Goal: Task Accomplishment & Management: Manage account settings

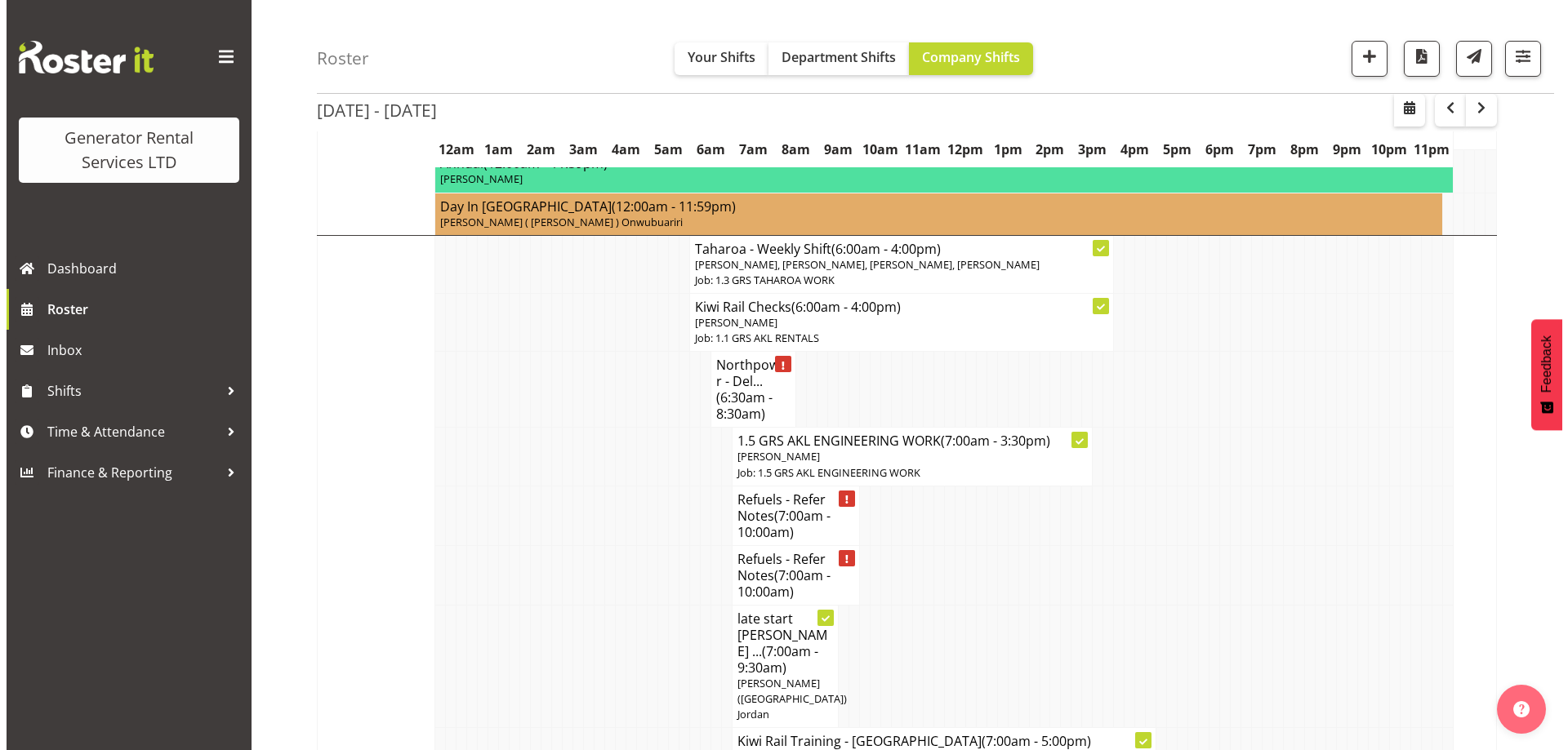
scroll to position [1551, 0]
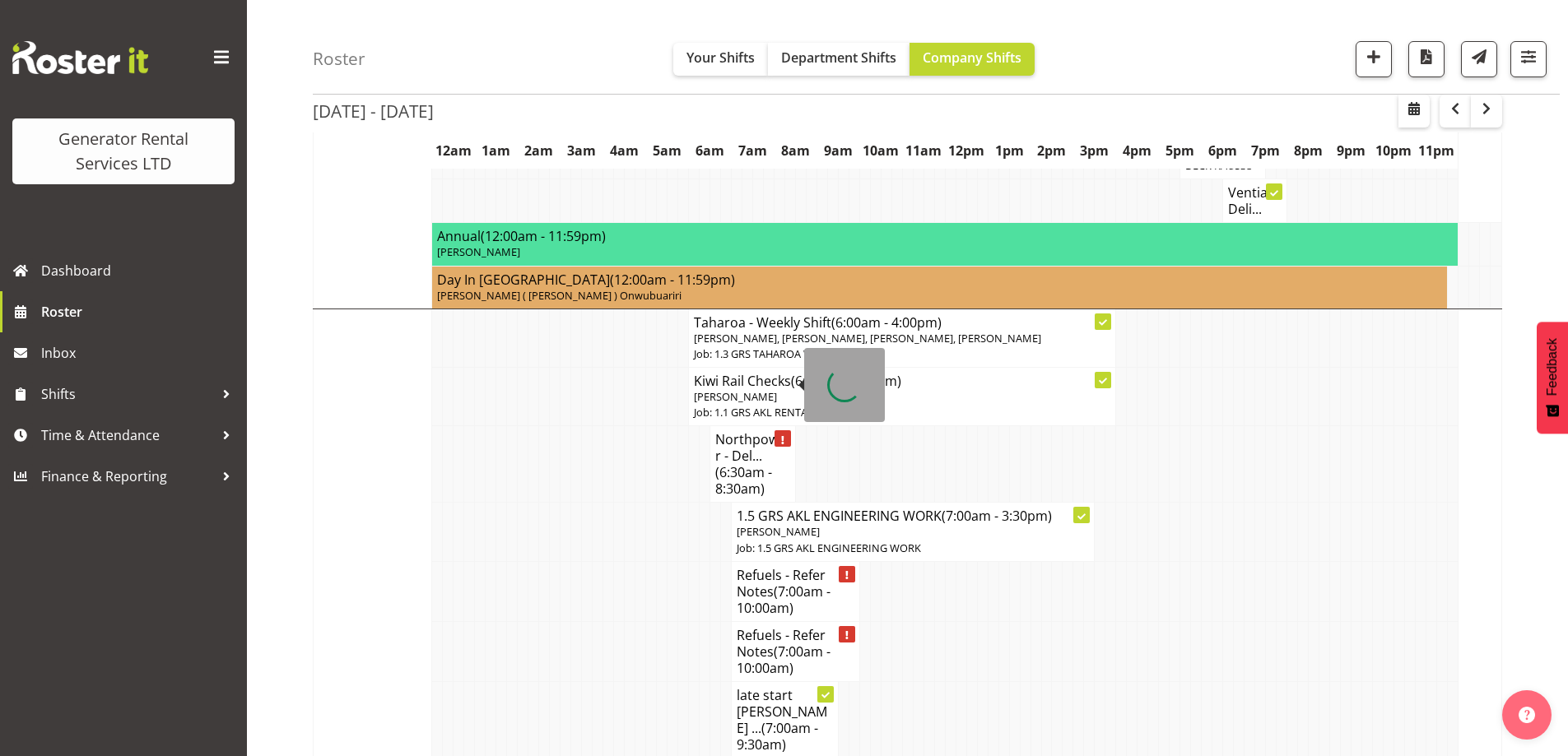
click at [727, 463] on span "(6:30am - 8:30am)" at bounding box center [743, 480] width 57 height 35
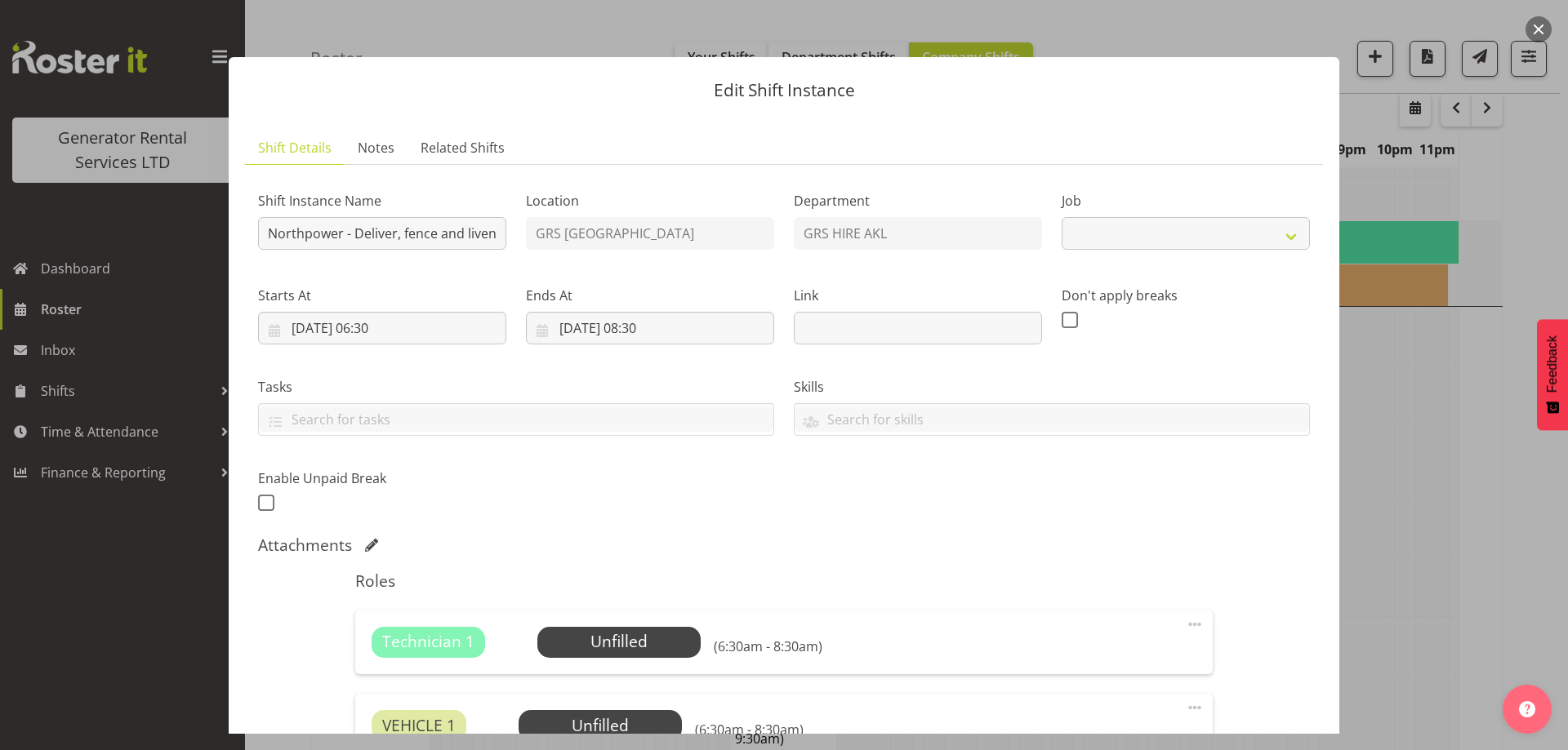
select select "7504"
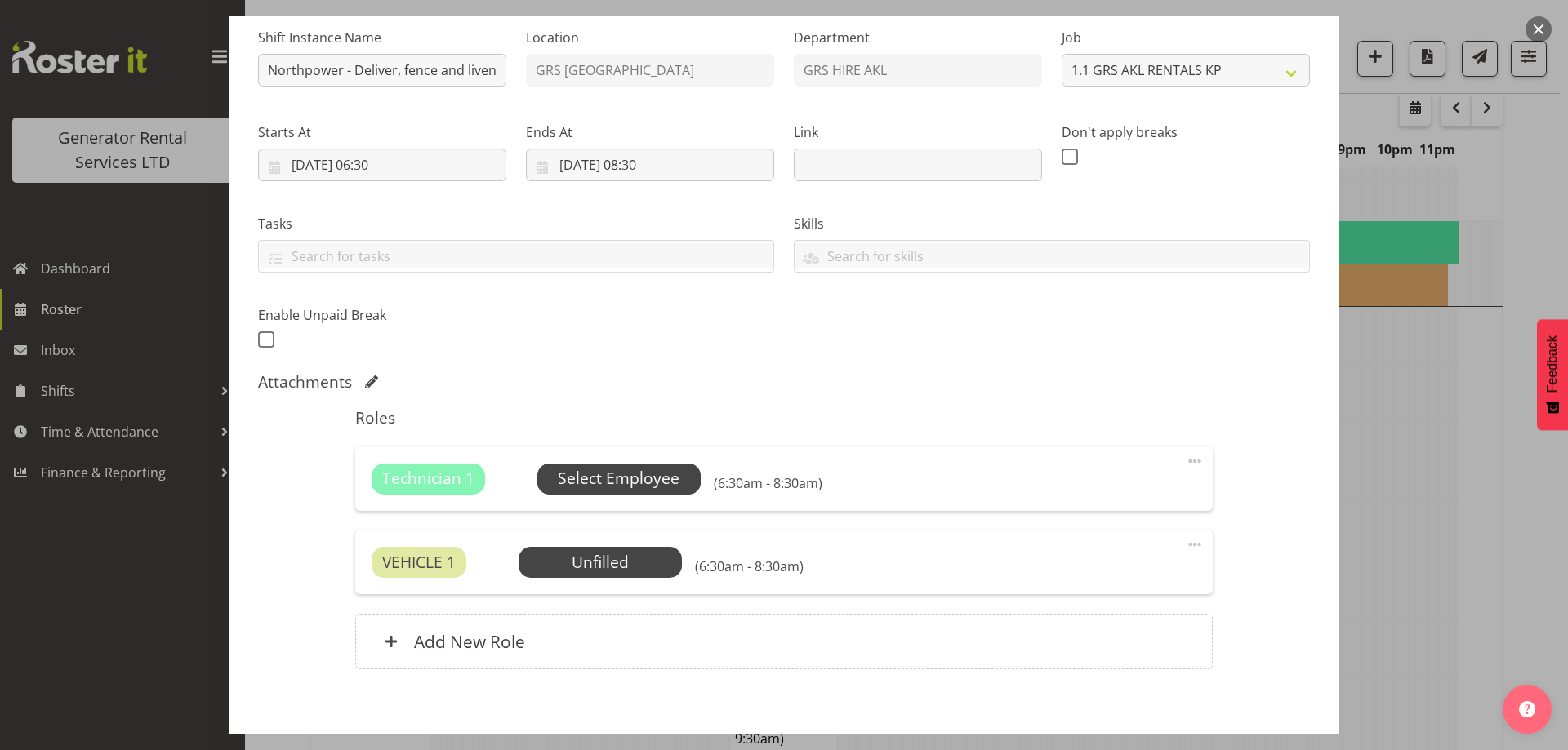
click at [657, 465] on span "Select Employee" at bounding box center [619, 480] width 163 height 31
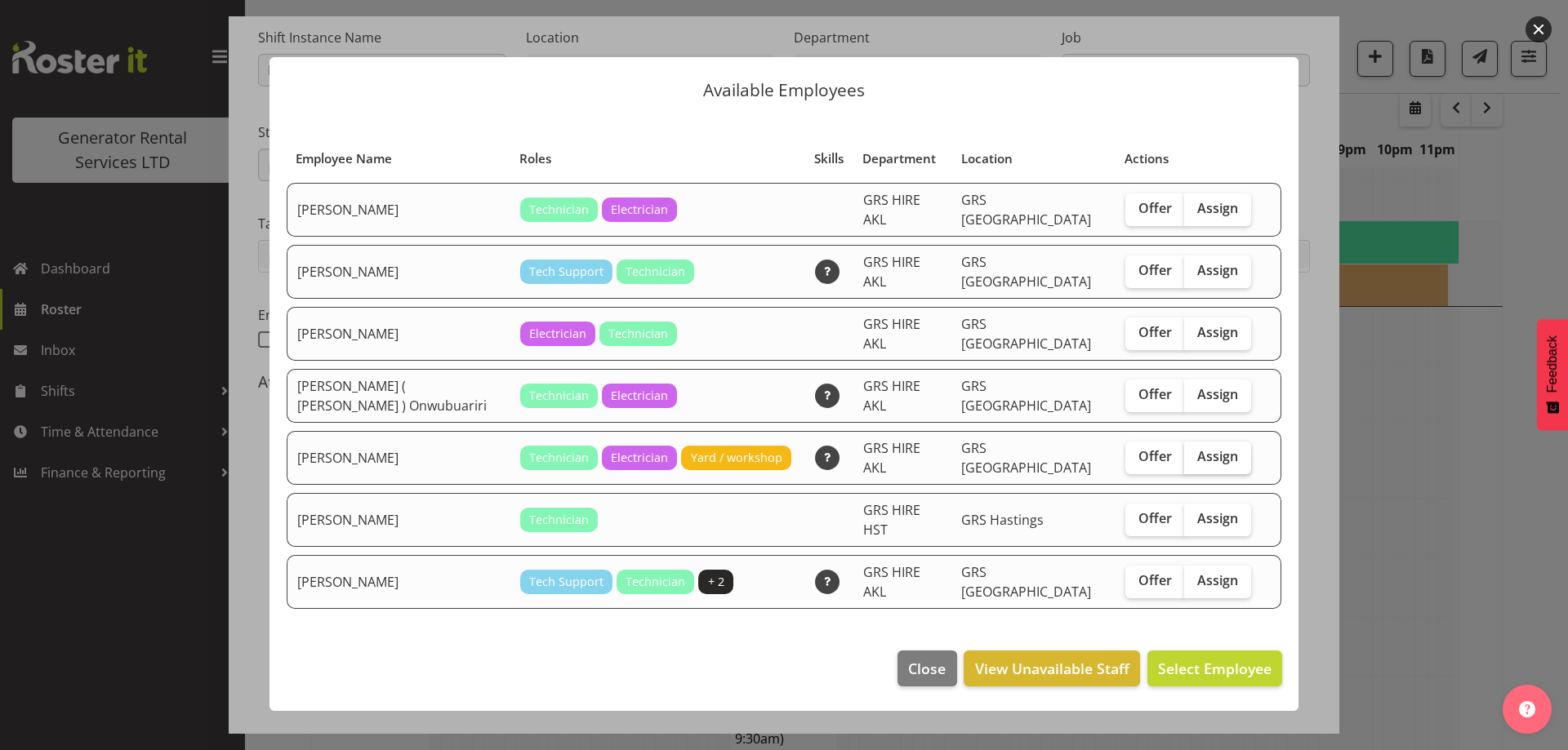
click at [1198, 448] on span "Assign" at bounding box center [1218, 456] width 41 height 17
click at [1195, 452] on input "Assign" at bounding box center [1188, 456] width 10 height 10
checkbox input "true"
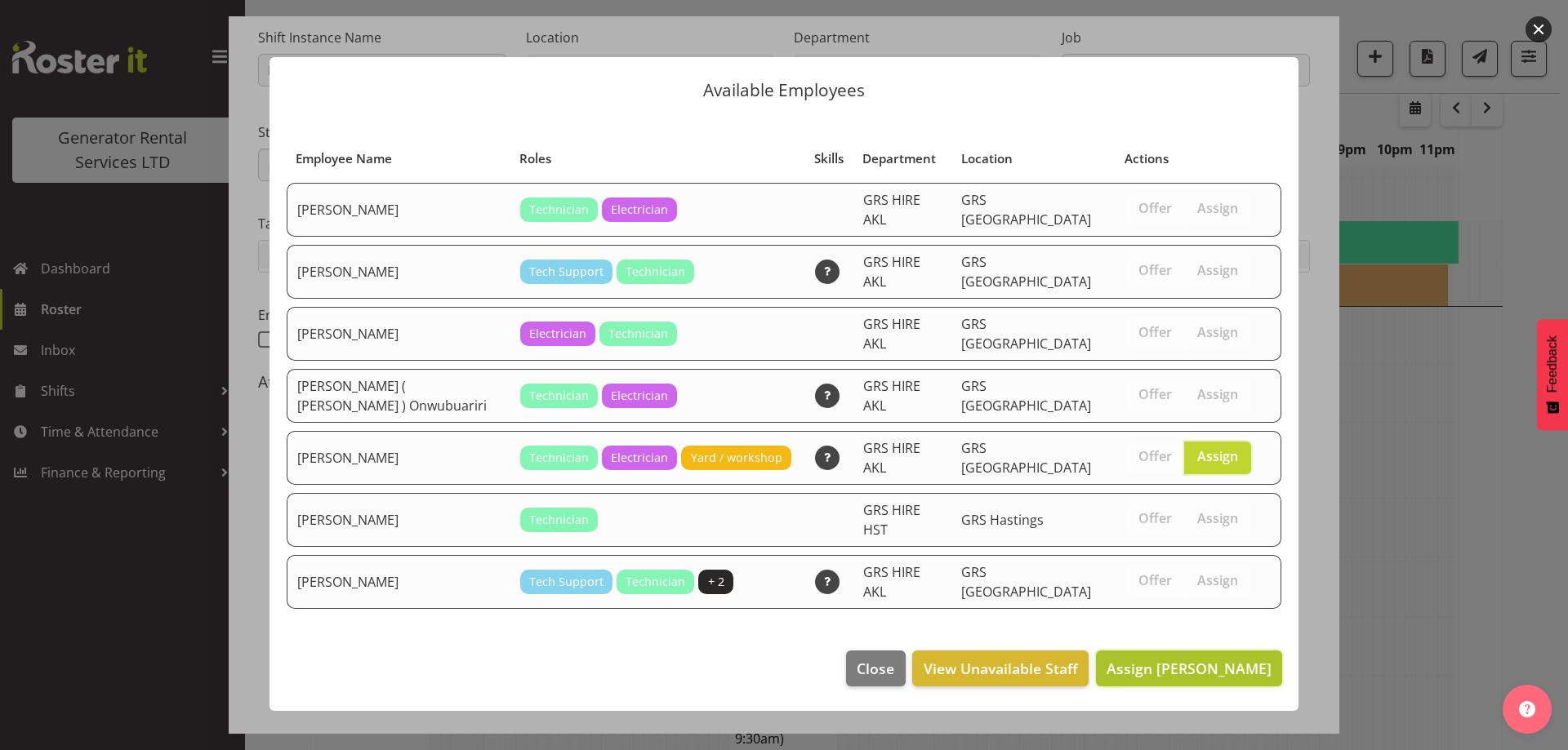
click at [1203, 659] on span "Assign Rob Ryan" at bounding box center [1189, 669] width 165 height 19
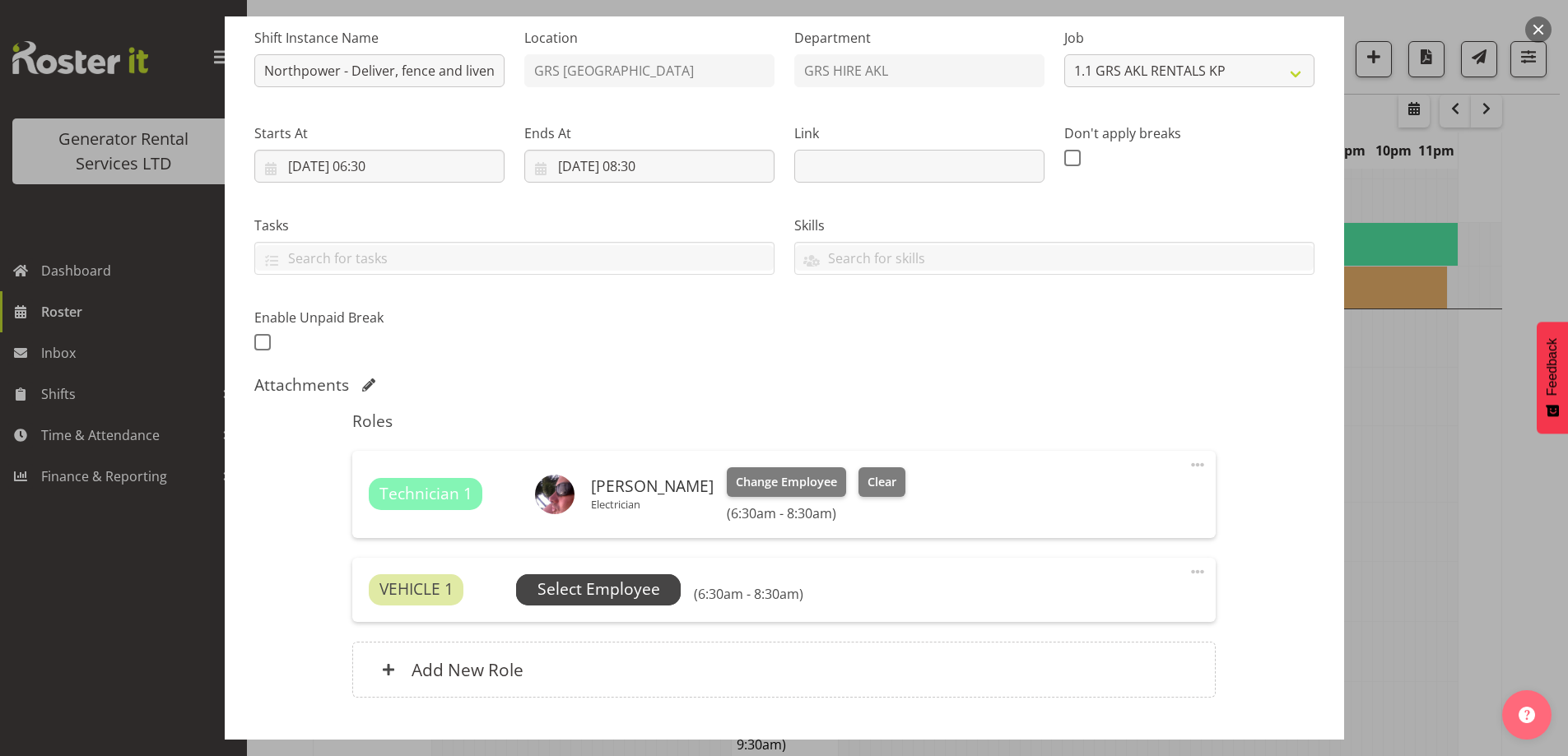
click at [560, 581] on span "Select Employee" at bounding box center [598, 590] width 122 height 24
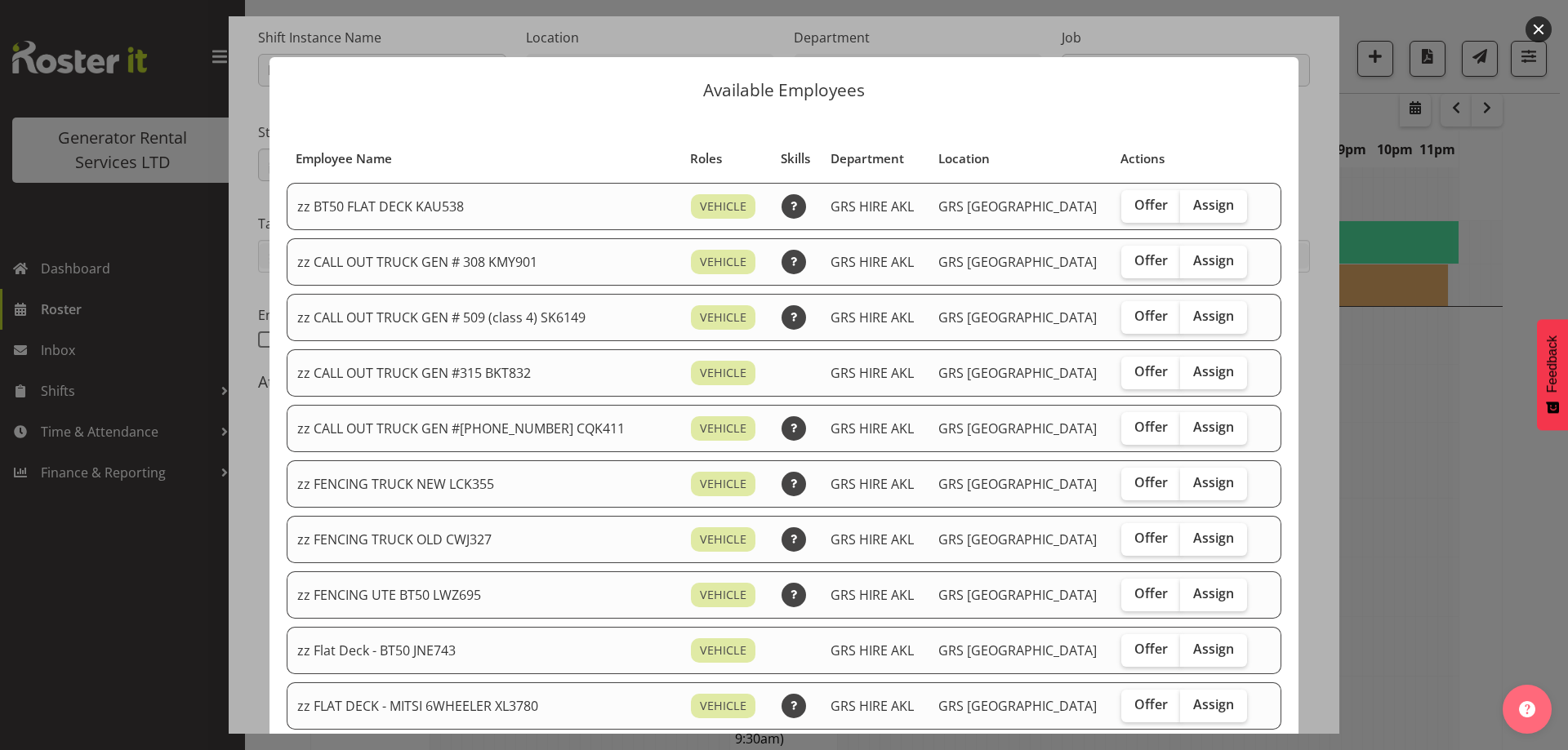
click at [1224, 591] on div "Offer Assign" at bounding box center [1185, 594] width 129 height 32
click at [1198, 596] on span "Assign" at bounding box center [1213, 594] width 41 height 17
click at [1190, 596] on input "Assign" at bounding box center [1185, 594] width 10 height 10
checkbox input "true"
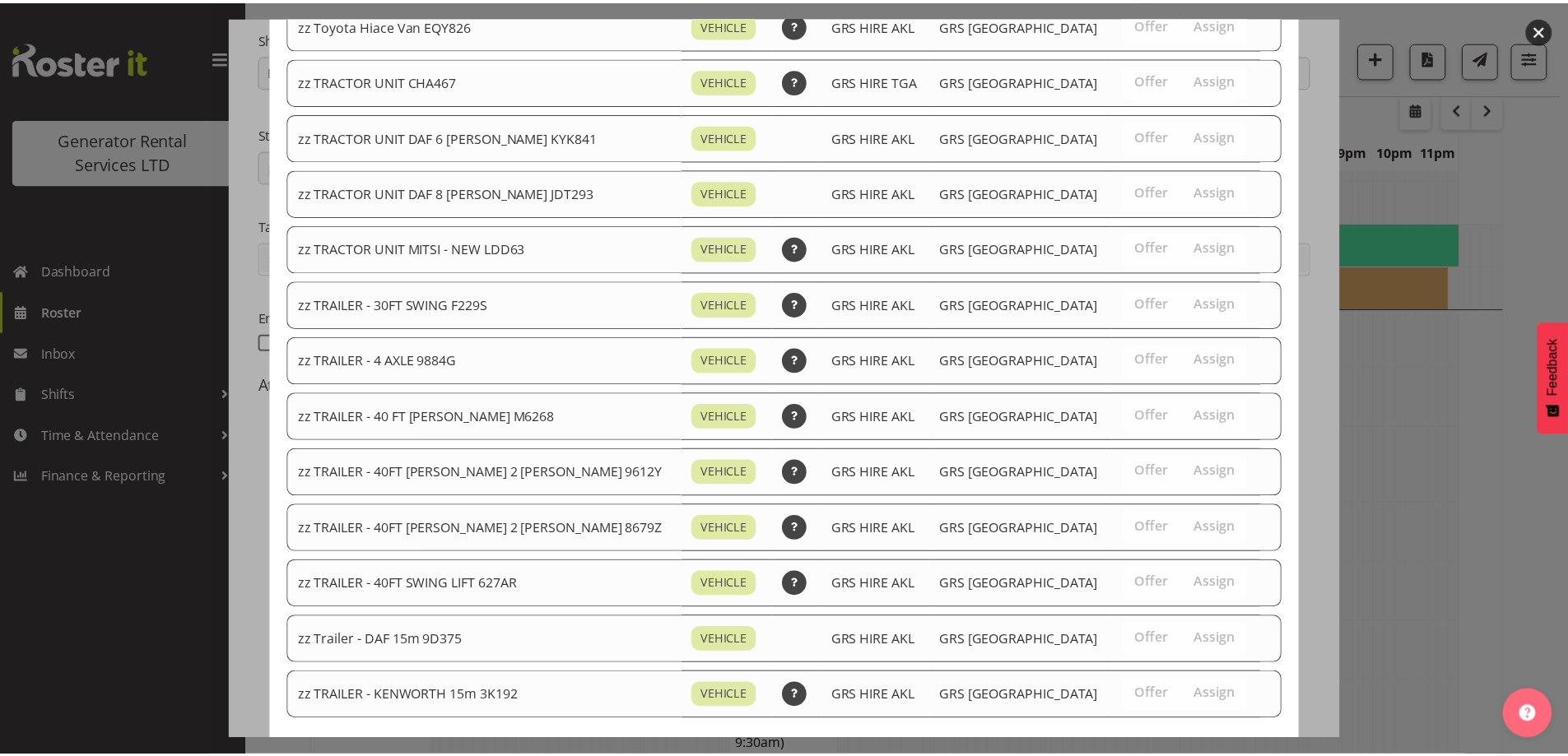
scroll to position [2113, 0]
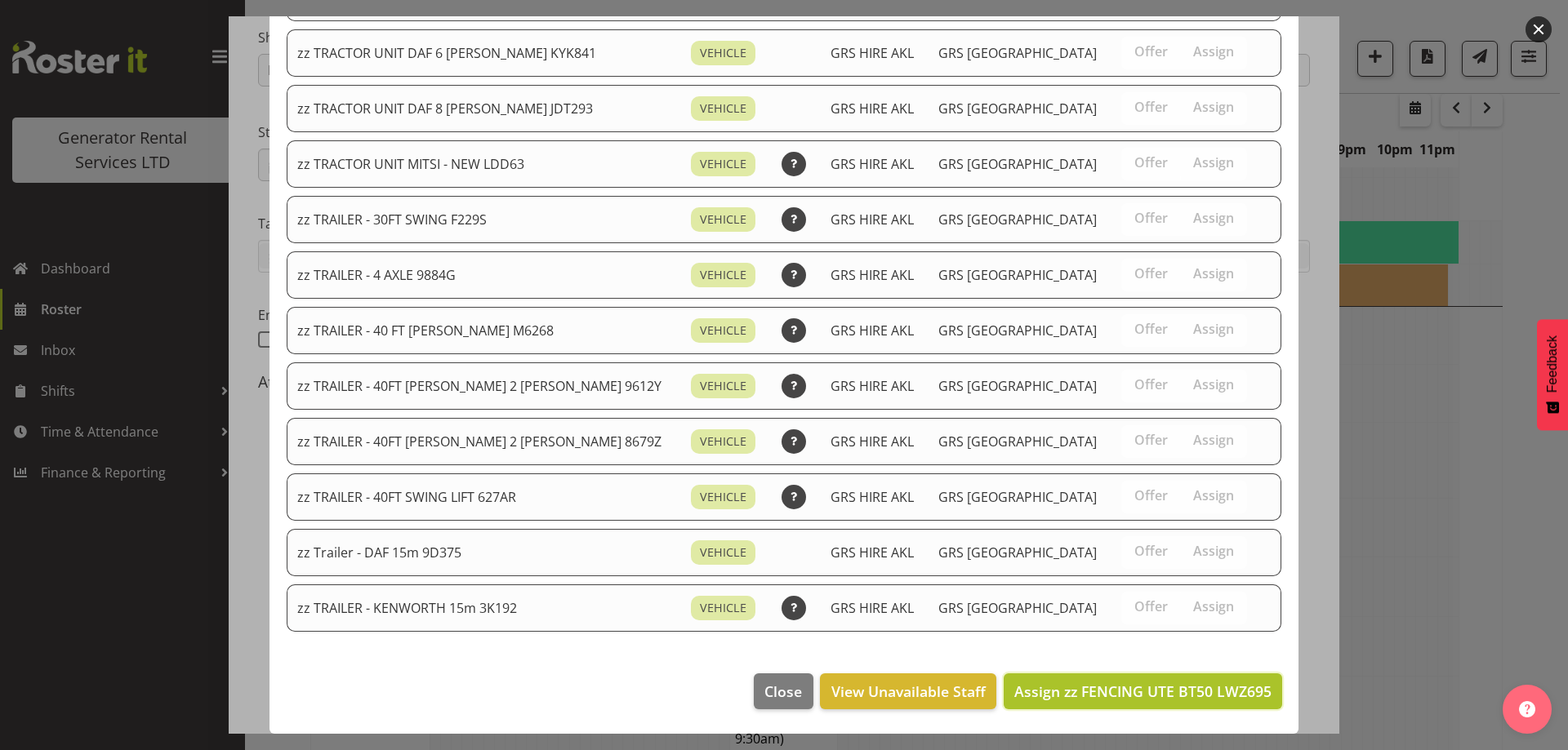
click at [1211, 694] on span "Assign zz FENCING UTE BT50 LWZ695" at bounding box center [1143, 691] width 257 height 19
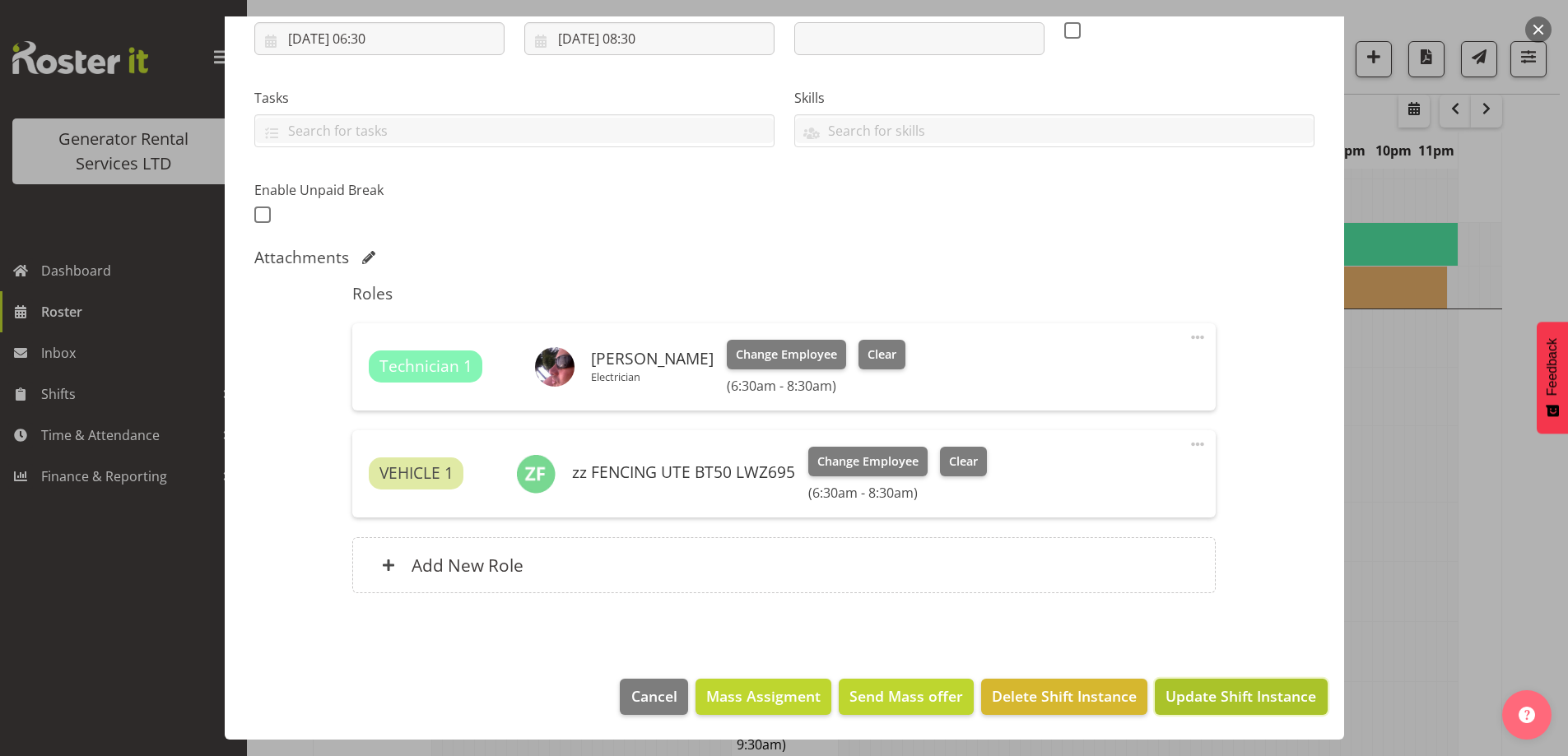
click at [1204, 680] on button "Update Shift Instance" at bounding box center [1240, 696] width 172 height 36
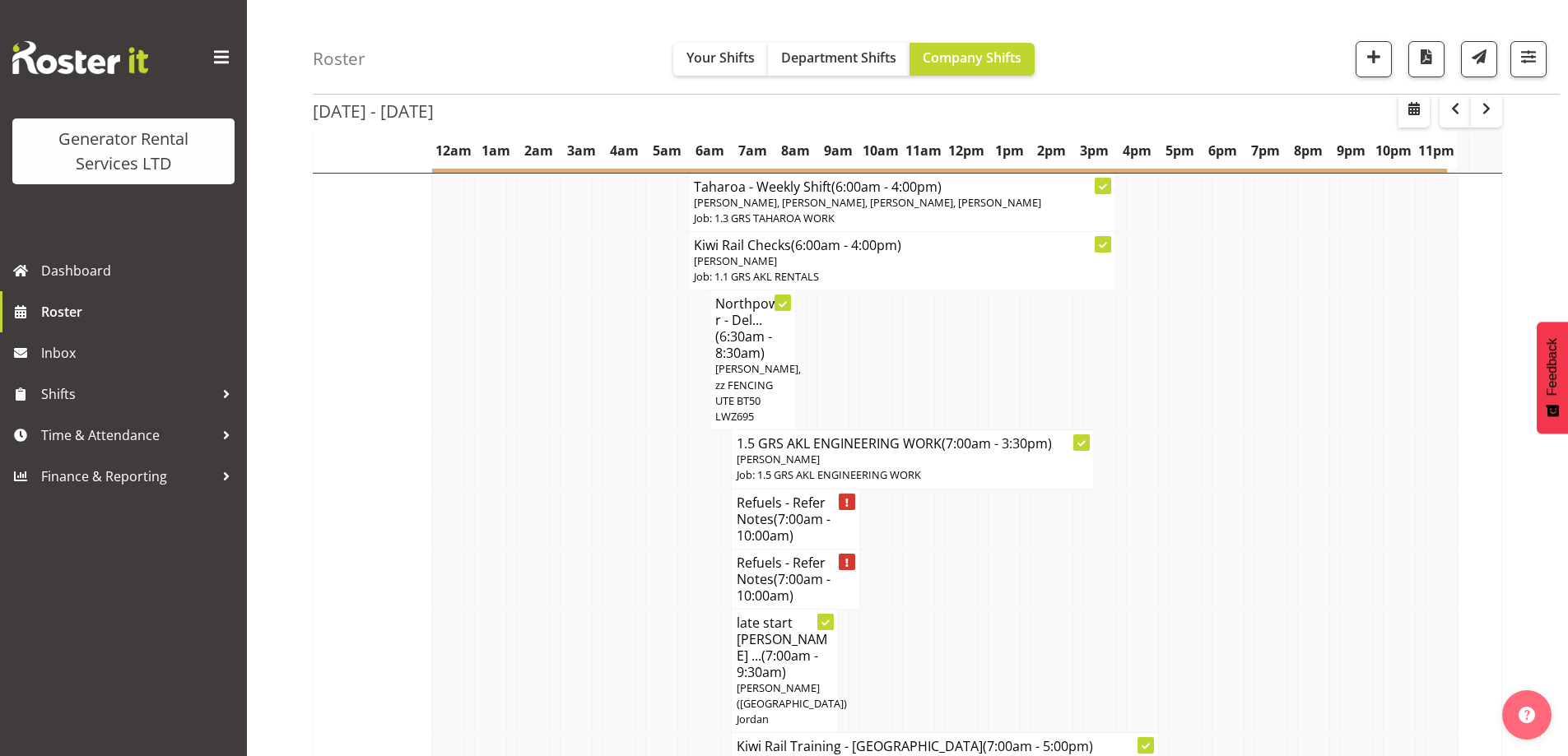
scroll to position [1124, 0]
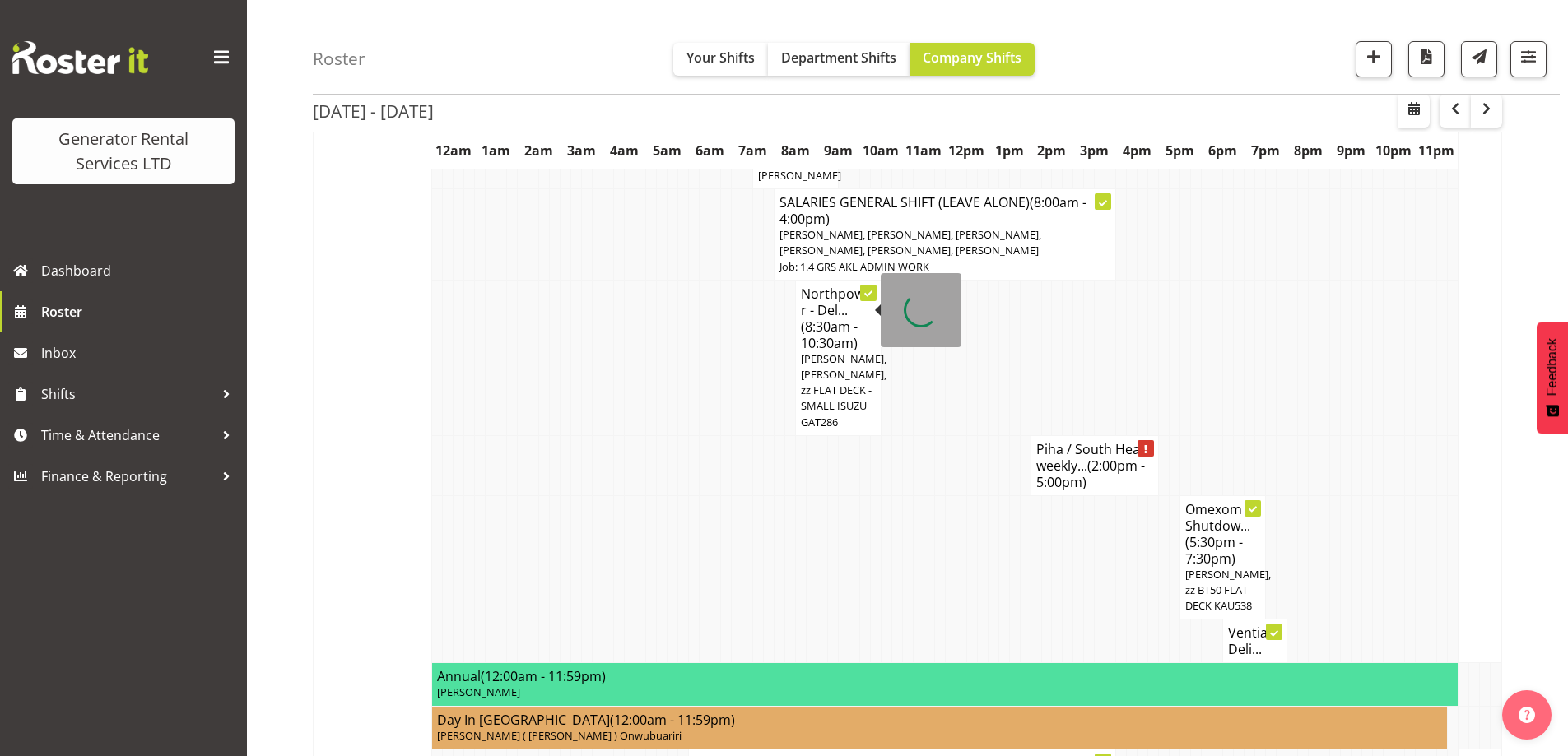
click at [734, 496] on td at bounding box center [735, 557] width 10 height 124
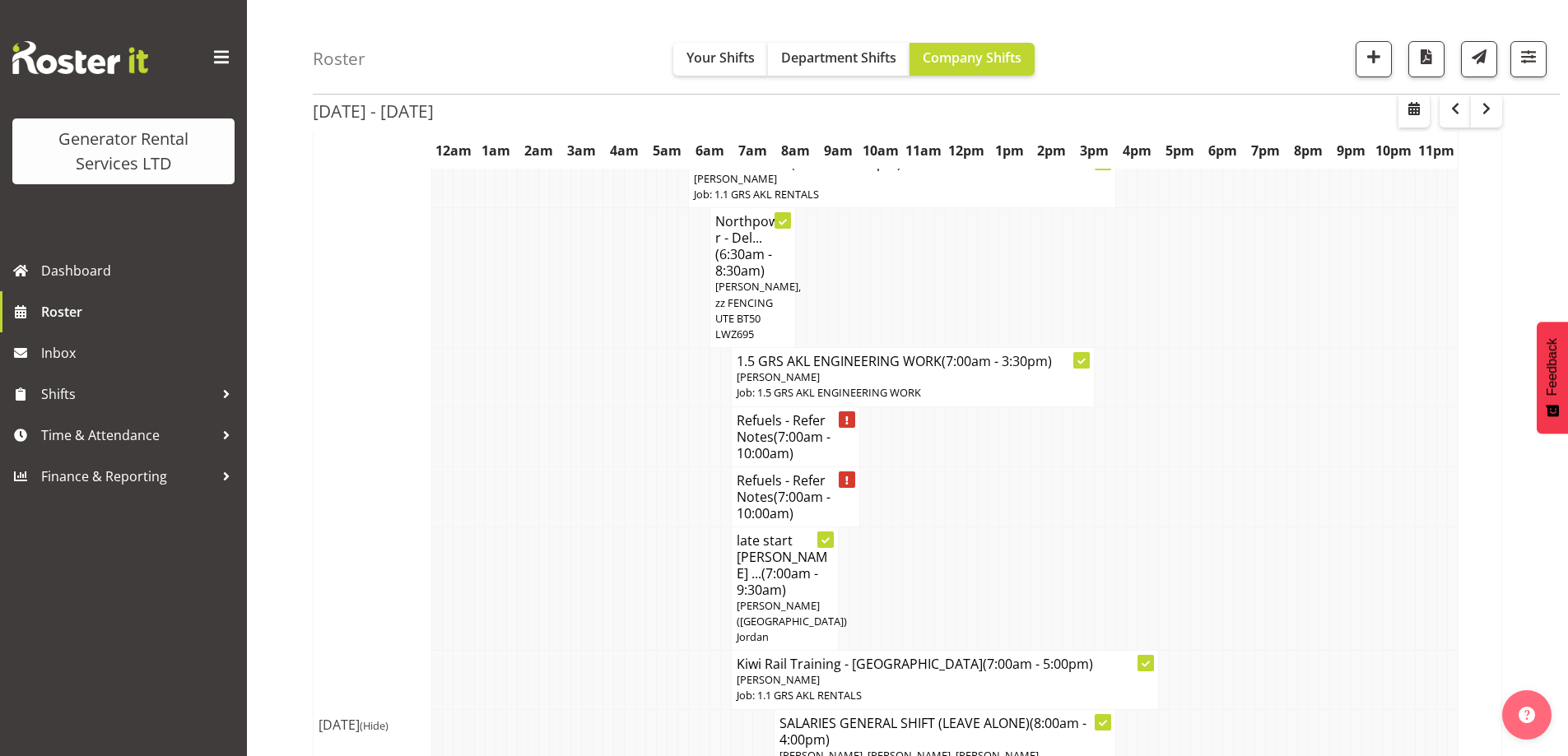
scroll to position [1700, 0]
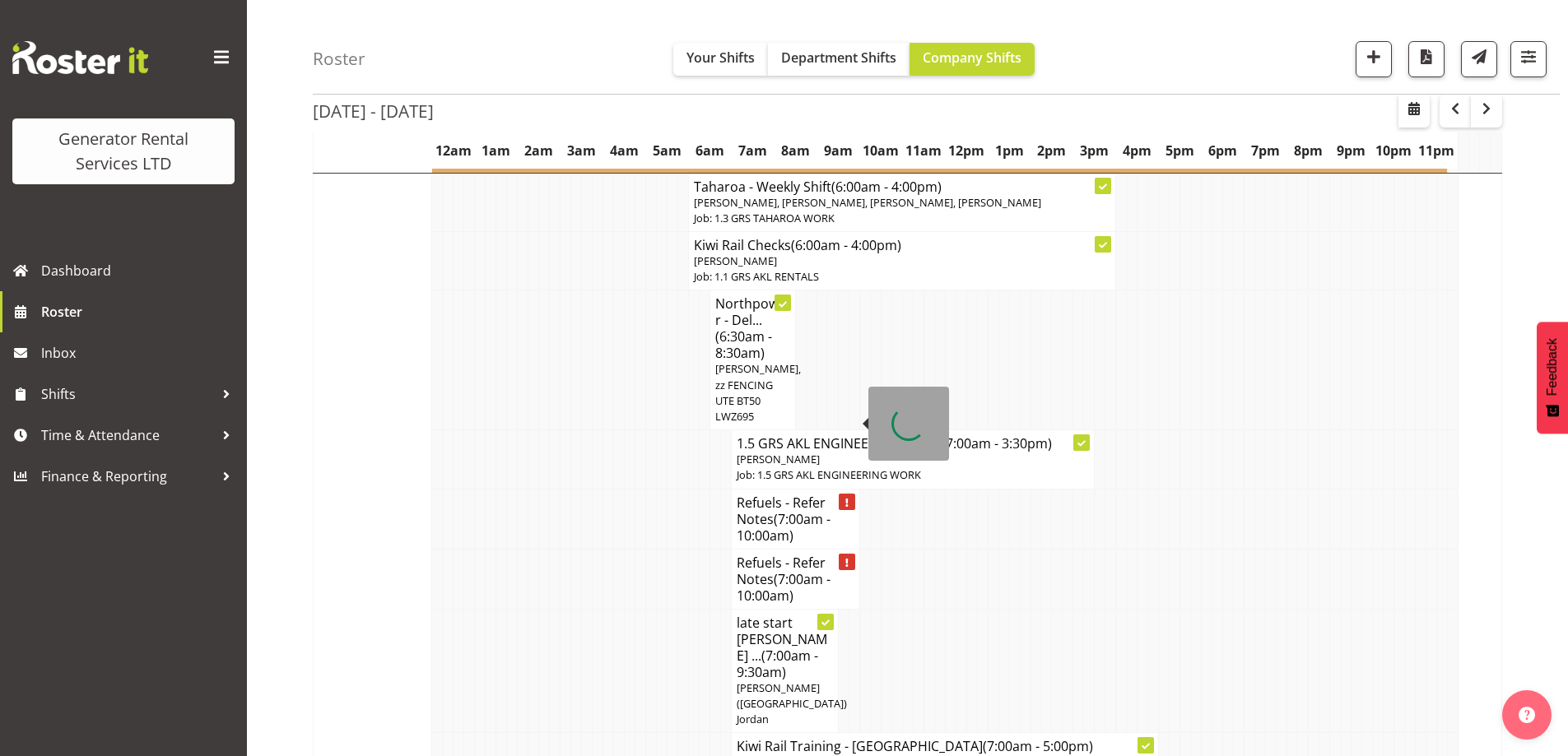
click at [806, 511] on span "(7:00am - 10:00am)" at bounding box center [783, 527] width 94 height 35
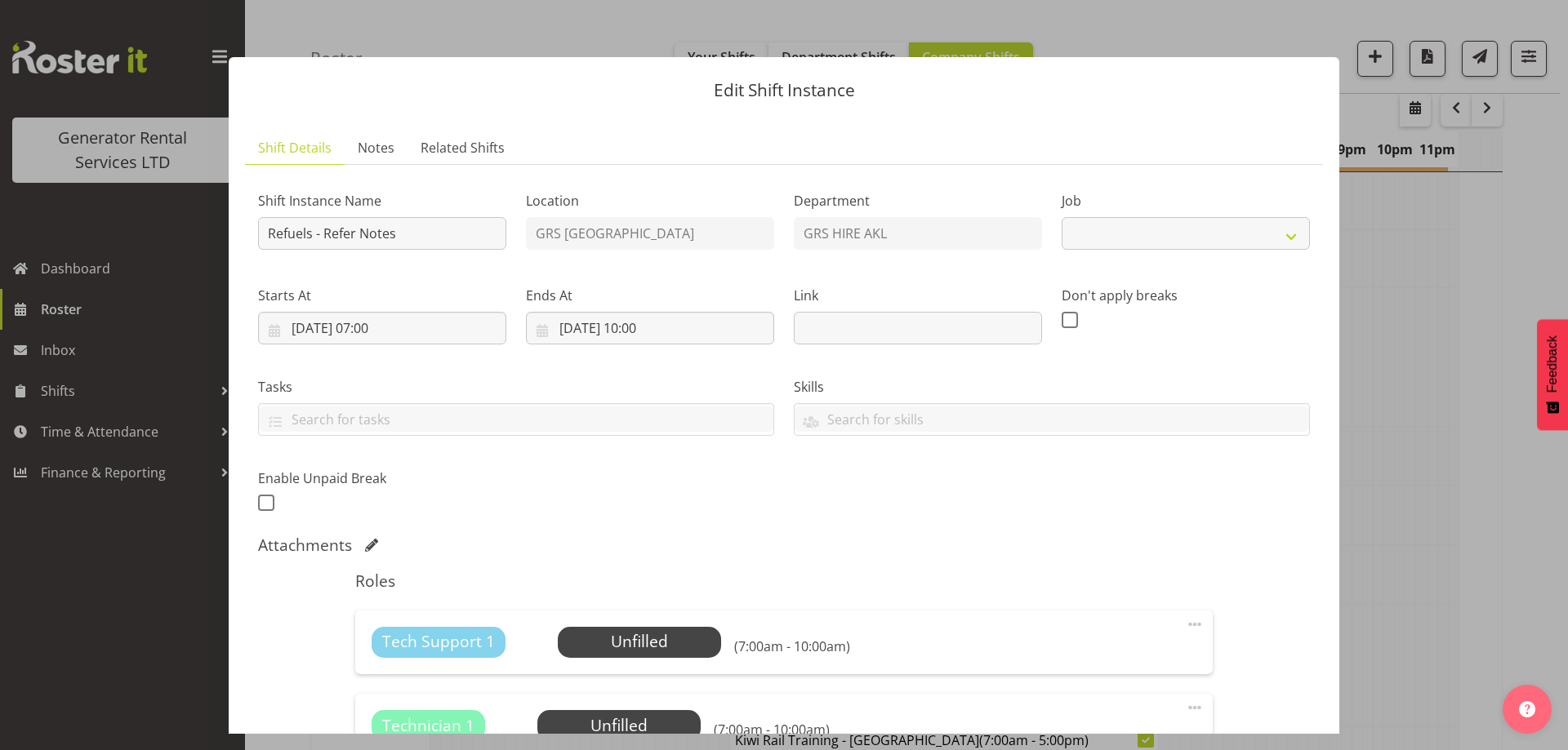
select select "9"
drag, startPoint x: 382, startPoint y: 152, endPoint x: 384, endPoint y: 181, distance: 29.1
click at [382, 152] on span "Notes" at bounding box center [376, 147] width 37 height 19
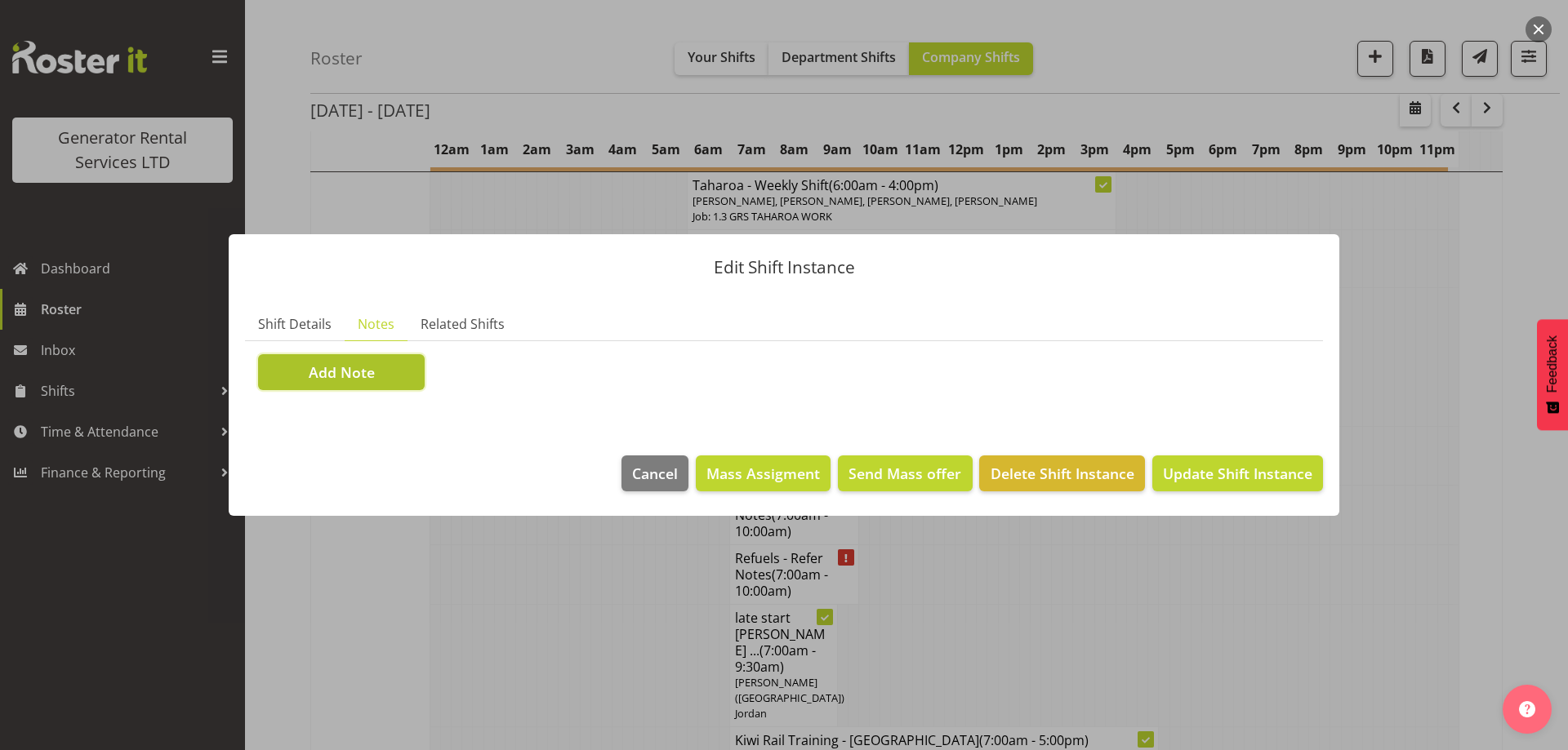
click at [348, 360] on button "Add Note" at bounding box center [342, 372] width 167 height 36
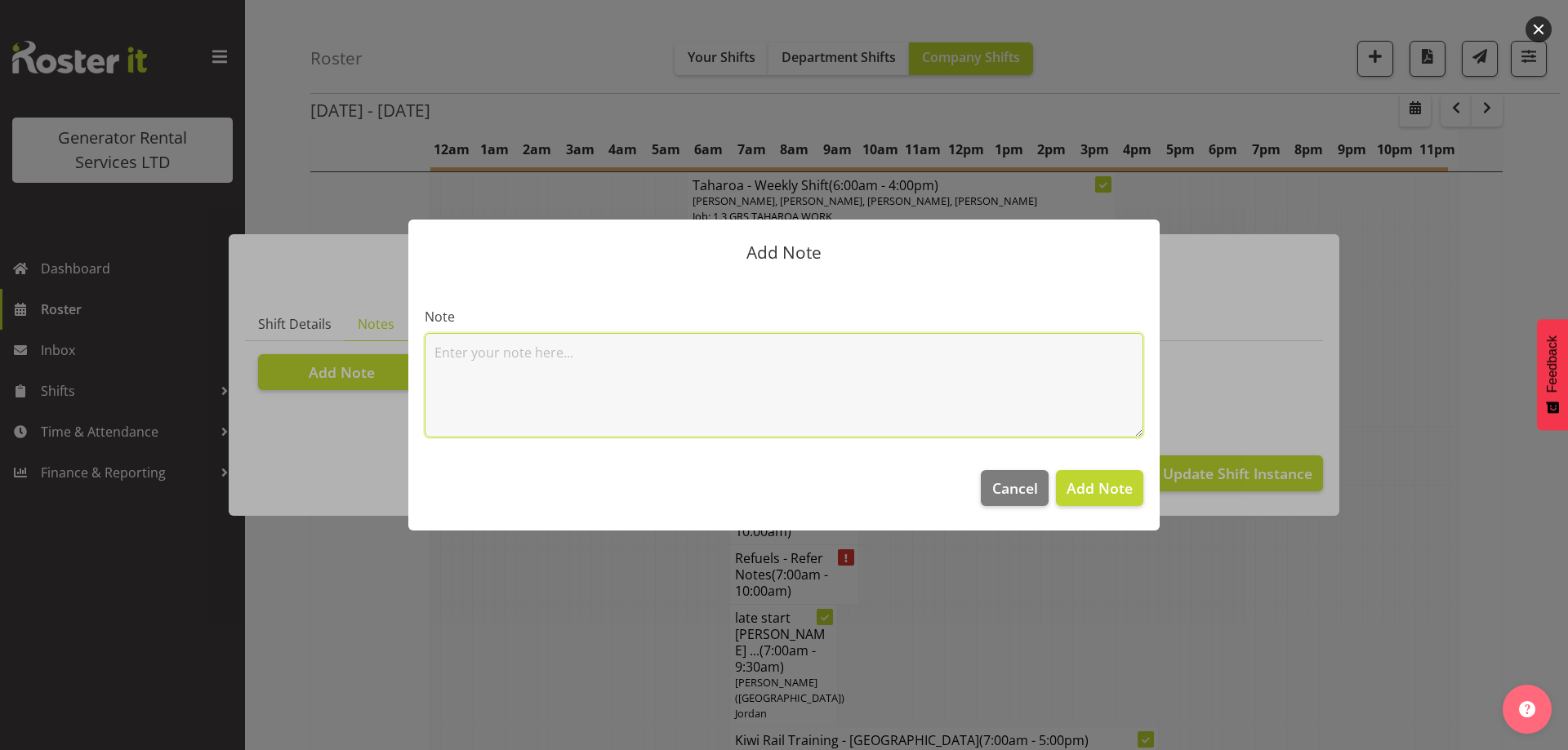
click at [536, 357] on textarea at bounding box center [784, 385] width 719 height 105
paste textarea "#20-2 @ AARD - 149 Phillip Rd – Takanini (Gate code 1982) (Once a day) #20-7 @ …"
drag, startPoint x: 896, startPoint y: 356, endPoint x: 790, endPoint y: 354, distance: 106.0
click at [790, 354] on textarea "#20-2 @ AARD - 149 Phillip Rd – Takanini (Gate code 1982) (Once a day) #20-7 @ …" at bounding box center [784, 385] width 719 height 105
drag, startPoint x: 819, startPoint y: 357, endPoint x: 396, endPoint y: 356, distance: 423.0
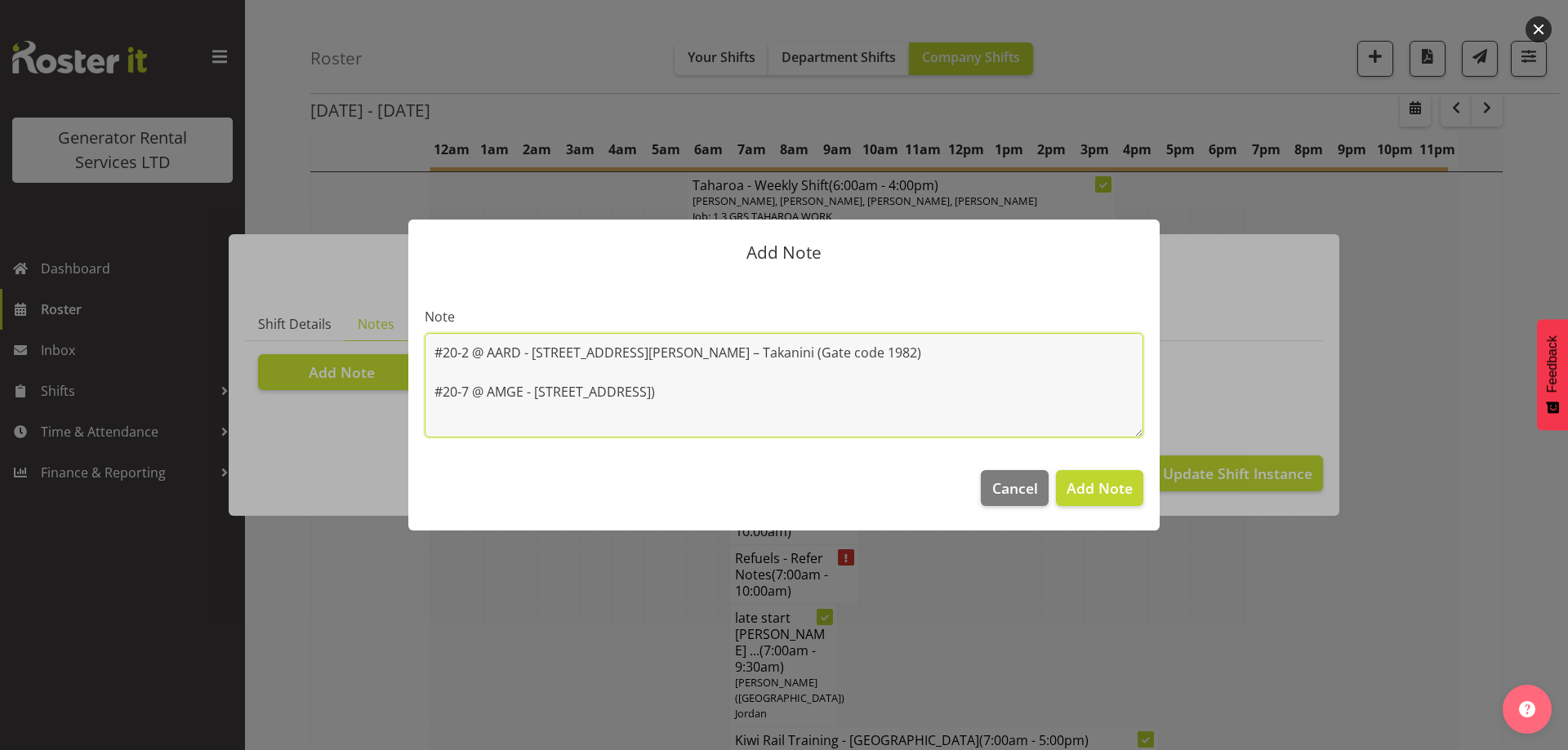
click at [396, 356] on div "Add Note Note #20-2 @ AARD - 149 Phillip Rd – Takanini (Gate code 1982) #20-7 @…" at bounding box center [784, 375] width 784 height 393
click at [435, 394] on textarea "#20-7 @ AMGE - [STREET_ADDRESS] (Gate code 0749)" at bounding box center [784, 385] width 719 height 105
paste textarea "#20-2 @ AARD - [STREET_ADDRESS][PERSON_NAME] – Takanini (Gate code 1982)"
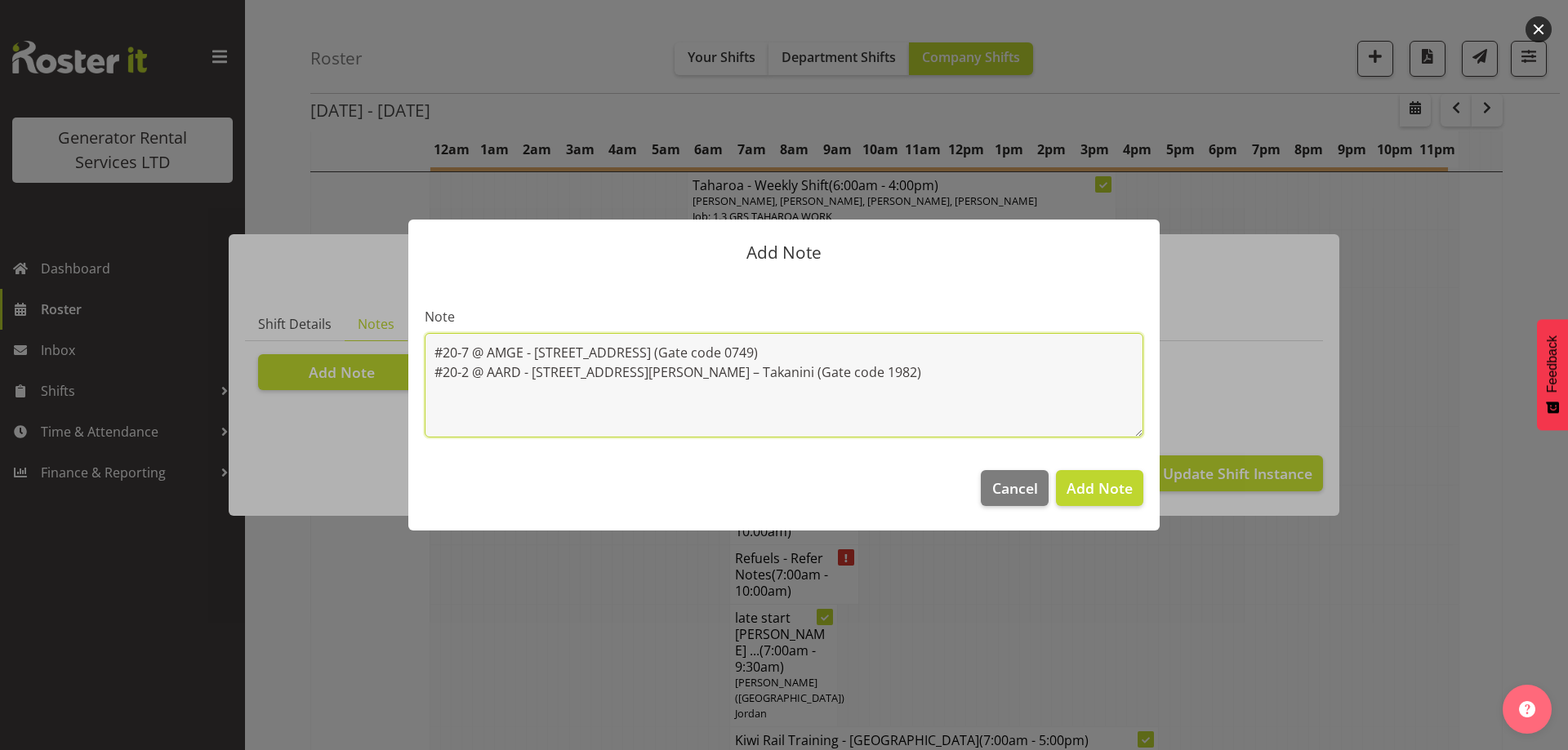
click at [435, 352] on textarea "#20-7 @ AMGE - 63 Tidal Rd, Mangere (Gate code 0749) #20-2 @ AARD - 149 Phillip…" at bounding box center [784, 385] width 719 height 105
paste textarea "200Kva @ 495 State Highway 16, Kumeu"
type textarea "200Kva @ 495 State Highway 16, Kumeu #20-7 @ AMGE - 63 Tidal Rd, Mangere (Gate …"
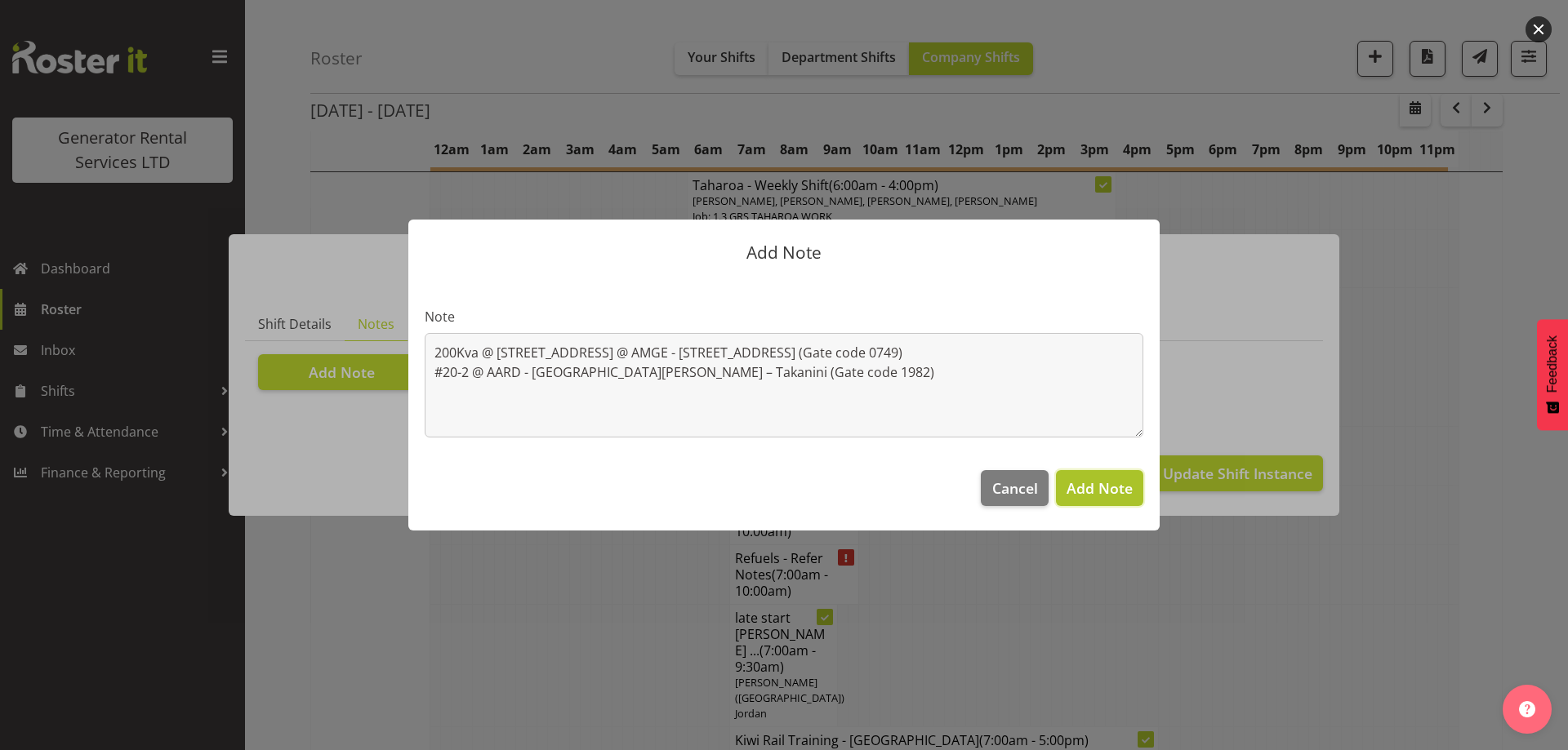
click at [1066, 492] on button "Add Note" at bounding box center [1099, 488] width 87 height 36
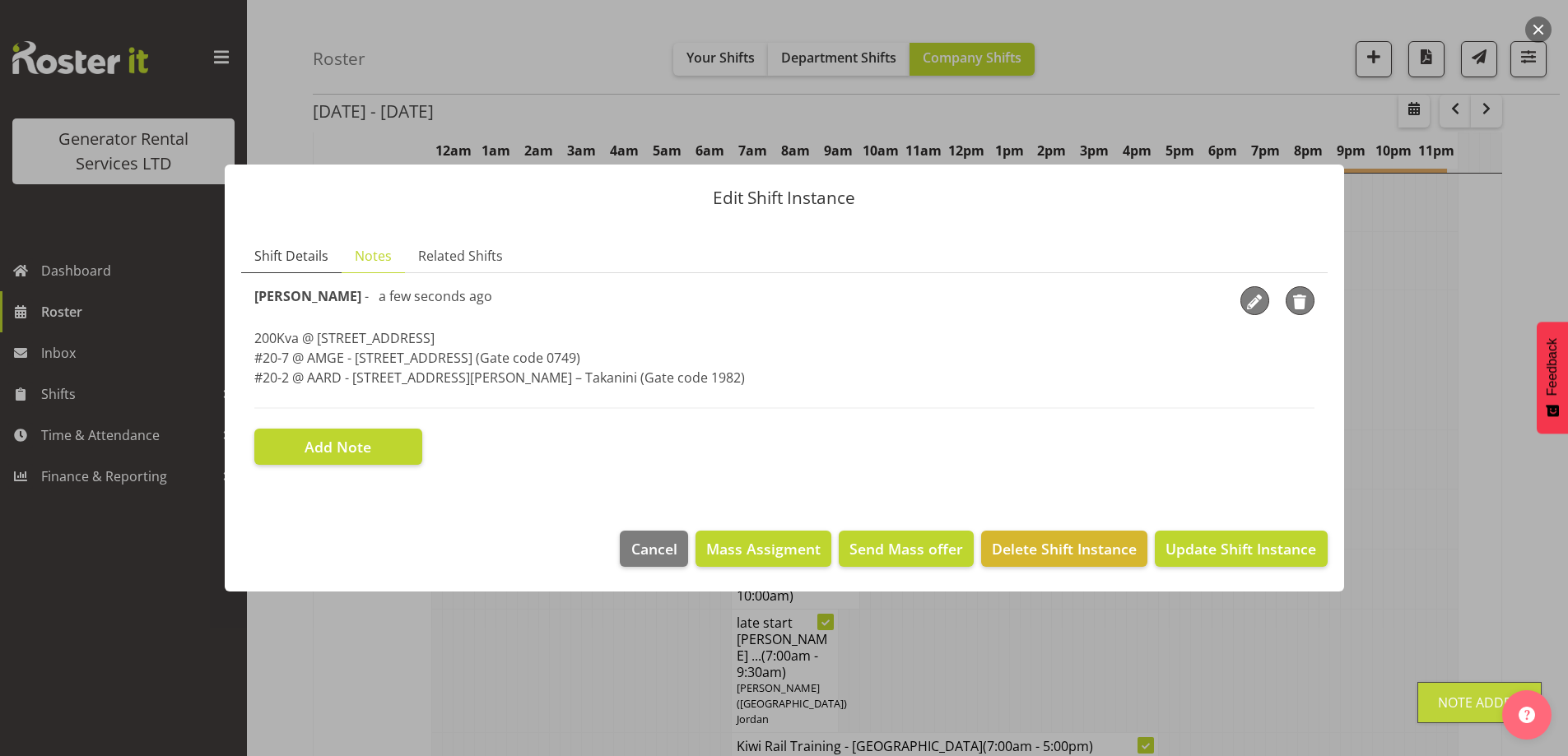
click at [271, 259] on span "Shift Details" at bounding box center [290, 256] width 74 height 20
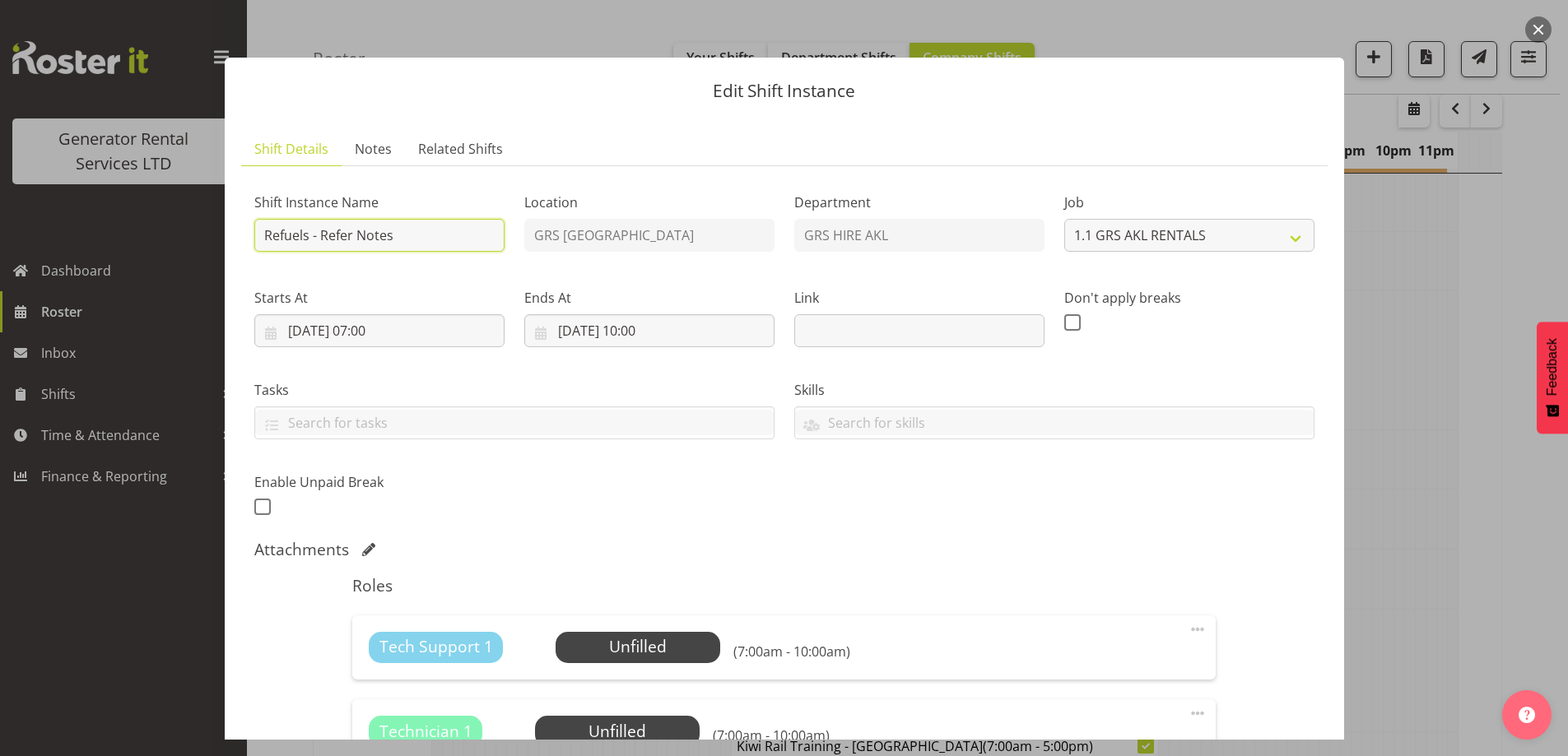
drag, startPoint x: 444, startPoint y: 245, endPoint x: 321, endPoint y: 242, distance: 123.0
click at [321, 242] on input "Refuels - Refer Notes" at bounding box center [379, 235] width 250 height 33
type input "Refuels - Using KMY"
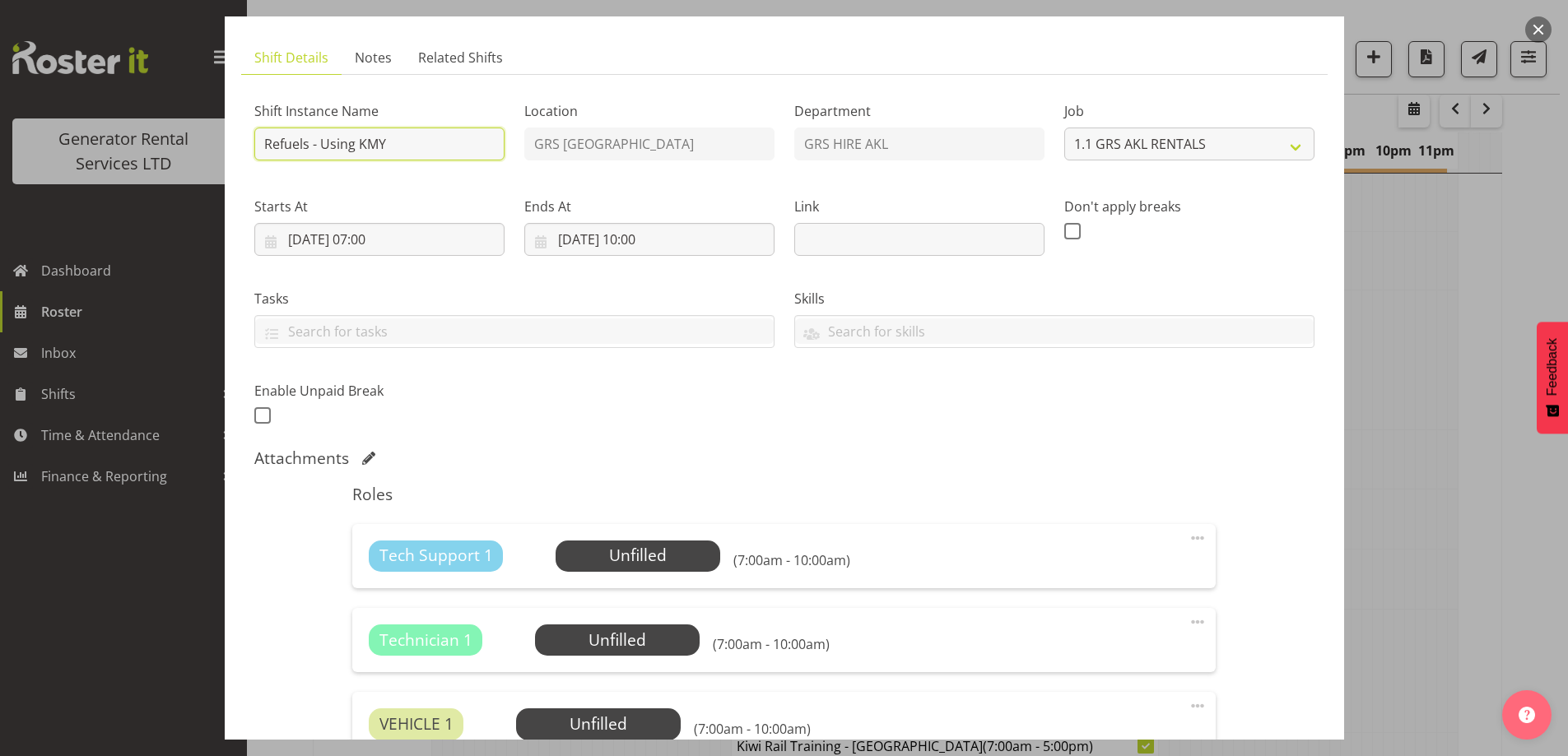
scroll to position [247, 0]
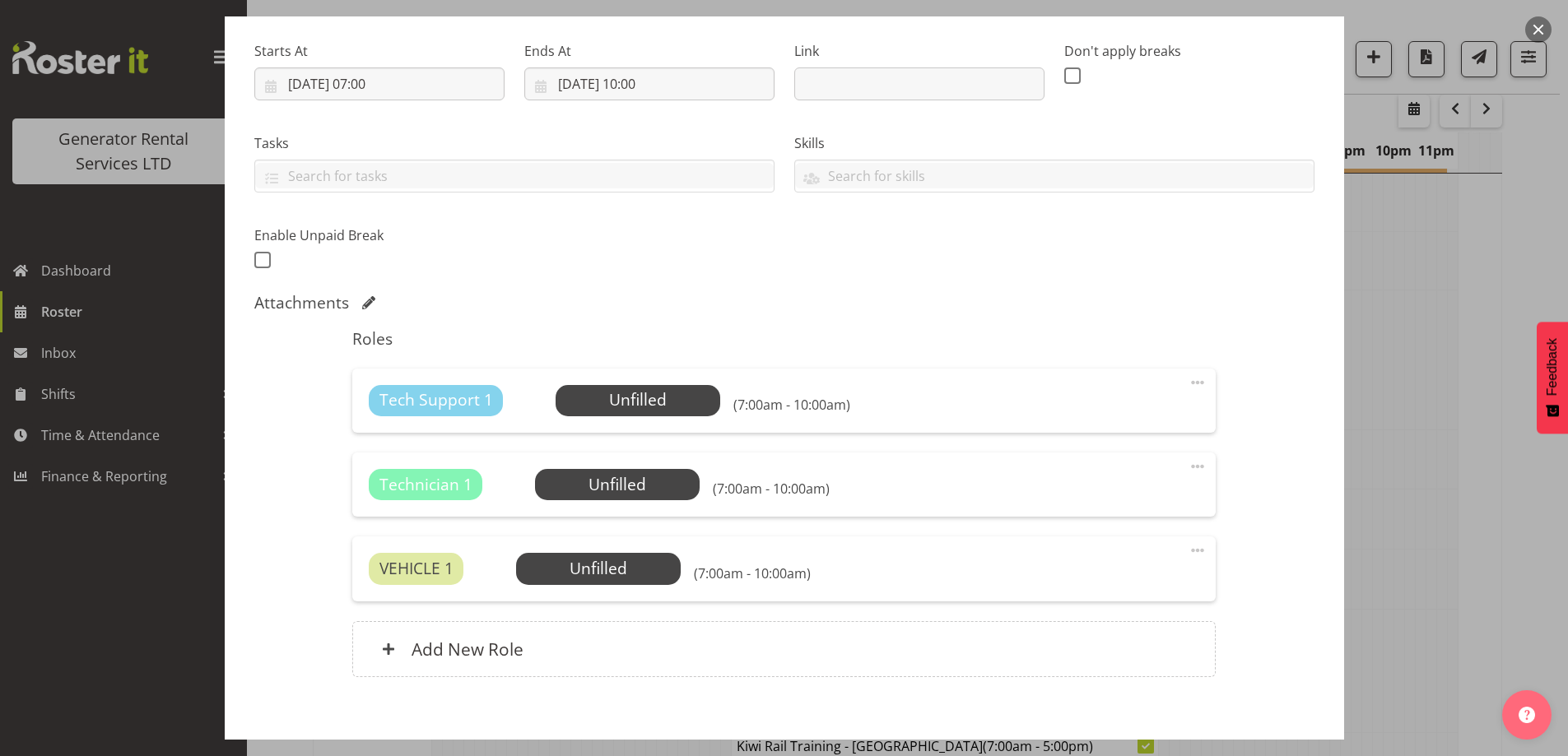
click at [1187, 471] on span at bounding box center [1197, 466] width 20 height 20
click at [1124, 559] on link "Delete" at bounding box center [1127, 562] width 158 height 30
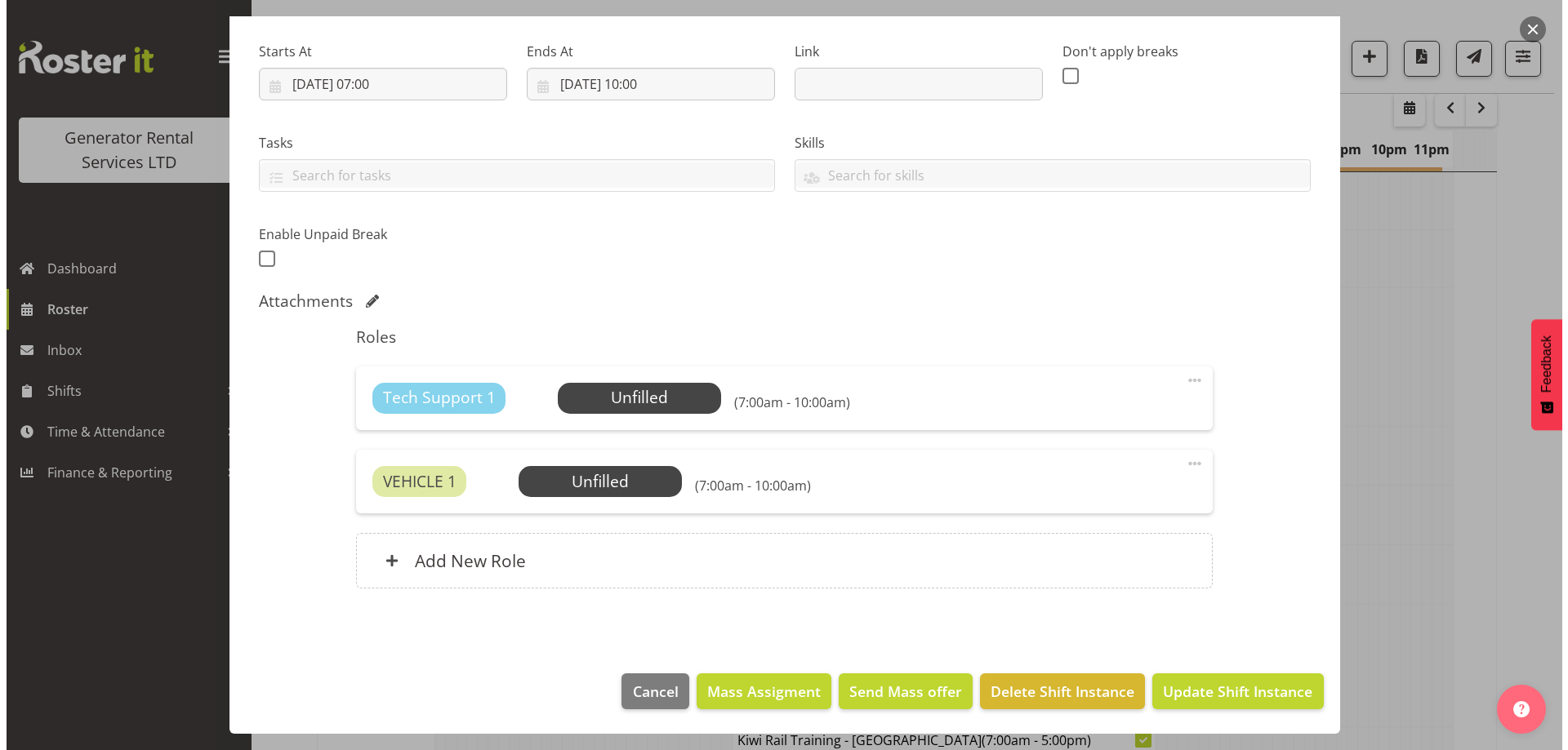
scroll to position [244, 0]
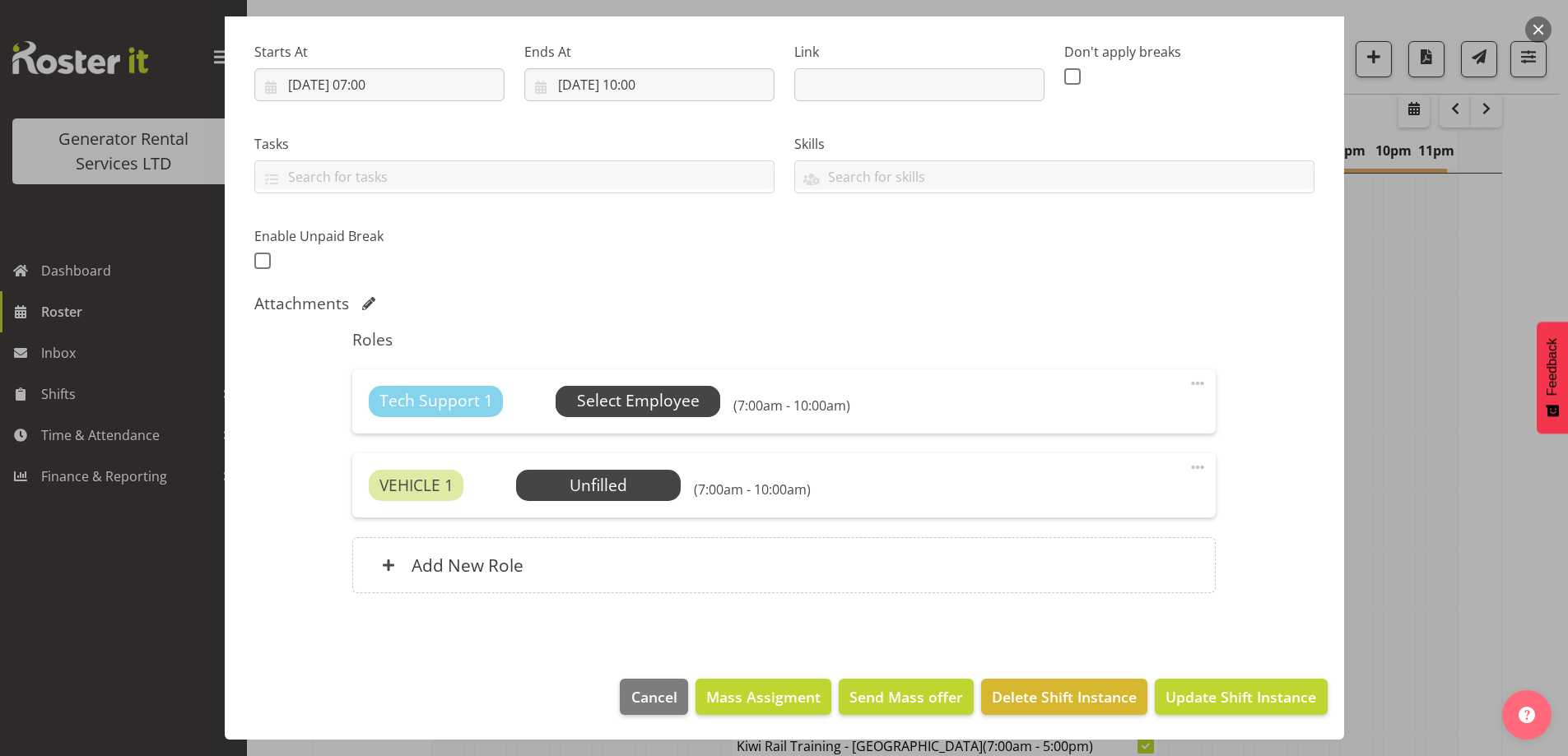
click at [659, 412] on span "Select Employee" at bounding box center [637, 401] width 122 height 24
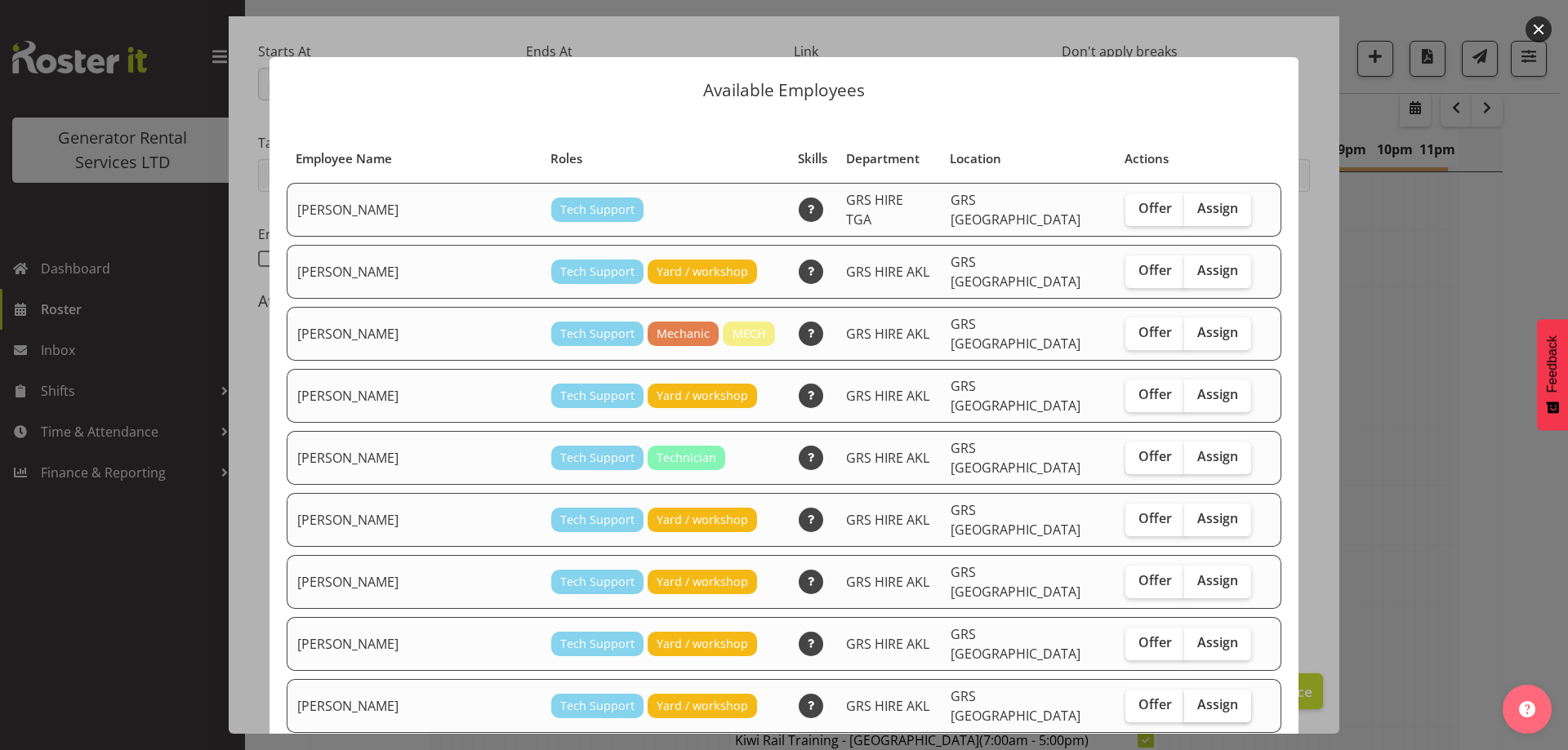
click at [1198, 696] on span "Assign" at bounding box center [1218, 705] width 41 height 17
click at [1184, 700] on input "Assign" at bounding box center [1188, 705] width 10 height 10
checkbox input "true"
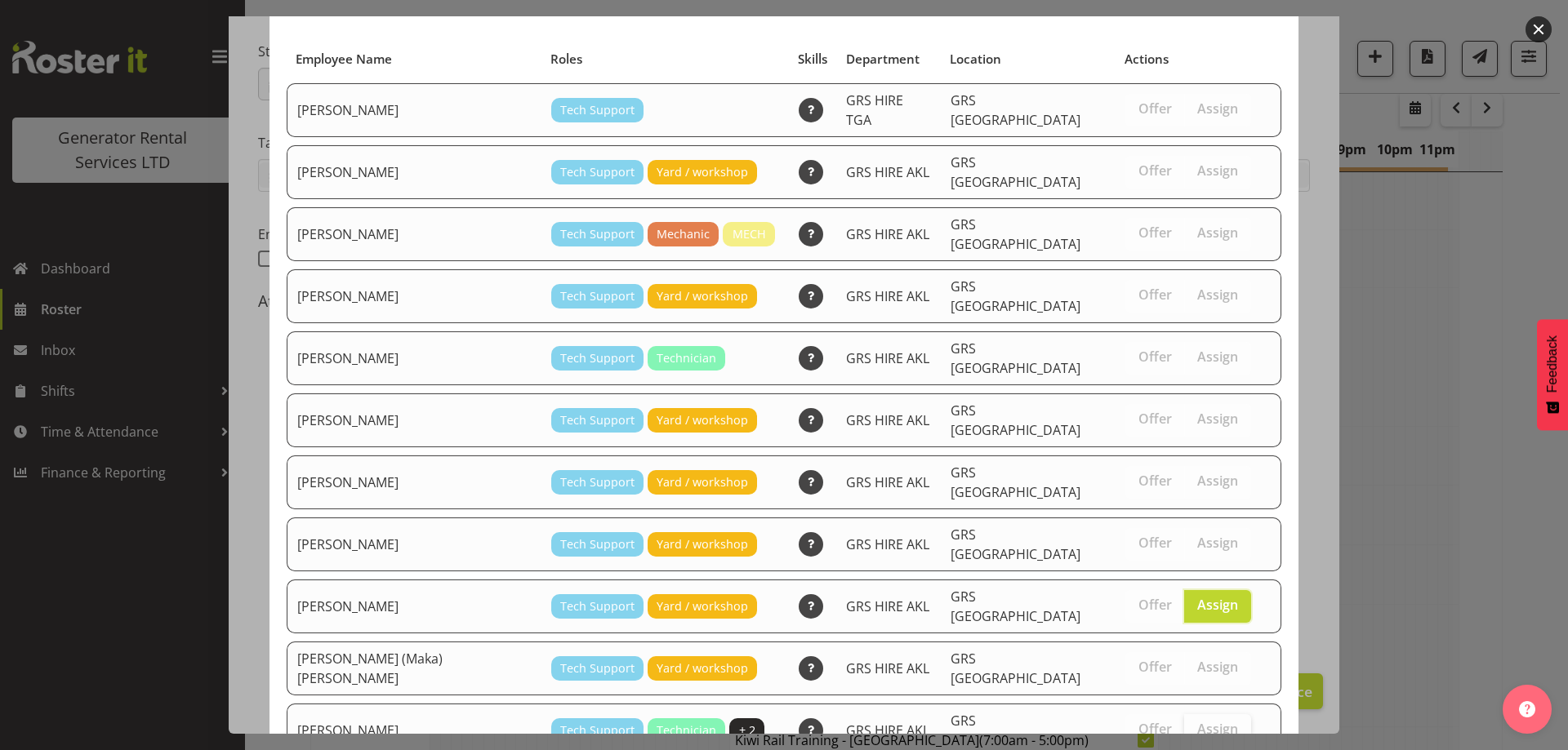
scroll to position [154, 0]
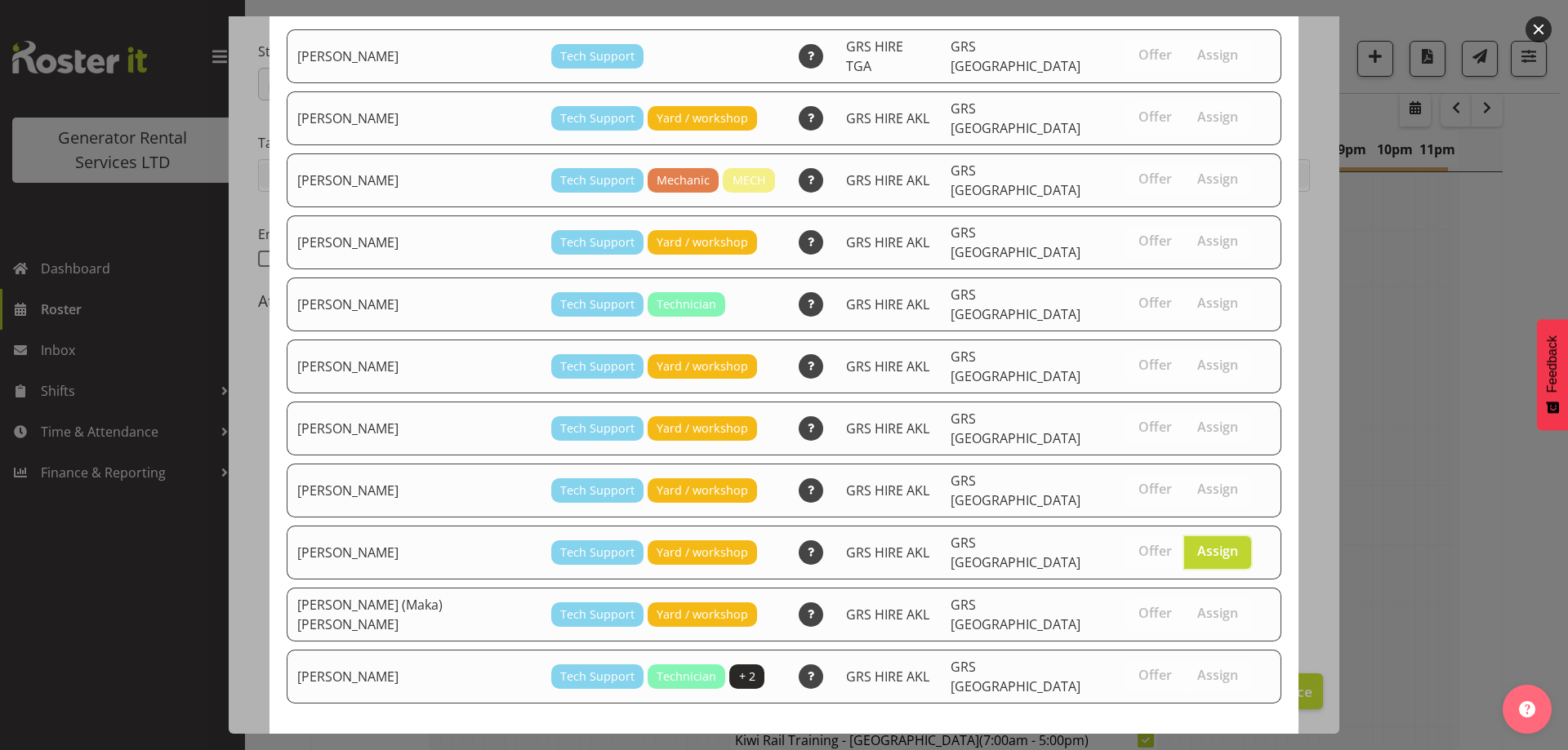
click at [1180, 749] on span "Assign Sam Carter" at bounding box center [1189, 763] width 165 height 19
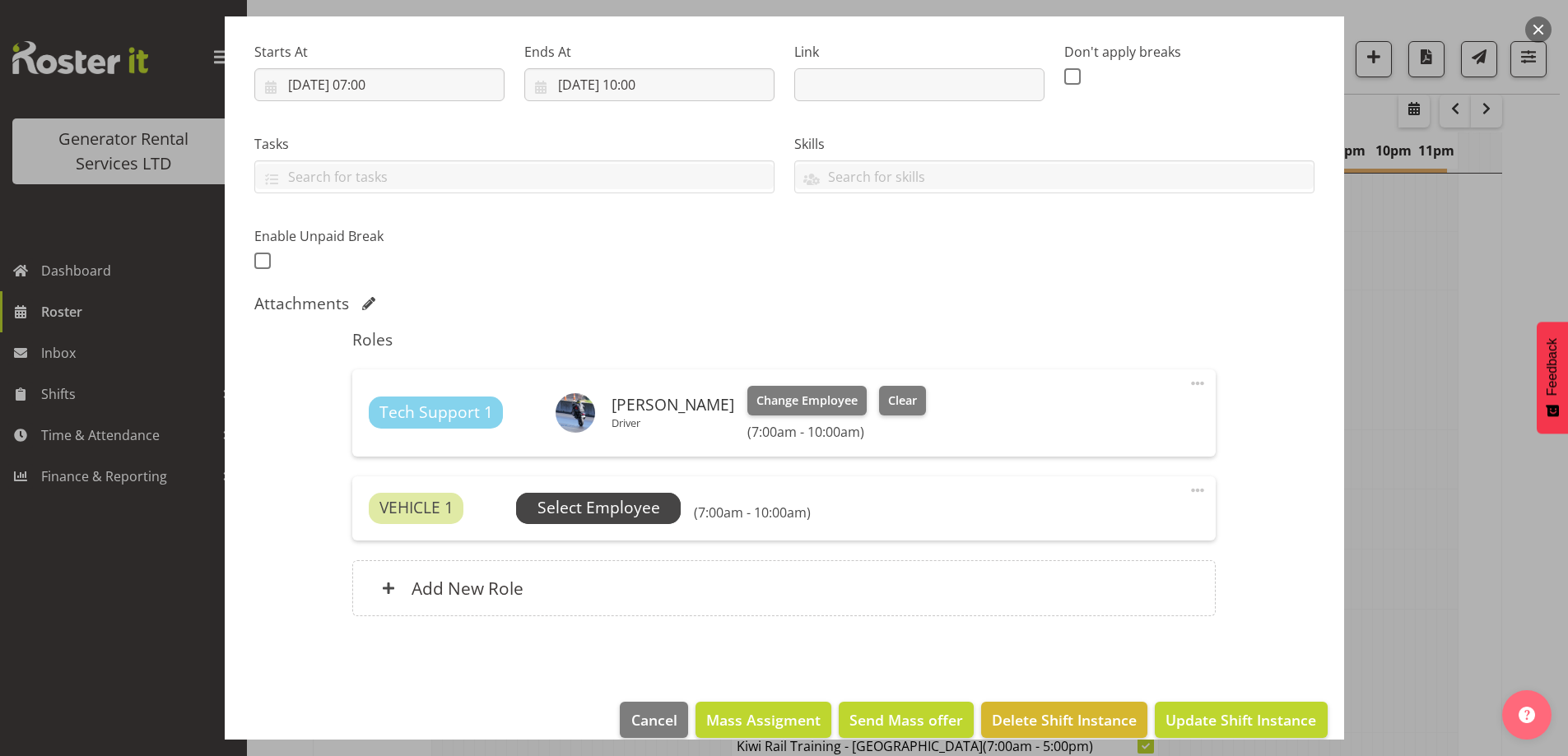
click at [532, 503] on span "Select Employee" at bounding box center [598, 509] width 164 height 32
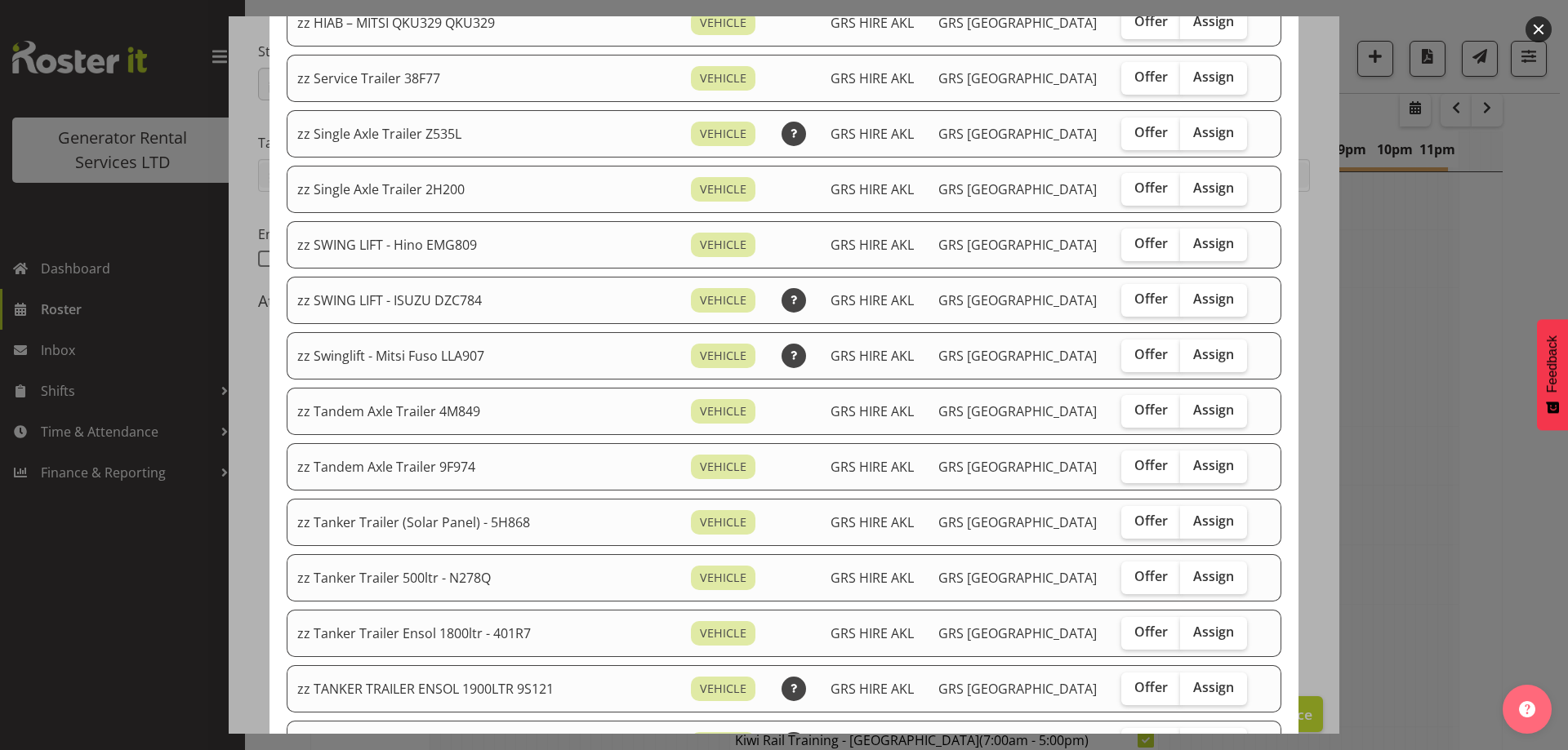
scroll to position [1225, 0]
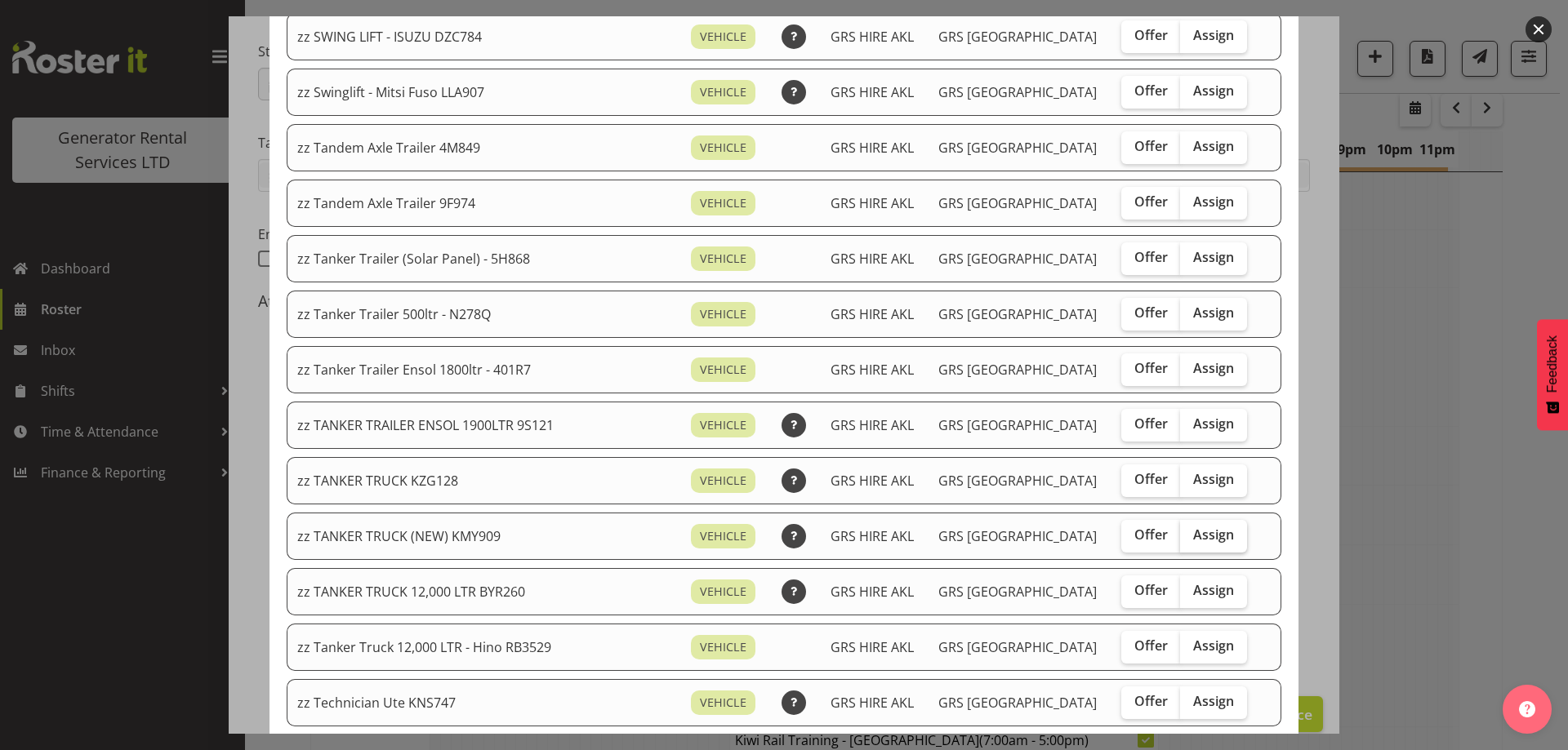
click at [1180, 544] on label "Assign" at bounding box center [1213, 536] width 67 height 32
click at [1180, 541] on input "Assign" at bounding box center [1185, 534] width 10 height 10
checkbox input "true"
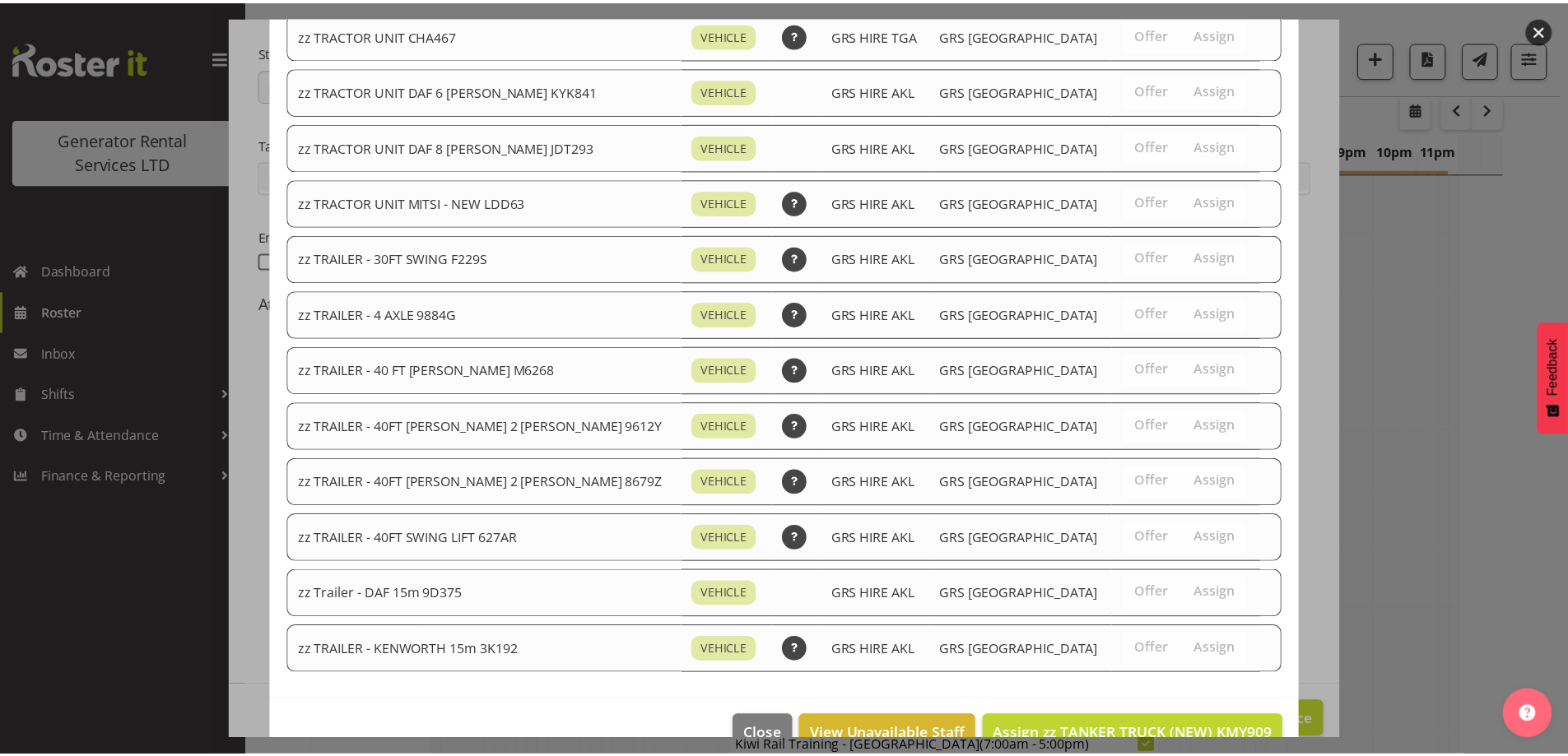
scroll to position [2057, 0]
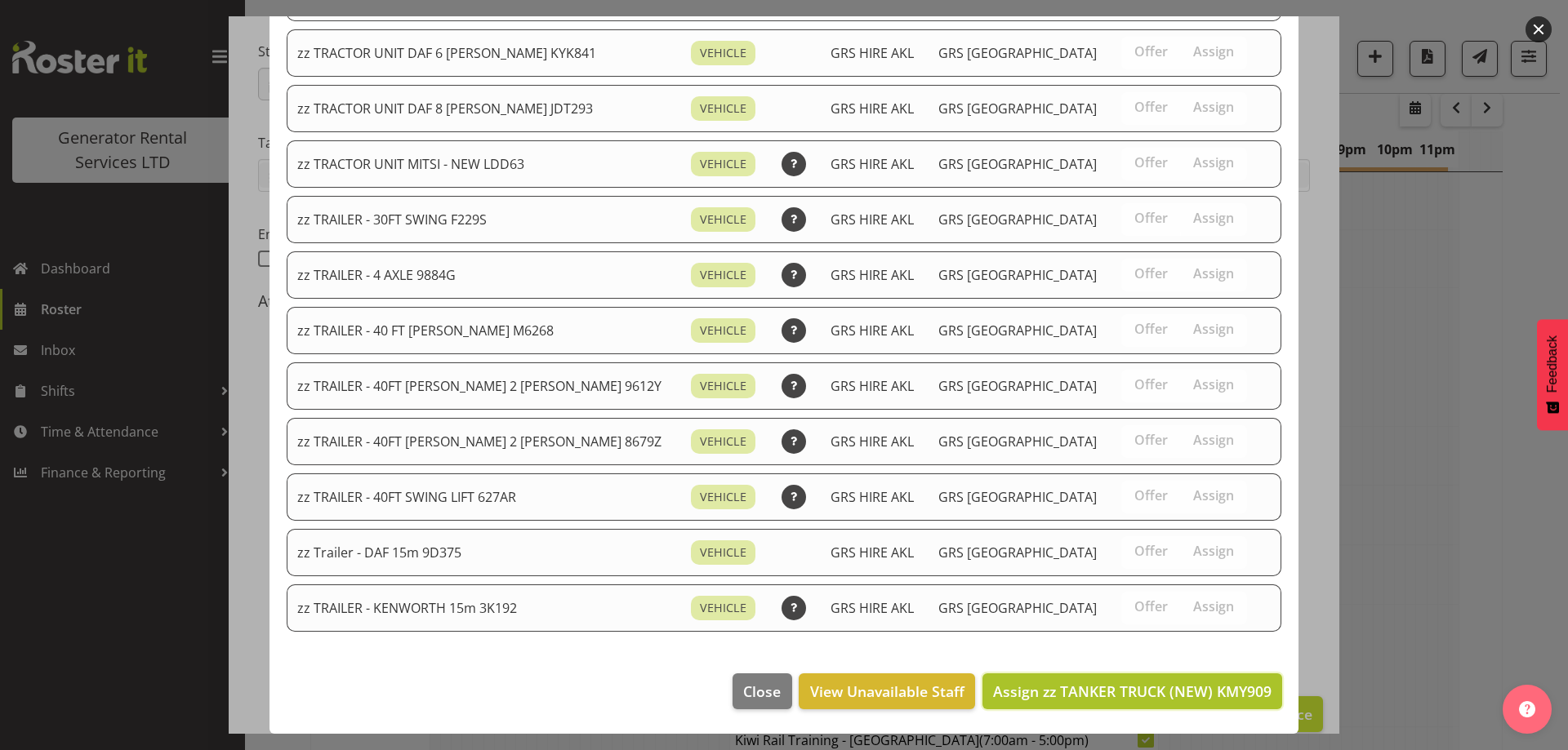
click at [1198, 686] on span "Assign zz TANKER TRUCK (NEW) KMY909" at bounding box center [1132, 691] width 279 height 19
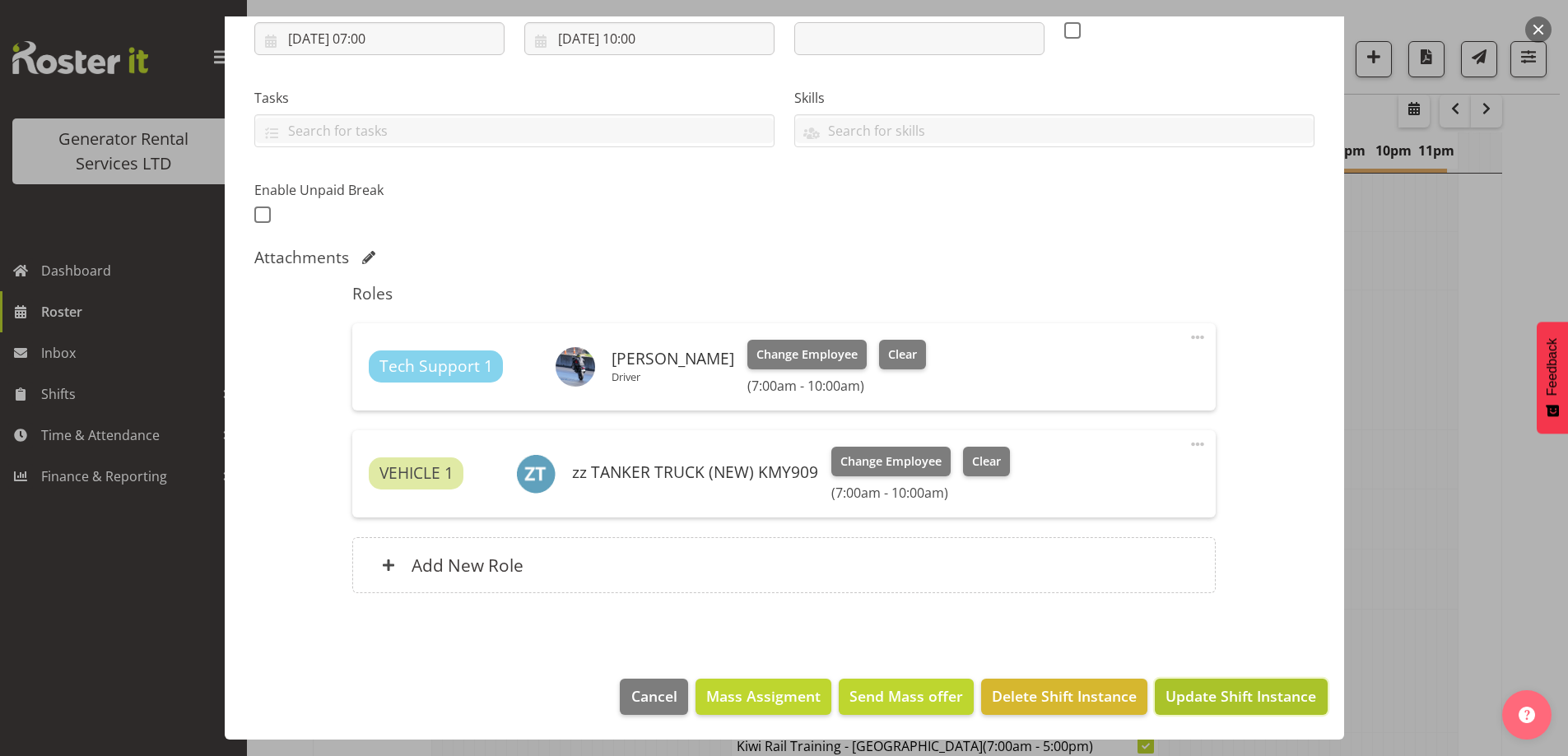
click at [1237, 697] on span "Update Shift Instance" at bounding box center [1239, 695] width 150 height 21
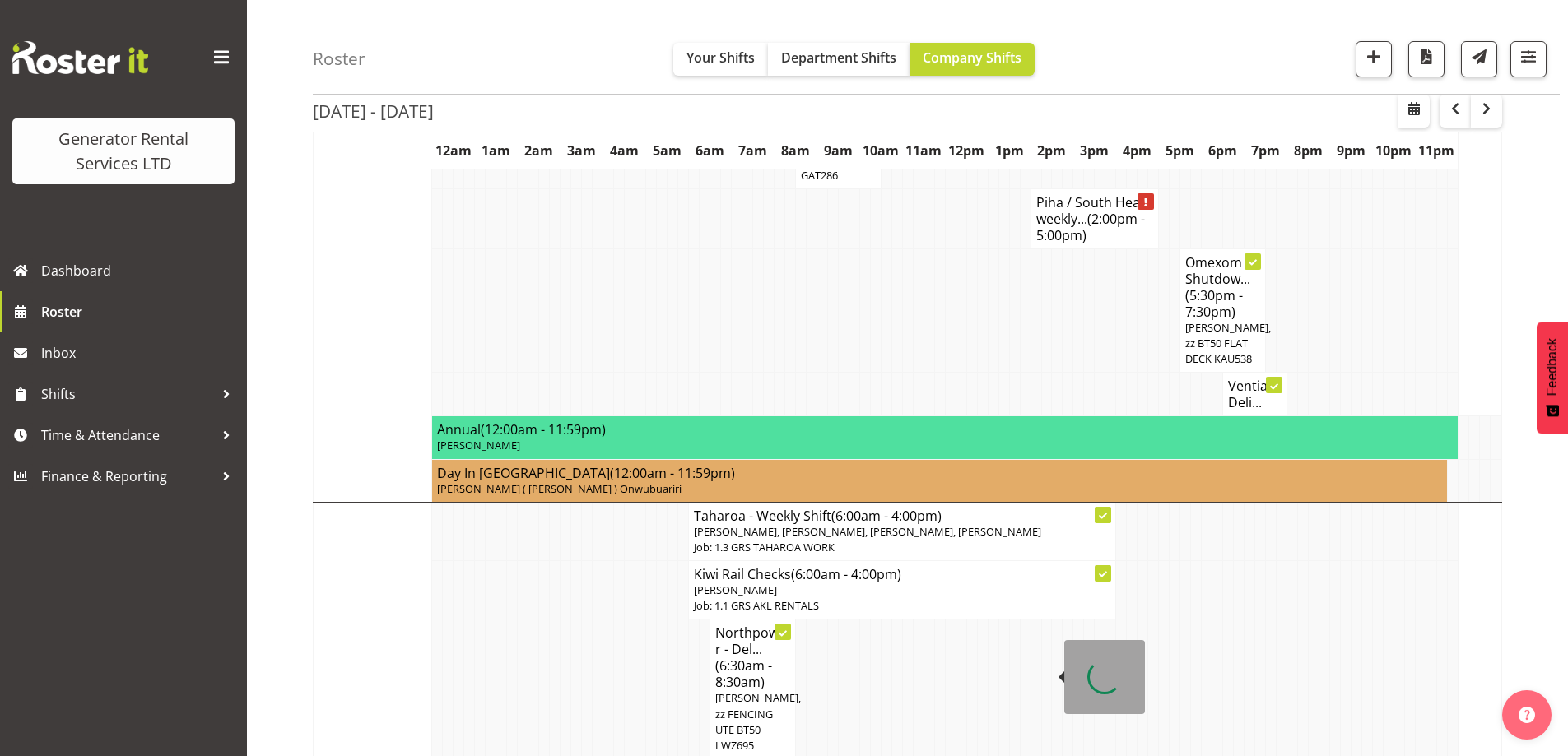
scroll to position [1946, 0]
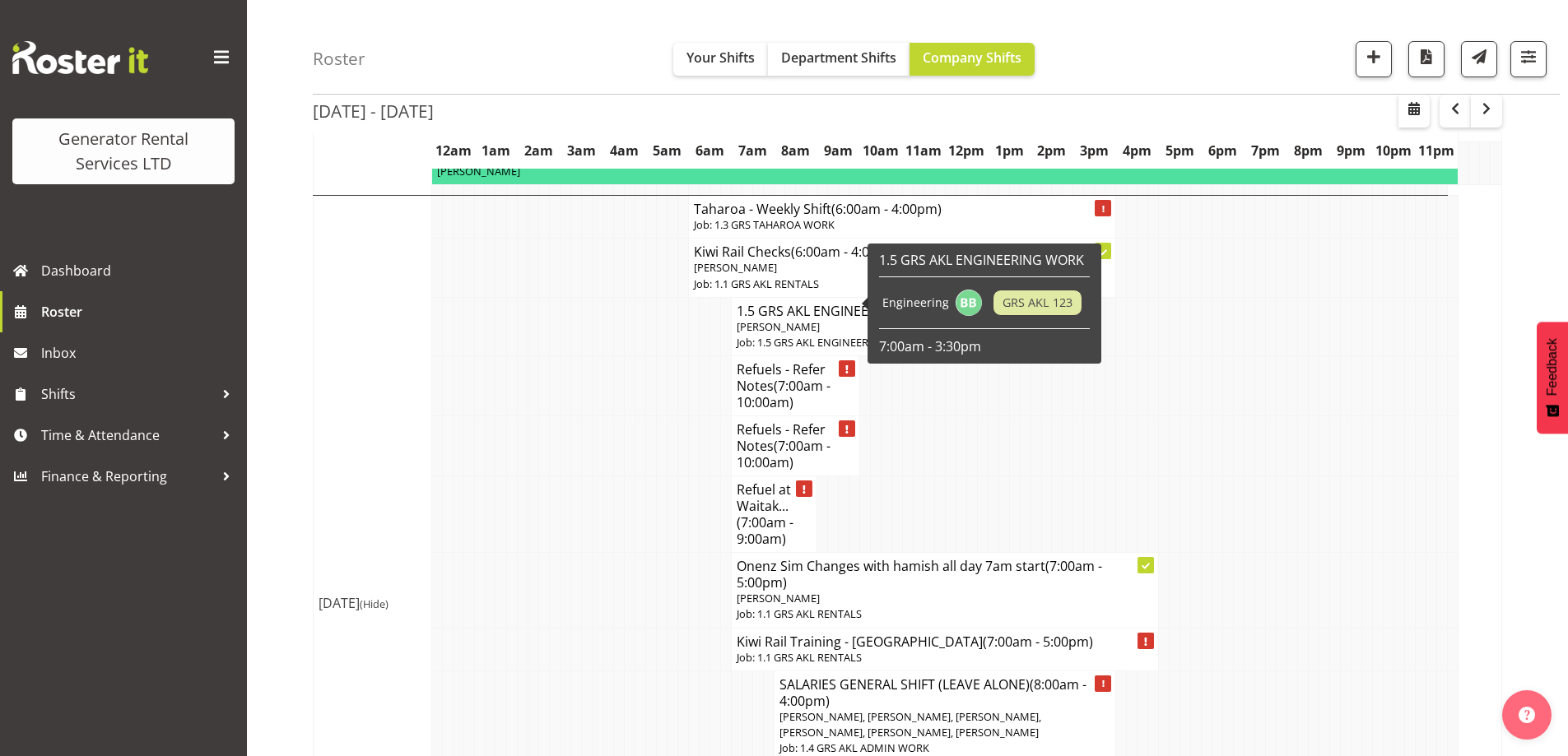
scroll to position [3099, 0]
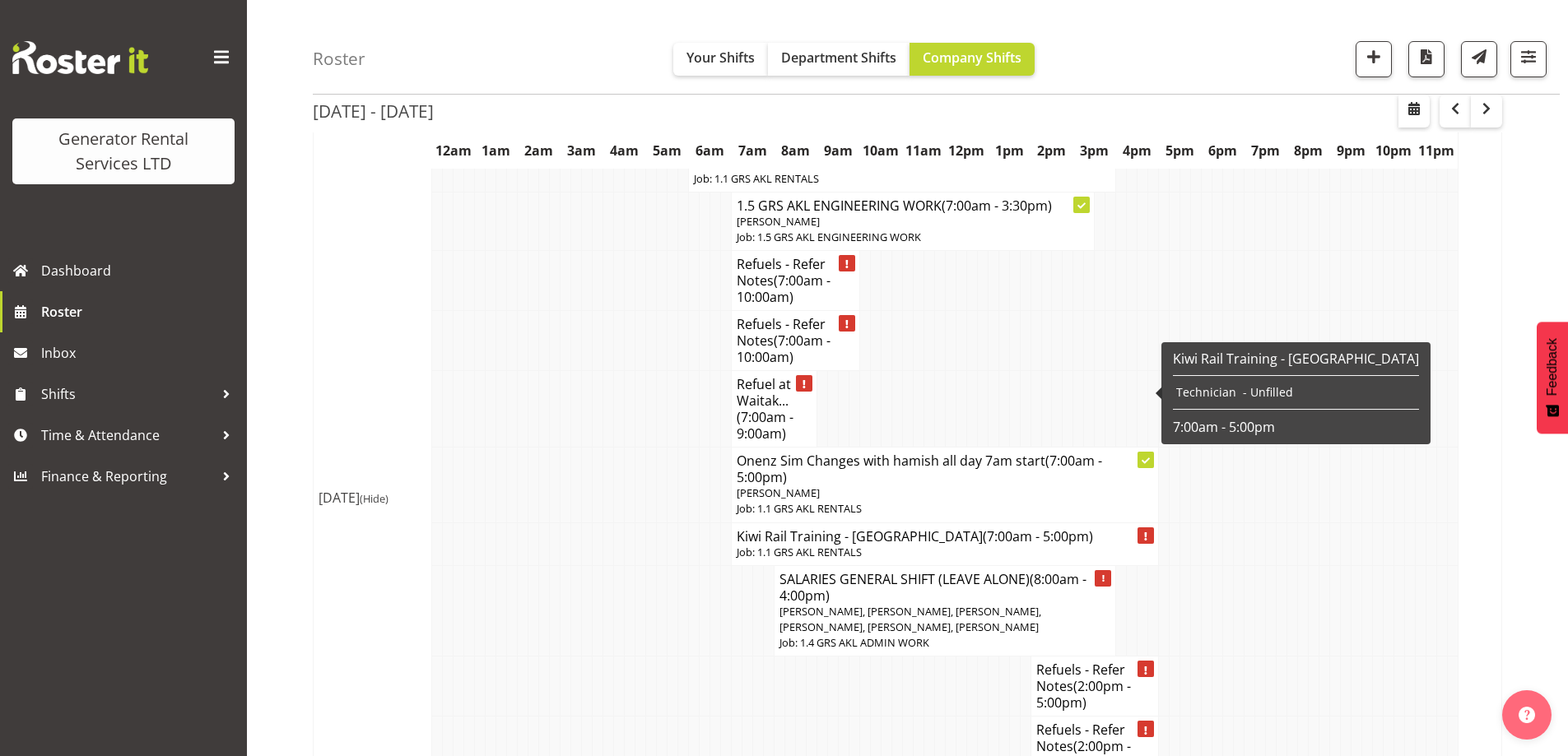
click at [610, 657] on td at bounding box center [608, 687] width 10 height 60
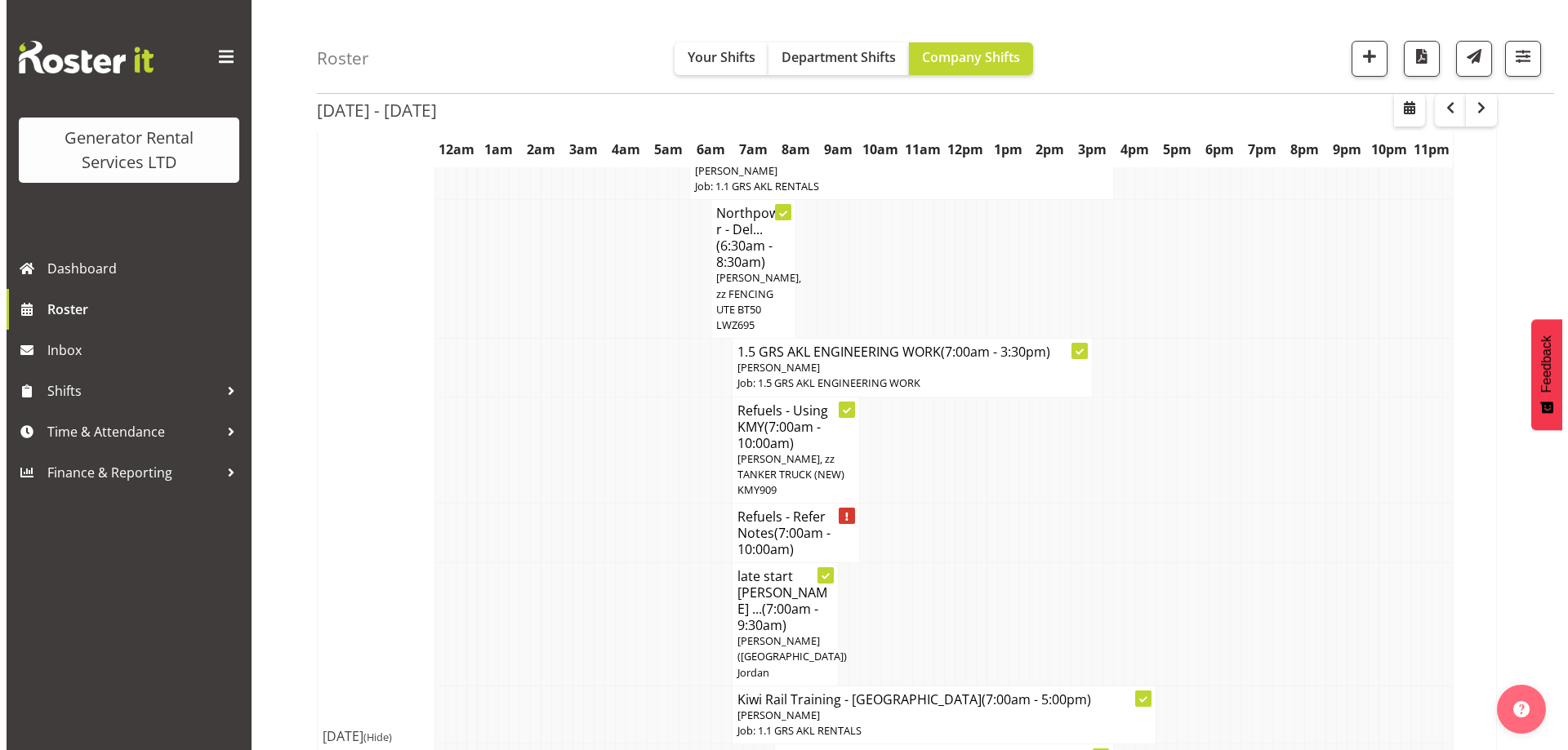
scroll to position [1768, 0]
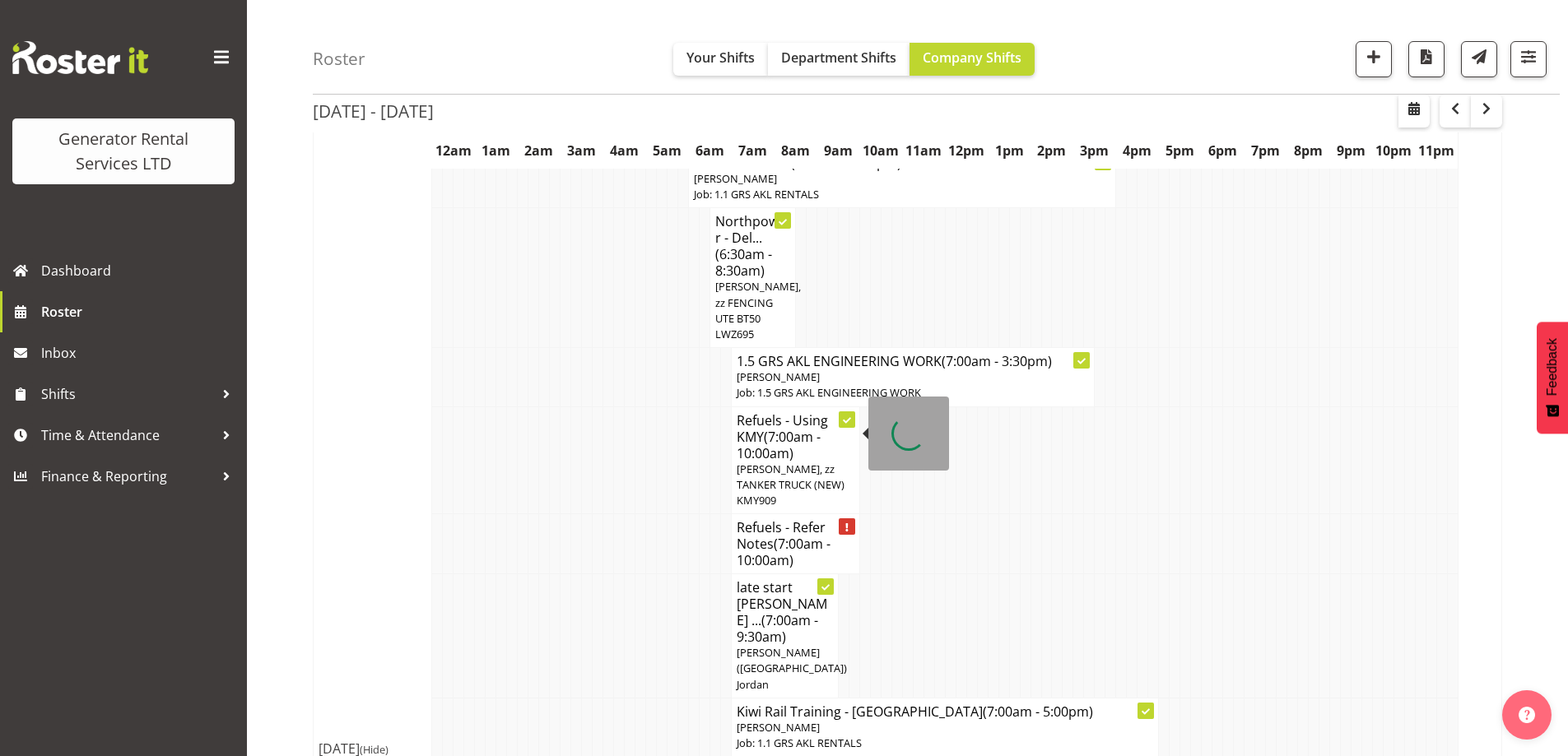
click at [771, 519] on h4 "Refuels - Refer Notes (7:00am - 10:00am)" at bounding box center [795, 543] width 118 height 49
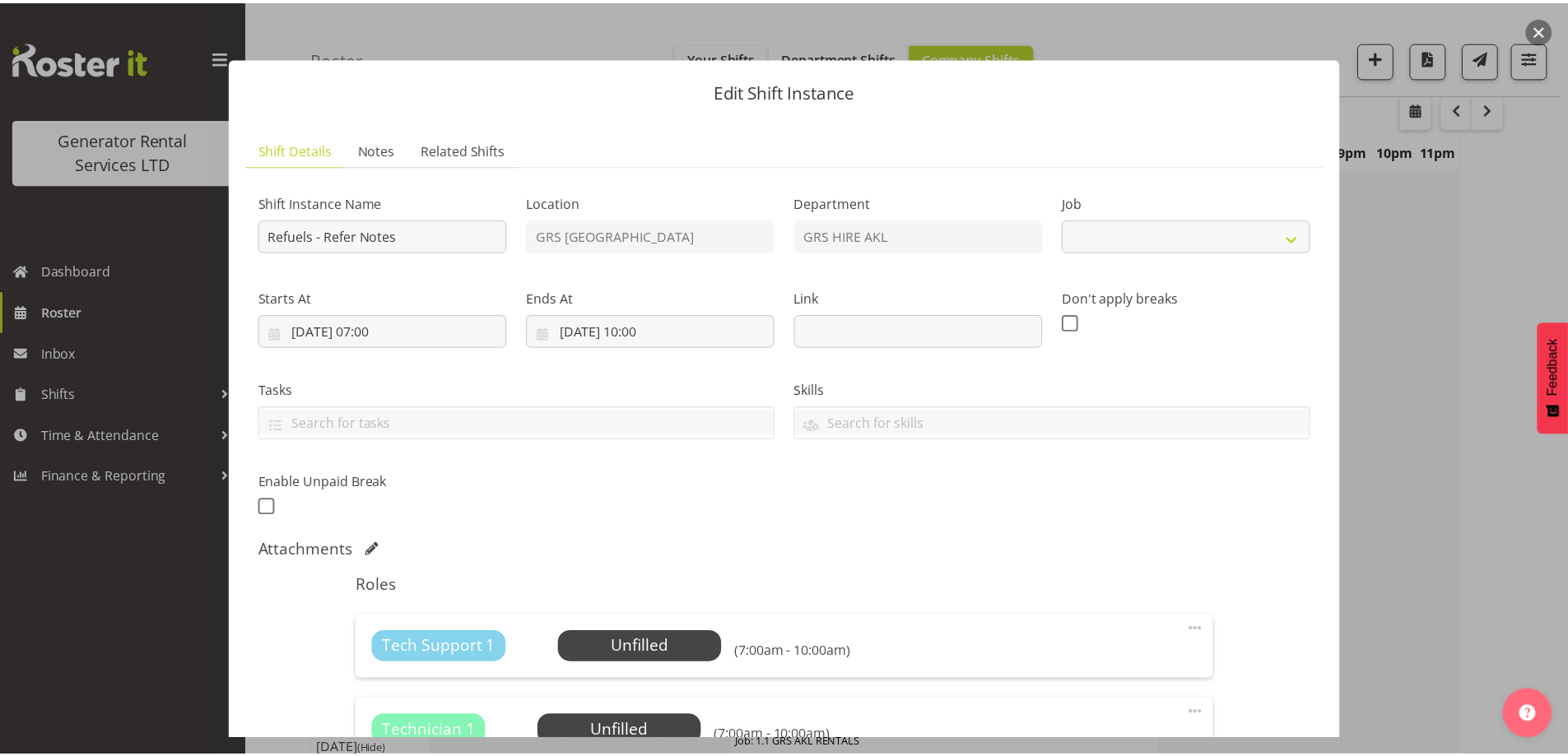
scroll to position [330, 0]
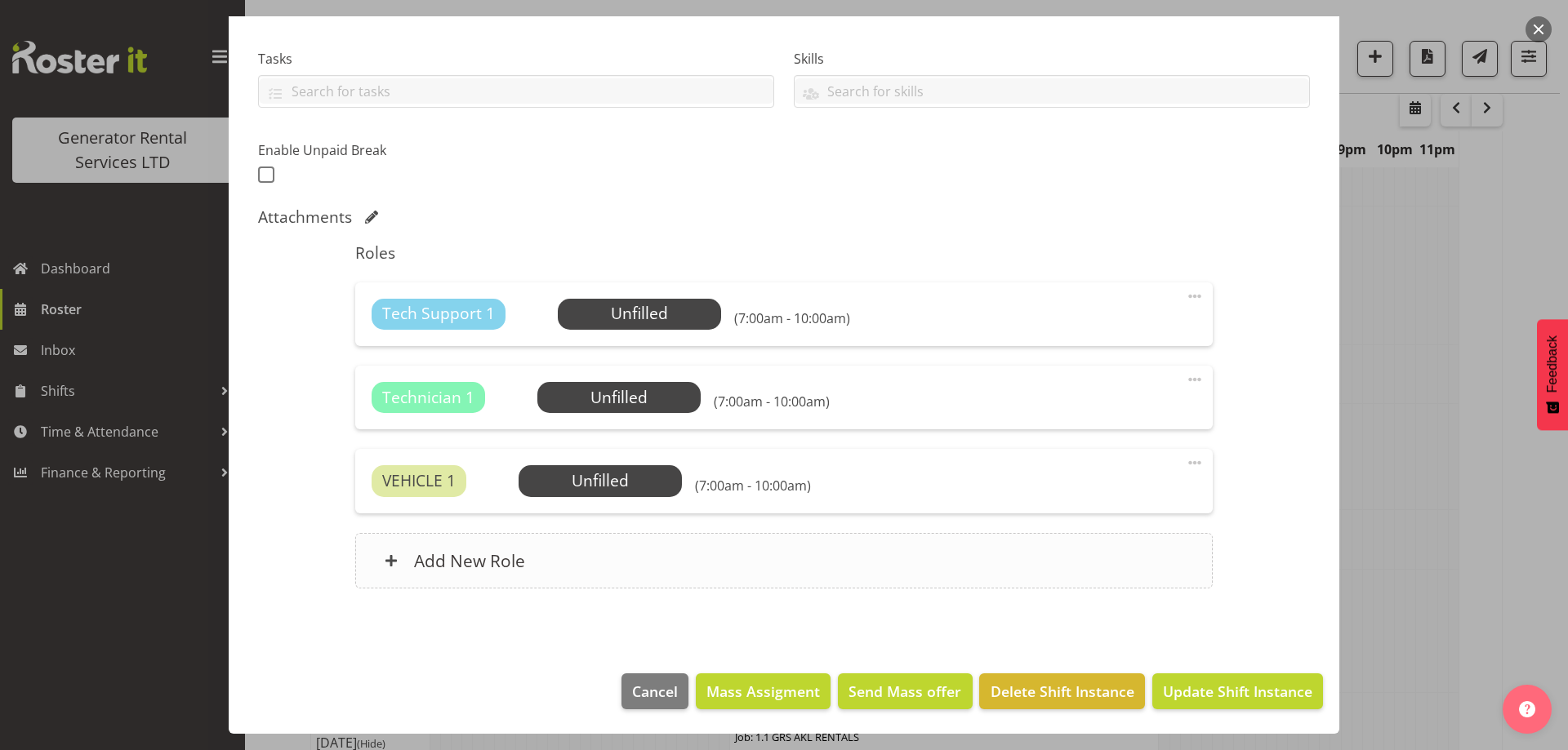
select select "9"
click at [1043, 682] on span "Delete Shift Instance" at bounding box center [1061, 691] width 144 height 21
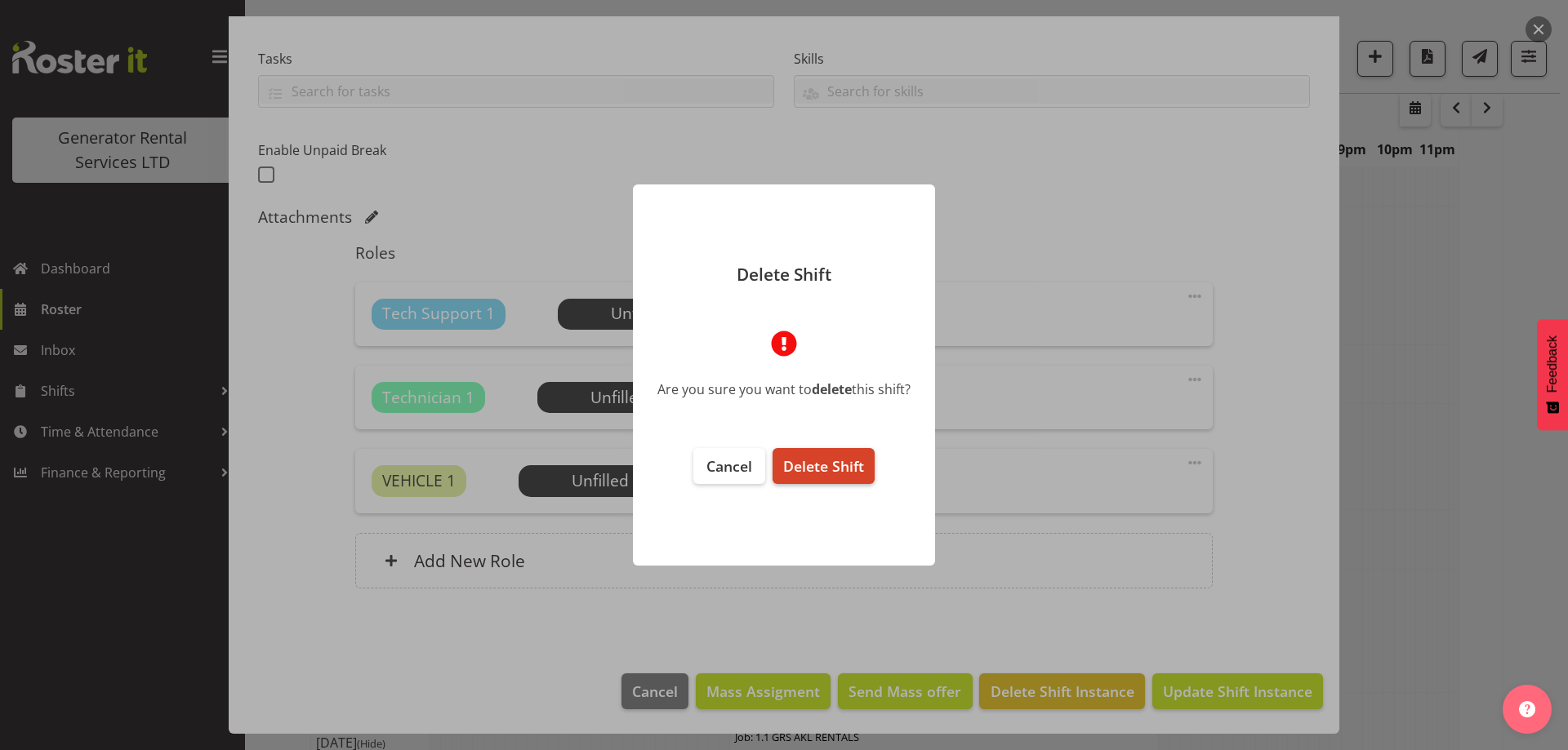
click at [851, 479] on button "Delete Shift" at bounding box center [823, 466] width 102 height 36
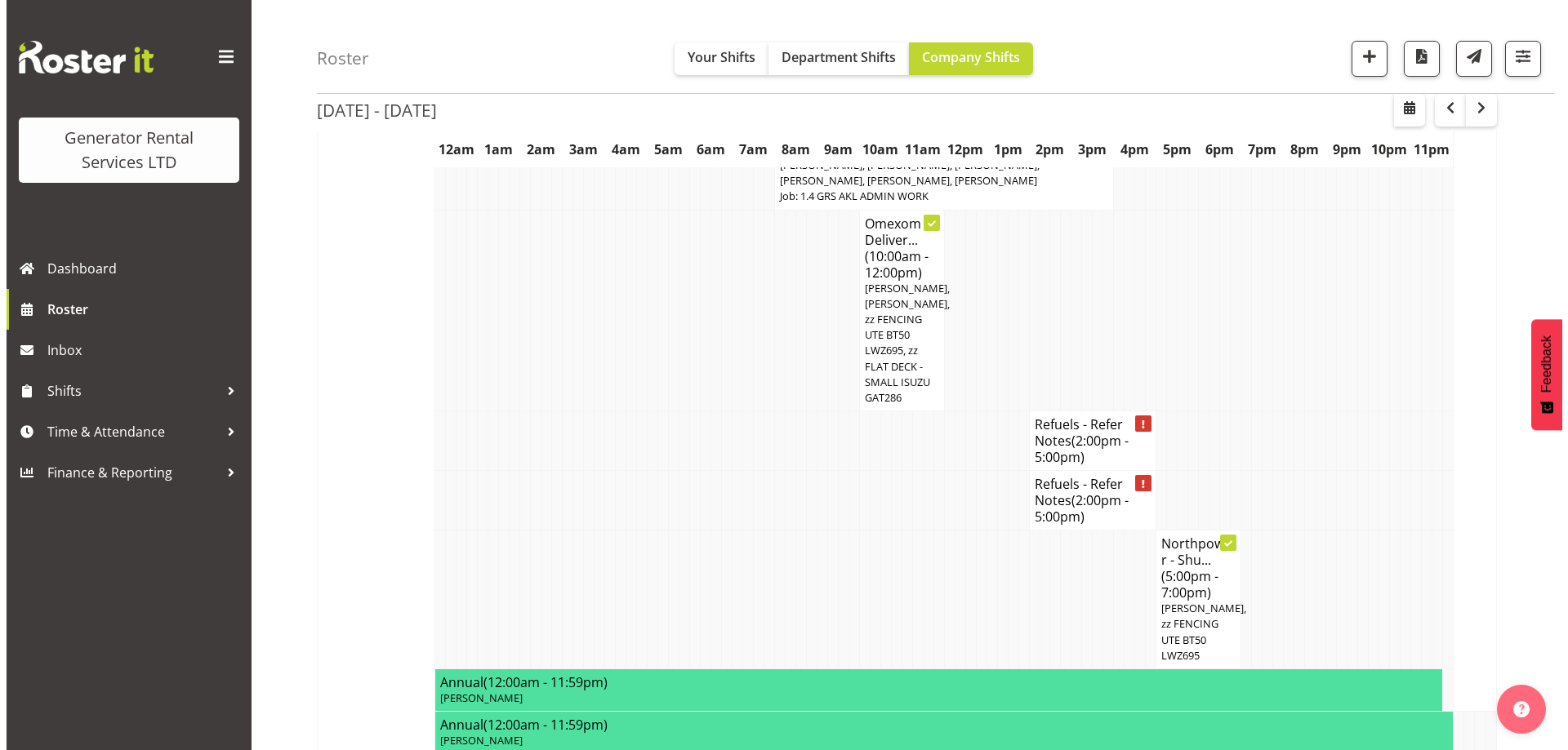
scroll to position [2176, 0]
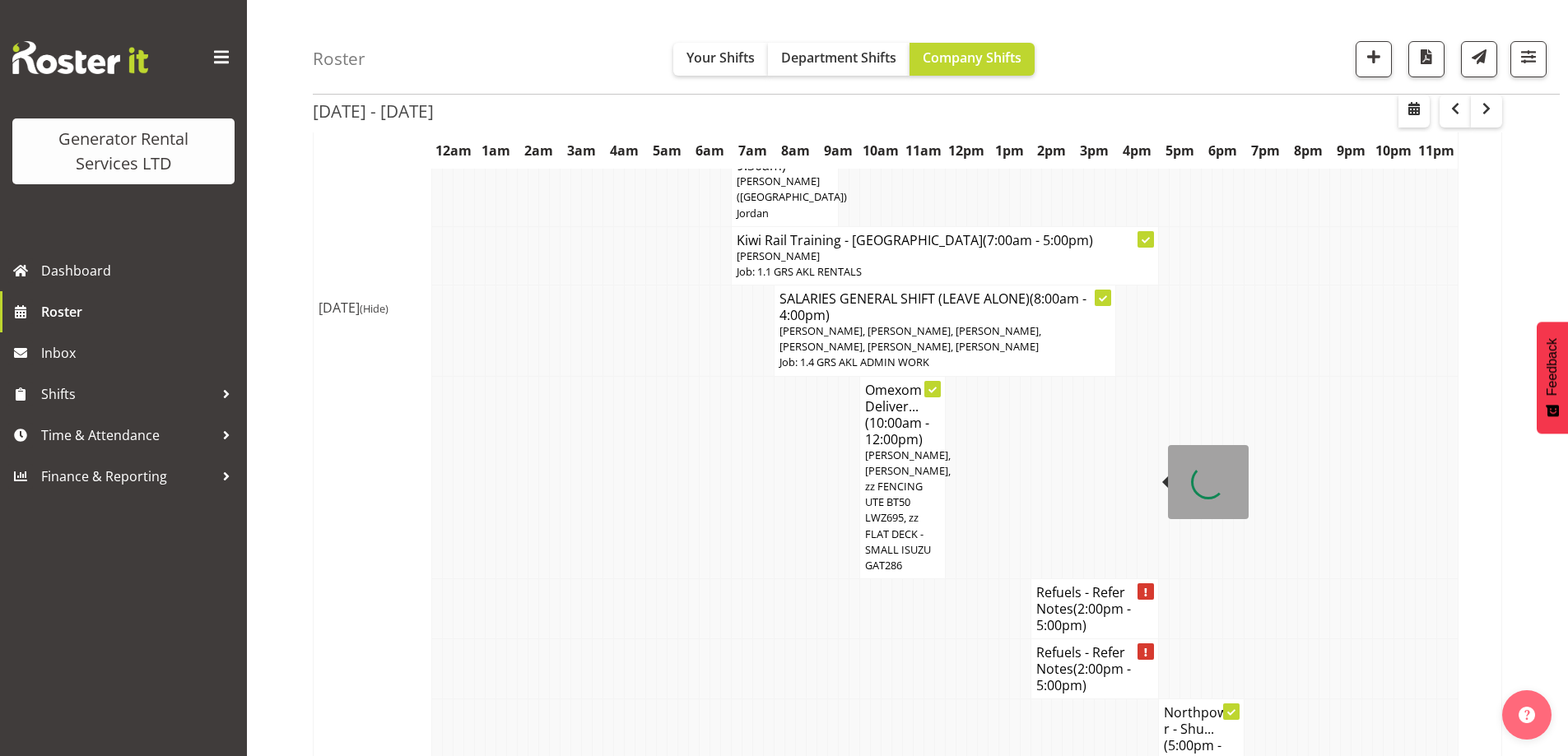
click at [1073, 584] on h4 "Refuels - Refer Notes (2:00pm - 5:00pm)" at bounding box center [1095, 609] width 118 height 49
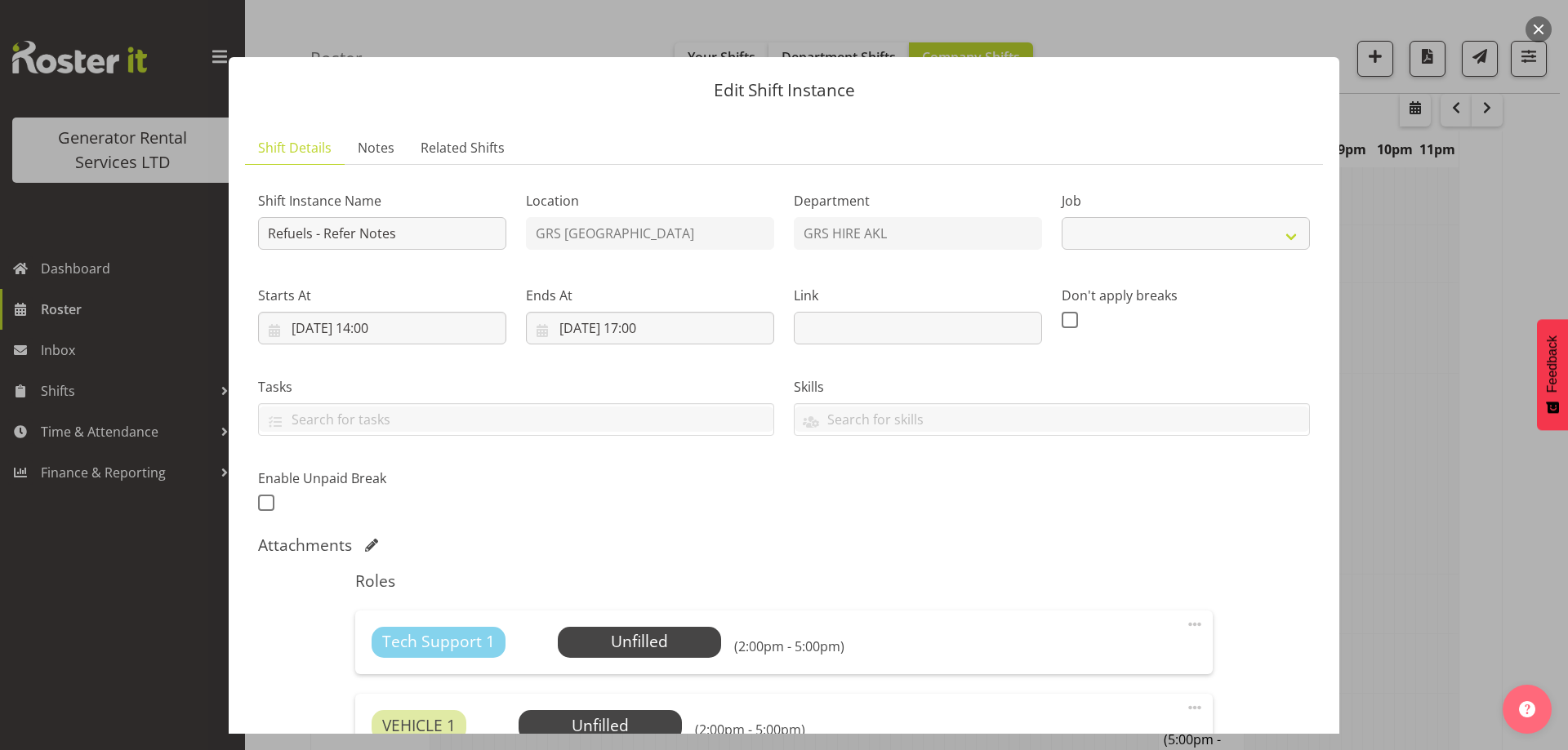
select select "9"
drag, startPoint x: 307, startPoint y: 238, endPoint x: 513, endPoint y: 252, distance: 206.5
click at [512, 251] on div "Shift Instance Name Refuels - Refer Notes" at bounding box center [382, 216] width 268 height 94
paste input "200Kva @ 495 State Highway 16, Kumeu"
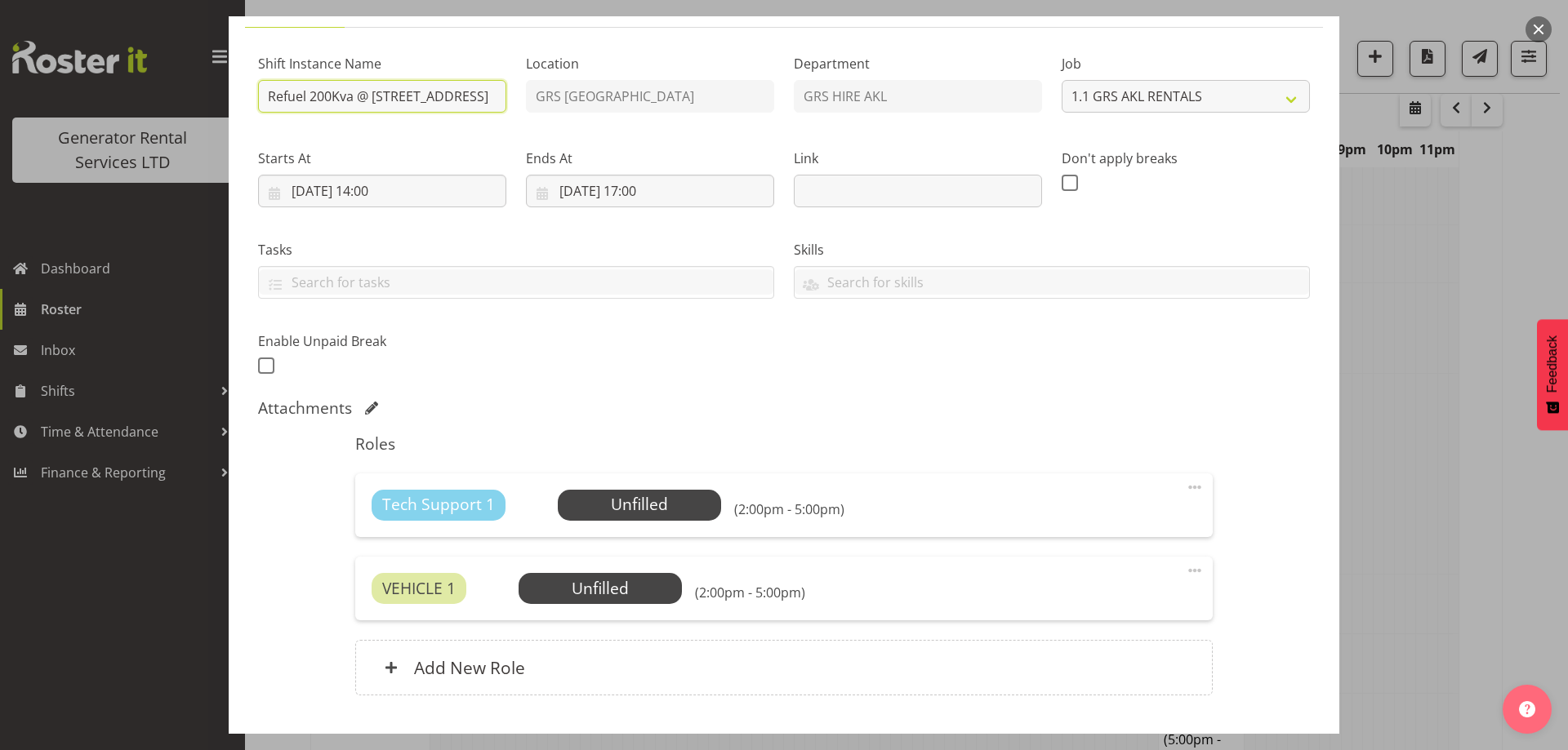
scroll to position [244, 0]
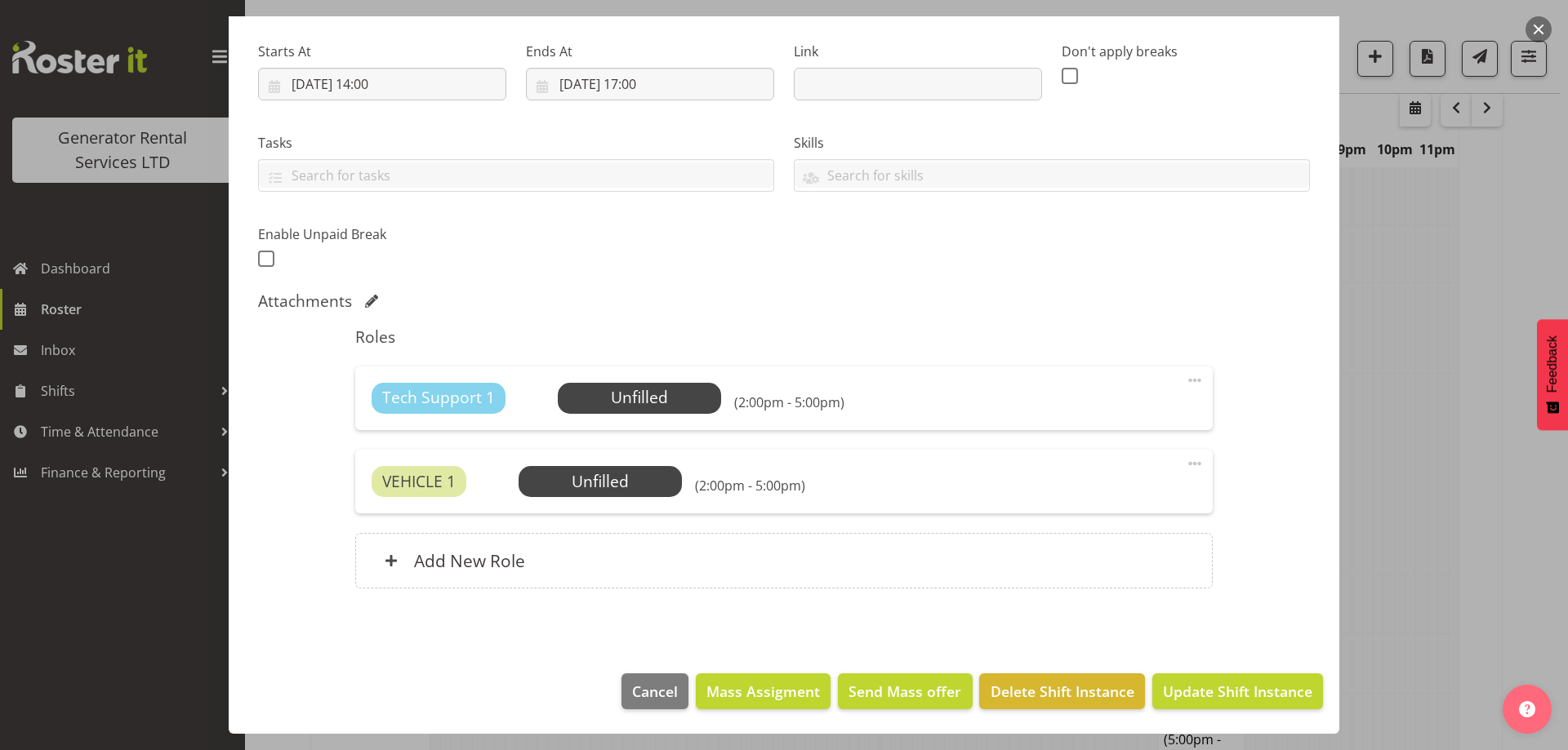
type input "Refuel 200Kva @ 495 State Highway 16, Kumeu"
click at [671, 418] on div "Tech Support 1 Unfilled Select Employee (2:00pm - 5:00pm) Edit Cover Role Delete" at bounding box center [784, 398] width 857 height 64
click at [679, 409] on span "Select Employee" at bounding box center [638, 398] width 121 height 24
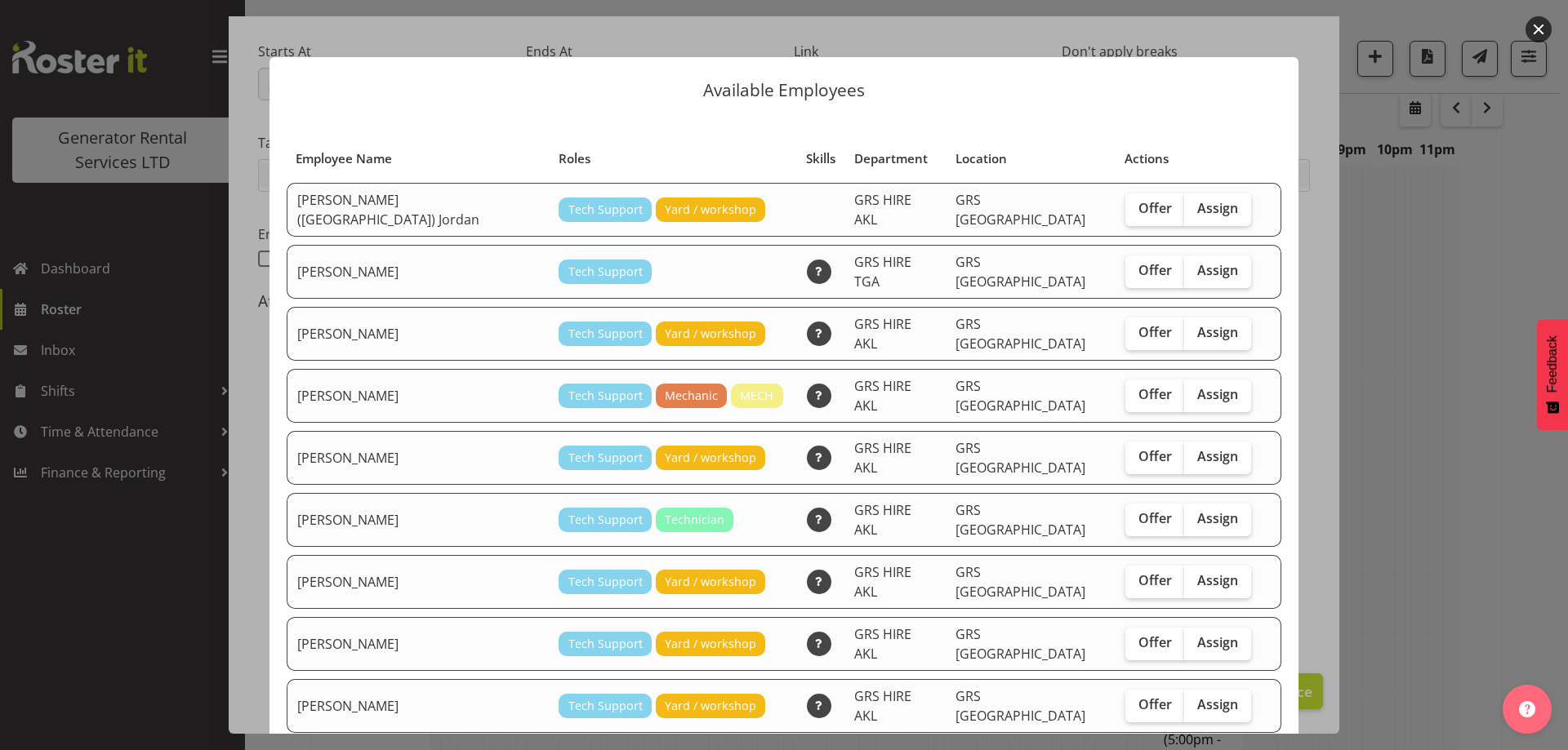
checkbox input "true"
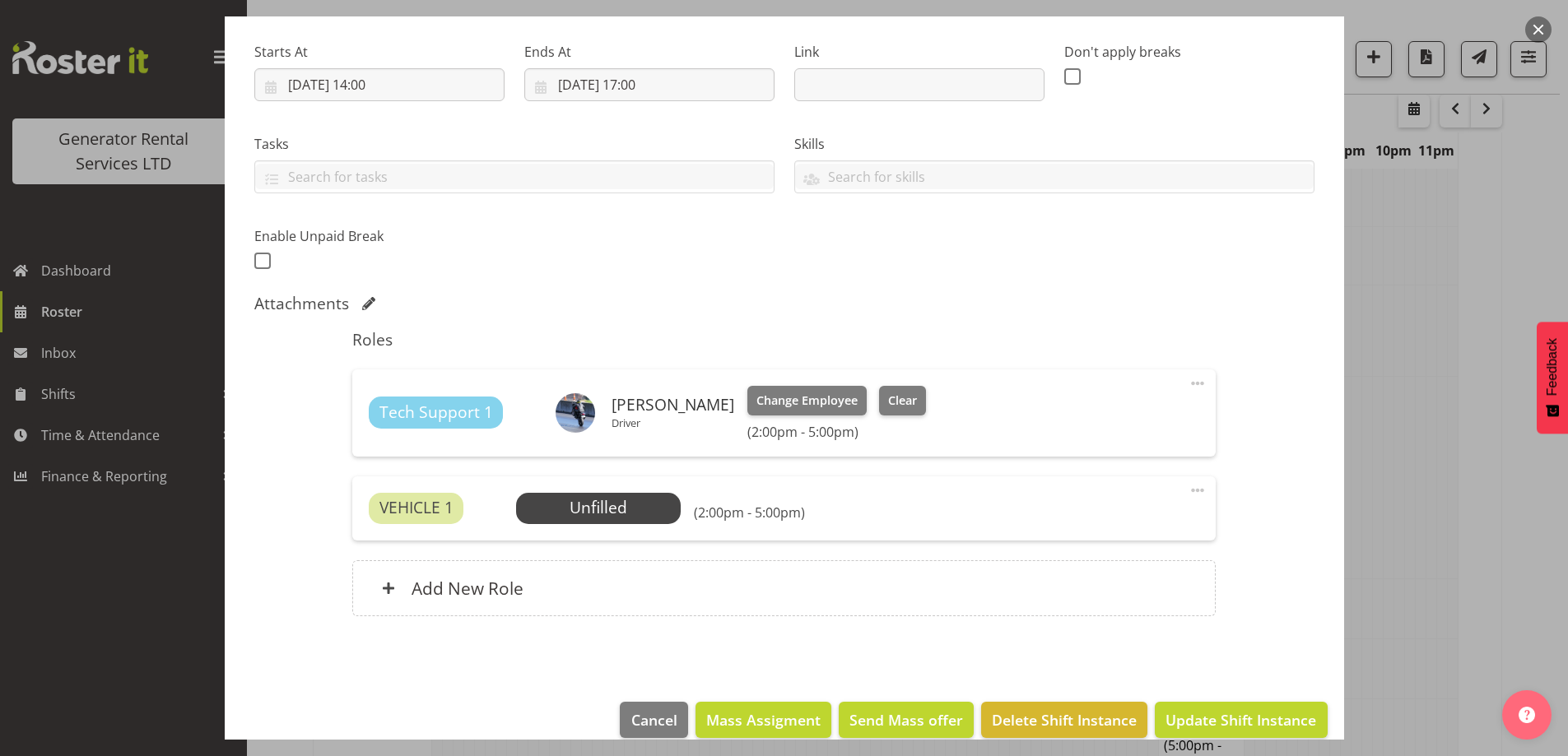
click at [627, 473] on div "Roles Tech Support 1 Sam Carter Driver Change Employee Clear (2:00pm - 5:00pm) …" at bounding box center [784, 478] width 883 height 316
click at [622, 516] on span "Select Employee" at bounding box center [598, 509] width 122 height 24
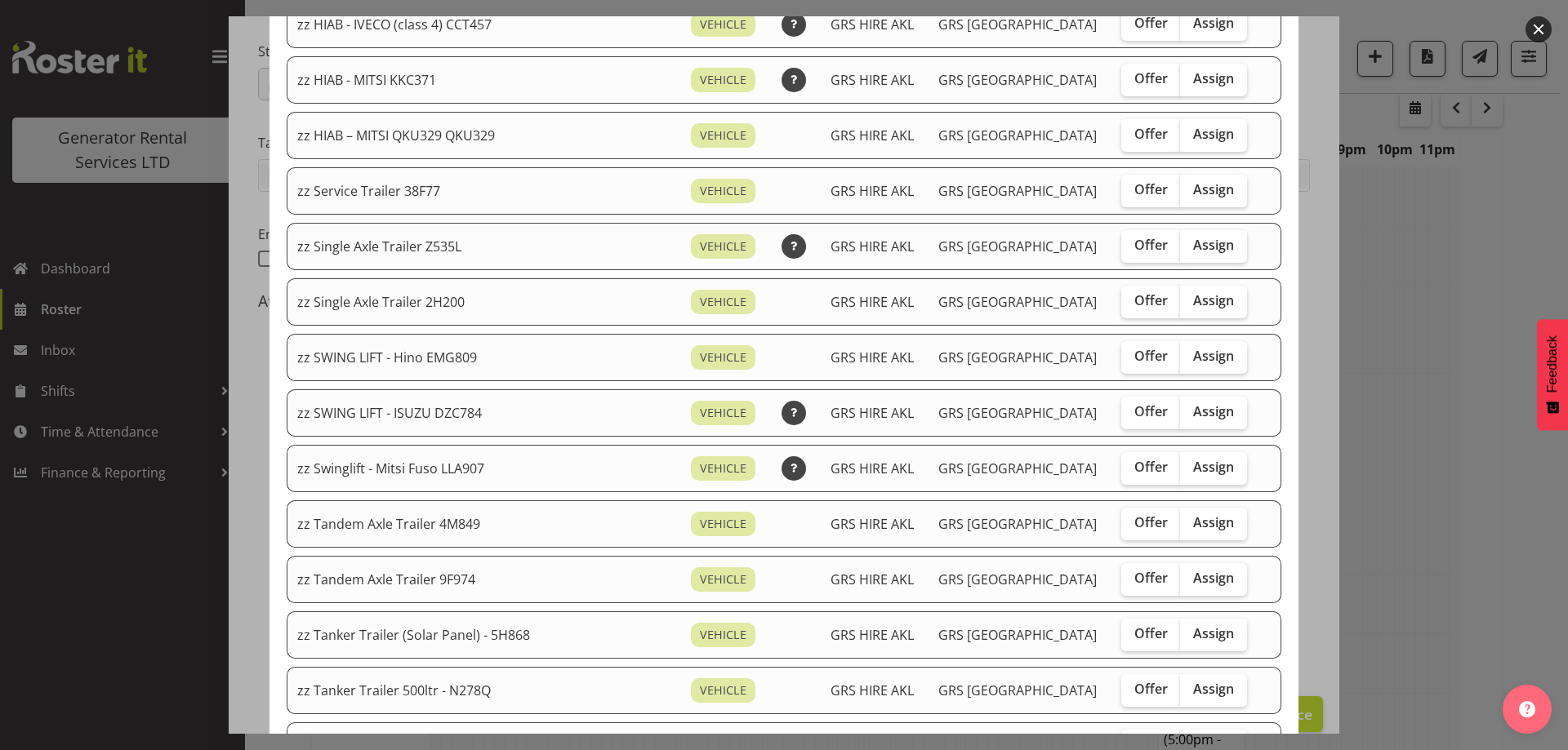
scroll to position [1225, 0]
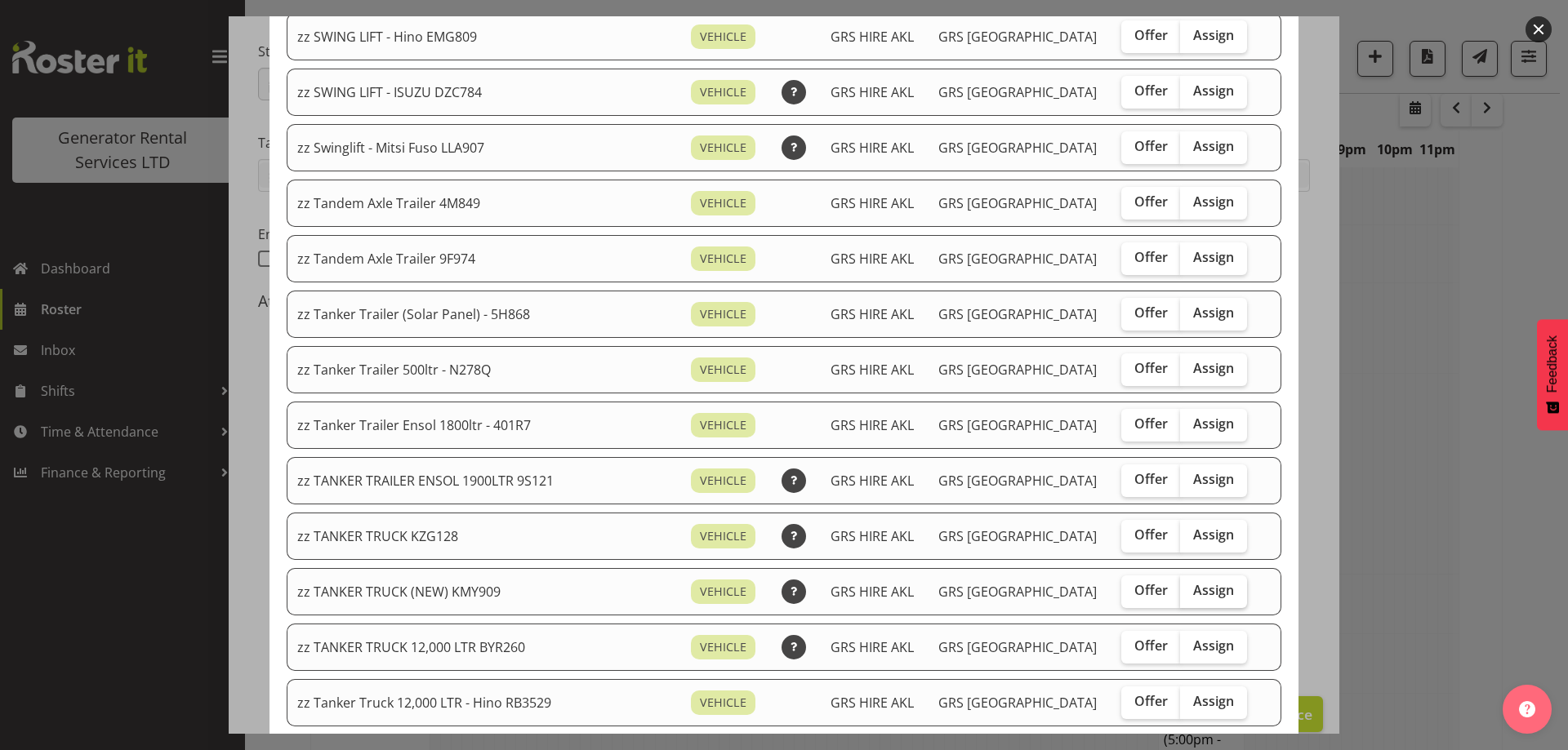
click at [1193, 583] on span "Assign" at bounding box center [1213, 591] width 41 height 17
click at [1180, 585] on input "Assign" at bounding box center [1185, 590] width 10 height 10
checkbox input "true"
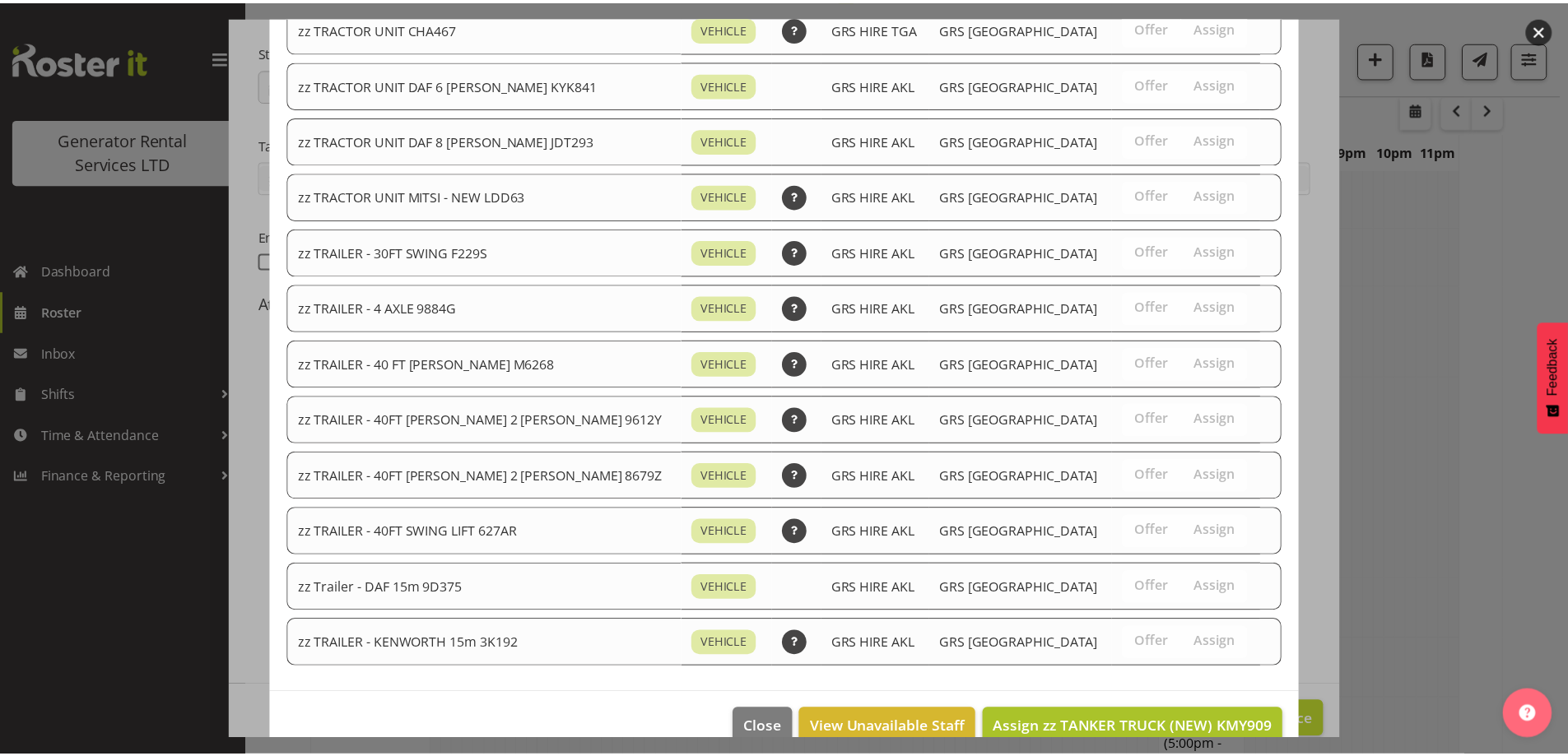
scroll to position [2113, 0]
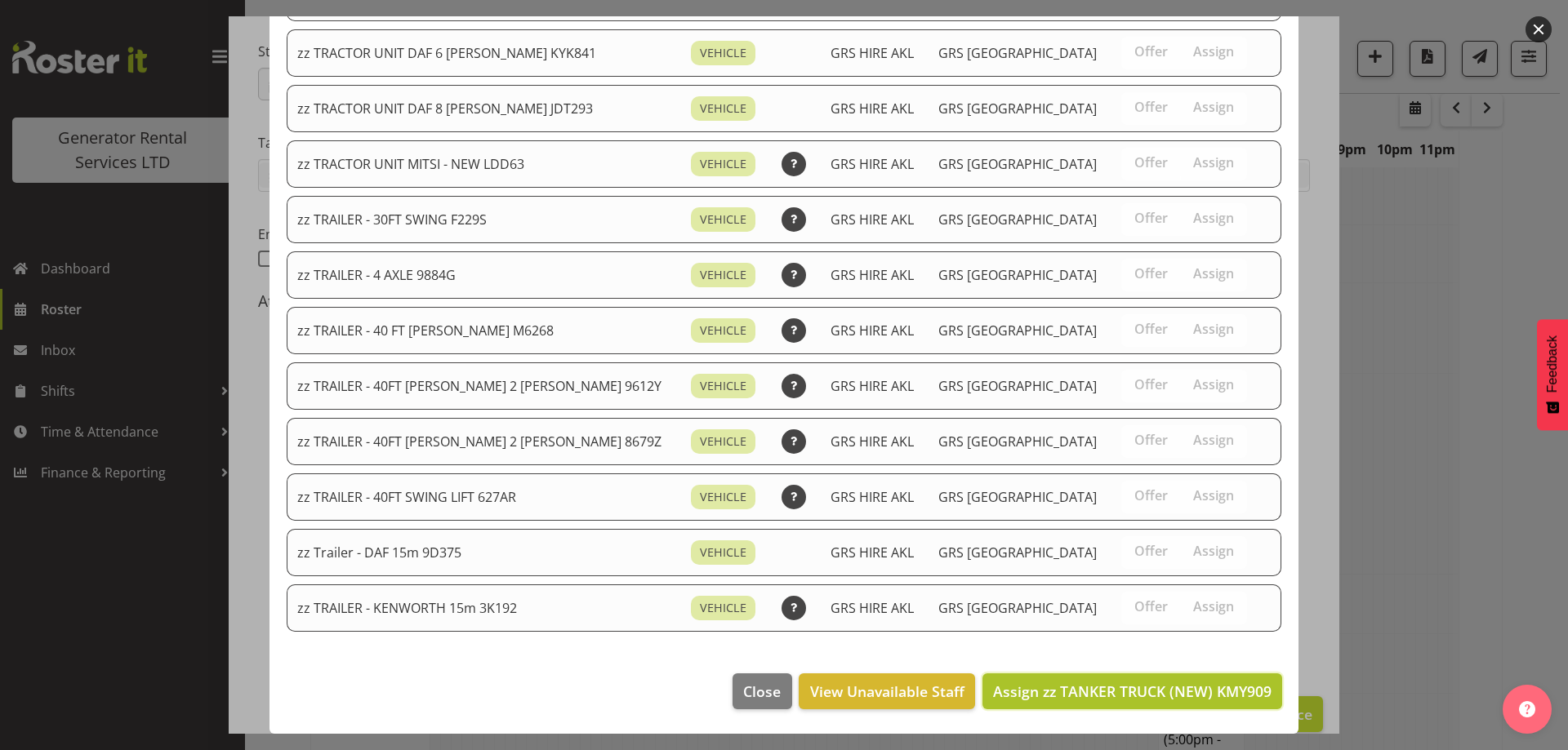
click at [1173, 685] on span "Assign zz TANKER TRUCK (NEW) KMY909" at bounding box center [1132, 691] width 279 height 19
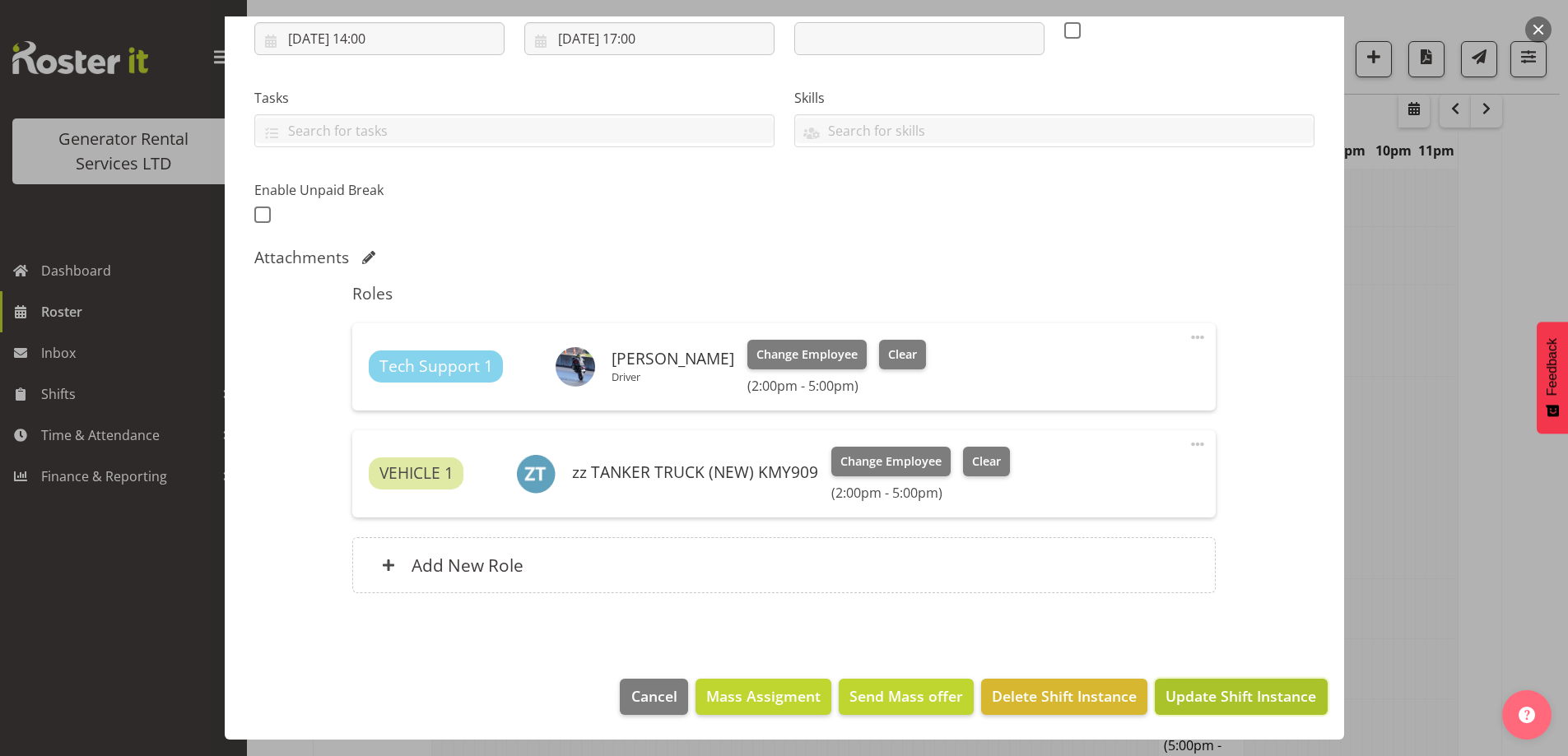
click at [1227, 694] on span "Update Shift Instance" at bounding box center [1239, 695] width 150 height 21
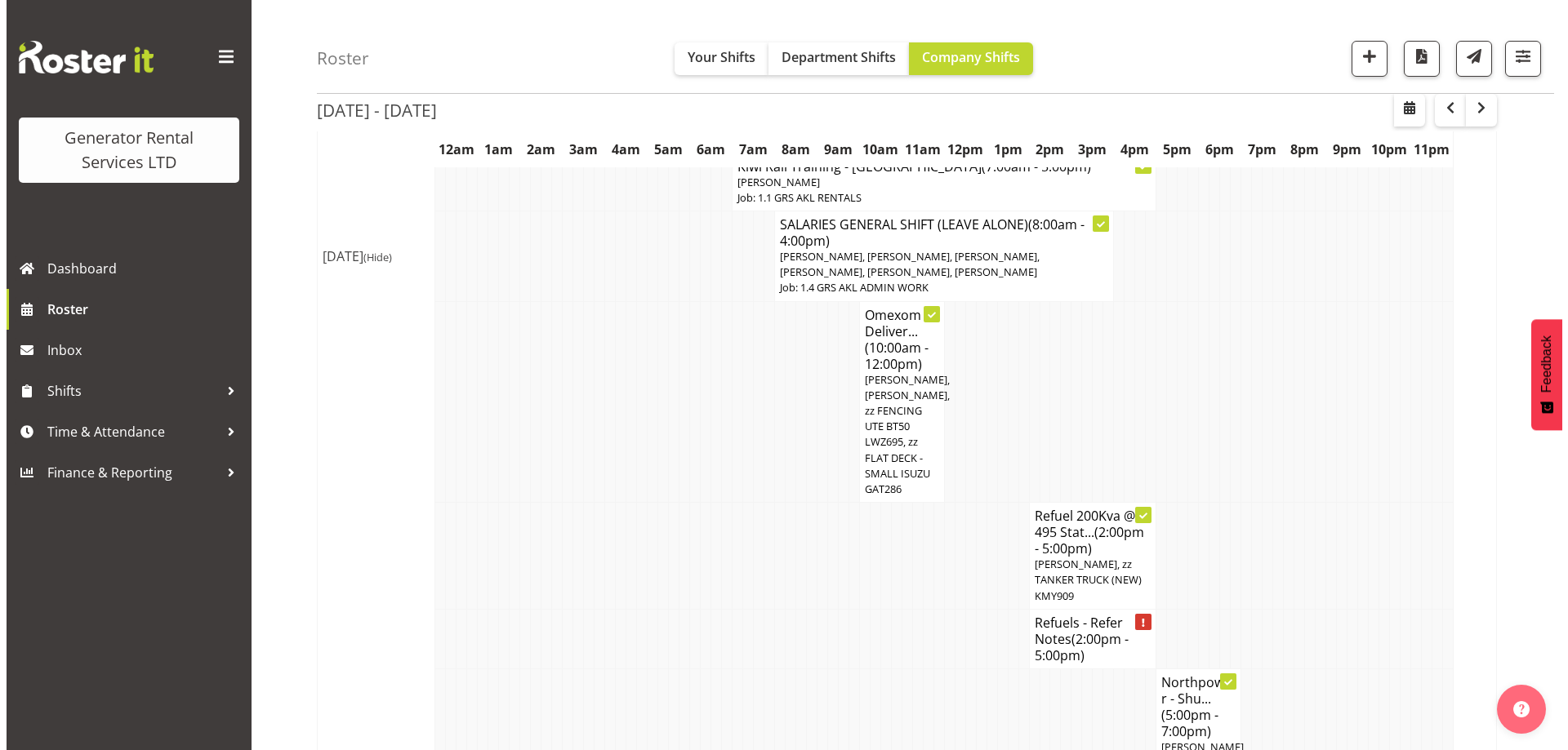
scroll to position [2257, 0]
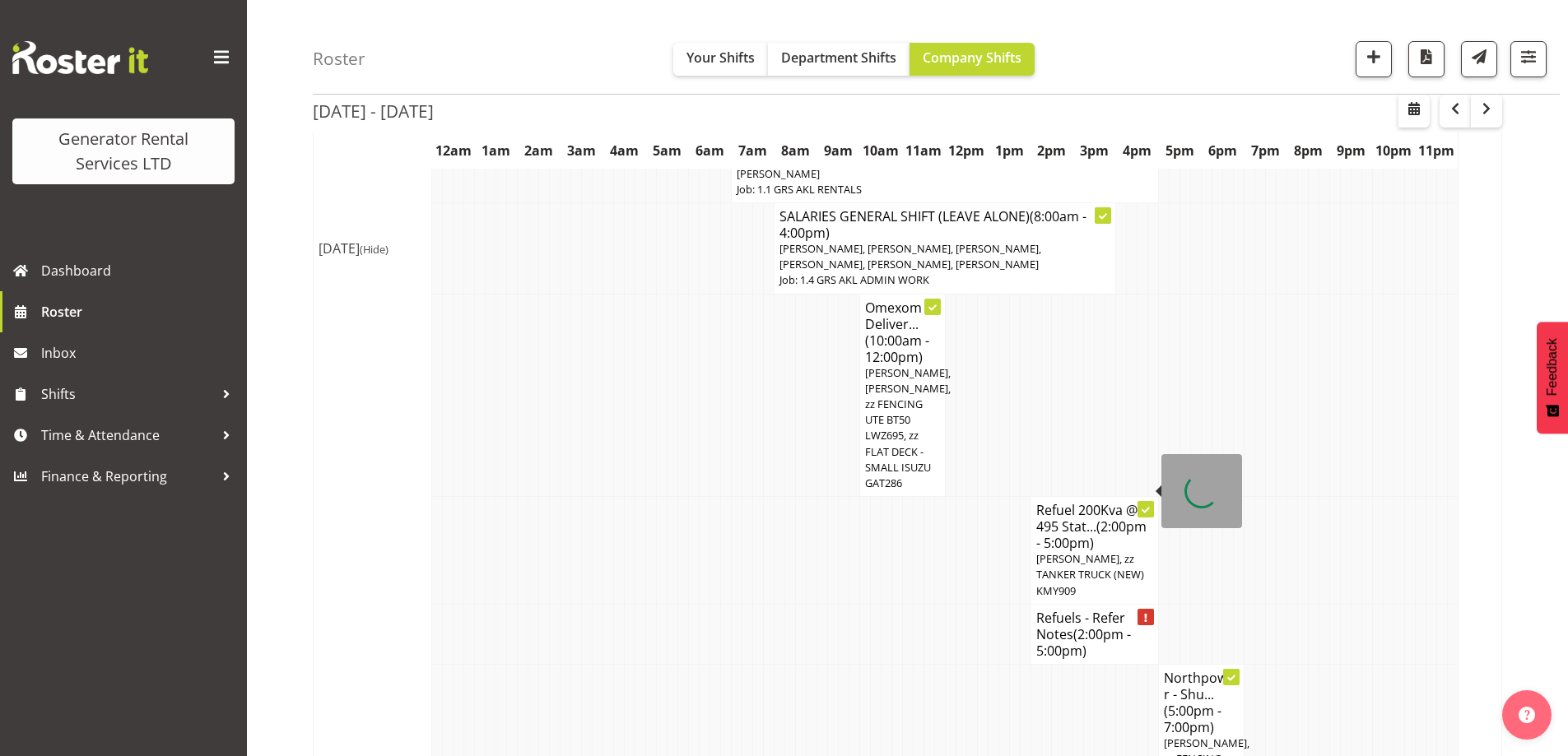
click at [1106, 625] on span "(2:00pm - 5:00pm)" at bounding box center [1083, 642] width 94 height 35
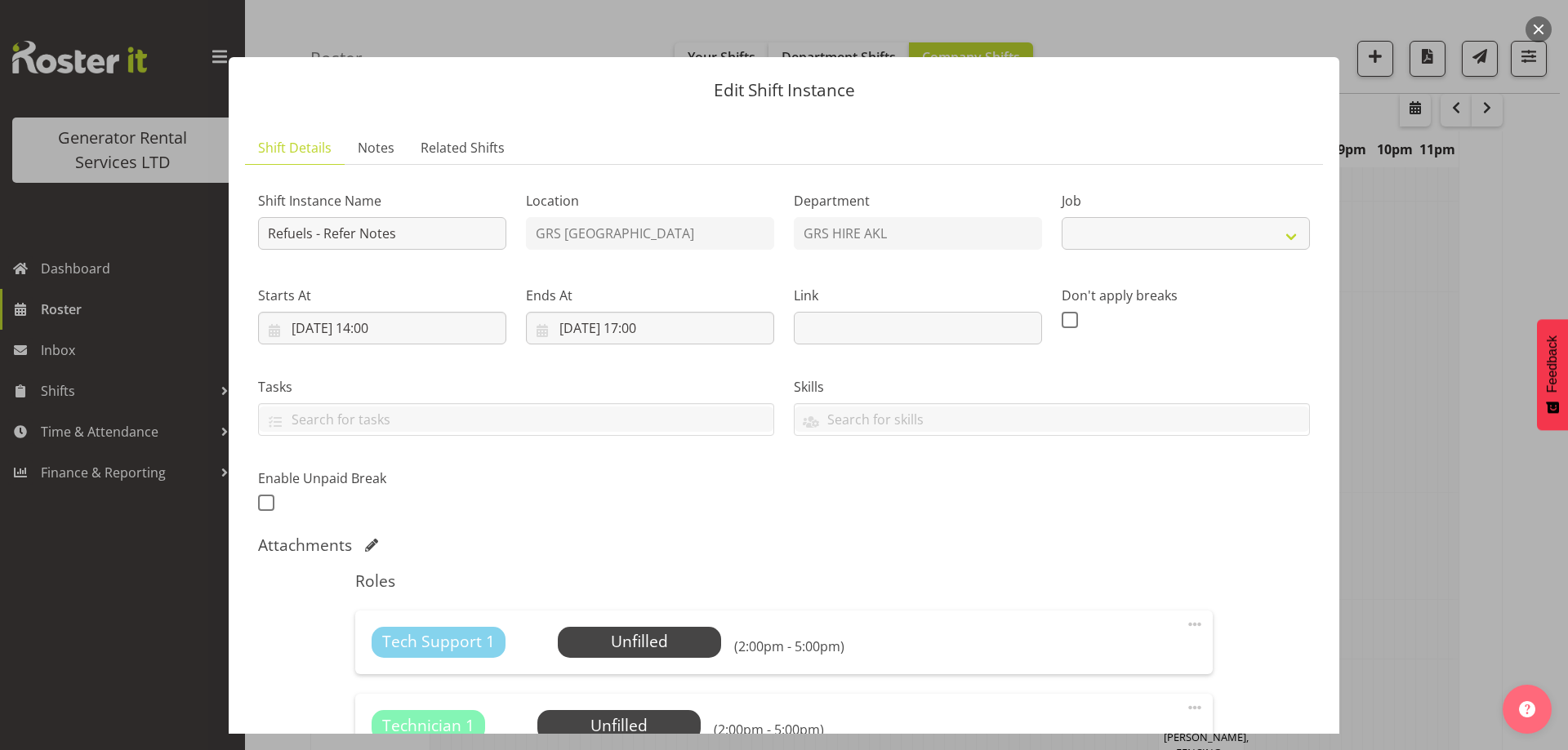
select select "9"
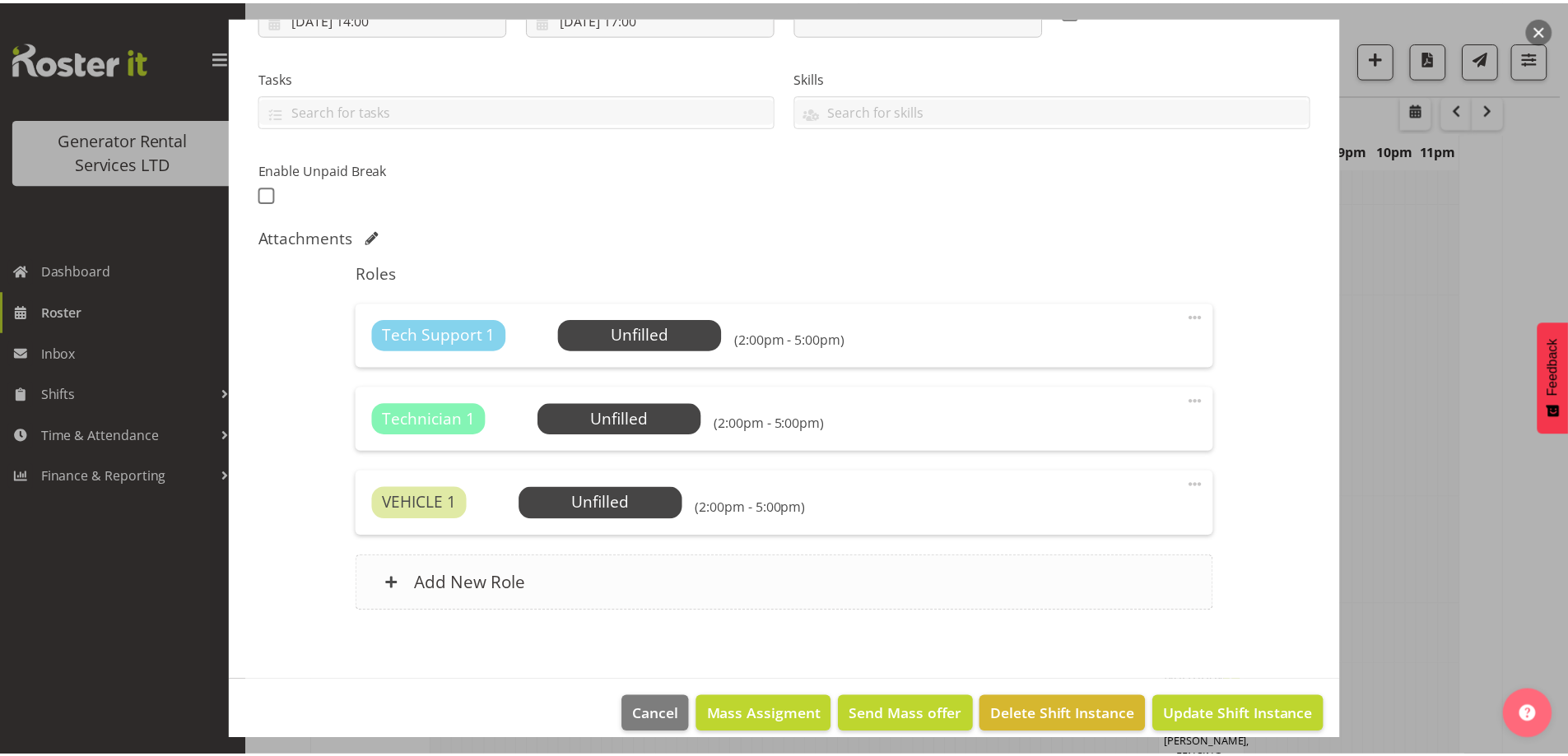
scroll to position [330, 0]
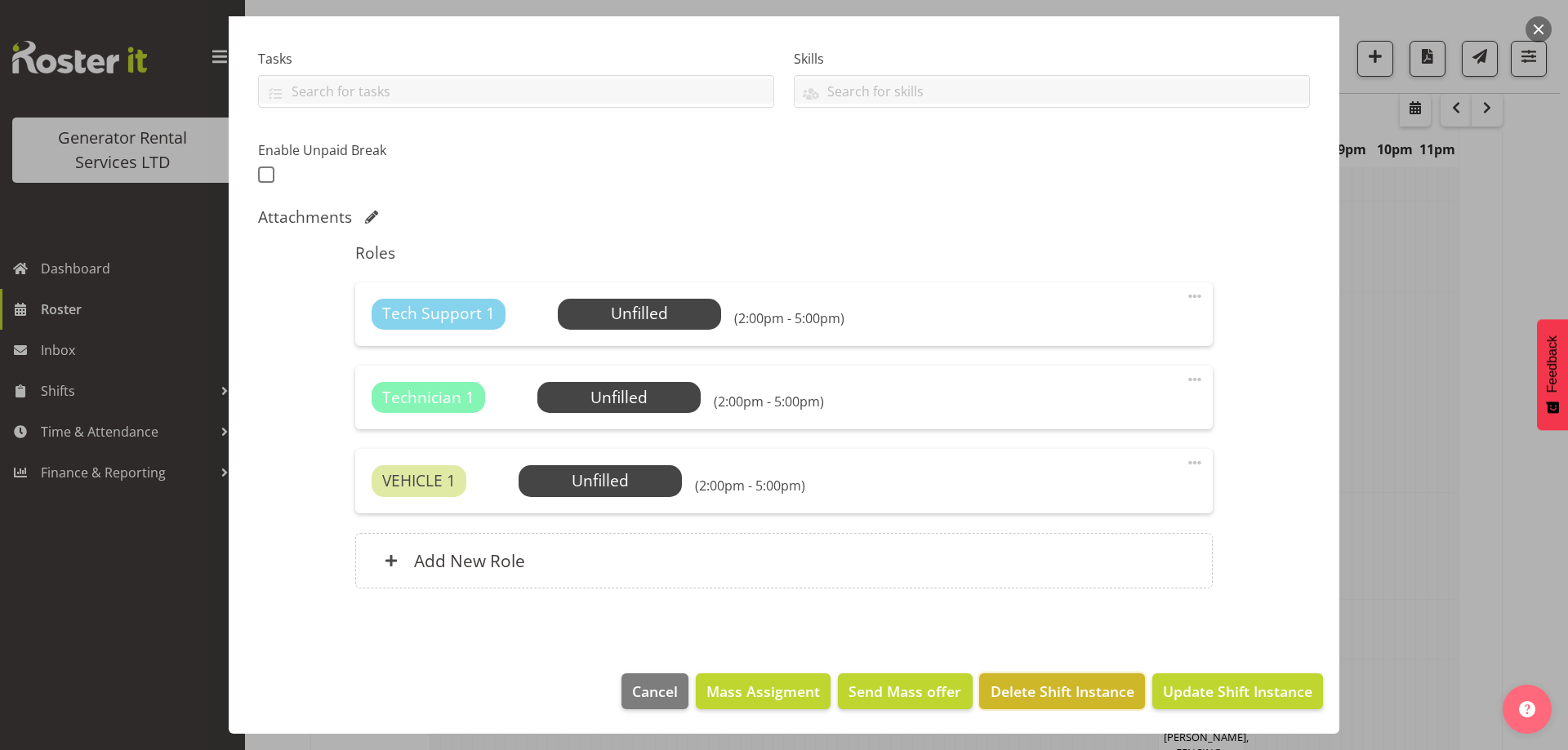
click at [1034, 703] on button "Delete Shift Instance" at bounding box center [1061, 691] width 165 height 36
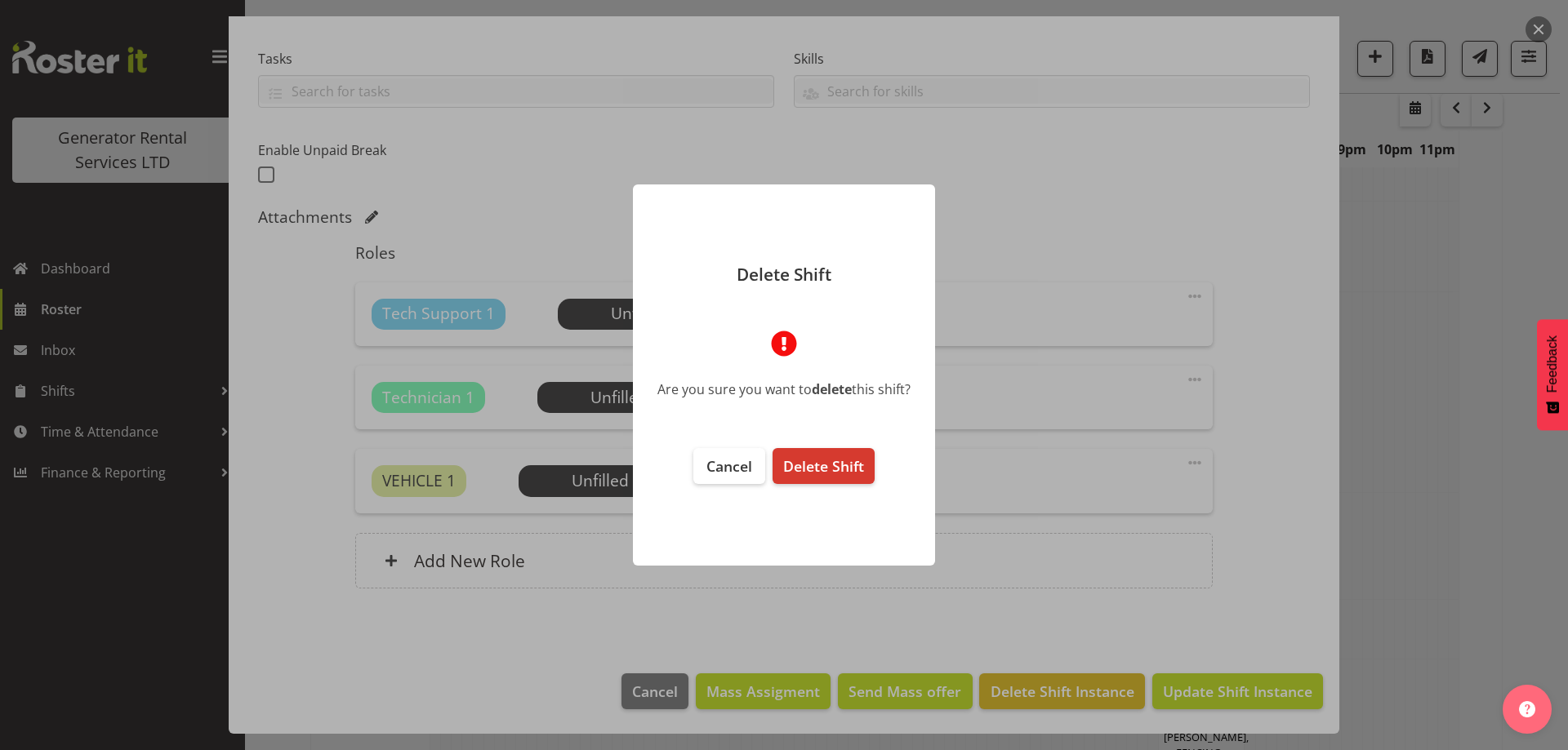
click at [815, 435] on footer "Cancel Delete Shift" at bounding box center [784, 498] width 302 height 134
click at [824, 466] on span "Delete Shift" at bounding box center [823, 466] width 81 height 19
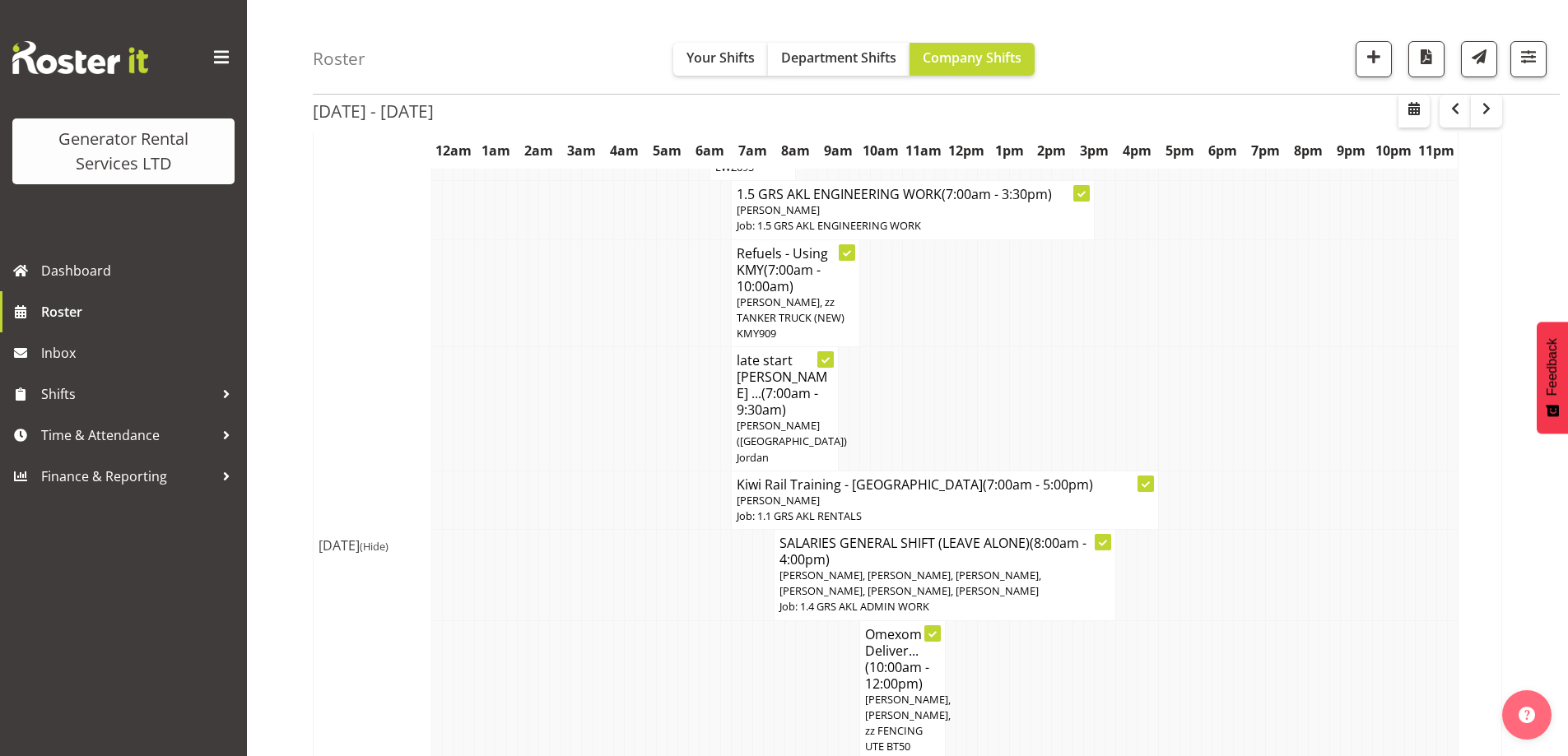
scroll to position [1946, 0]
click at [662, 623] on td at bounding box center [662, 724] width 10 height 203
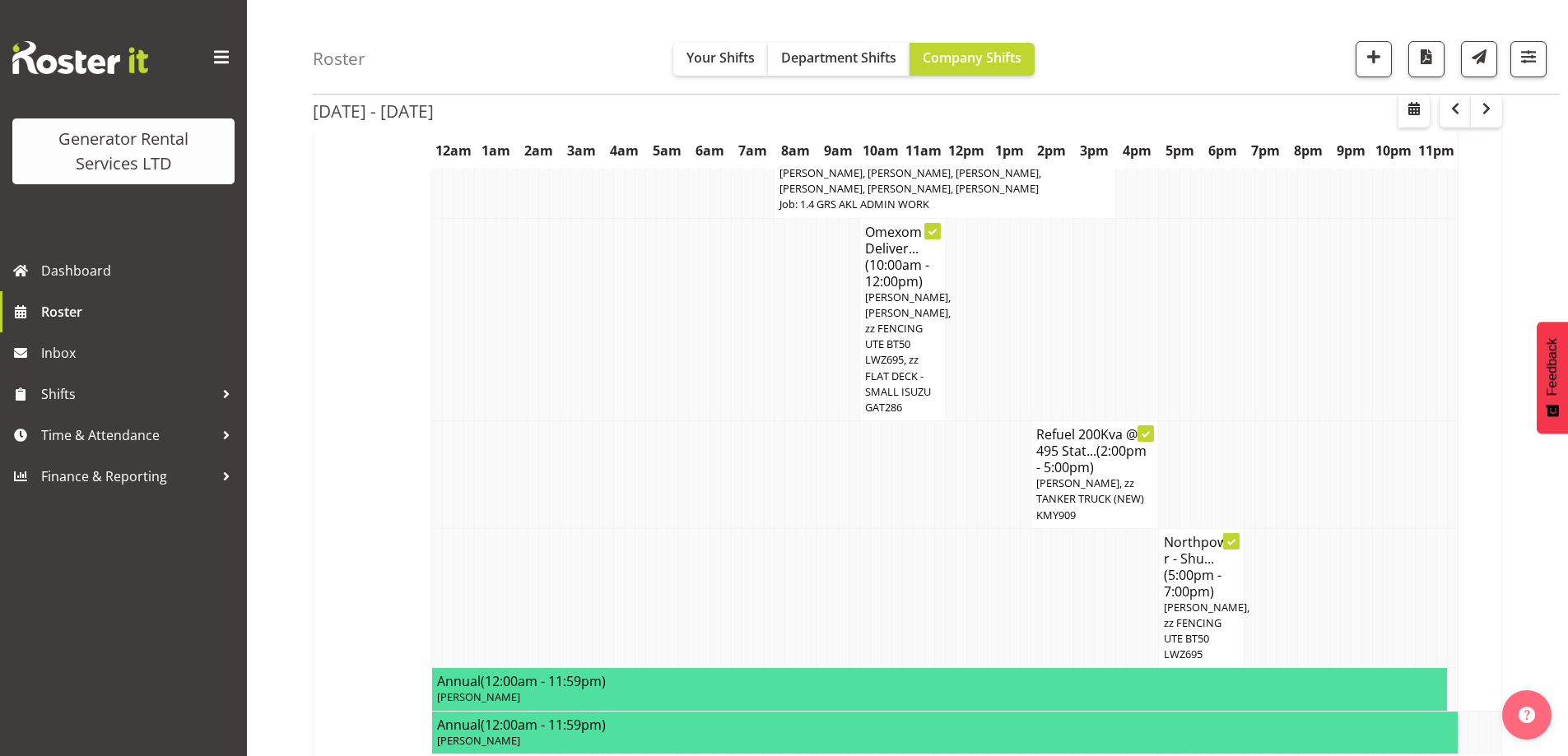
scroll to position [2358, 0]
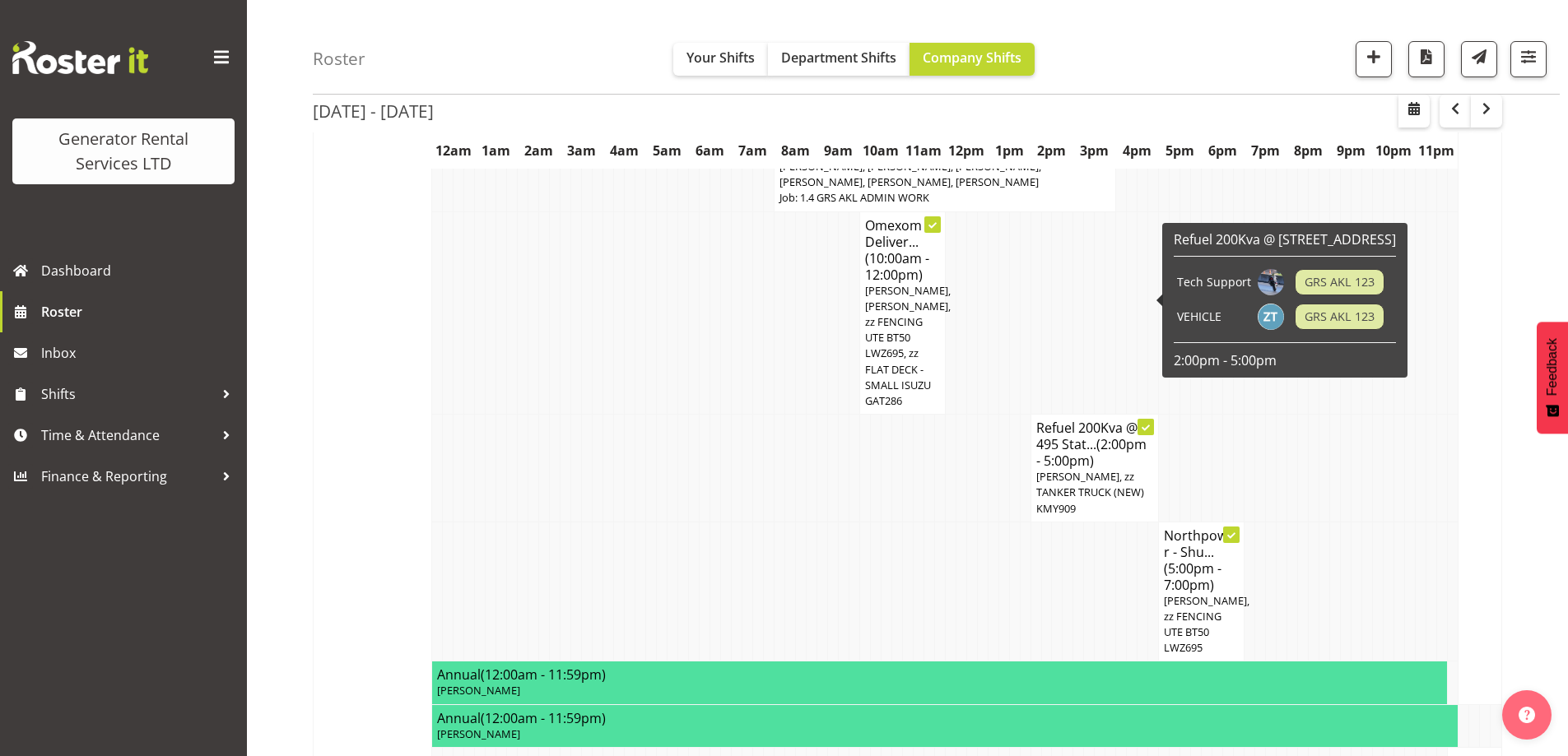
click at [699, 522] on tr "Northpower - Shu... (5:00pm - 7:00pm) Sean Moitra, zz FENCING UTE BT50 LWZ695" at bounding box center [907, 592] width 1188 height 140
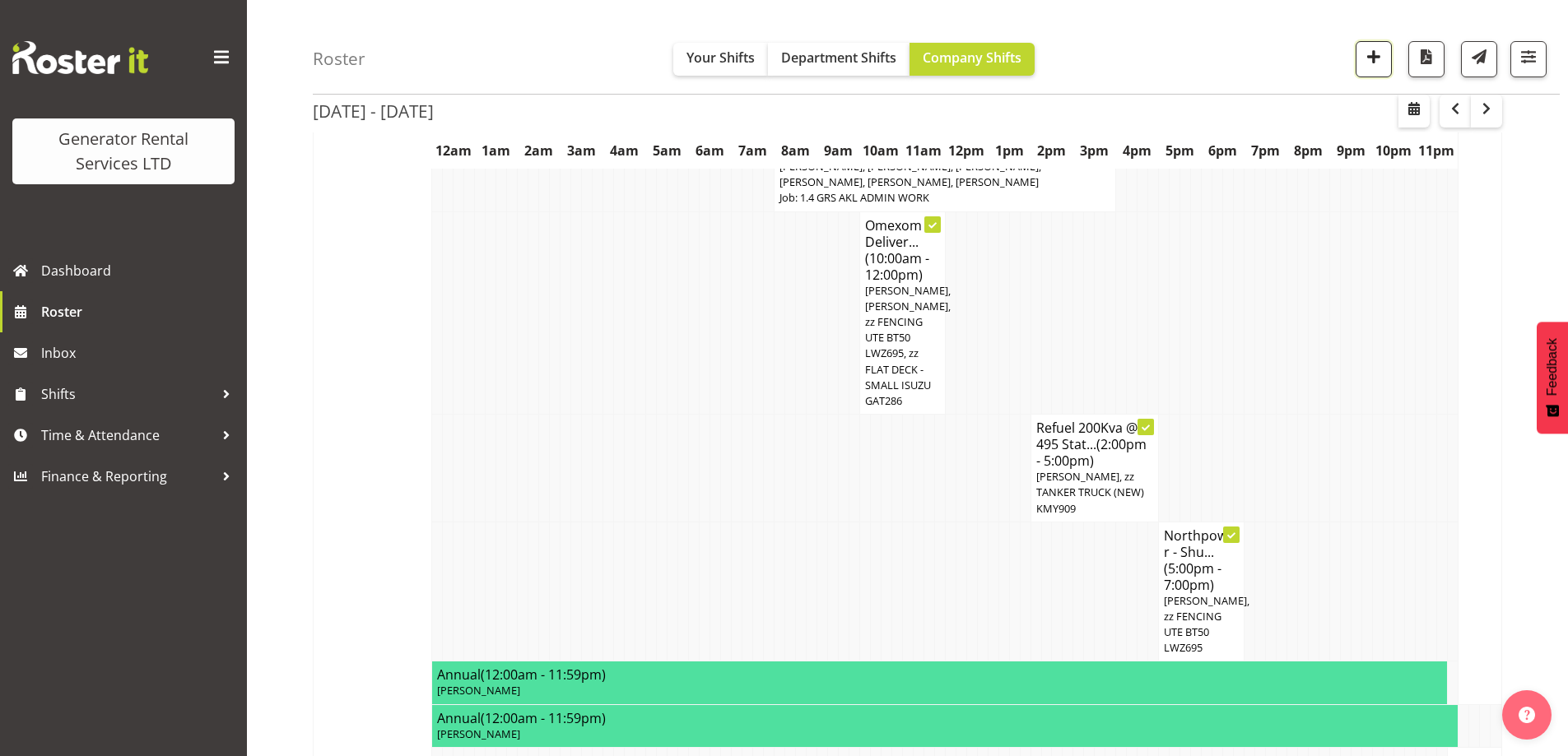
click at [1366, 47] on span "button" at bounding box center [1373, 56] width 21 height 21
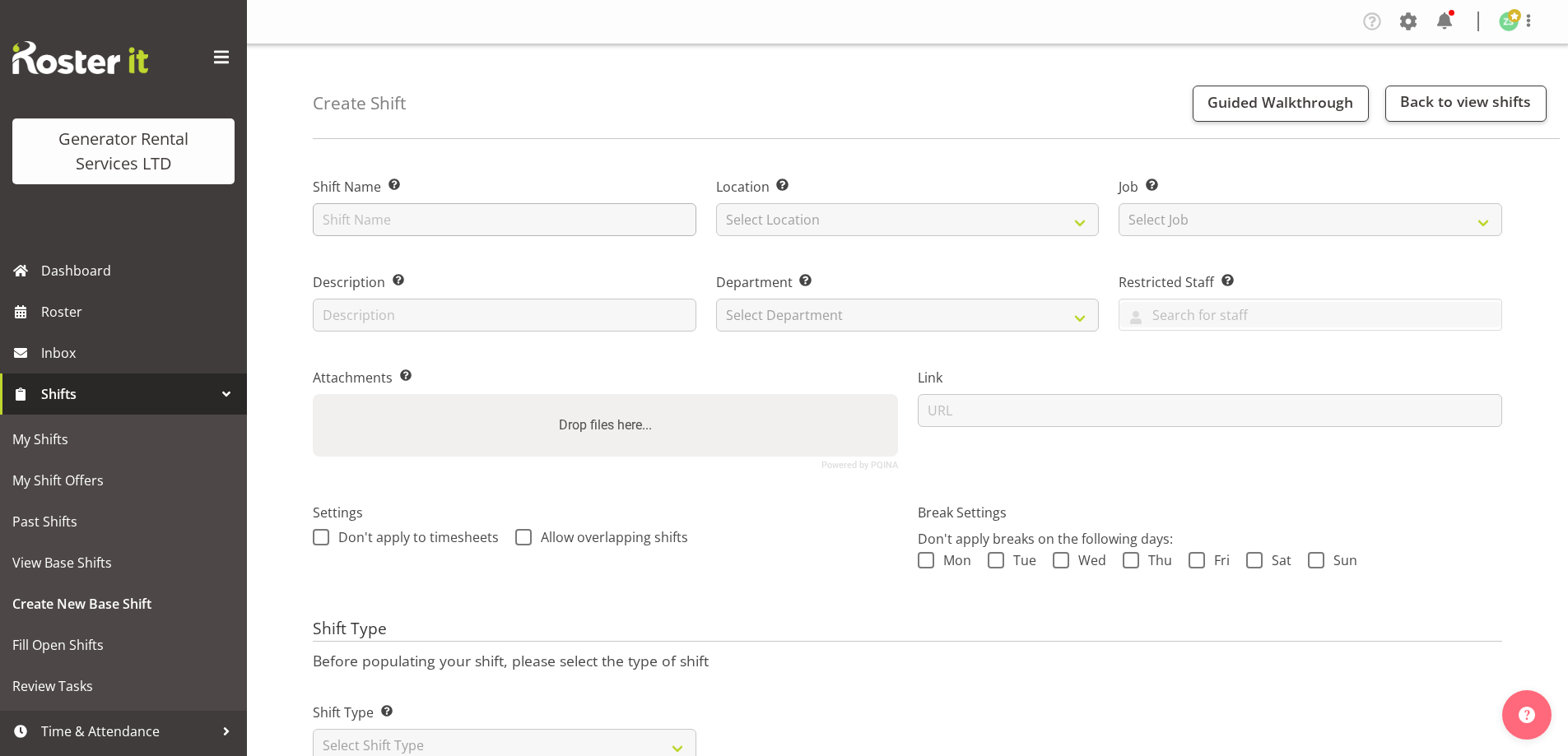
click at [337, 209] on input "text" at bounding box center [504, 219] width 384 height 33
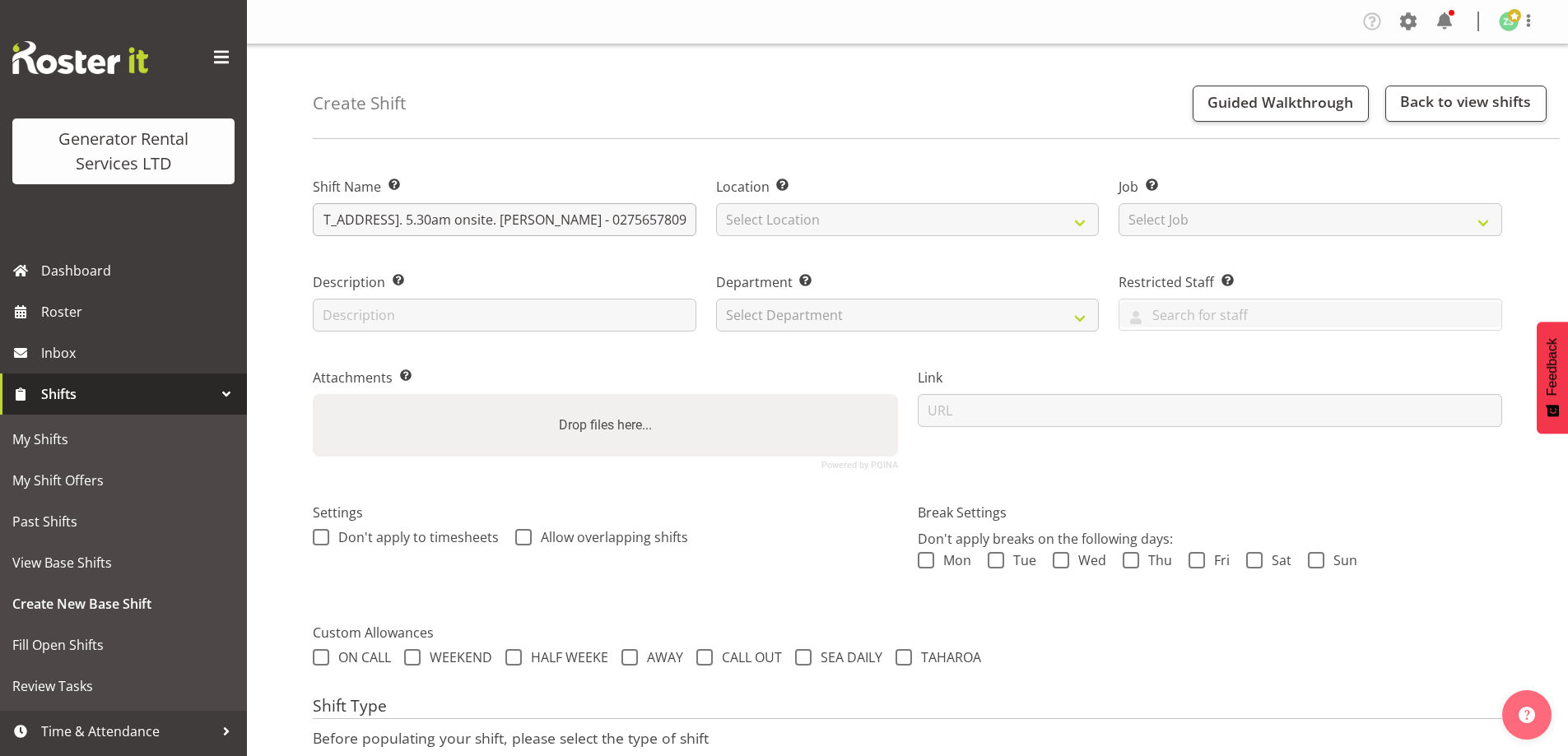
scroll to position [0, 385]
type input "Ventia - Shutdown and collect the 200Kva @ 495 State Highway 16, Kumeu. 5.30am …"
click at [1014, 235] on select "Select Location GRS Auckland" at bounding box center [907, 219] width 384 height 33
select select "28"
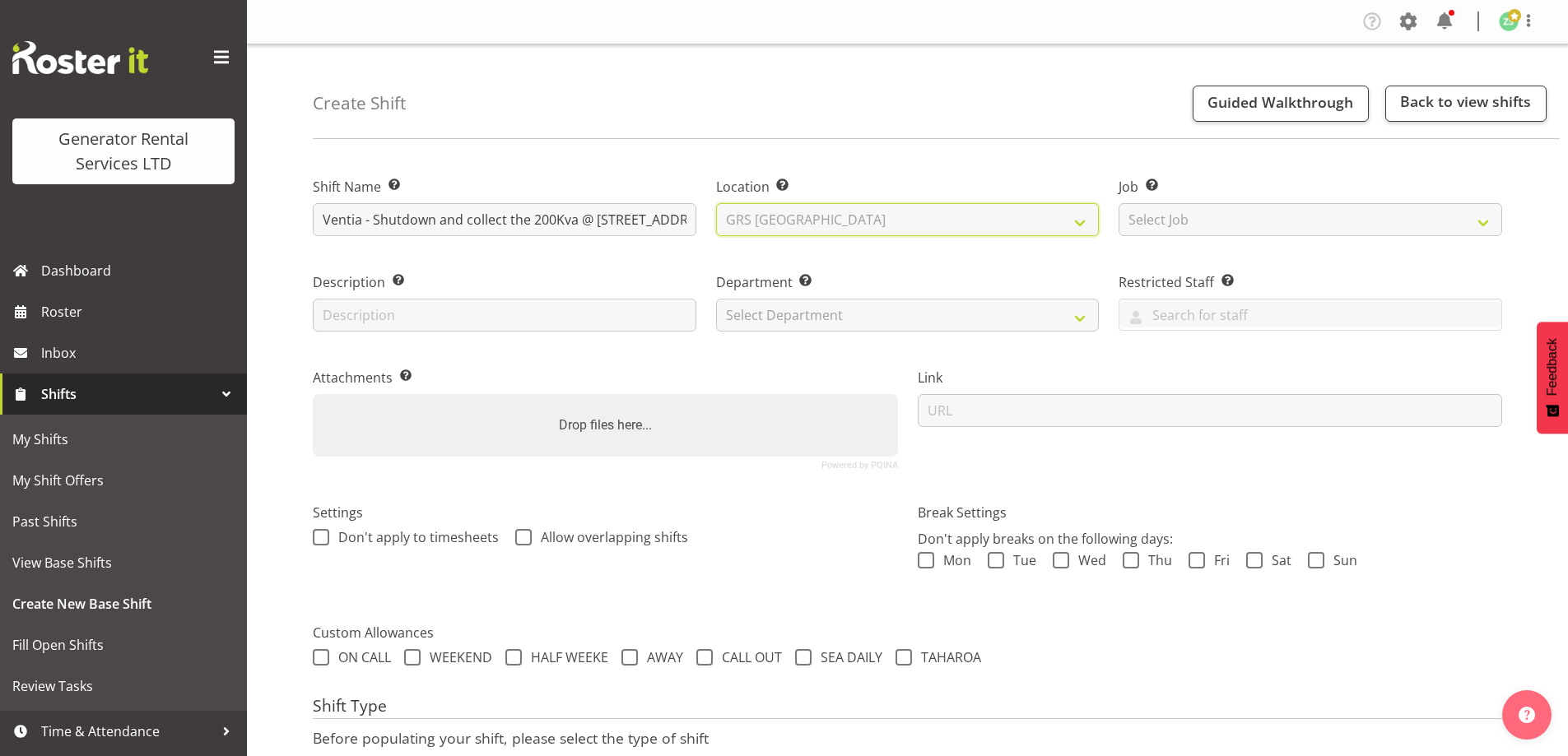
click at [716, 203] on select "Select Location GRS Auckland" at bounding box center [907, 219] width 384 height 33
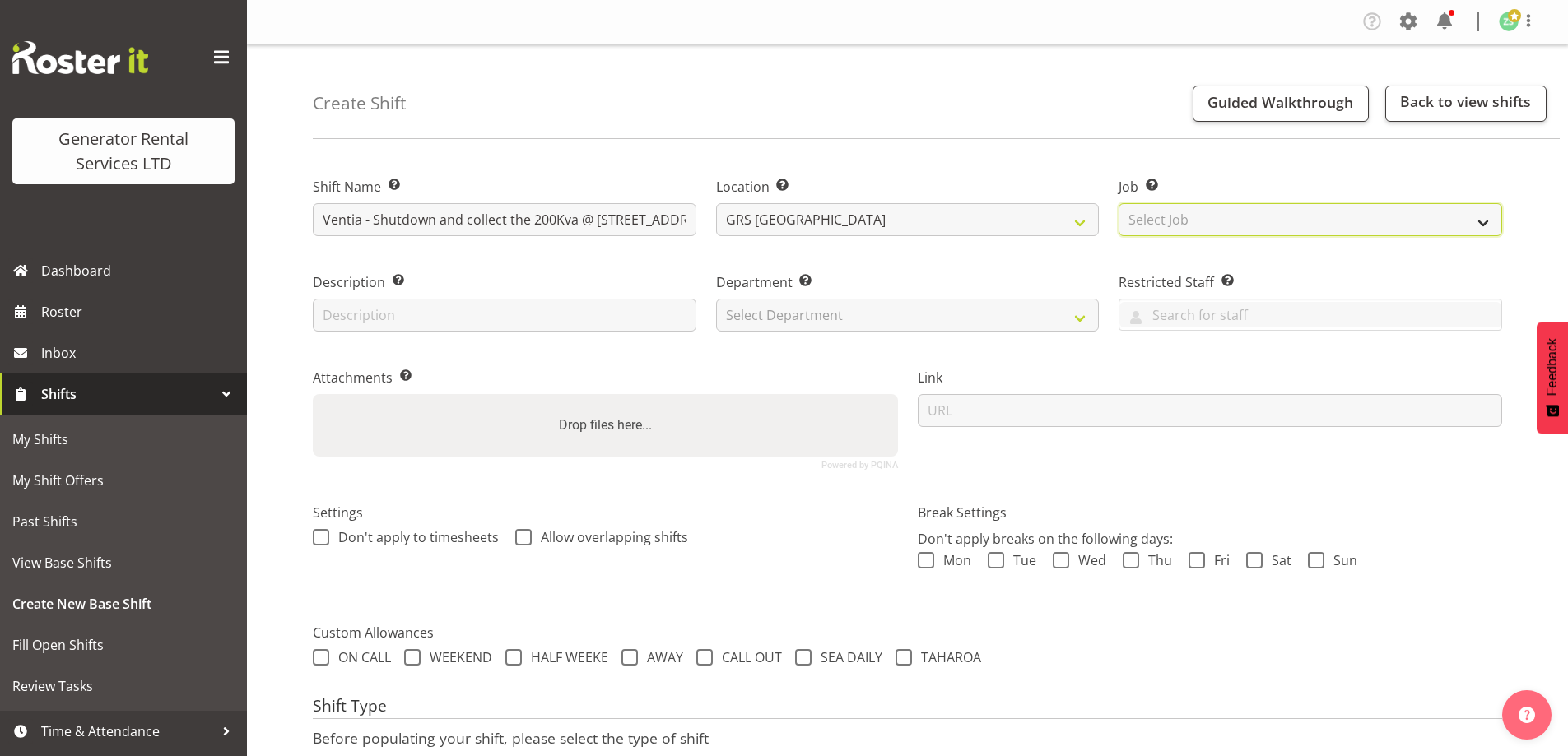
click at [1254, 225] on select "Select Job Create new job 1.1 GRS AKL RENTALS 1.1 GRS AKL RENTALS AC 1.1 GRS AK…" at bounding box center [1309, 219] width 384 height 33
select select "9"
click at [1118, 203] on select "Select Job Create new job 1.1 GRS AKL RENTALS 1.1 GRS AKL RENTALS AC 1.1 GRS AK…" at bounding box center [1309, 219] width 384 height 33
drag, startPoint x: 1045, startPoint y: 290, endPoint x: 992, endPoint y: 320, distance: 60.9
click at [1042, 292] on div "Department Set the department that the shift relates to. Select Department GRS …" at bounding box center [907, 301] width 384 height 59
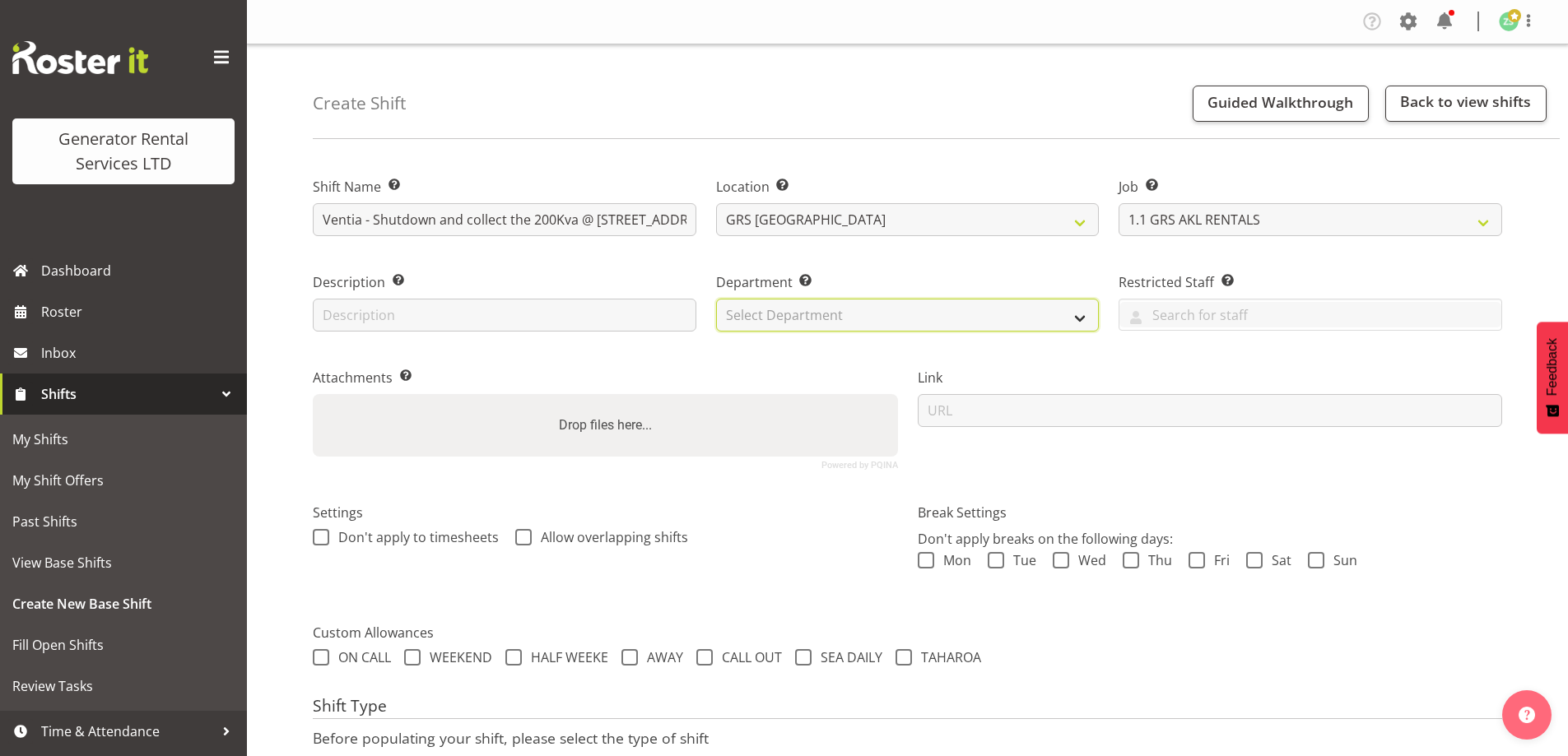
click at [992, 320] on select "Select Department GRS ADMIN AKL GRS HIRE AKL GRS HIRE TGA GRS HIRE HST GRS ENGI…" at bounding box center [907, 315] width 384 height 33
select select "20"
click at [716, 299] on select "Select Department GRS ADMIN AKL GRS HIRE AKL GRS HIRE TGA GRS HIRE HST GRS ENGI…" at bounding box center [907, 315] width 384 height 33
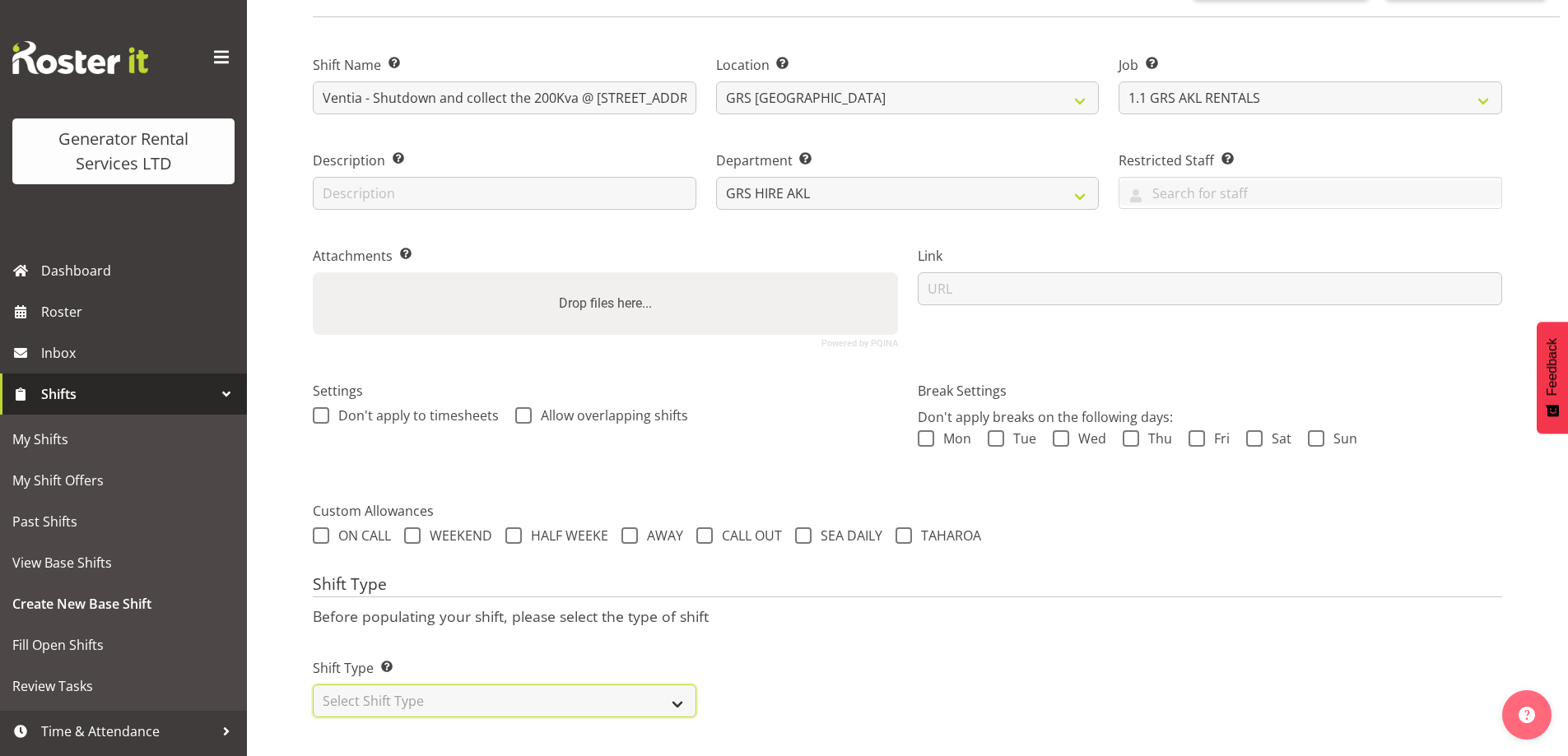
click at [549, 685] on select "Select Shift Type One Off Shift Recurring Shift Rotating Shift" at bounding box center [504, 701] width 384 height 33
select select "one_off"
click at [313, 685] on select "Select Shift Type One Off Shift Recurring Shift Rotating Shift" at bounding box center [504, 701] width 384 height 33
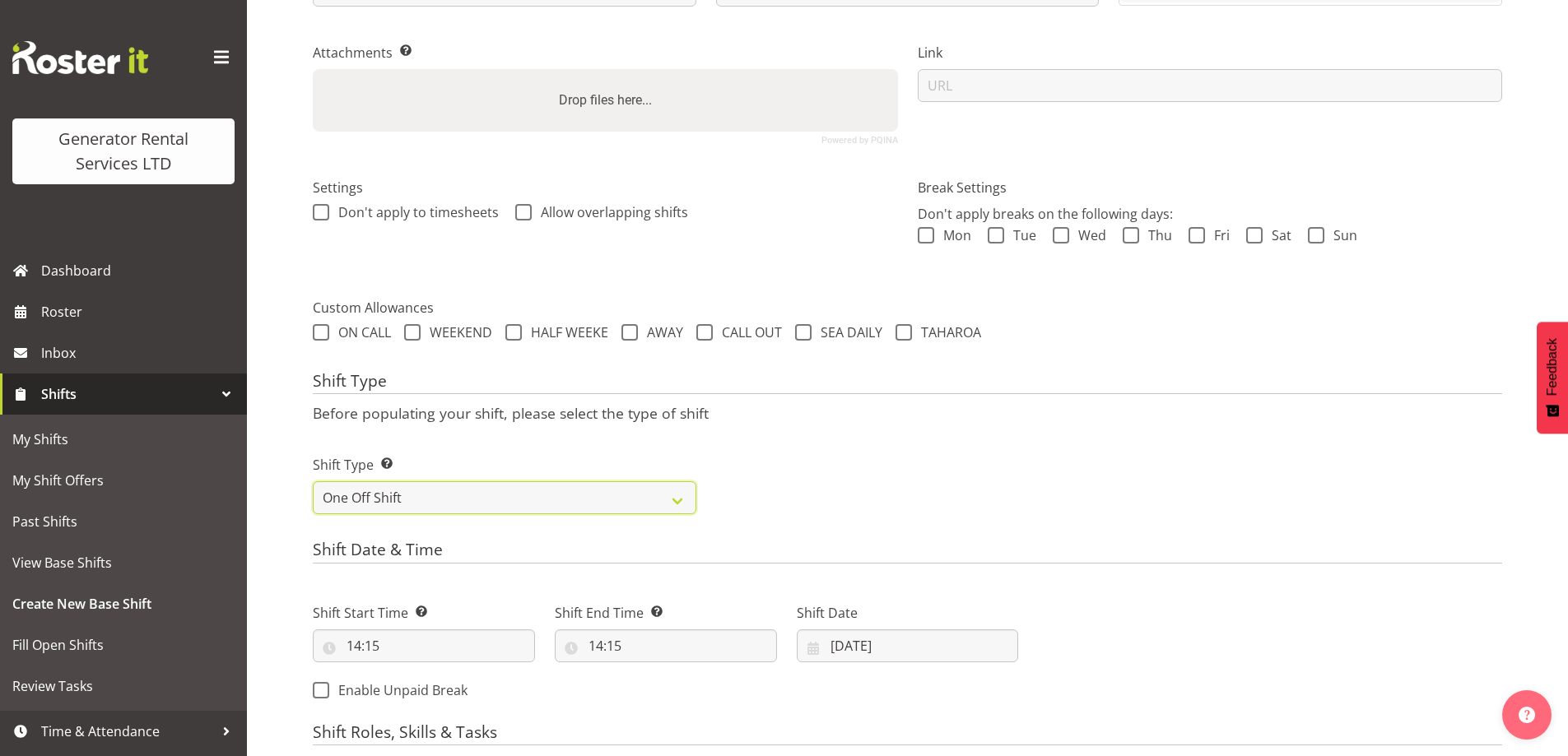
scroll to position [546, 0]
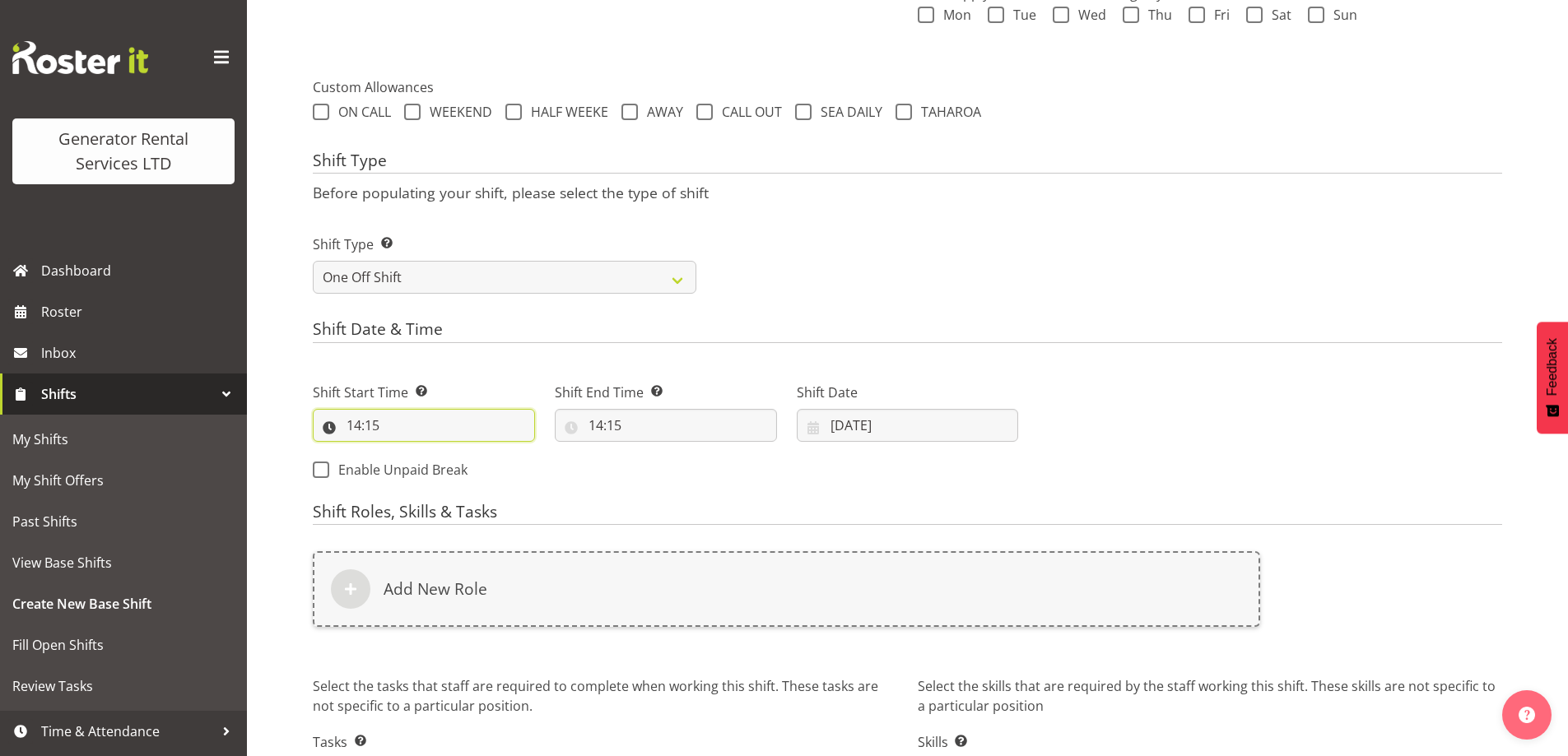
click at [420, 433] on input "14:15" at bounding box center [424, 425] width 222 height 33
click at [413, 474] on select "00 01 02 03 04 05 06 07 08 09 10 11 12 13 14 15 16 17 18 19 20 21 22 23" at bounding box center [426, 468] width 37 height 33
select select "5"
click at [407, 452] on select "00 01 02 03 04 05 06 07 08 09 10 11 12 13 14 15 16 17 18 19 20 21 22 23" at bounding box center [426, 468] width 37 height 33
type input "05:15"
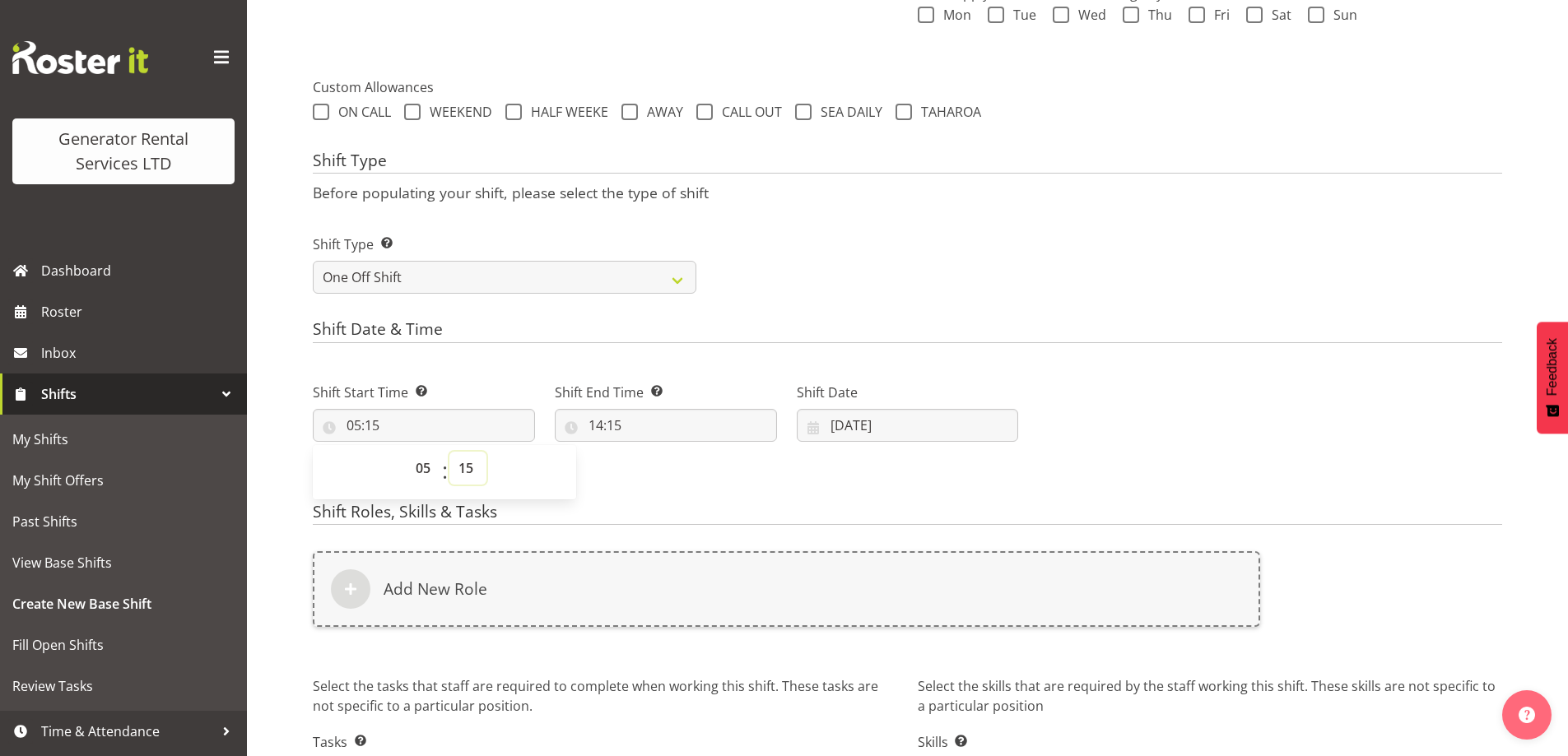
drag, startPoint x: 469, startPoint y: 466, endPoint x: 469, endPoint y: 455, distance: 11.0
click at [469, 463] on select "00 01 02 03 04 05 06 07 08 09 10 11 12 13 14 15 16 17 18 19 20 21 22 23 24 25 2…" at bounding box center [468, 468] width 37 height 33
select select "0"
click at [449, 452] on select "00 01 02 03 04 05 06 07 08 09 10 11 12 13 14 15 16 17 18 19 20 21 22 23 24 25 2…" at bounding box center [468, 468] width 37 height 33
type input "05:00"
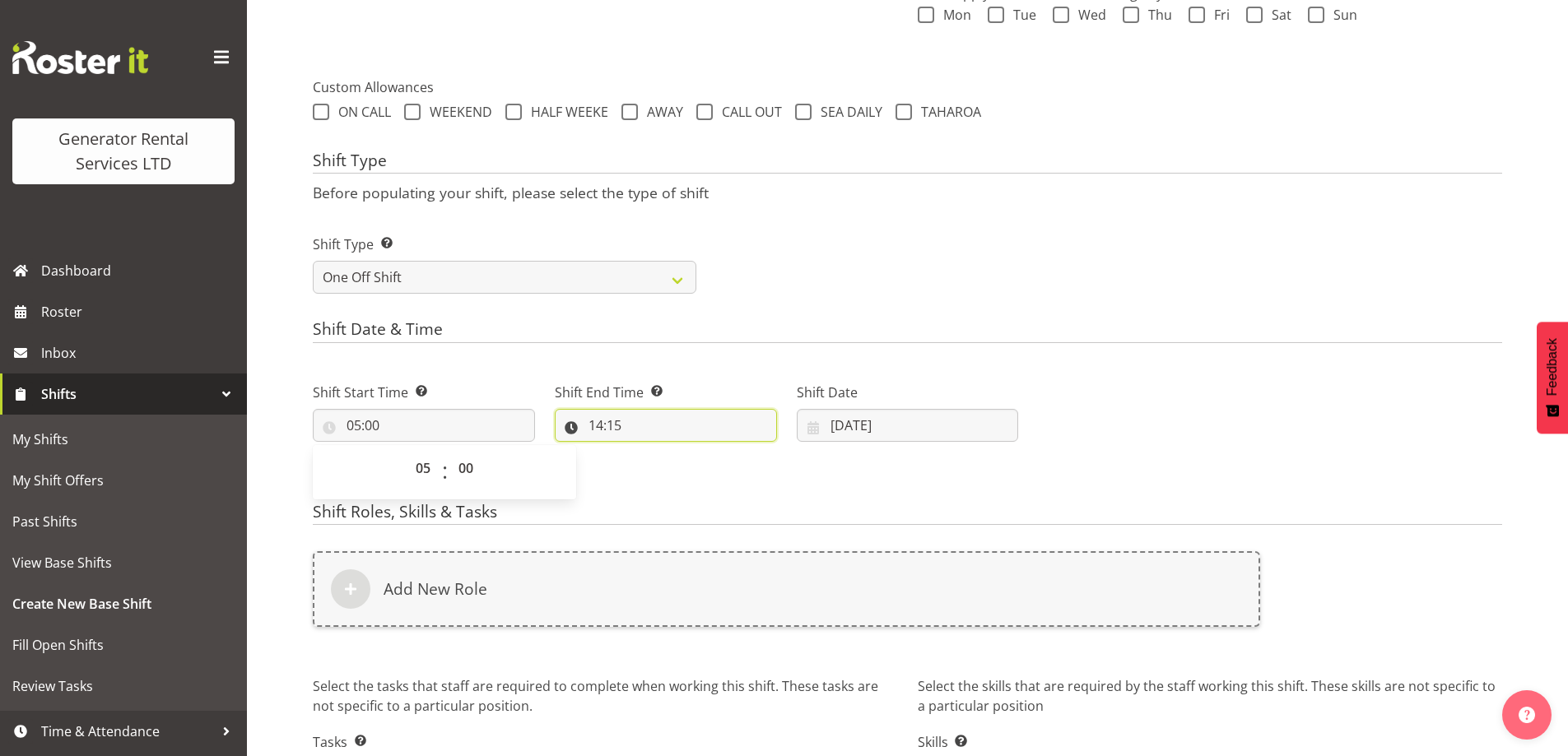
click at [648, 428] on input "14:15" at bounding box center [665, 425] width 222 height 33
click at [657, 459] on select "00 01 02 03 04 05 06 07 08 09 10 11 12 13 14 15 16 17 18 19 20 21 22 23" at bounding box center [667, 468] width 37 height 33
select select "8"
click at [649, 452] on select "00 01 02 03 04 05 06 07 08 09 10 11 12 13 14 15 16 17 18 19 20 21 22 23" at bounding box center [667, 468] width 37 height 33
type input "08:15"
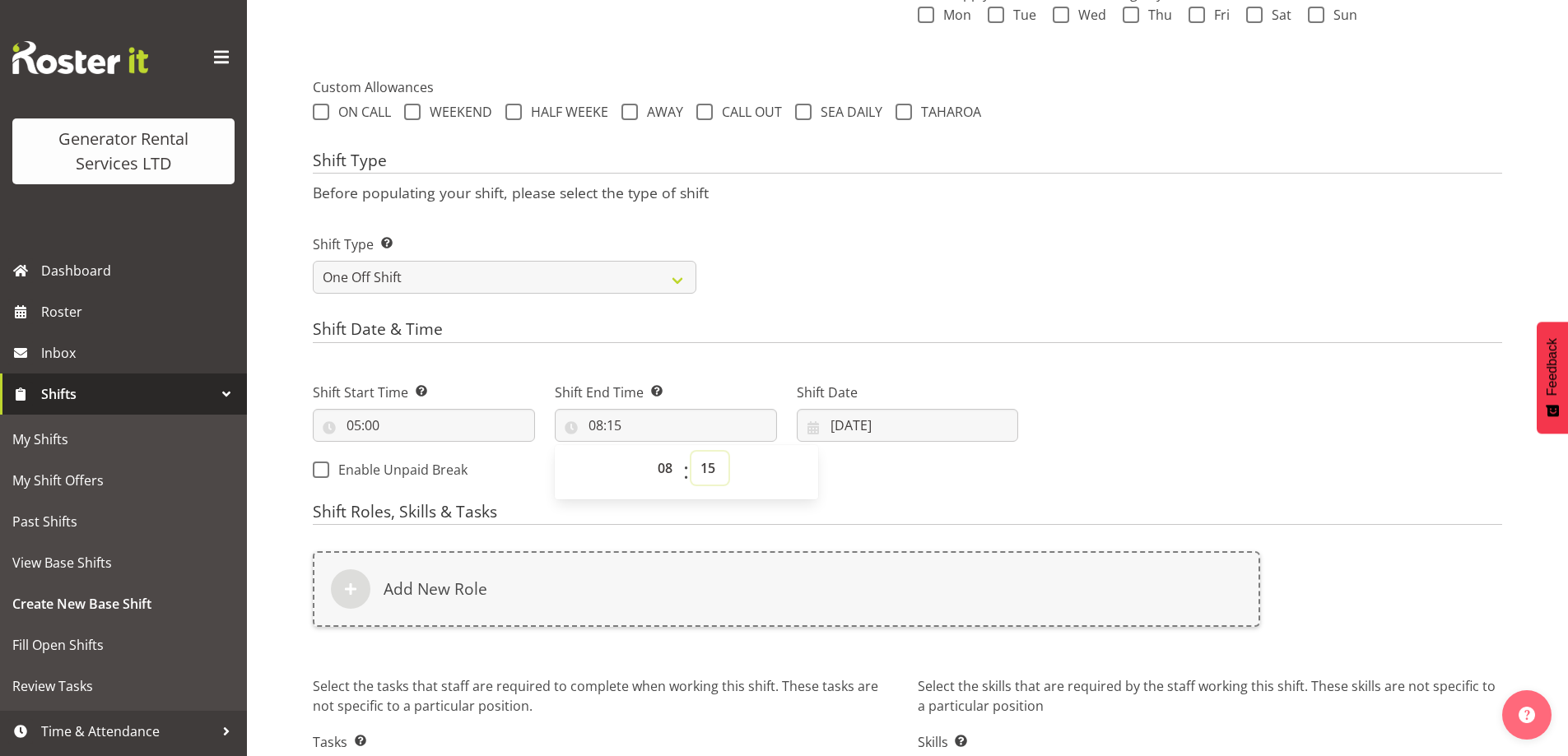
click at [726, 462] on select "00 01 02 03 04 05 06 07 08 09 10 11 12 13 14 15 16 17 18 19 20 21 22 23 24 25 2…" at bounding box center [710, 468] width 37 height 33
select select "0"
click at [692, 452] on select "00 01 02 03 04 05 06 07 08 09 10 11 12 13 14 15 16 17 18 19 20 21 22 23 24 25 2…" at bounding box center [710, 468] width 37 height 33
type input "08:00"
click at [958, 451] on div "Shift Date 13/08/2025 January February March April May June July August Septemb…" at bounding box center [907, 405] width 242 height 92
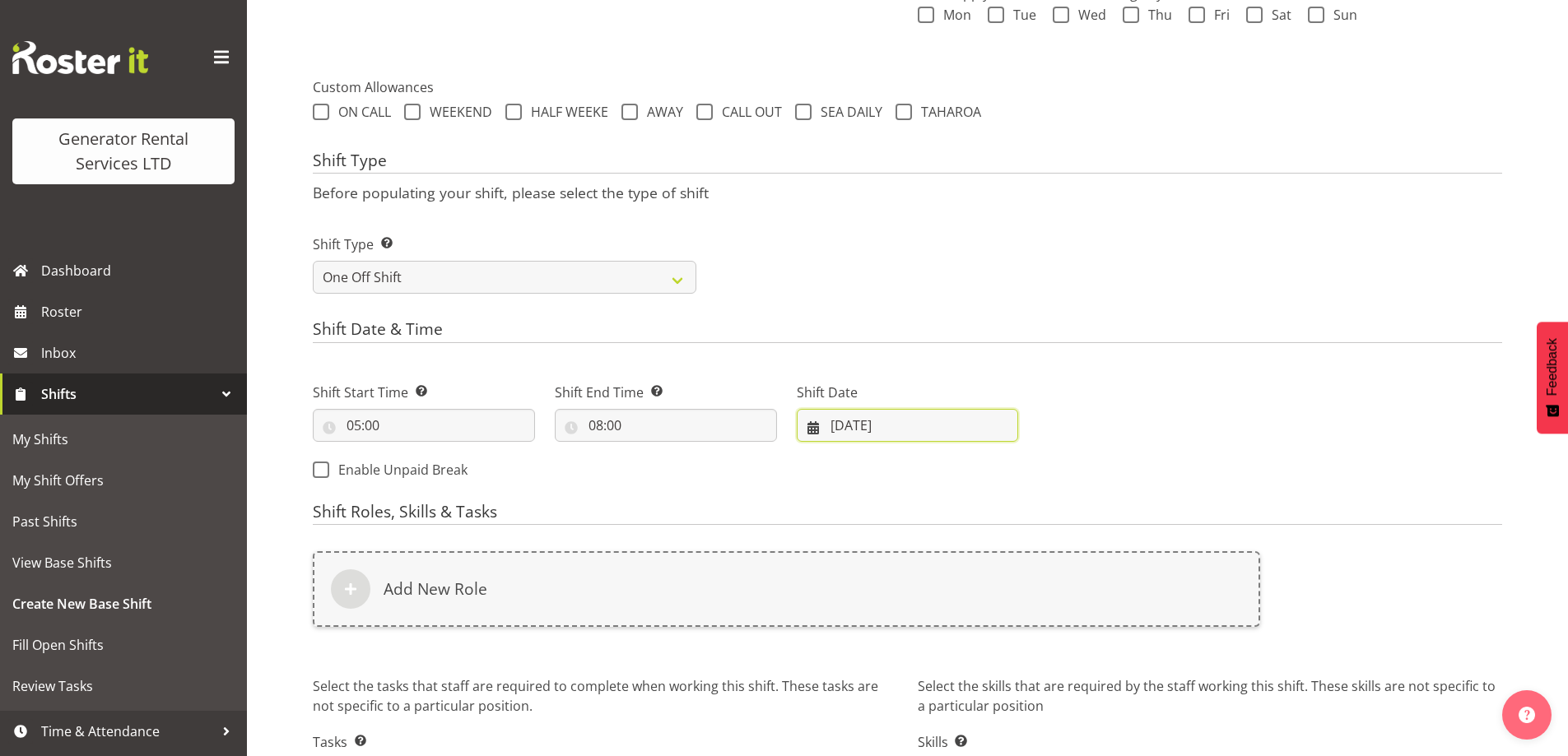
click at [958, 427] on input "13/08/2025" at bounding box center [907, 425] width 222 height 33
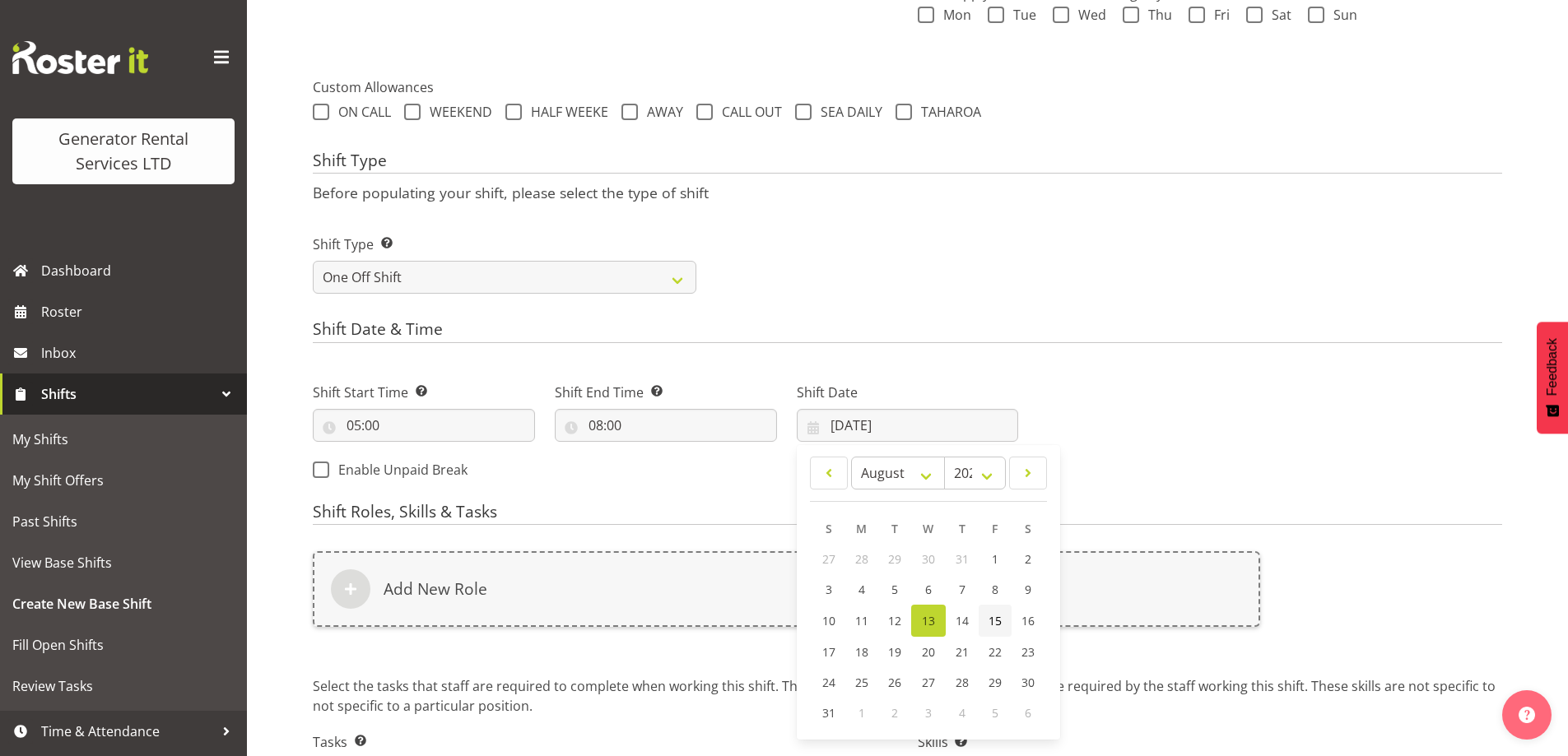
click at [986, 623] on link "15" at bounding box center [994, 621] width 33 height 32
type input "15/08/2025"
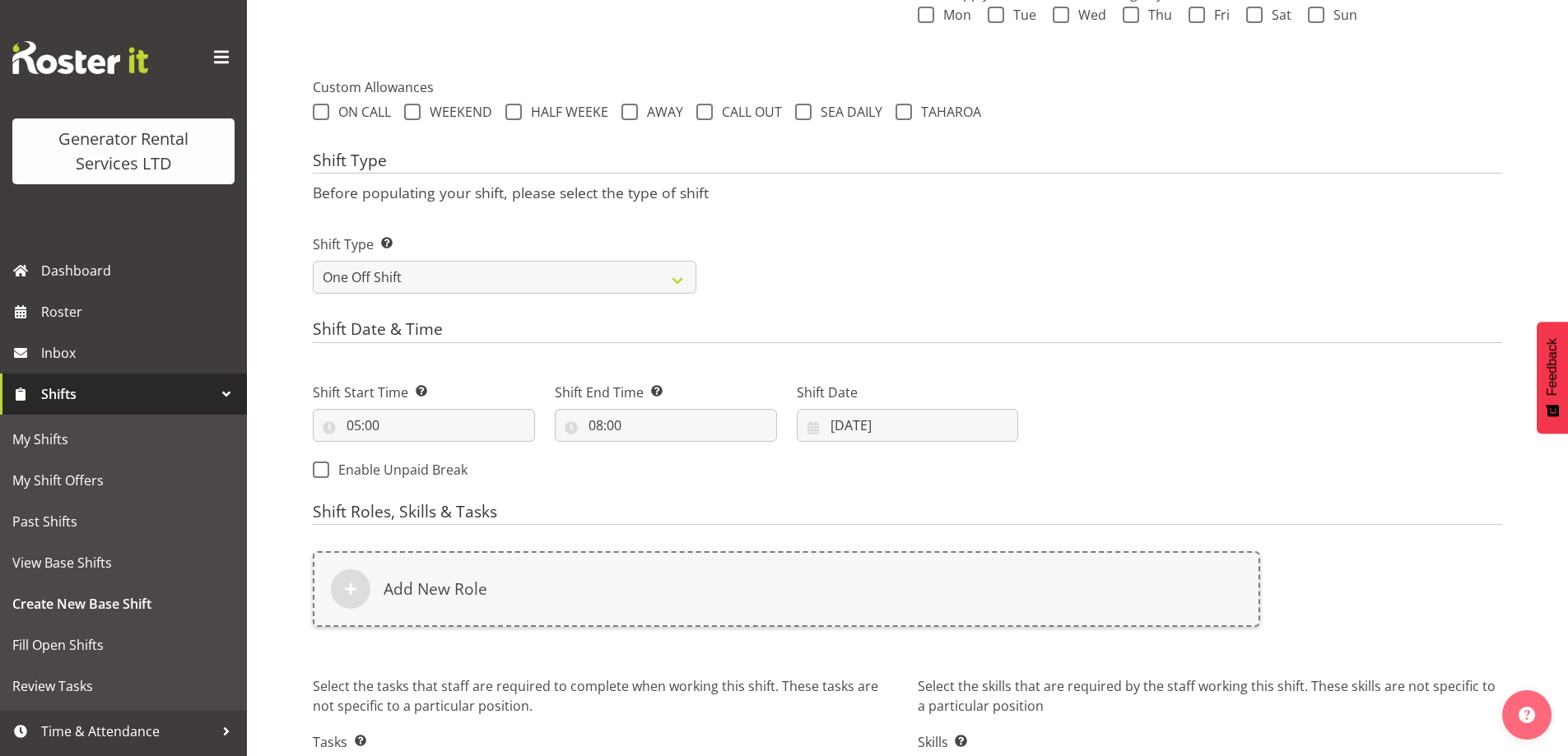
click at [861, 633] on div "Add New Role" at bounding box center [786, 598] width 967 height 115
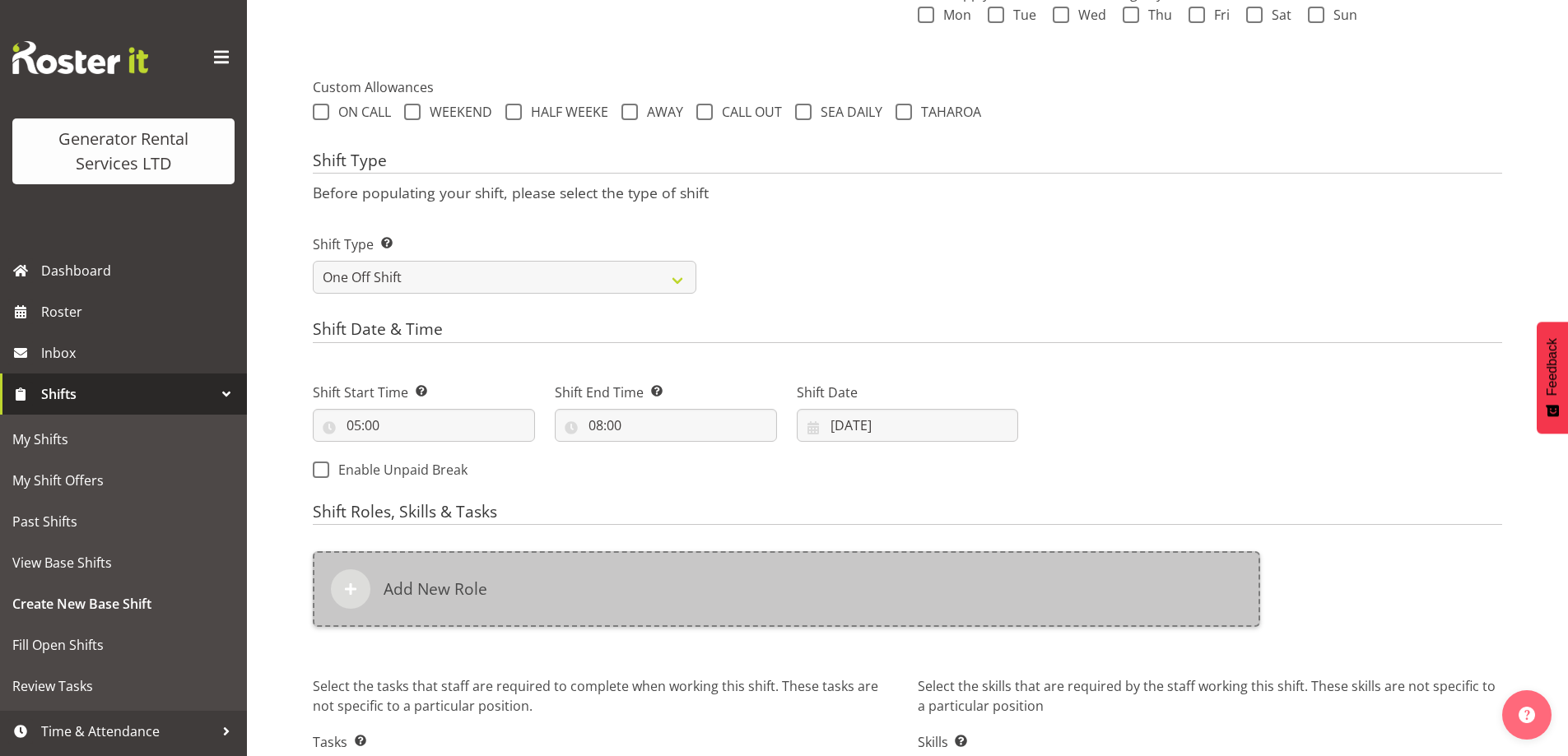
click at [856, 607] on div "Add New Role" at bounding box center [786, 589] width 947 height 76
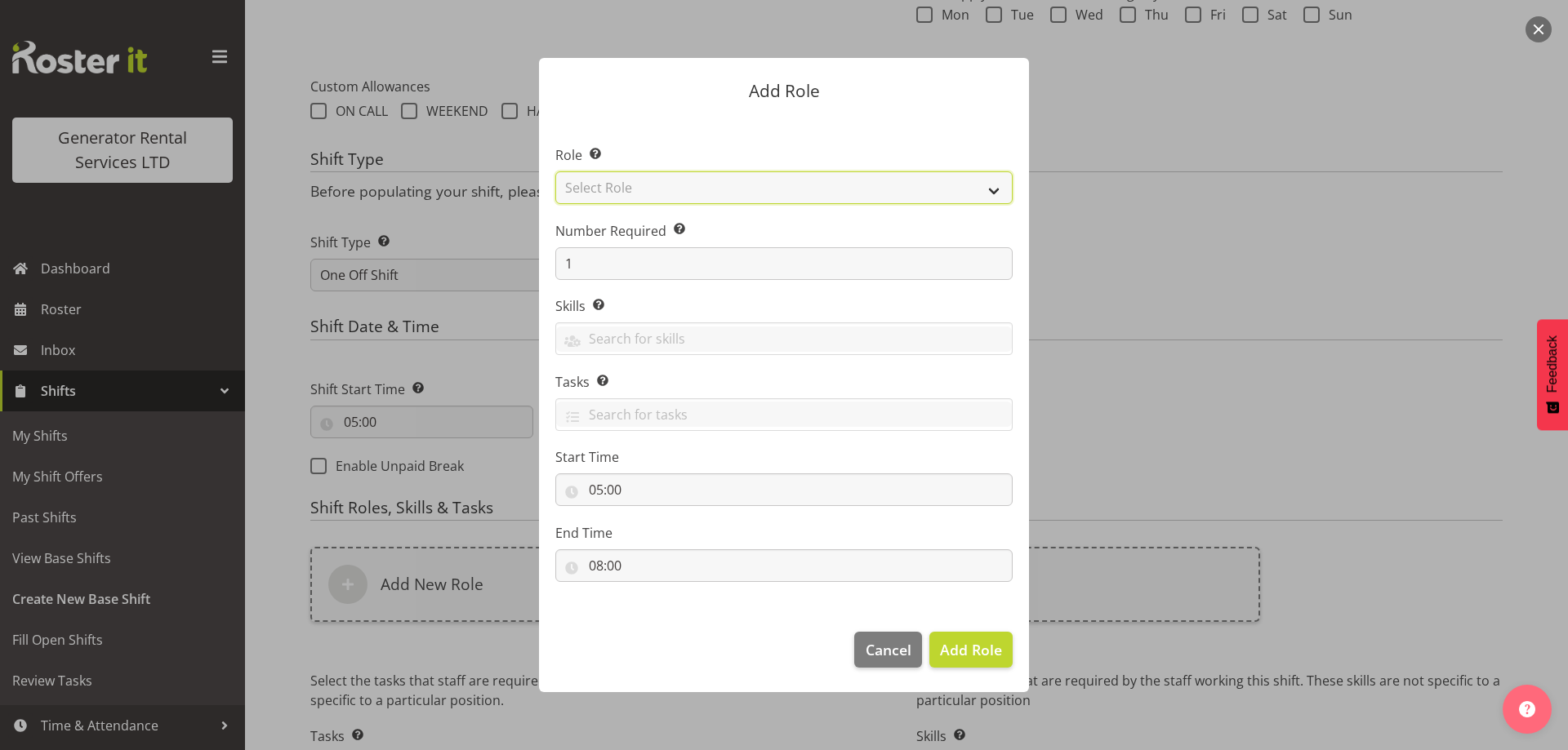
click at [640, 194] on select "Select Role Account Manager Electrician Engineering GM HSEQ manager MECH Mechan…" at bounding box center [784, 187] width 458 height 32
select select "20"
click at [556, 171] on select "Select Role Account Manager Electrician Engineering GM HSEQ manager MECH Mechan…" at bounding box center [784, 187] width 458 height 32
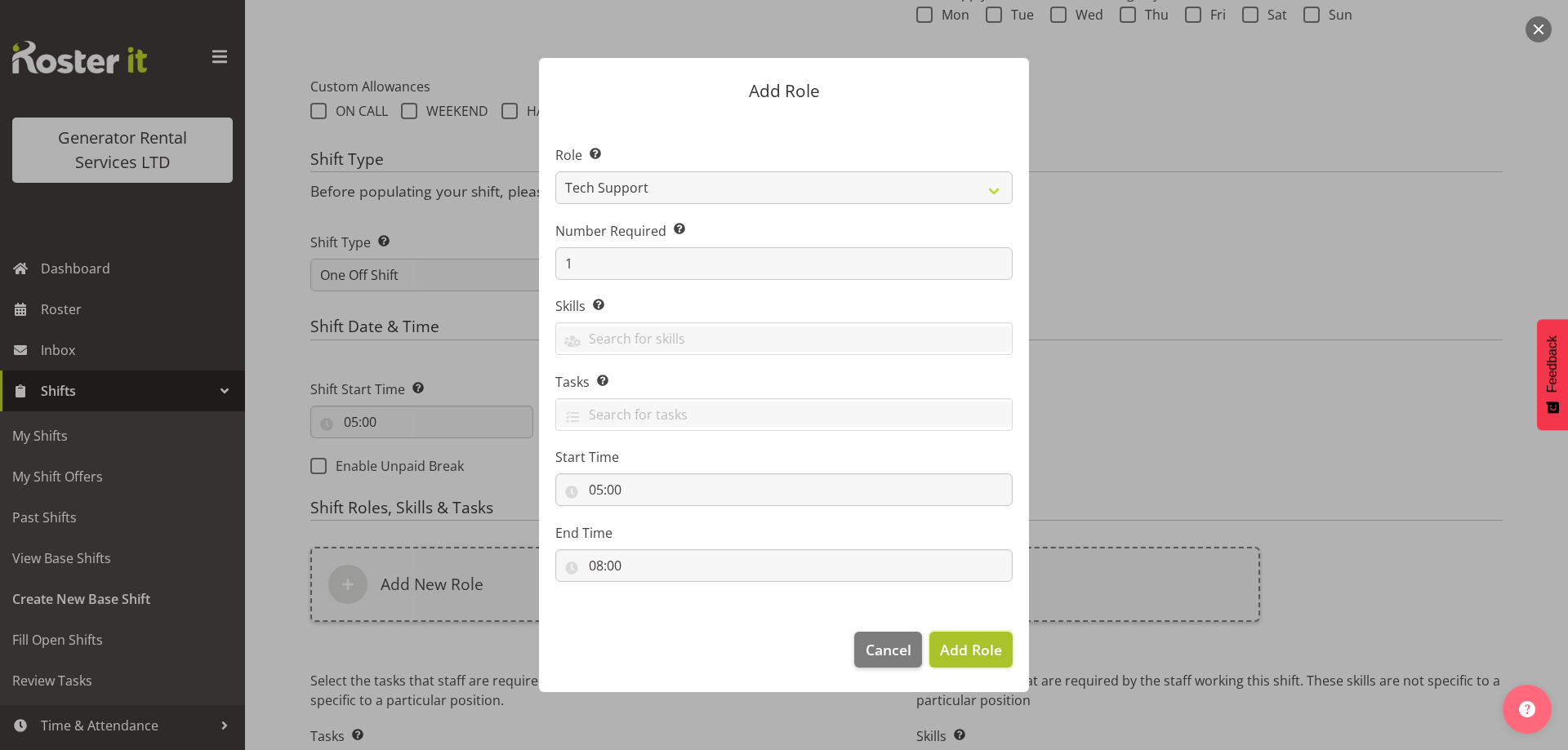
drag, startPoint x: 997, startPoint y: 645, endPoint x: 983, endPoint y: 645, distance: 14.0
click at [997, 645] on span "Add Role" at bounding box center [971, 649] width 62 height 19
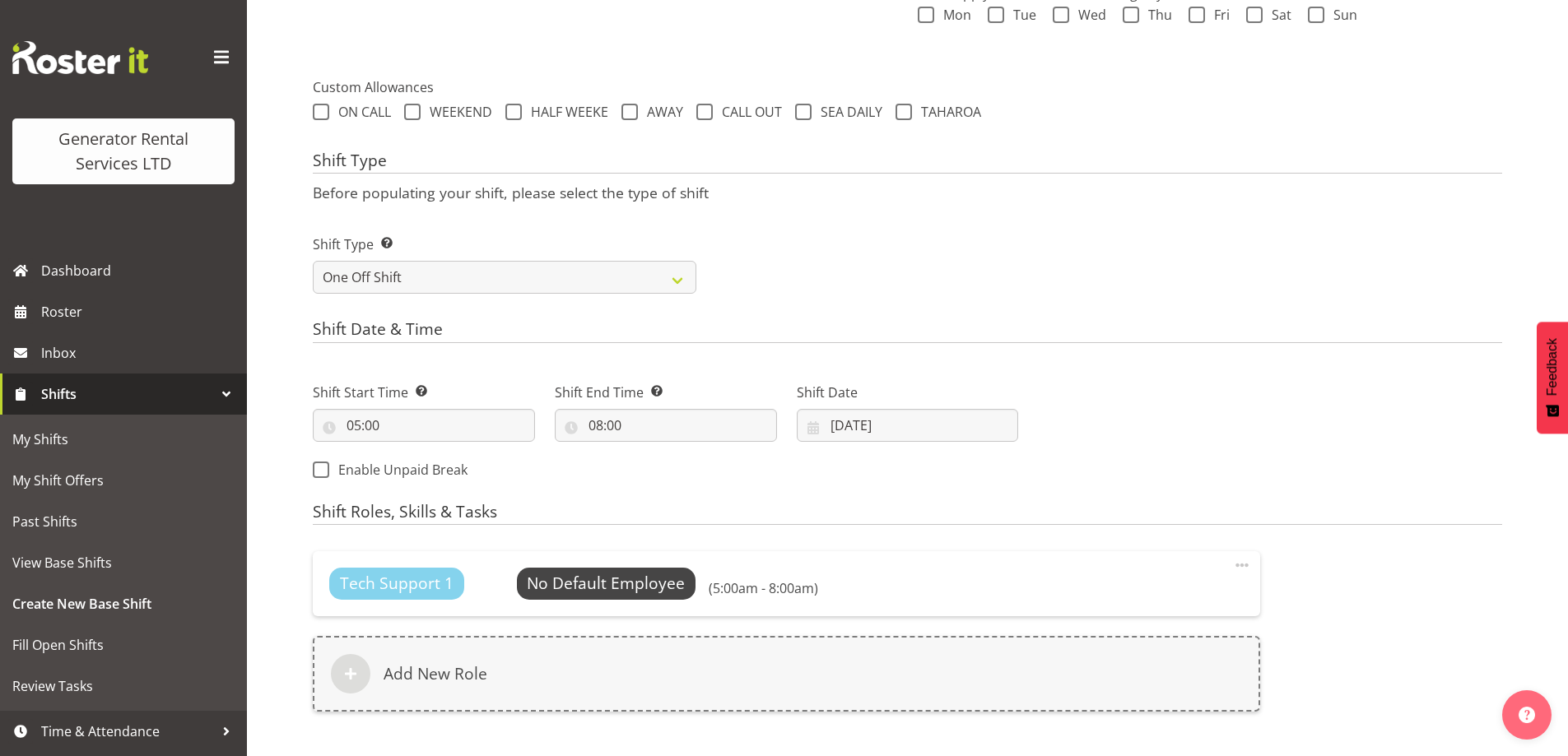
scroll to position [747, 0]
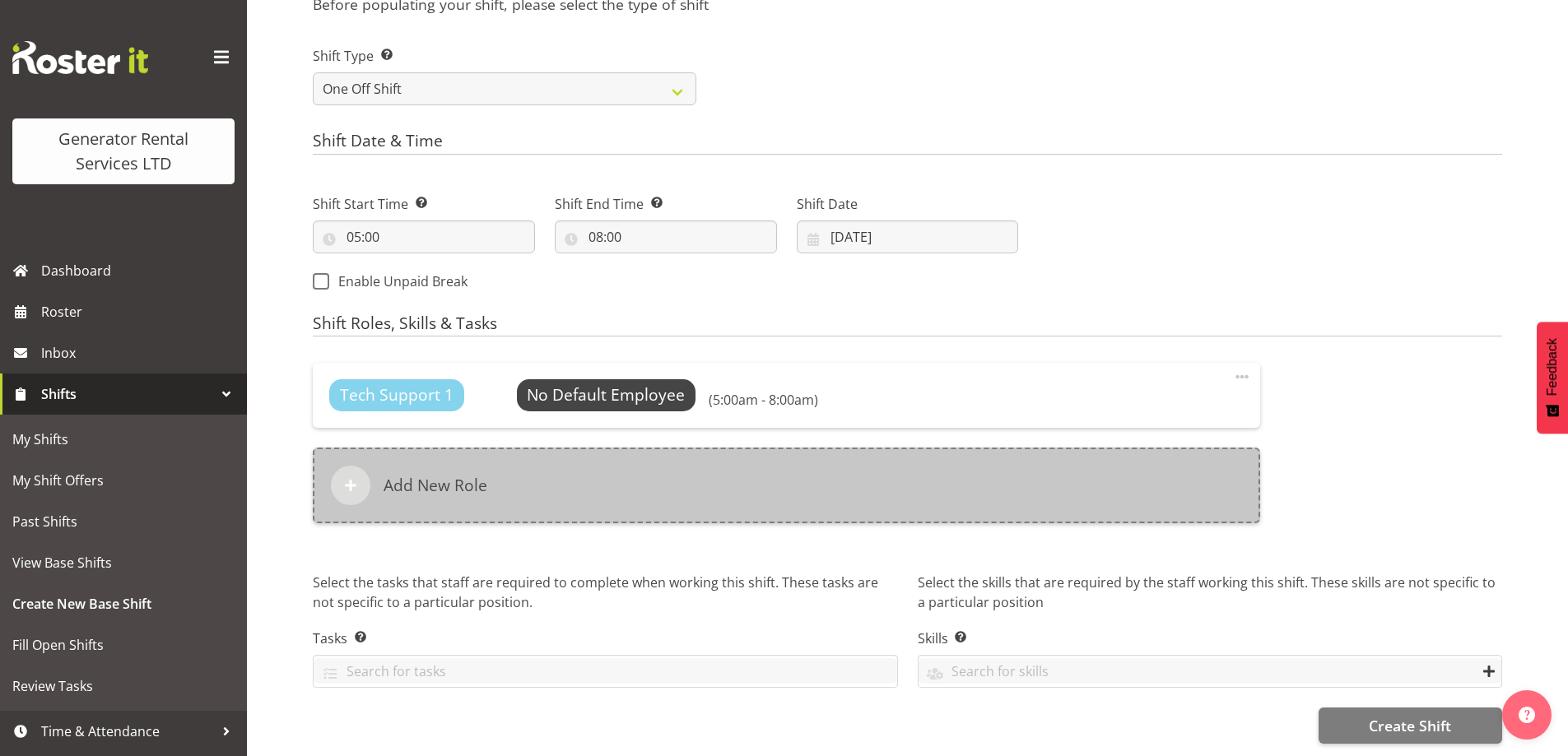
click at [820, 483] on div "Add New Role" at bounding box center [786, 485] width 947 height 76
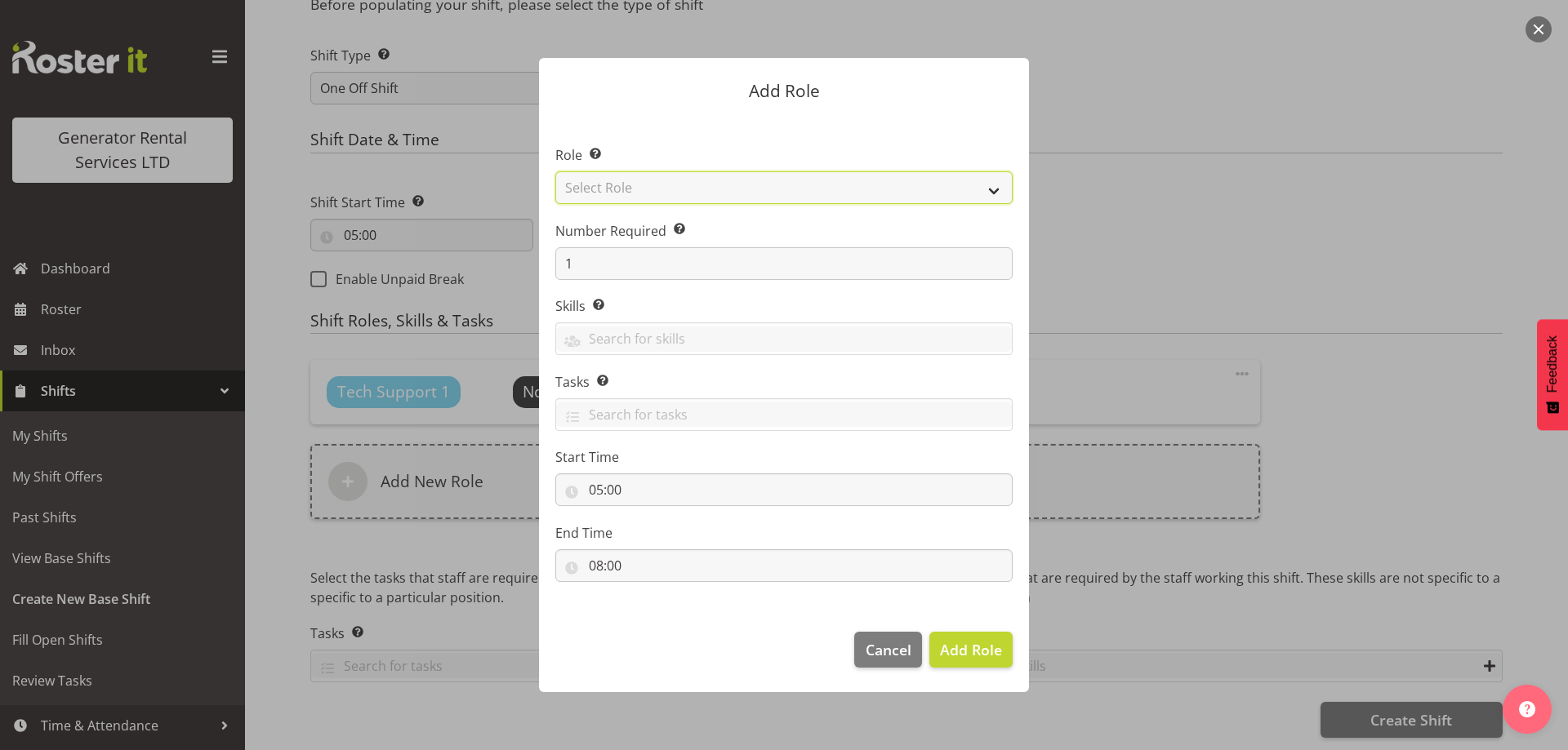
click at [659, 186] on select "Select Role Account Manager Electrician Engineering GM HSEQ manager MECH Mechan…" at bounding box center [784, 187] width 458 height 32
select select "27"
click at [556, 171] on select "Select Role Account Manager Electrician Engineering GM HSEQ manager MECH Mechan…" at bounding box center [784, 187] width 458 height 32
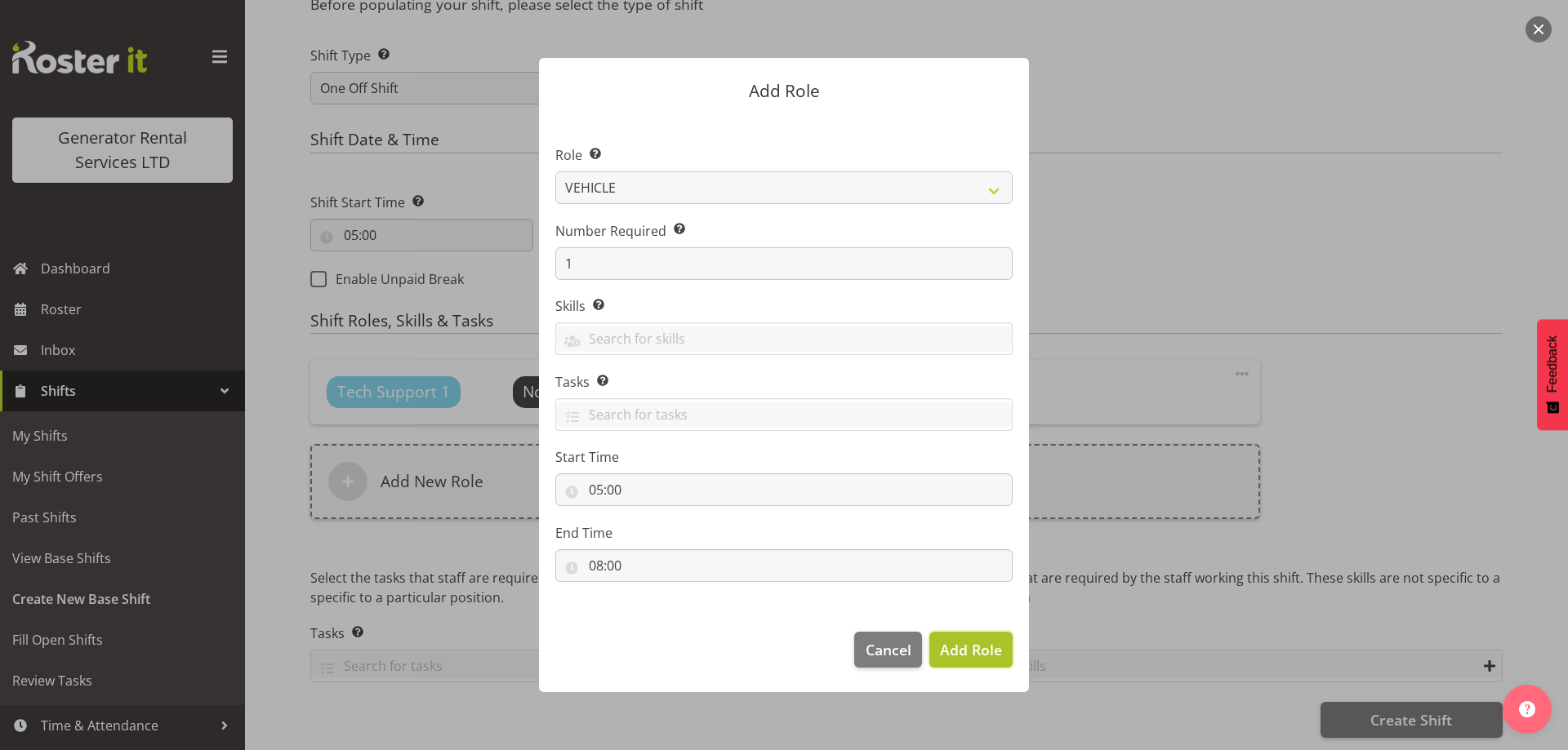
click at [961, 648] on span "Add Role" at bounding box center [971, 649] width 62 height 19
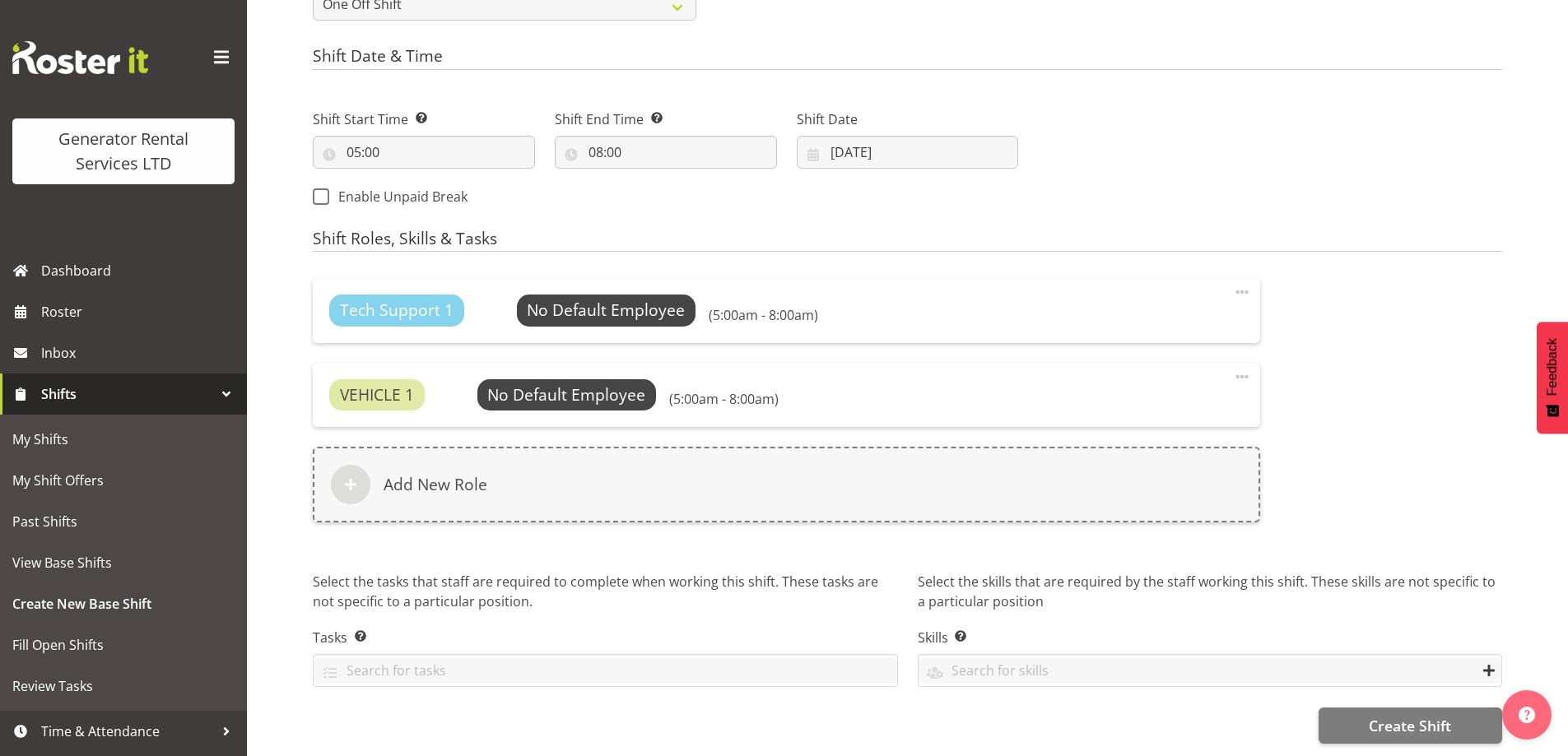
scroll to position [832, 0]
click at [1380, 721] on span "Create Shift" at bounding box center [1409, 725] width 82 height 21
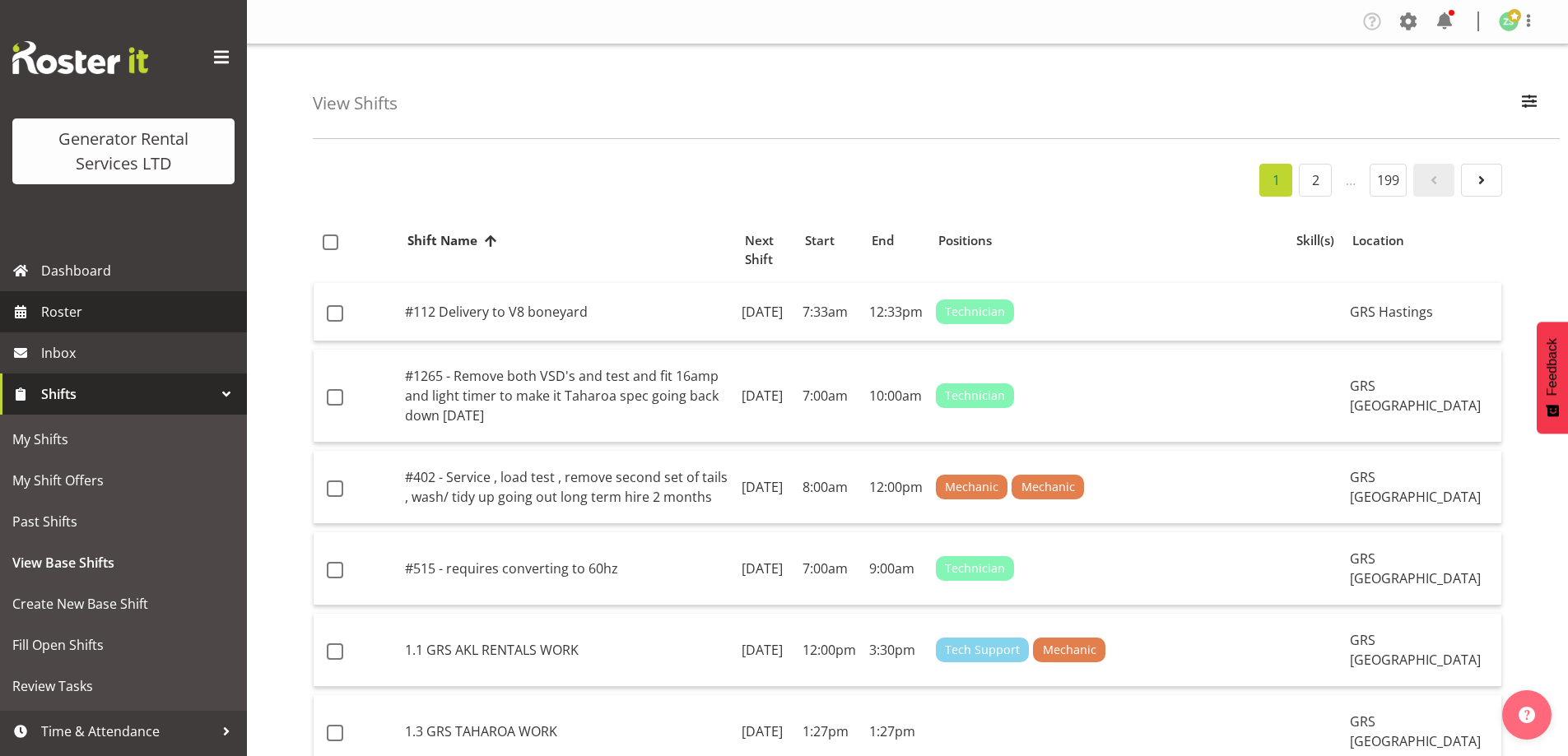
click at [105, 326] on link "Roster" at bounding box center [123, 312] width 247 height 41
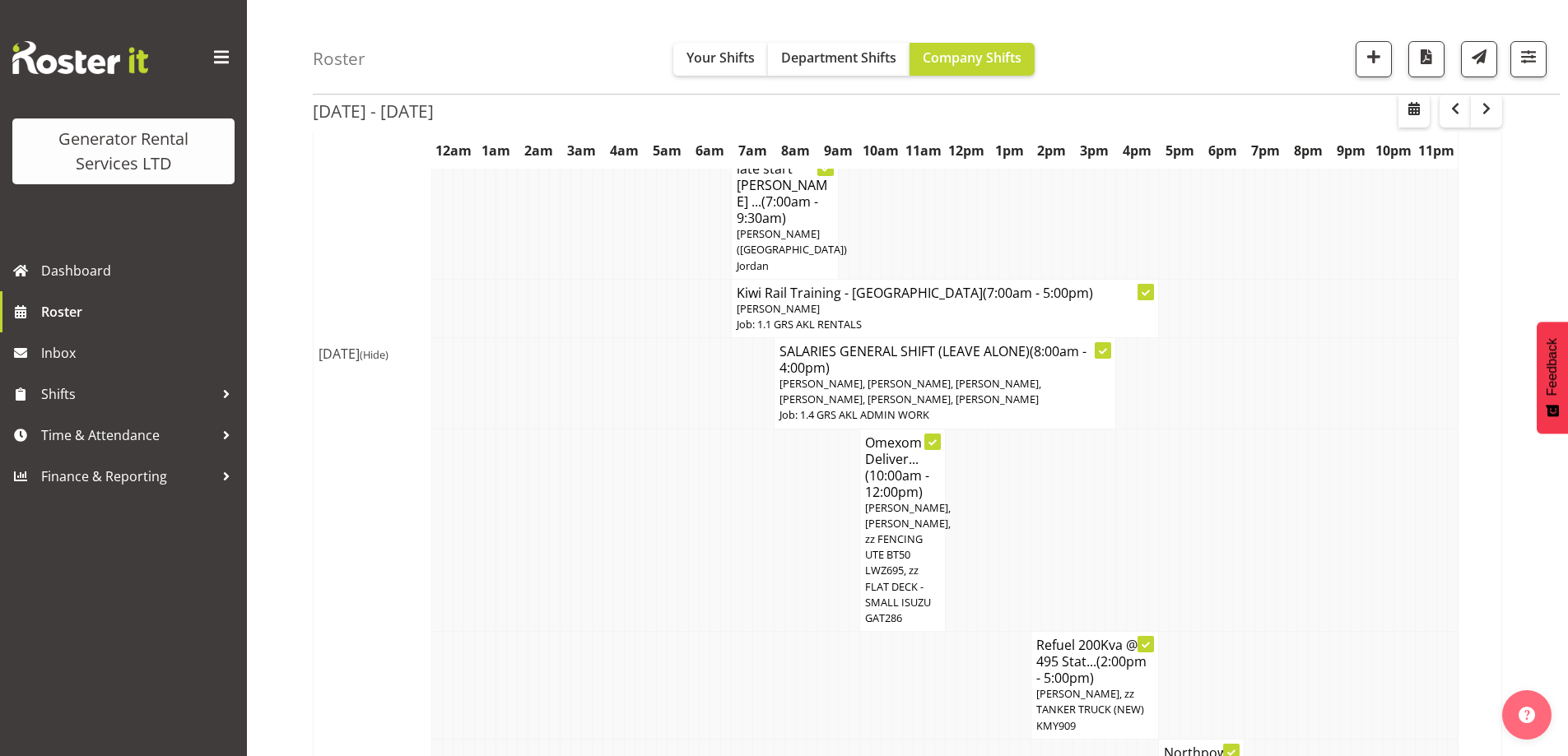
scroll to position [2139, 0]
click at [1382, 63] on span "button" at bounding box center [1373, 56] width 21 height 21
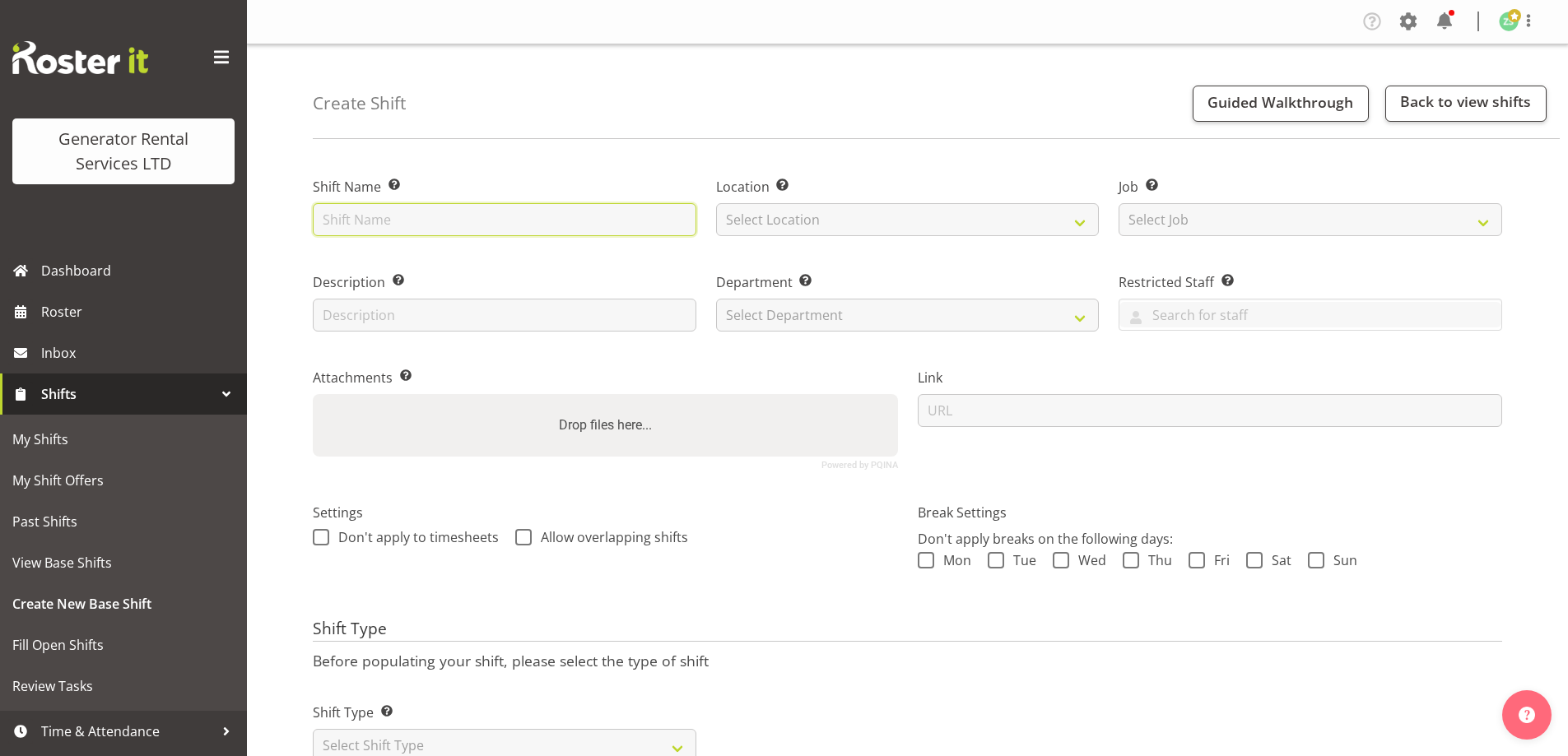
click at [488, 227] on input "text" at bounding box center [504, 219] width 384 height 33
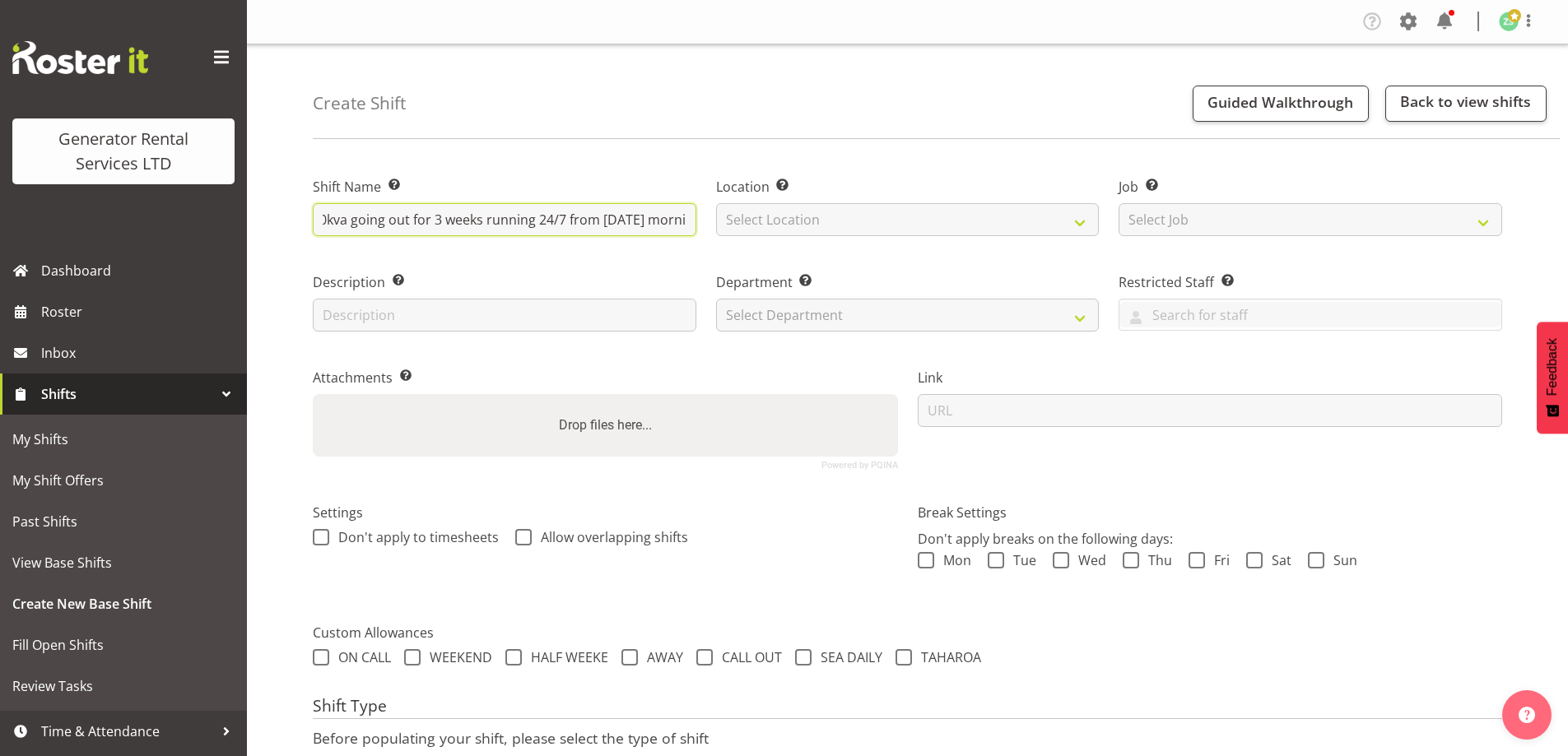
scroll to position [0, 175]
type input "GRS Yard - Check over a 100kva going out for 3 weeks running 24/7 from Friday m…"
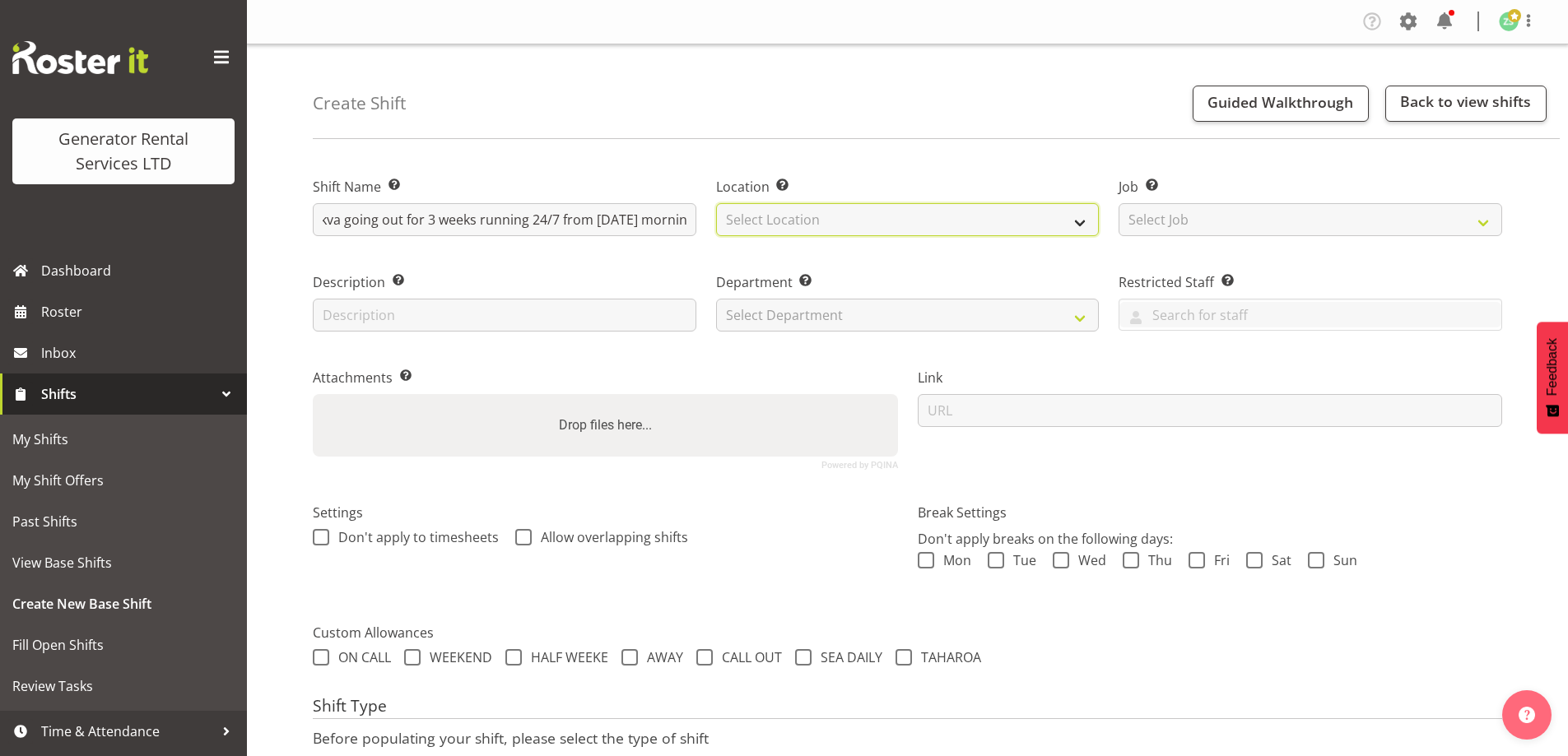
scroll to position [0, 0]
drag, startPoint x: 798, startPoint y: 219, endPoint x: 806, endPoint y: 225, distance: 10.0
click at [798, 220] on select "Select Location GRS Auckland" at bounding box center [907, 219] width 384 height 33
select select "28"
click at [716, 203] on select "Select Location GRS Auckland" at bounding box center [907, 219] width 384 height 33
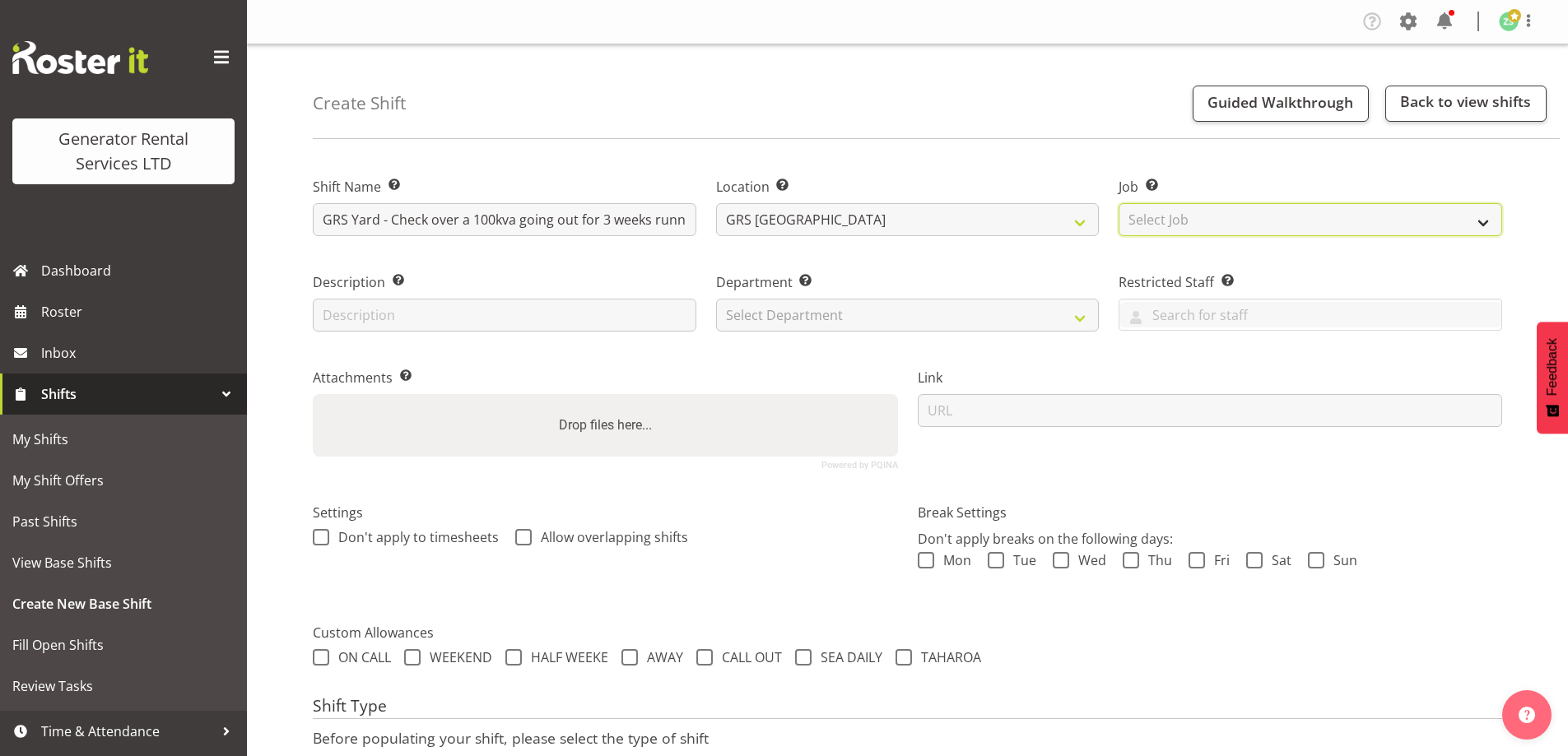
drag, startPoint x: 1208, startPoint y: 217, endPoint x: 1215, endPoint y: 233, distance: 17.5
click at [1209, 217] on select "Select Job Create new job 1.1 GRS AKL RENTALS 1.1 GRS AKL RENTALS AC 1.1 GRS AK…" at bounding box center [1309, 219] width 384 height 33
select select "9"
click at [1118, 203] on select "Select Job Create new job 1.1 GRS AKL RENTALS 1.1 GRS AKL RENTALS AC 1.1 GRS AK…" at bounding box center [1309, 219] width 384 height 33
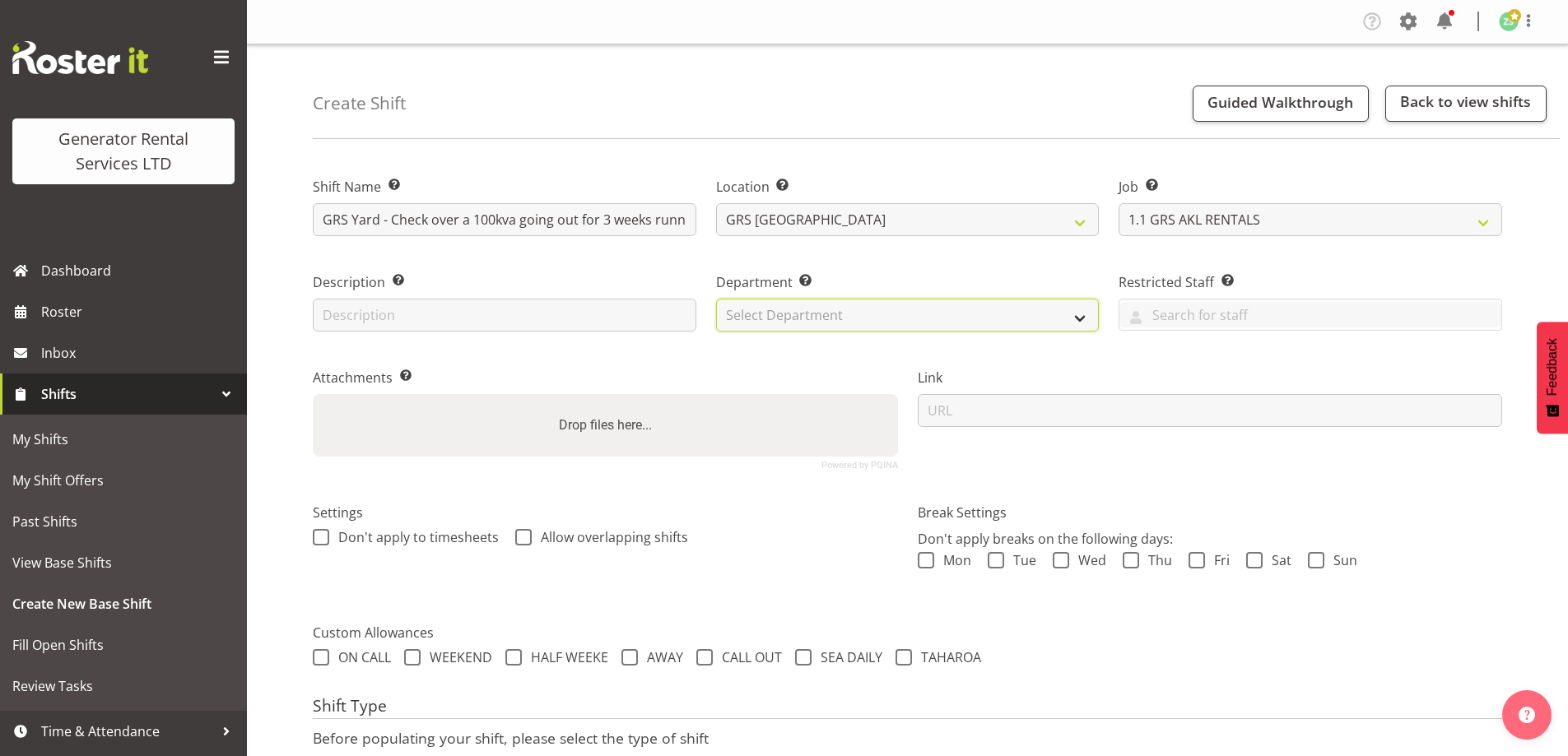
click at [871, 326] on select "Select Department GRS ADMIN AKL GRS HIRE AKL GRS HIRE TGA GRS HIRE HST GRS ENGI…" at bounding box center [907, 315] width 384 height 33
select select "20"
click at [716, 299] on select "Select Department GRS ADMIN AKL GRS HIRE AKL GRS HIRE TGA GRS HIRE HST GRS ENGI…" at bounding box center [907, 315] width 384 height 33
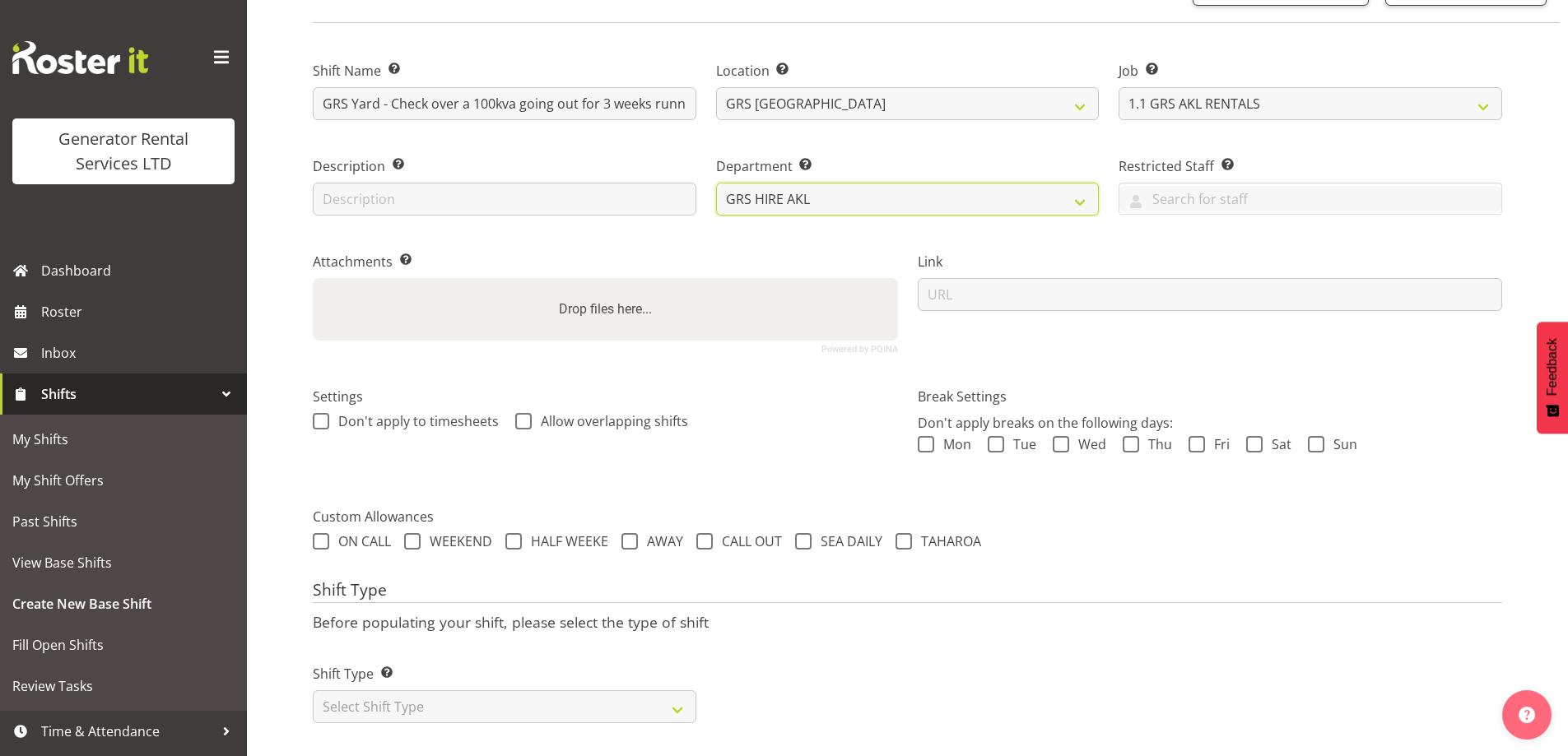
scroll to position [134, 0]
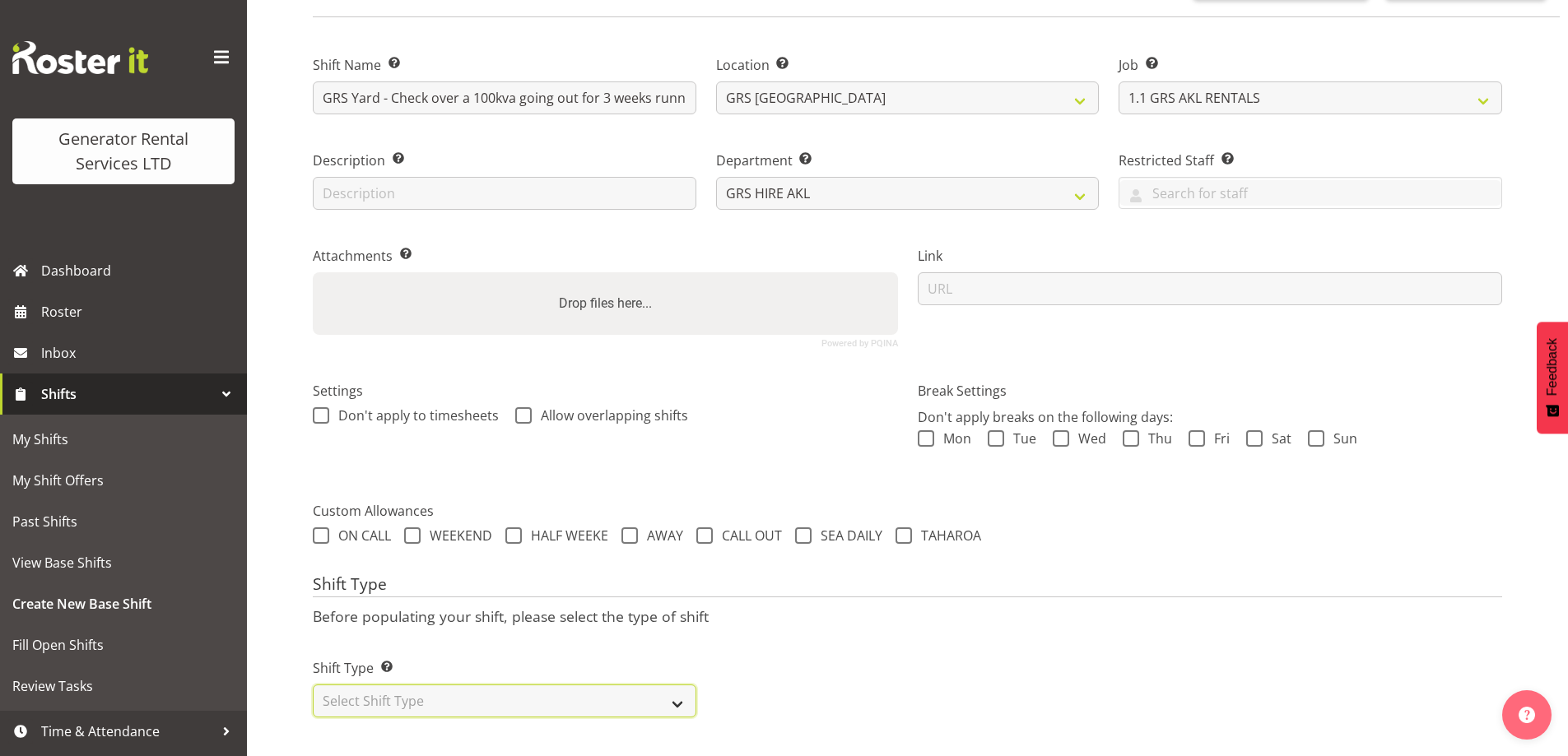
click at [463, 685] on select "Select Shift Type One Off Shift Recurring Shift Rotating Shift" at bounding box center [504, 701] width 384 height 33
select select "one_off"
click at [313, 685] on select "Select Shift Type One Off Shift Recurring Shift Rotating Shift" at bounding box center [504, 701] width 384 height 33
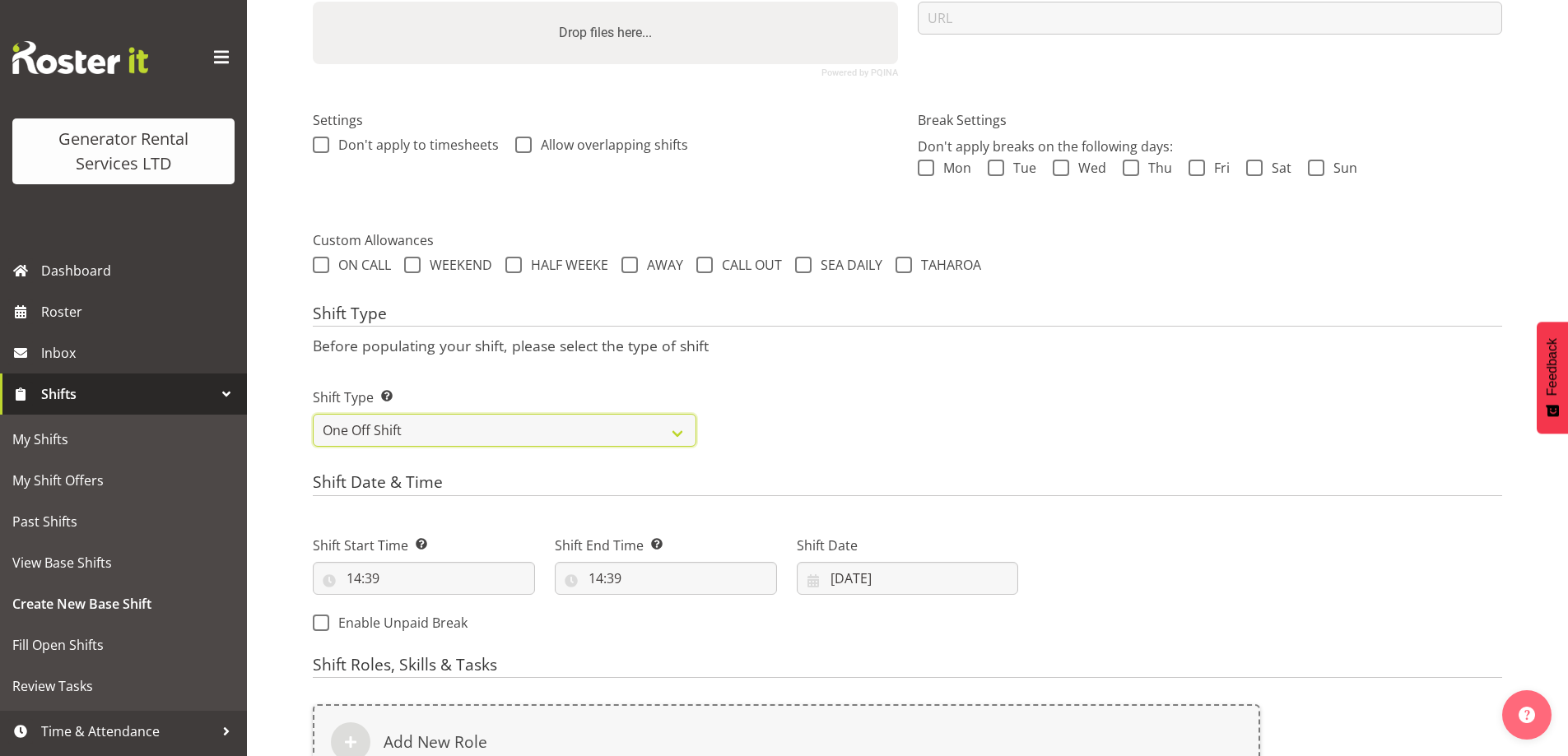
scroll to position [628, 0]
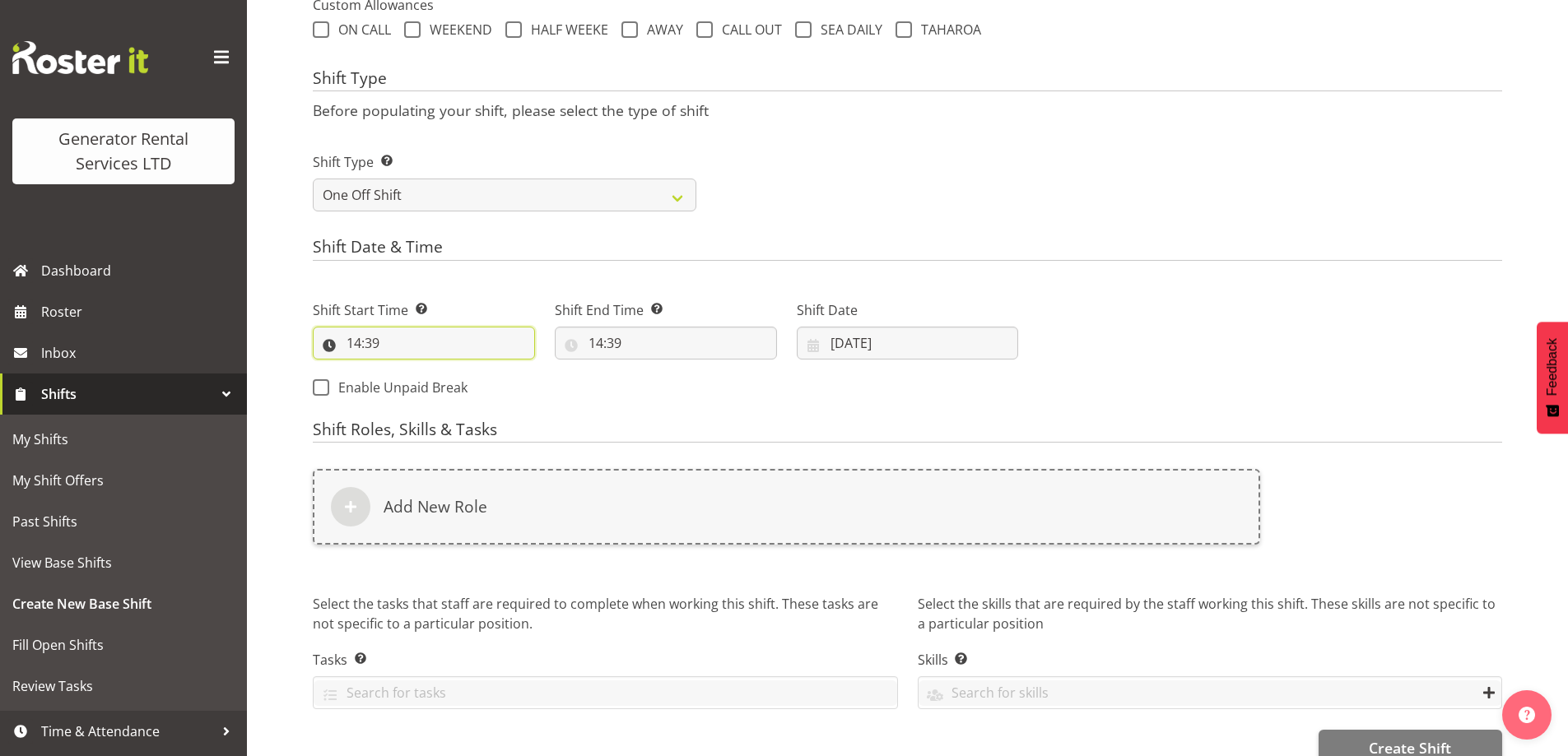
click at [423, 337] on input "14:39" at bounding box center [424, 343] width 222 height 33
click at [427, 380] on select "00 01 02 03 04 05 06 07 08 09 10 11 12 13 14 15 16 17 18 19 20 21 22 23" at bounding box center [426, 385] width 37 height 33
select select "8"
click at [407, 370] on select "00 01 02 03 04 05 06 07 08 09 10 11 12 13 14 15 16 17 18 19 20 21 22 23" at bounding box center [426, 385] width 37 height 33
type input "08:39"
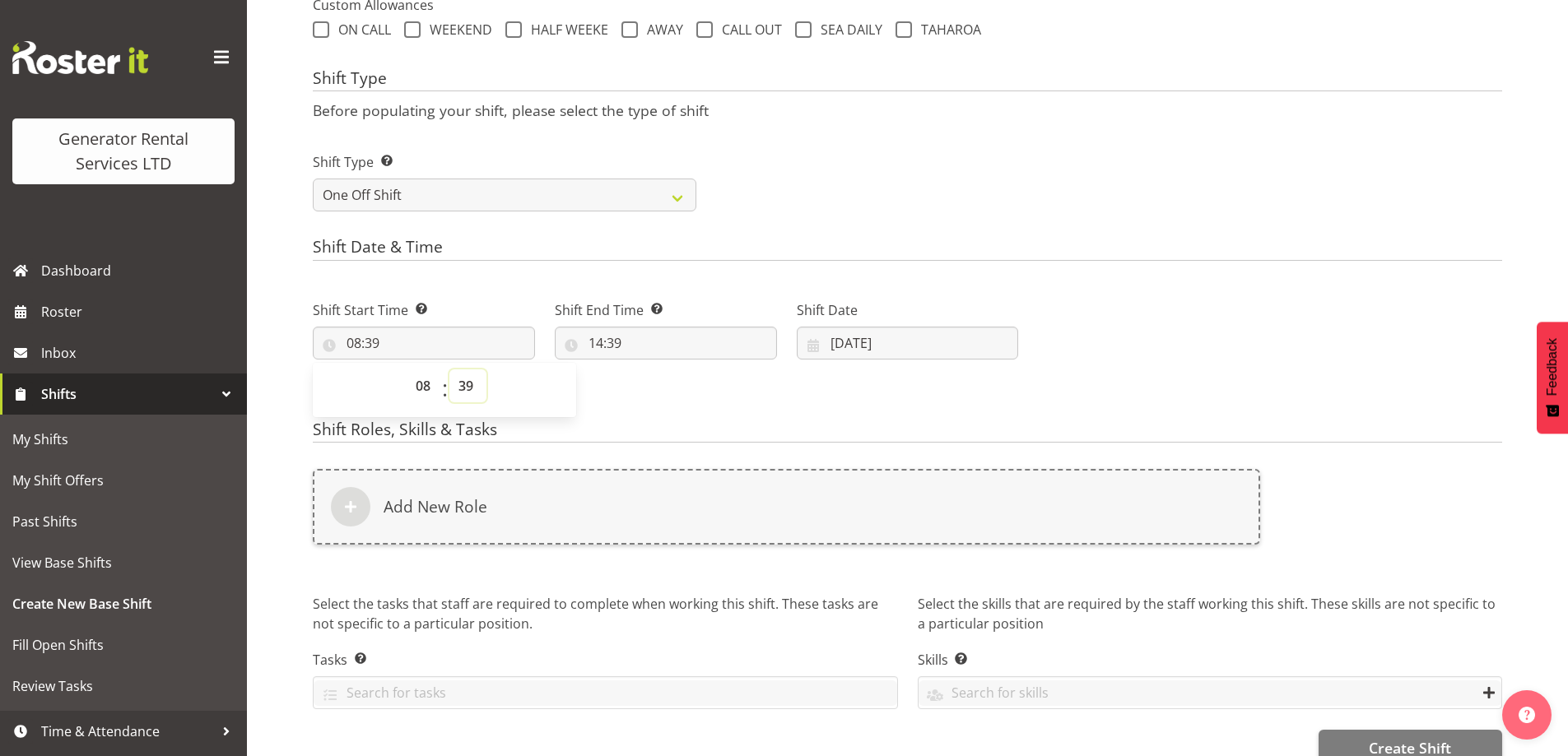
click at [469, 393] on select "00 01 02 03 04 05 06 07 08 09 10 11 12 13 14 15 16 17 18 19 20 21 22 23 24 25 2…" at bounding box center [468, 385] width 37 height 33
select select "0"
click at [449, 370] on select "00 01 02 03 04 05 06 07 08 09 10 11 12 13 14 15 16 17 18 19 20 21 22 23 24 25 2…" at bounding box center [468, 385] width 37 height 33
type input "08:00"
click at [720, 360] on div "Shift End Time Set the time of the day you wish this shift to finish 14:39 00 0…" at bounding box center [665, 323] width 242 height 92
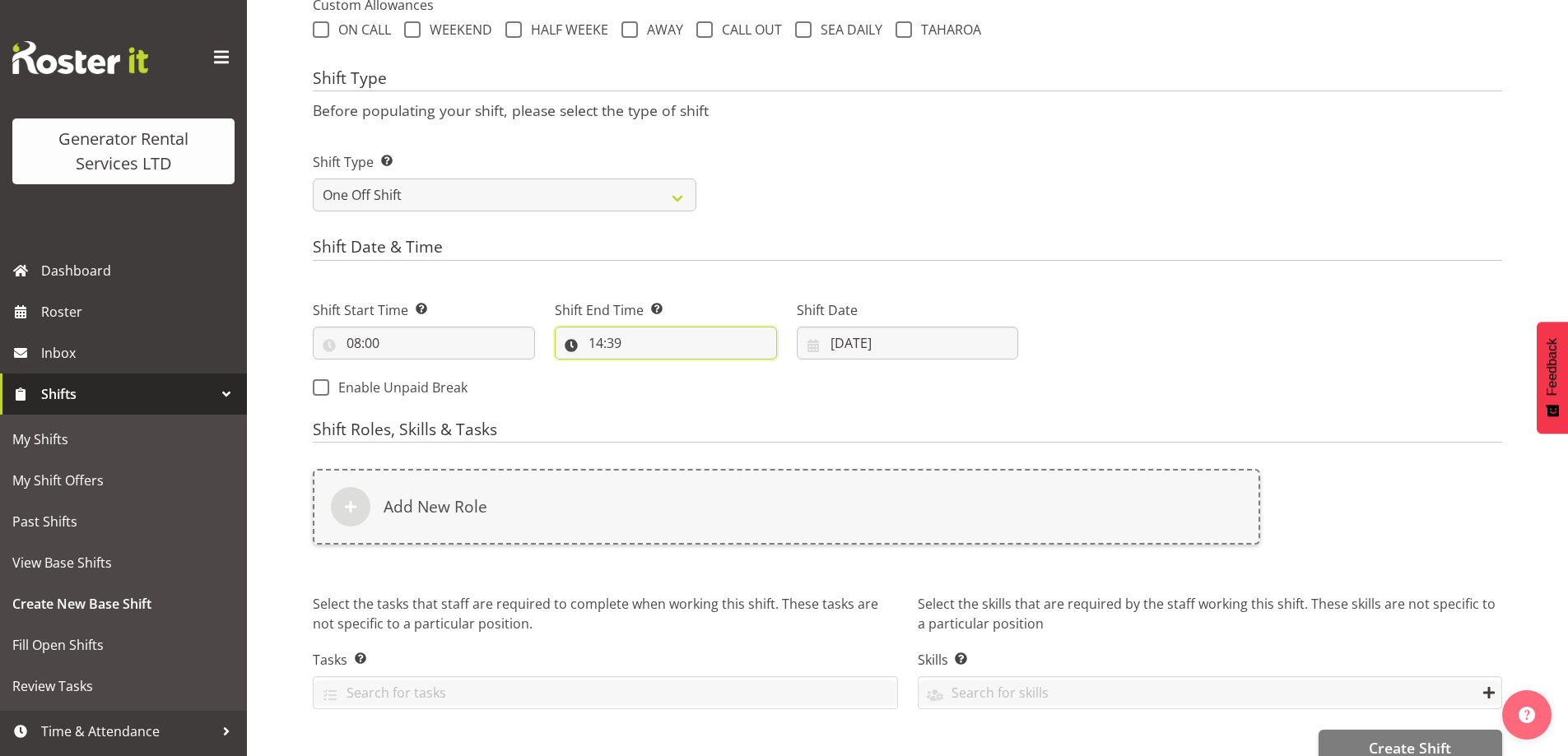
click at [720, 349] on input "14:39" at bounding box center [665, 343] width 222 height 33
click at [667, 394] on select "00 01 02 03 04 05 06 07 08 09 10 11 12 13 14 15 16 17 18 19 20 21 22 23" at bounding box center [667, 385] width 37 height 33
select select "11"
click at [649, 370] on select "00 01 02 03 04 05 06 07 08 09 10 11 12 13 14 15 16 17 18 19 20 21 22 23" at bounding box center [667, 385] width 37 height 33
type input "11:39"
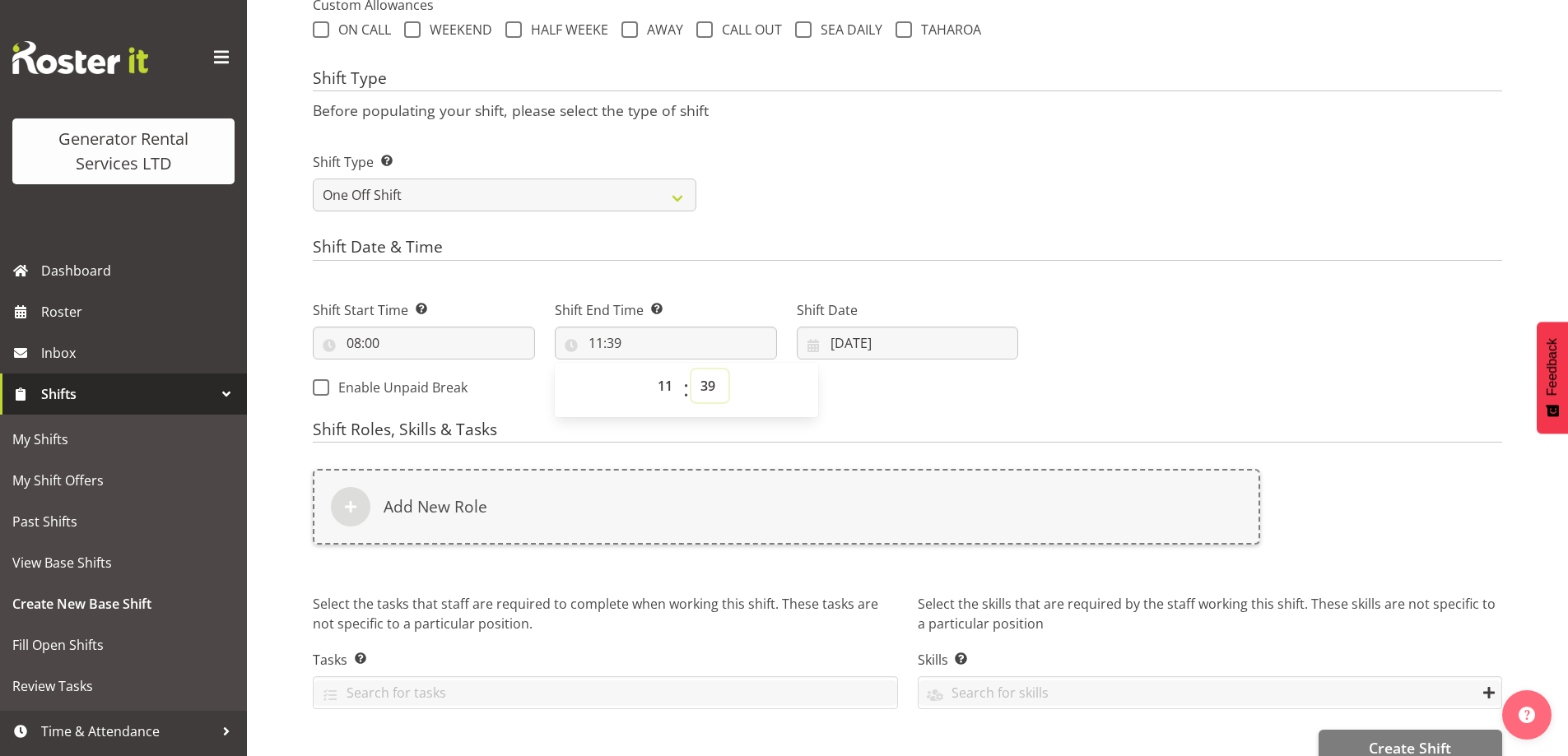
click at [720, 383] on select "00 01 02 03 04 05 06 07 08 09 10 11 12 13 14 15 16 17 18 19 20 21 22 23 24 25 2…" at bounding box center [710, 385] width 37 height 33
select select "0"
click at [692, 370] on select "00 01 02 03 04 05 06 07 08 09 10 11 12 13 14 15 16 17 18 19 20 21 22 23 24 25 2…" at bounding box center [710, 385] width 37 height 33
type input "11:00"
click at [911, 355] on input "13/08/2025" at bounding box center [907, 343] width 222 height 33
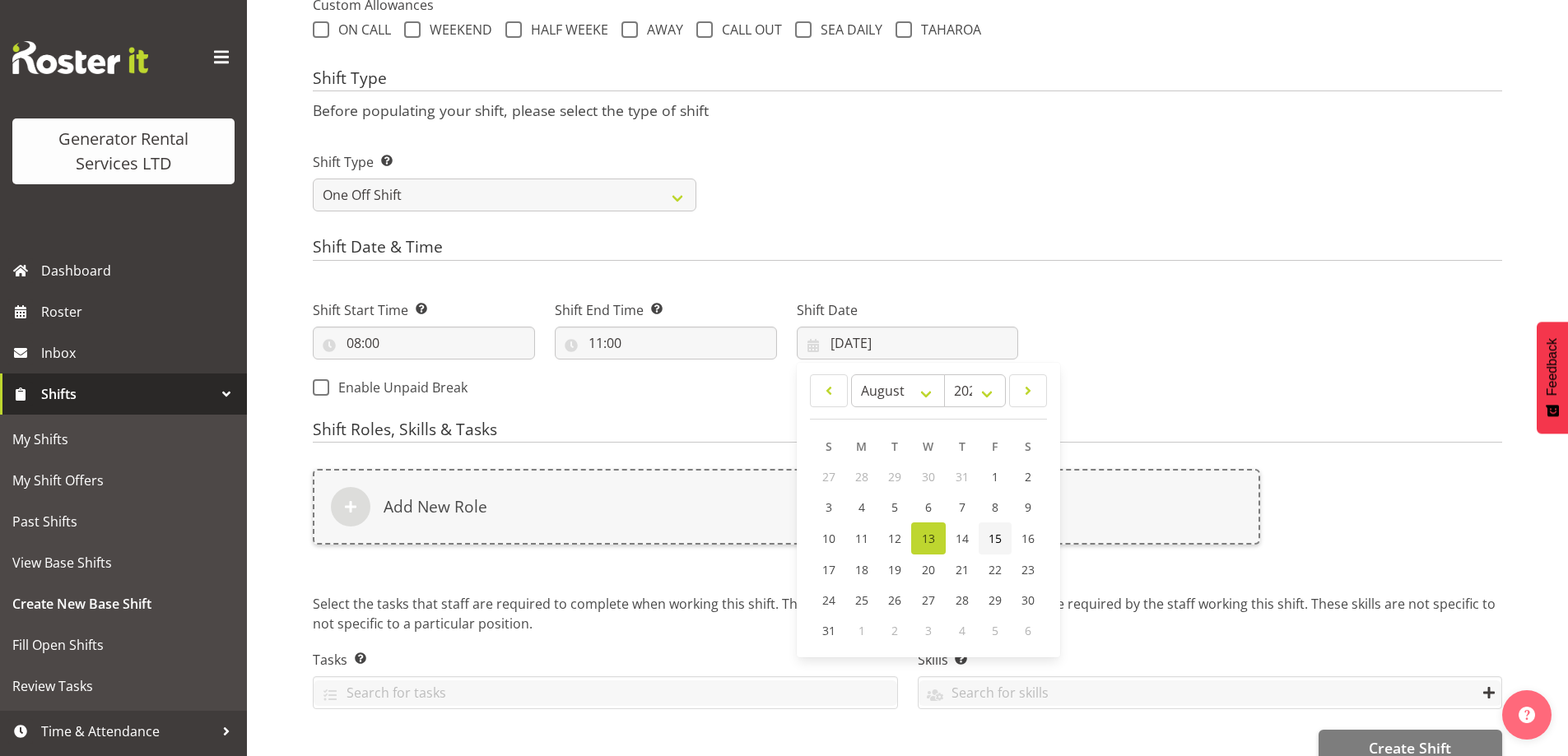
click at [1006, 544] on link "15" at bounding box center [994, 539] width 33 height 32
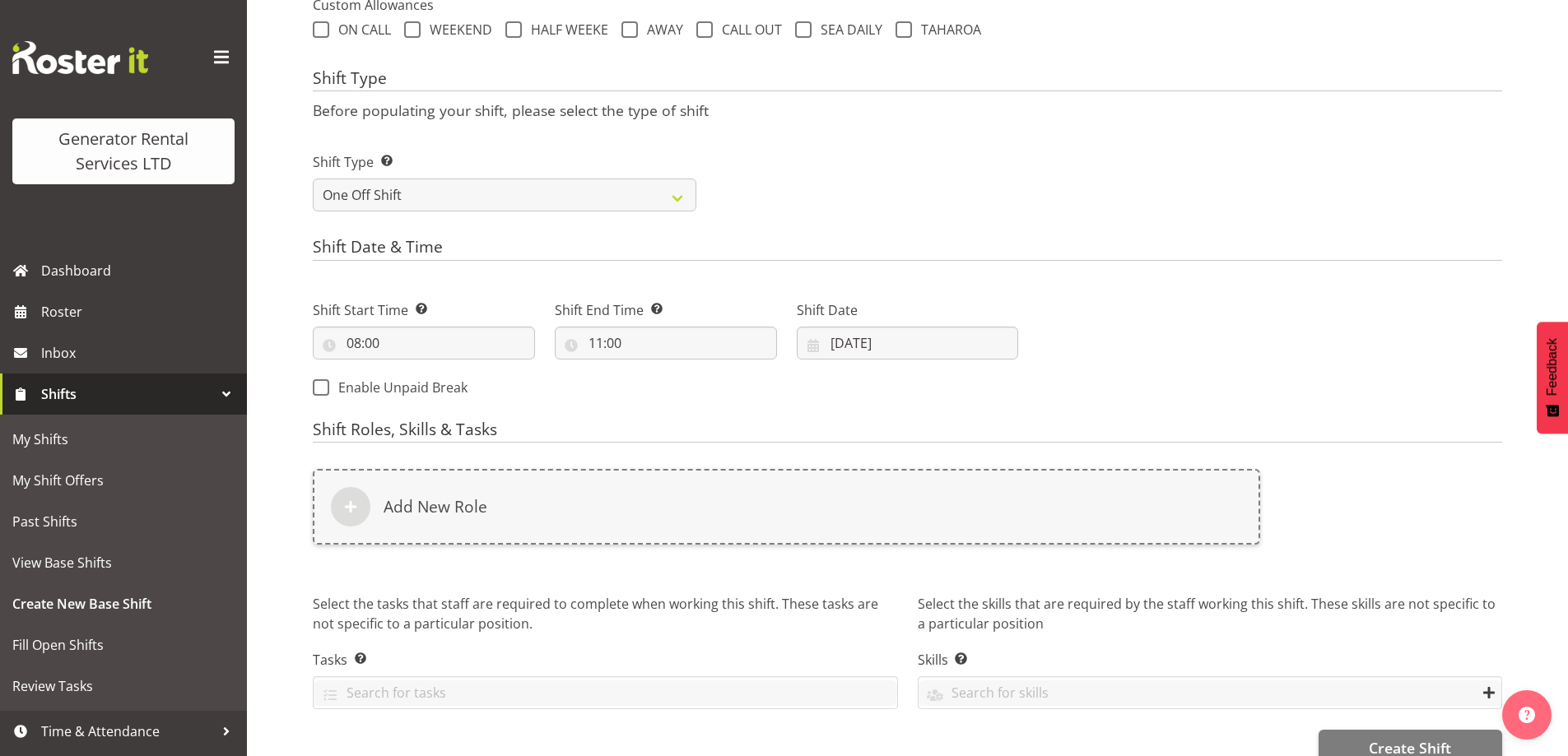
click at [861, 316] on label "Shift Date" at bounding box center [907, 310] width 222 height 20
click at [861, 344] on input "15/08/2025" at bounding box center [907, 343] width 222 height 33
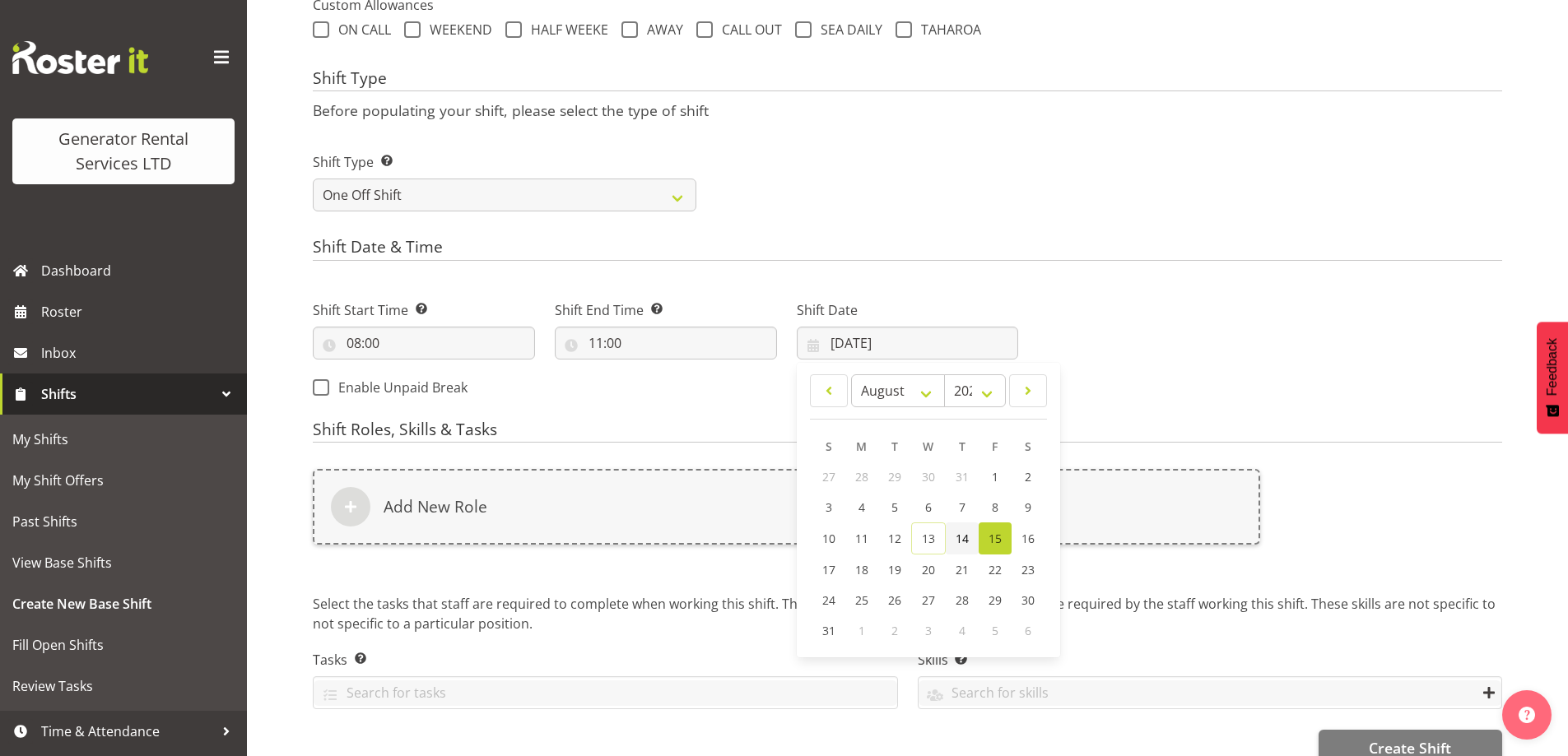
click at [957, 532] on span "14" at bounding box center [962, 539] width 13 height 16
type input "14/08/2025"
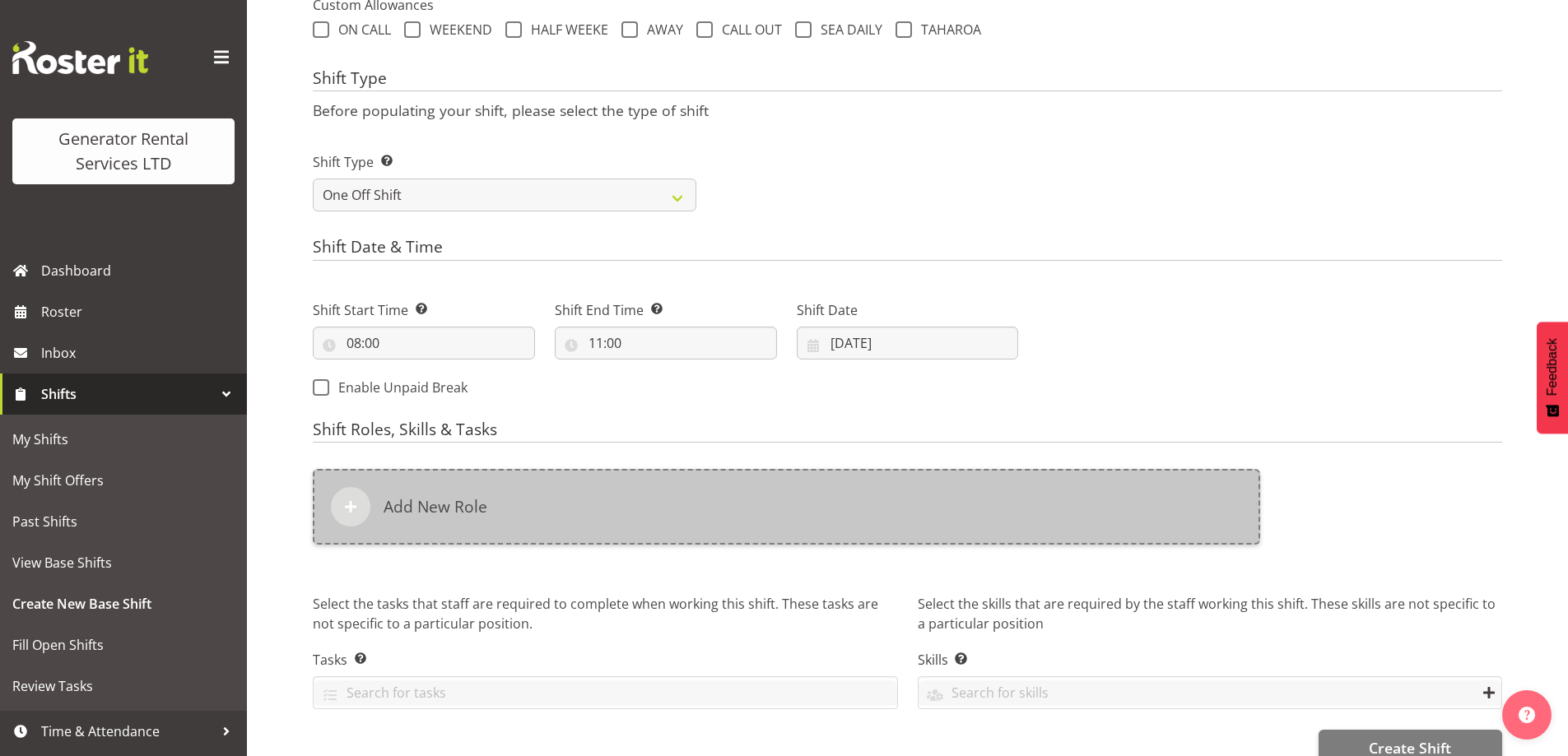
drag, startPoint x: 861, startPoint y: 551, endPoint x: 832, endPoint y: 519, distance: 43.2
click at [859, 548] on div "Add New Role" at bounding box center [786, 516] width 967 height 115
click at [831, 519] on div "Add New Role" at bounding box center [786, 507] width 947 height 76
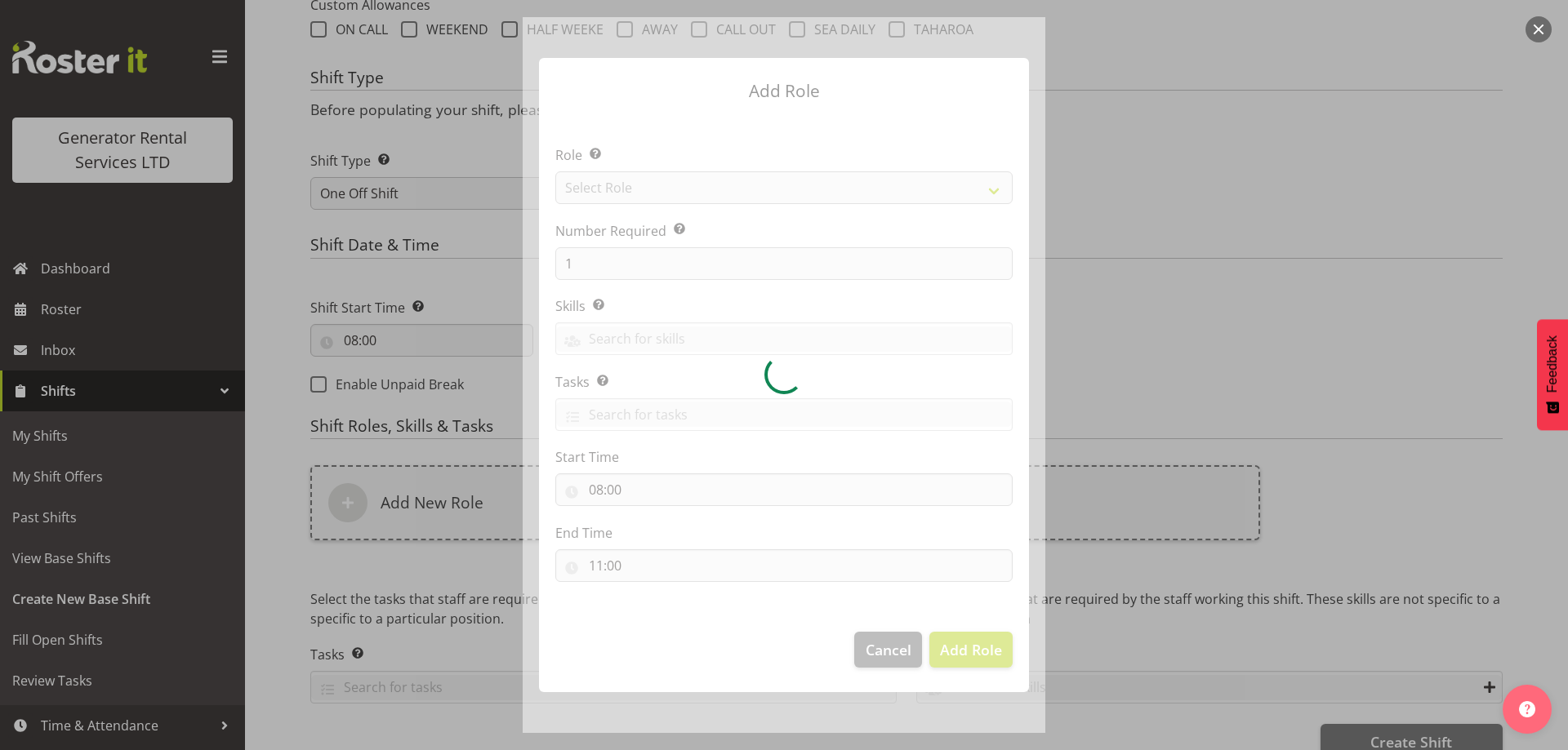
click at [629, 188] on div at bounding box center [784, 375] width 522 height 716
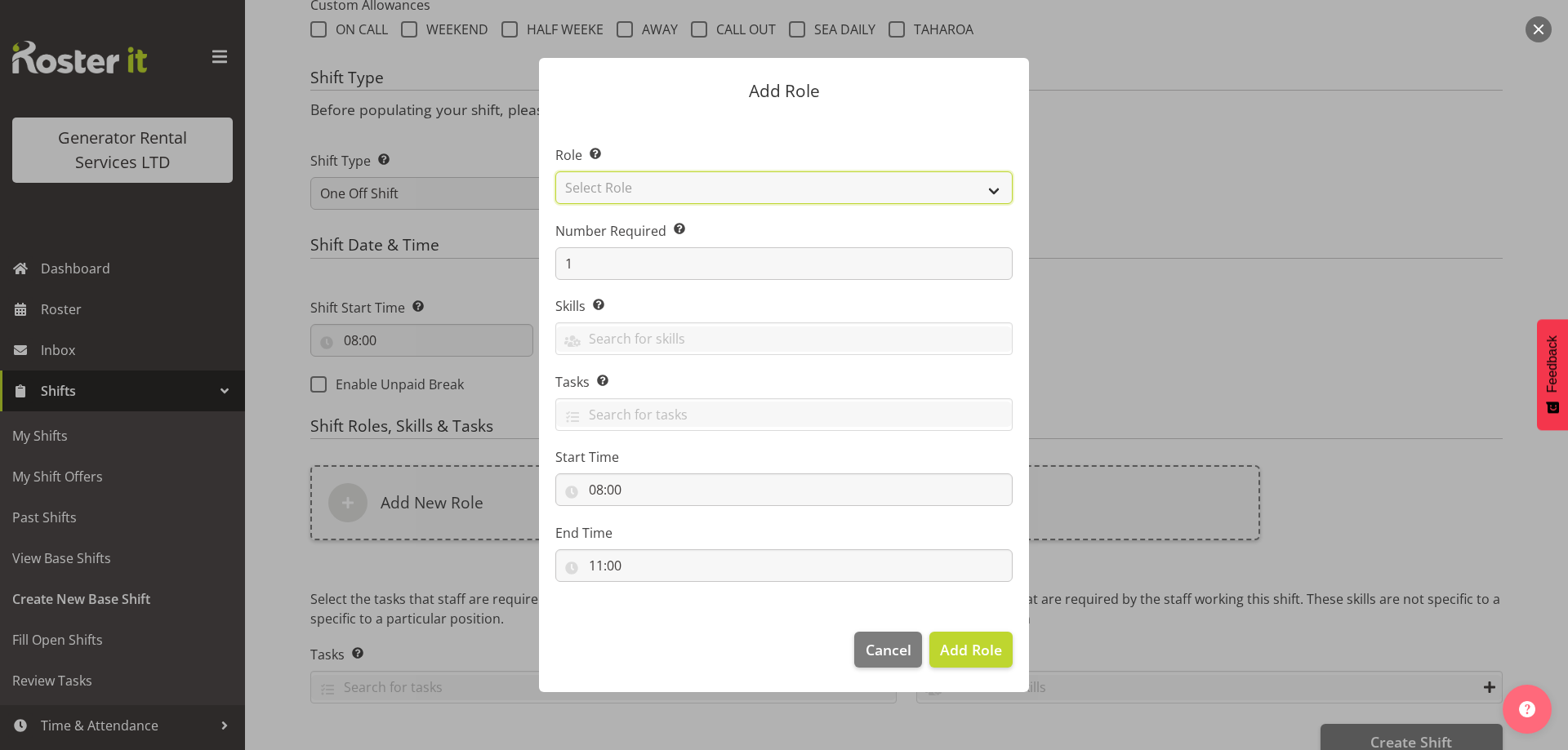
click at [720, 181] on select "Select Role Account Manager Electrician Engineering GM HSEQ manager MECH Mechan…" at bounding box center [784, 187] width 458 height 32
select select "24"
click at [556, 171] on select "Select Role Account Manager Electrician Engineering GM HSEQ manager MECH Mechan…" at bounding box center [784, 187] width 458 height 32
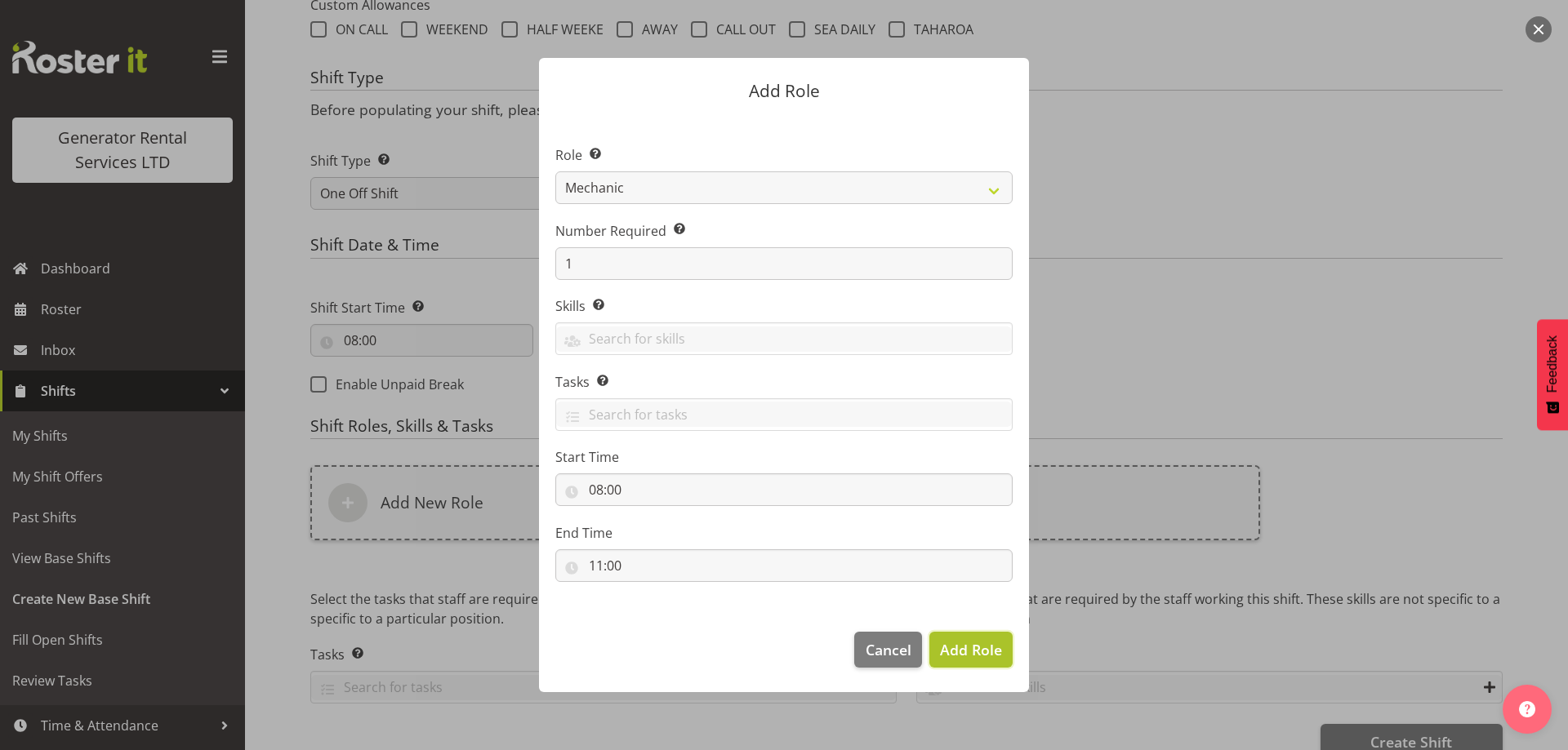
click at [960, 640] on button "Add Role" at bounding box center [971, 649] width 83 height 36
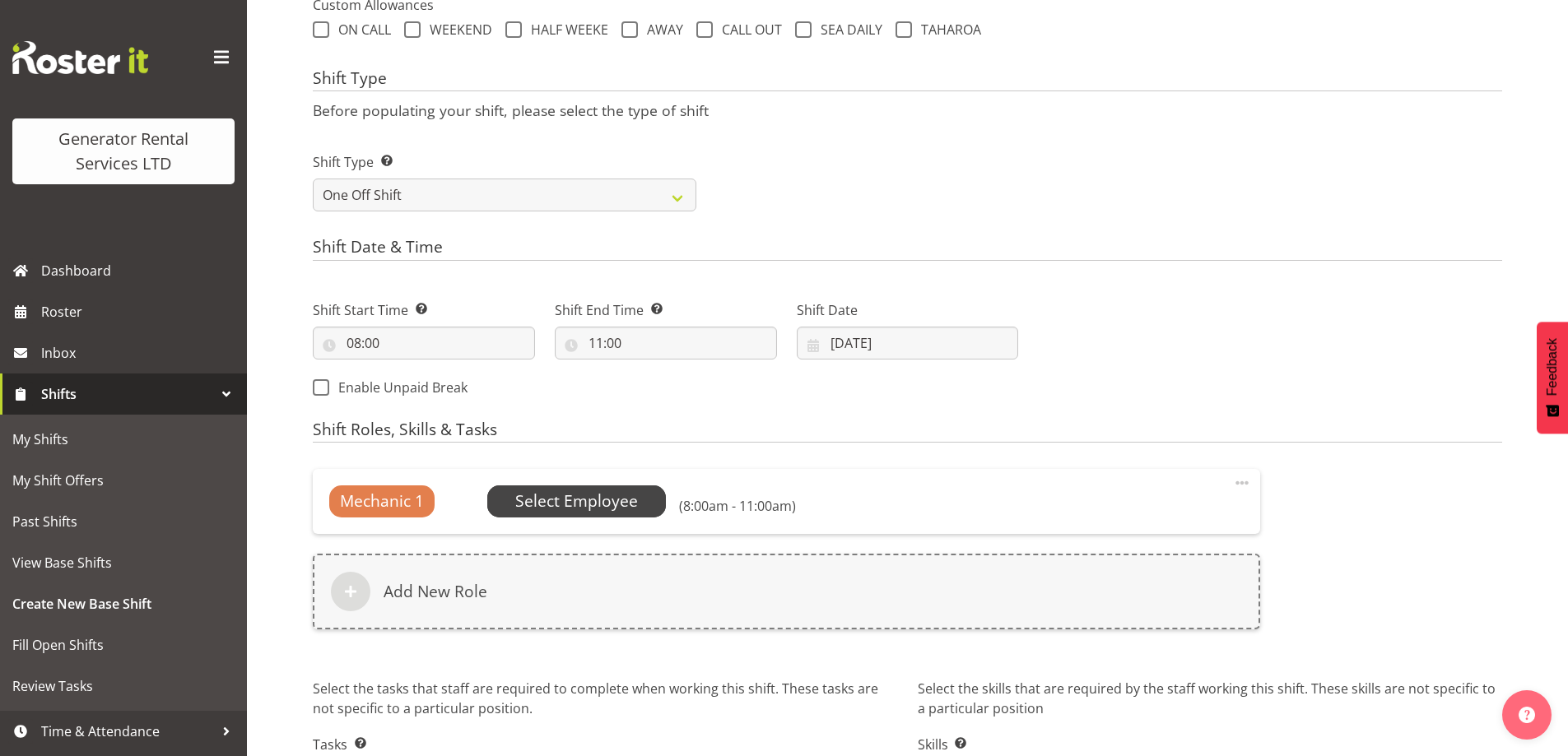
drag, startPoint x: 679, startPoint y: 519, endPoint x: 647, endPoint y: 506, distance: 34.5
click at [647, 506] on div "Mechanic 1 No Default Employee Select Employee (8:00am - 11:00am) Edit Delete" at bounding box center [786, 501] width 947 height 64
click at [647, 506] on span "Select Employee" at bounding box center [577, 501] width 179 height 32
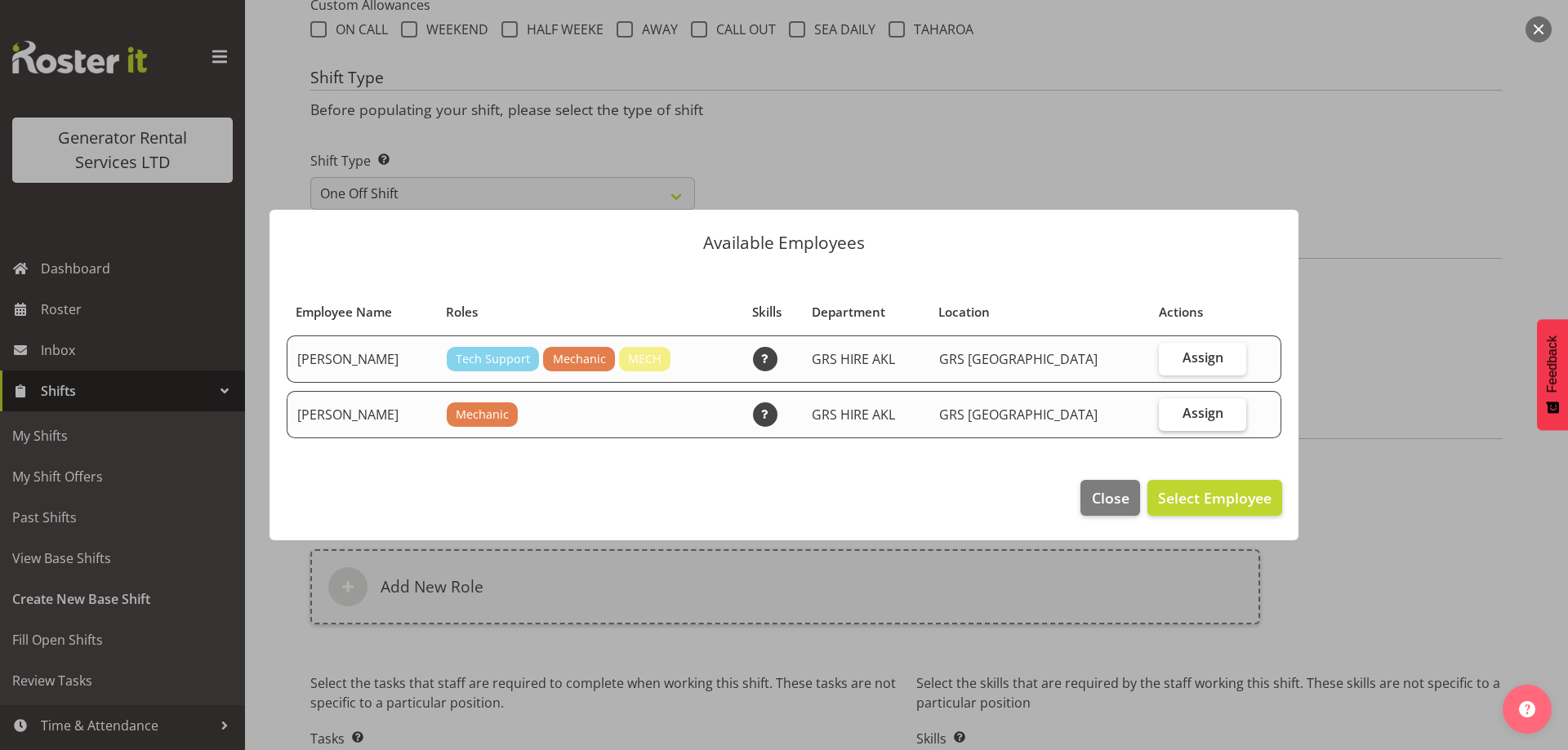
click at [1192, 408] on span "Assign" at bounding box center [1203, 413] width 41 height 17
click at [1170, 408] on input "Assign" at bounding box center [1163, 413] width 10 height 10
checkbox input "true"
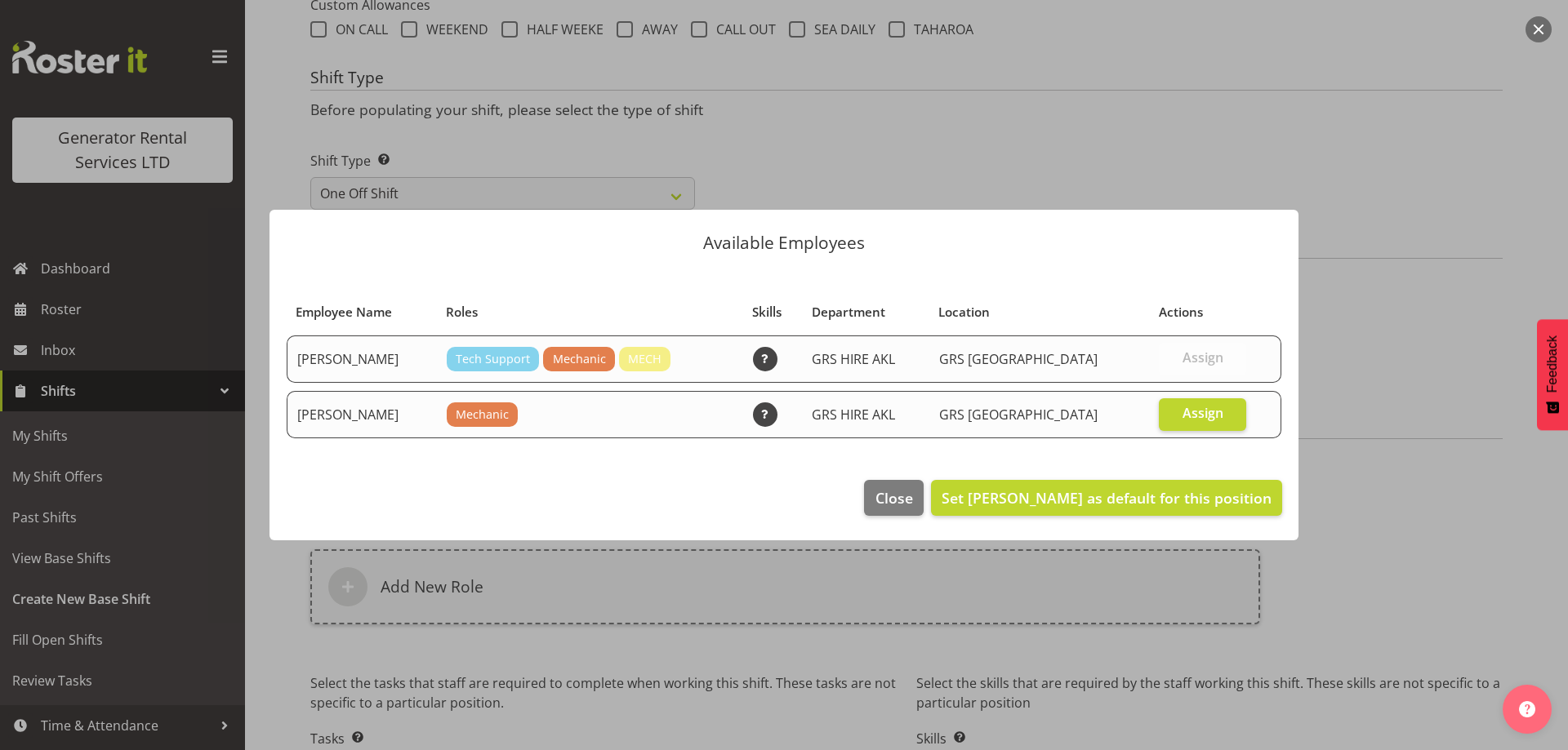
click at [1223, 519] on footer "Close Set James Kim as default for this position" at bounding box center [784, 502] width 1029 height 77
click at [1169, 506] on span "Set James Kim as default for this position" at bounding box center [1107, 497] width 330 height 19
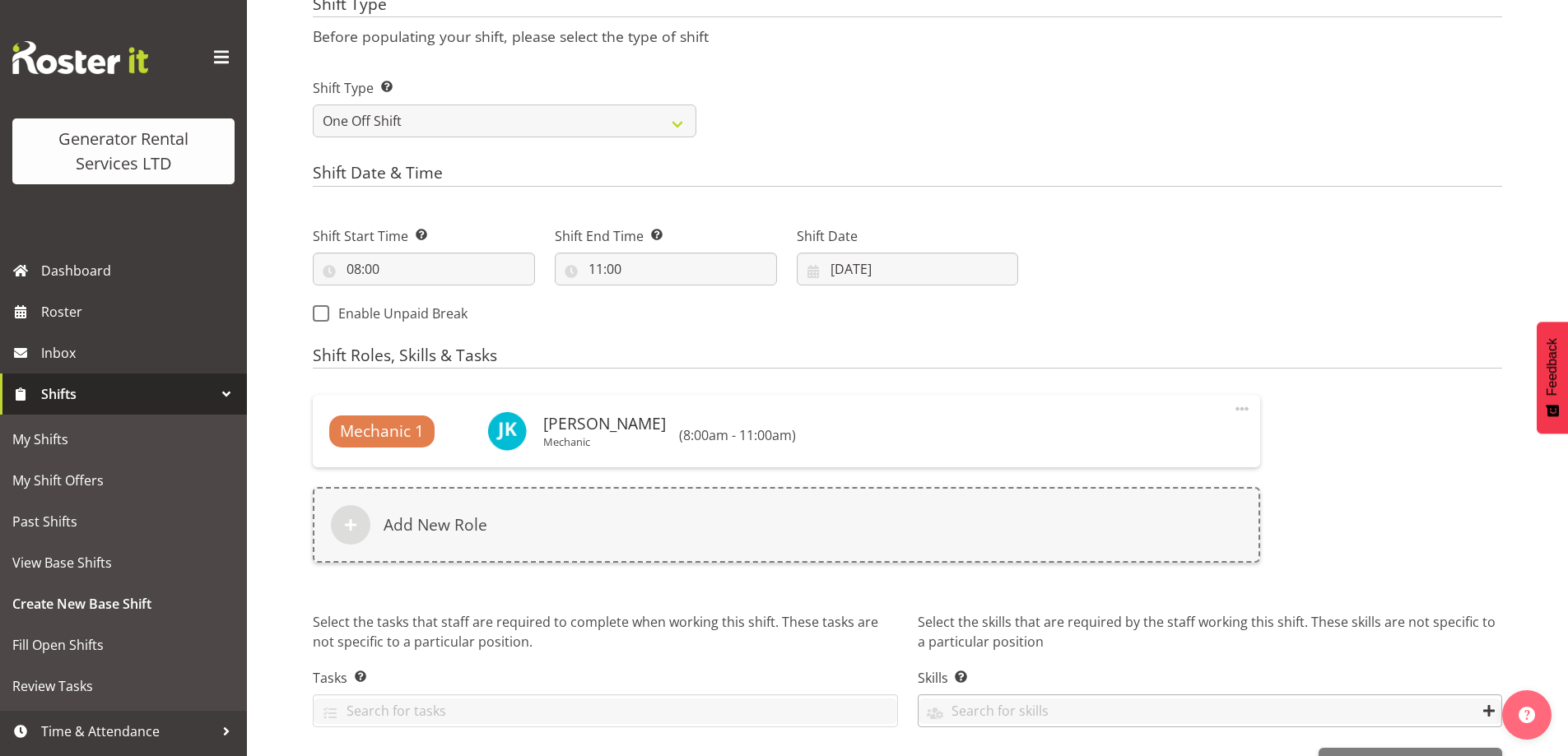
scroll to position [755, 0]
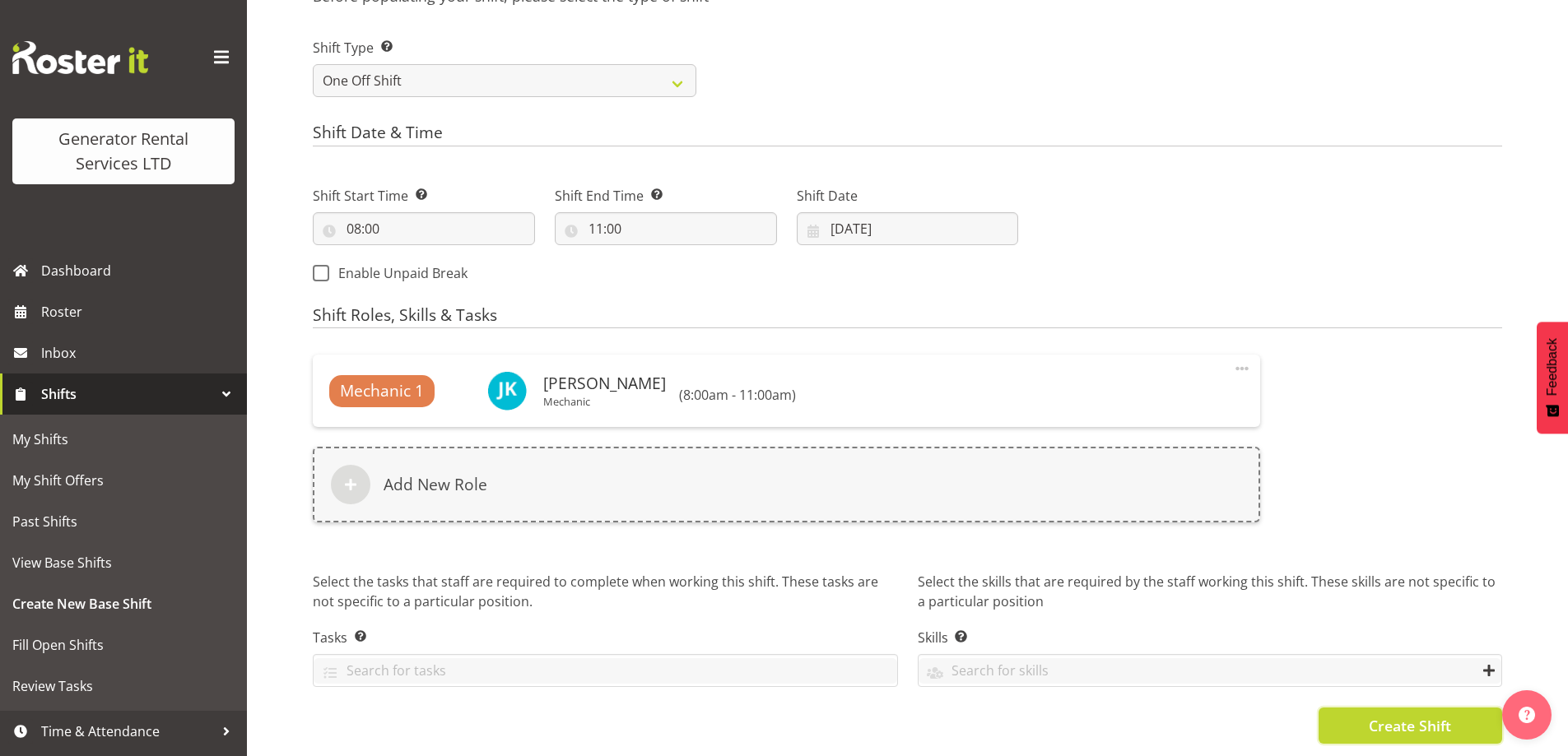
click at [1420, 722] on span "Create Shift" at bounding box center [1409, 725] width 82 height 21
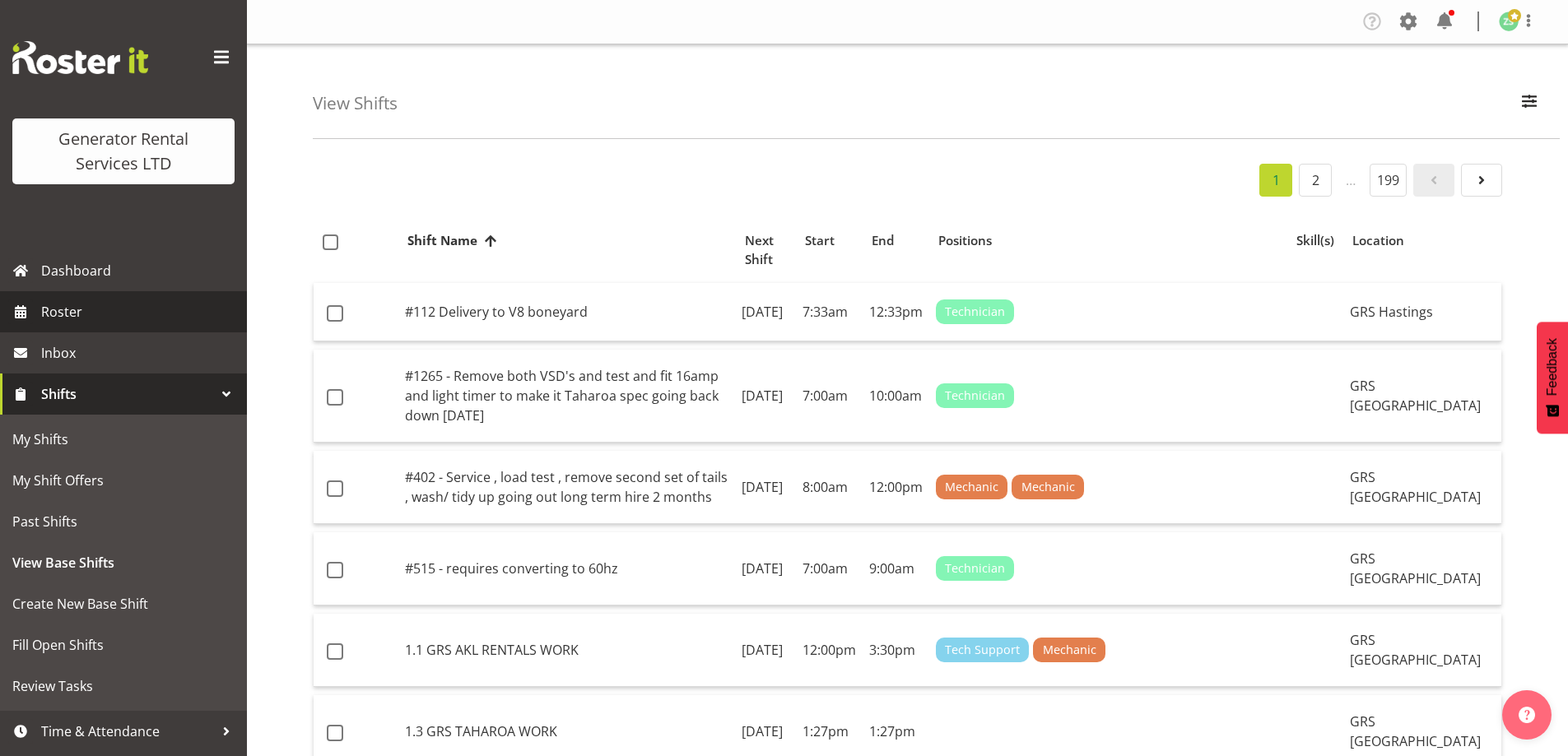
click at [129, 301] on span "Roster" at bounding box center [140, 312] width 198 height 24
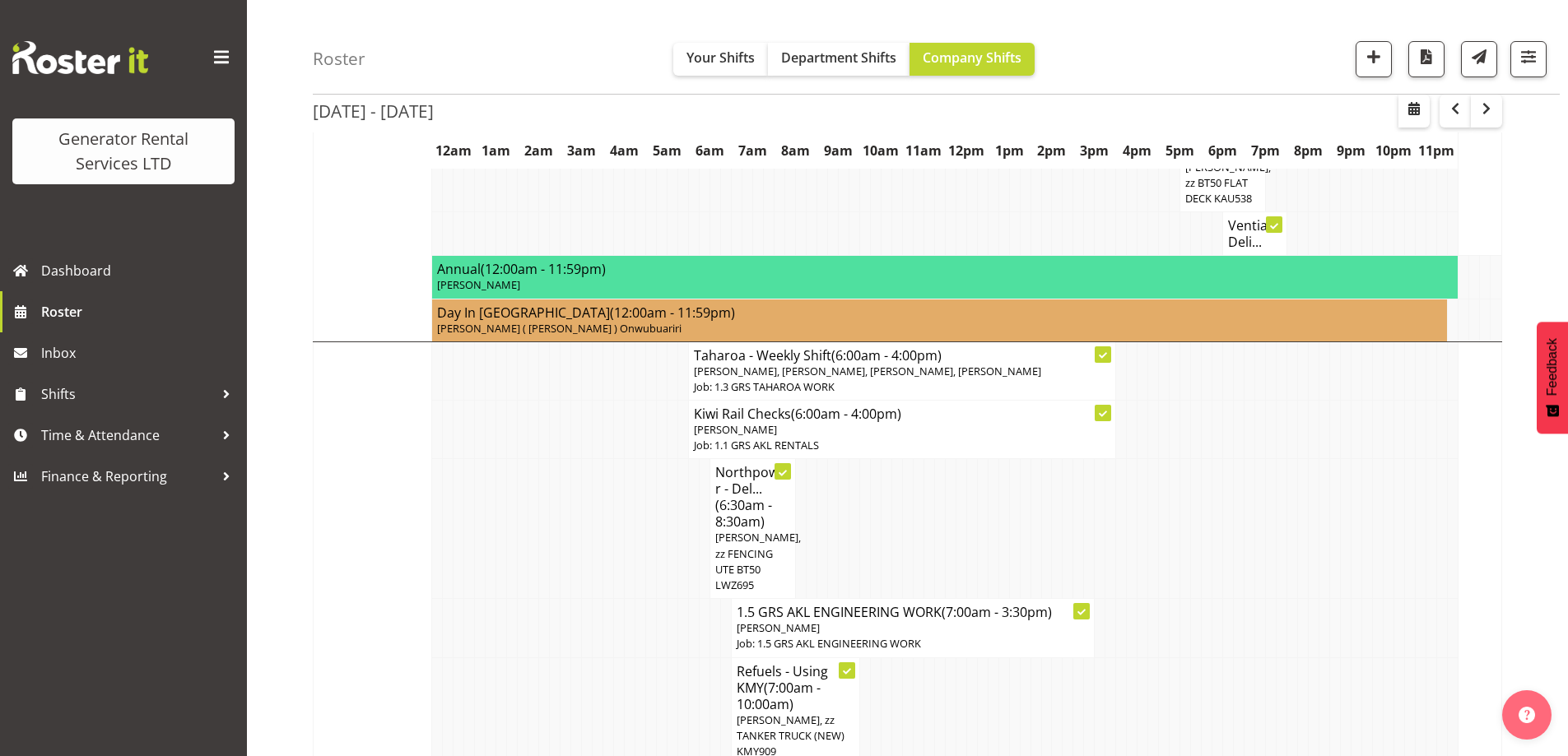
scroll to position [1534, 0]
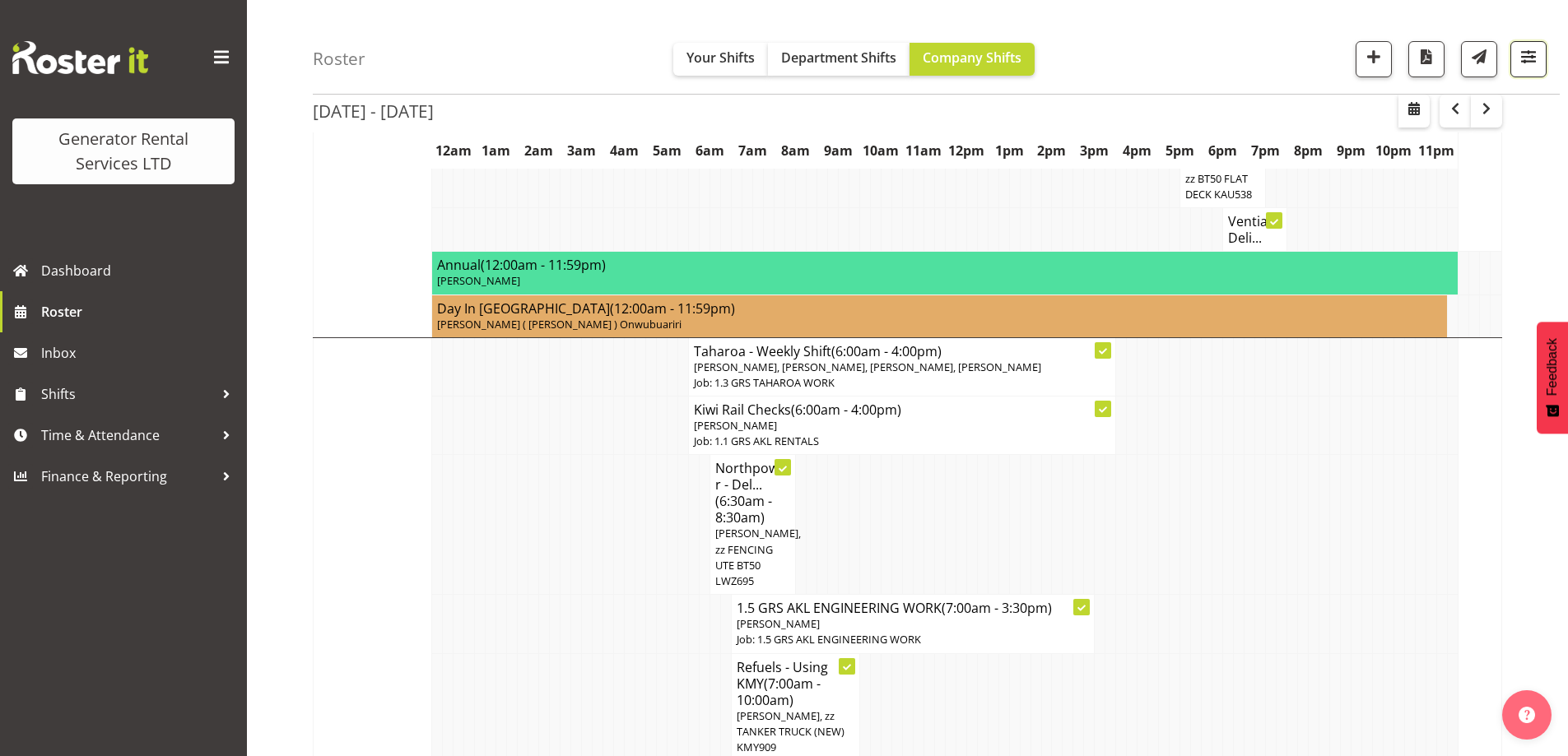
click at [1530, 49] on span "button" at bounding box center [1528, 56] width 21 height 21
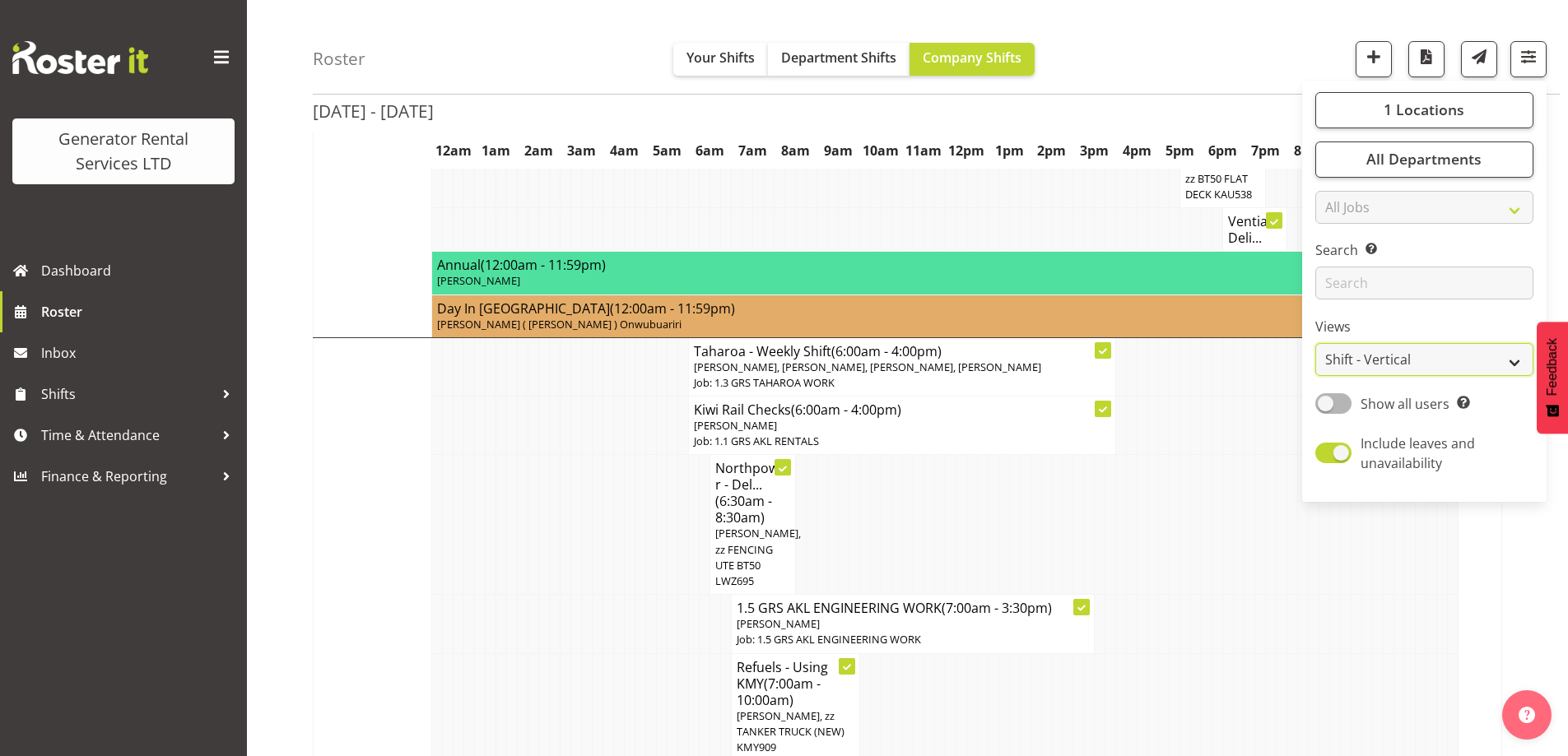
click at [1408, 355] on select "Staff Role Shift - Horizontal Shift - Vertical Staff - Location" at bounding box center [1424, 360] width 218 height 33
select select "role"
click at [1316, 344] on select "Staff Role Shift - Horizontal Shift - Vertical Staff - Location" at bounding box center [1424, 360] width 218 height 33
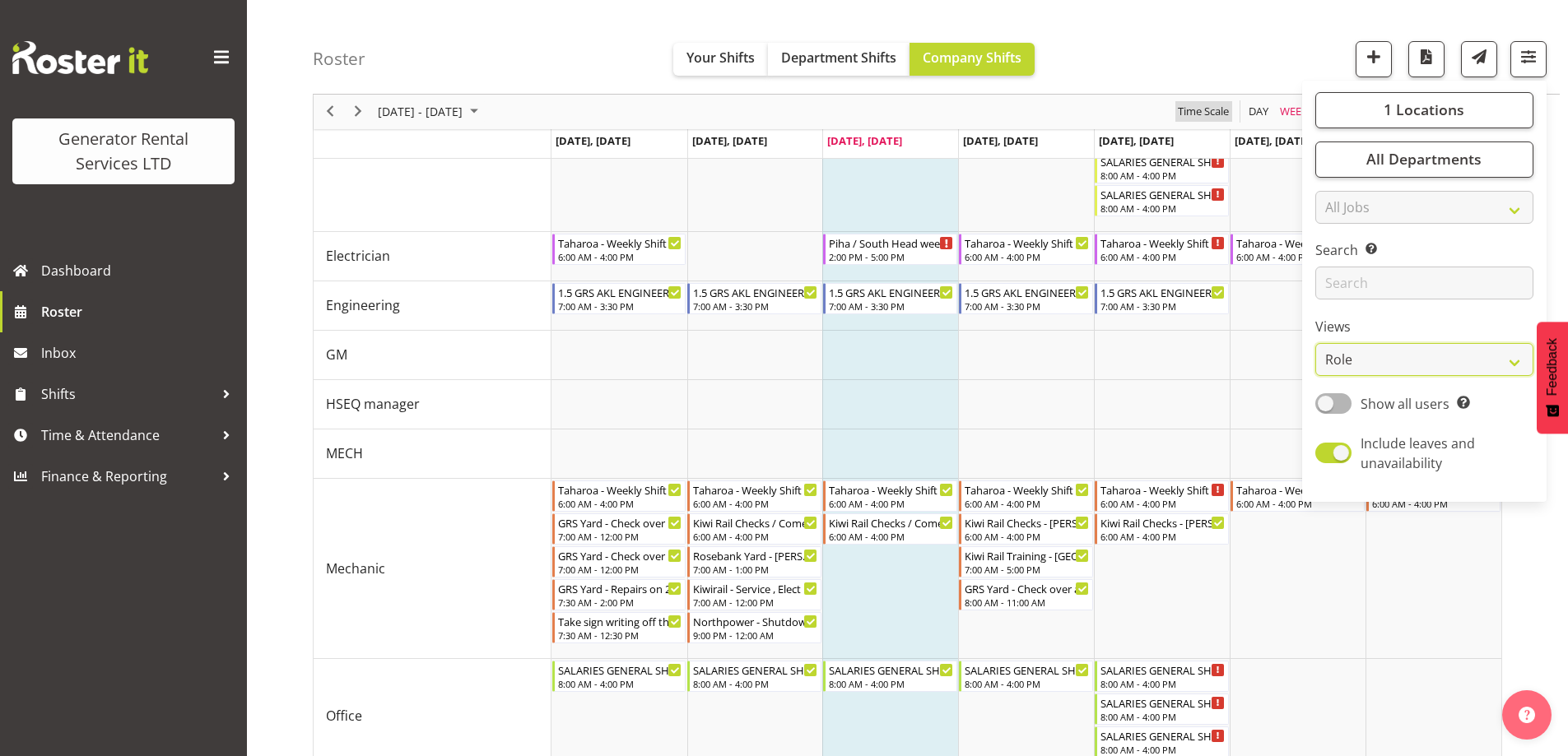
scroll to position [1487, 0]
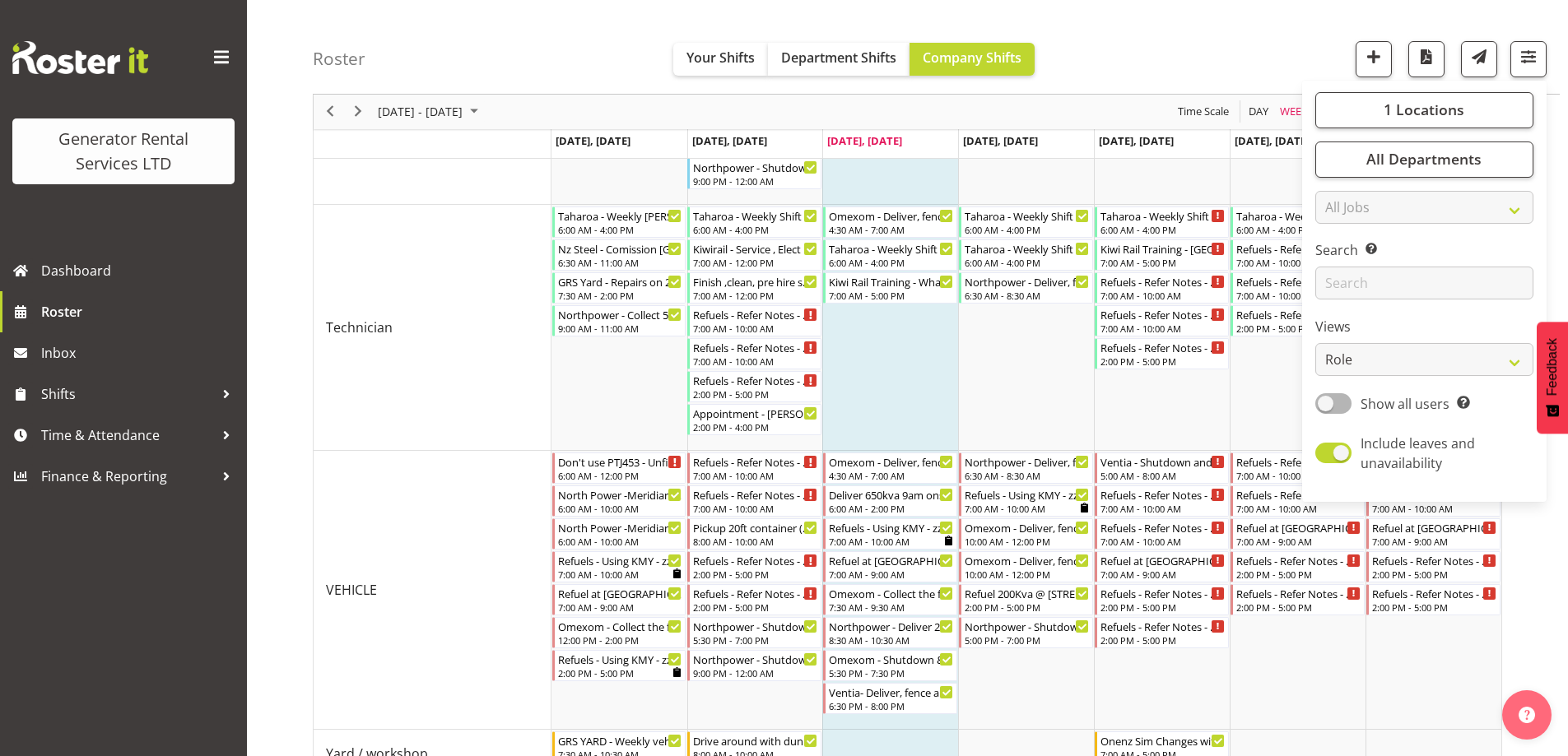
drag, startPoint x: 1266, startPoint y: 65, endPoint x: 1278, endPoint y: 90, distance: 27.7
click at [1267, 65] on div "Roster Your Shifts Department Shifts Company Shifts 1 Locations Clear GRS Auckl…" at bounding box center [936, 47] width 1247 height 94
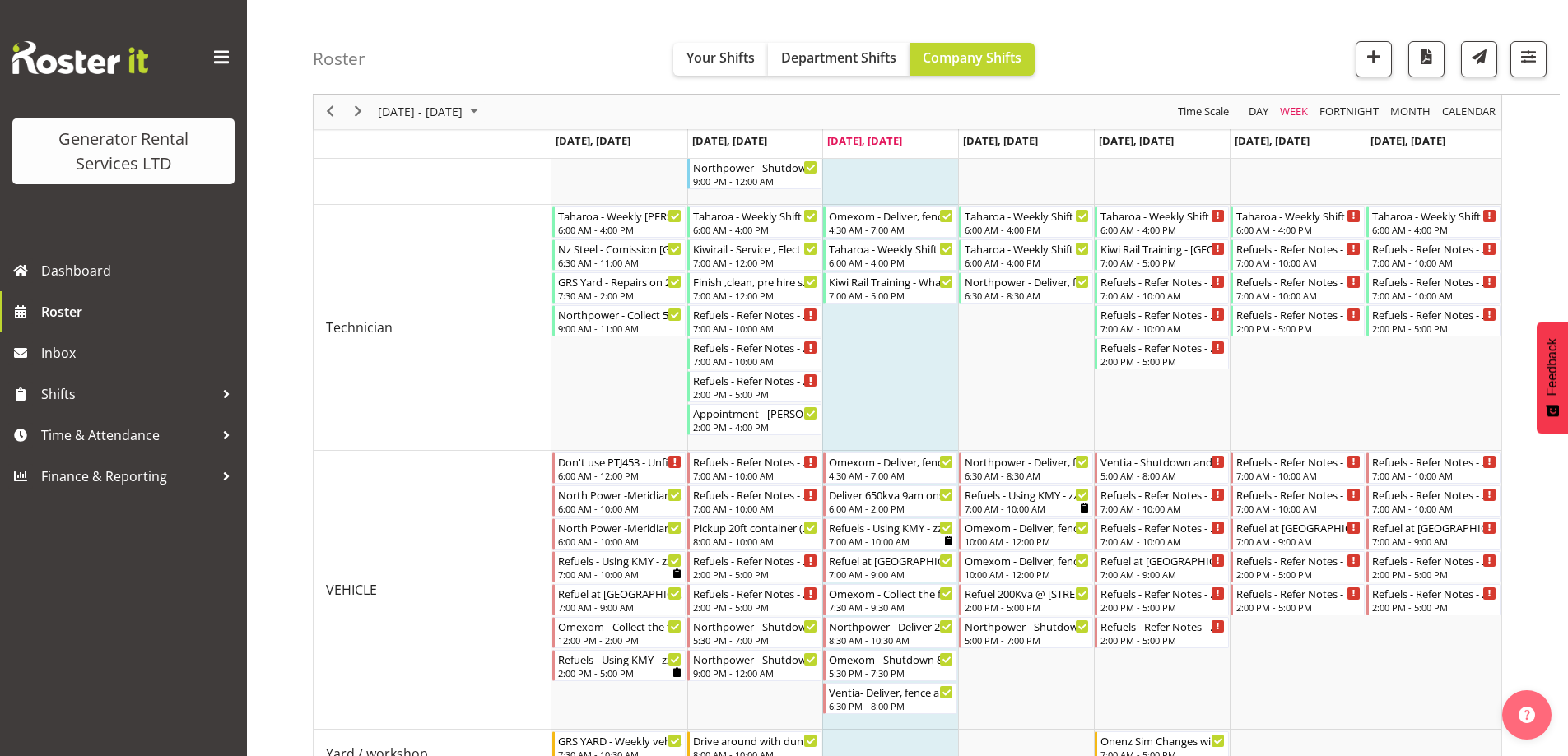
click at [1249, 126] on div "Day" at bounding box center [1258, 111] width 32 height 35
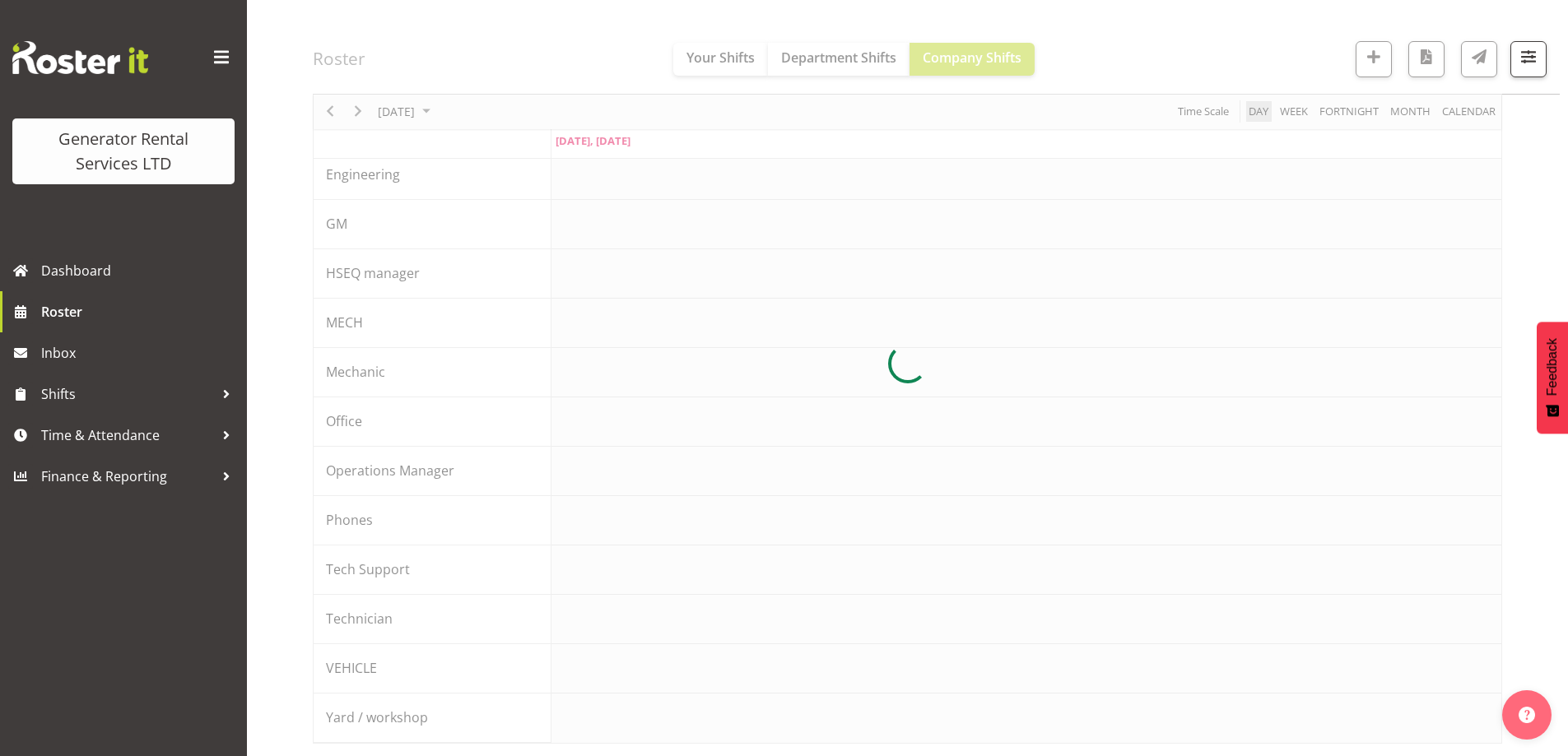
scroll to position [179, 0]
click at [1252, 113] on div at bounding box center [907, 364] width 1189 height 760
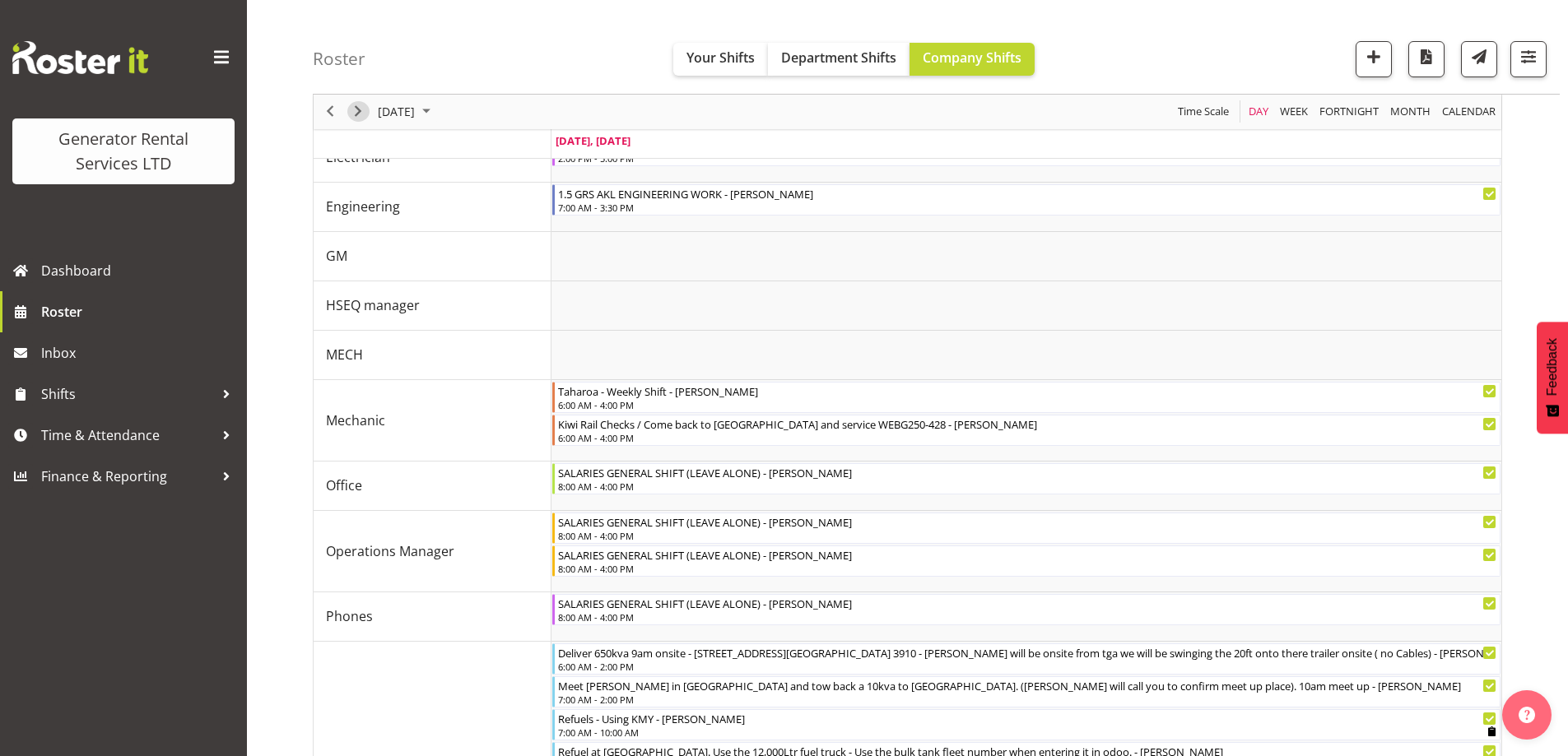
click at [357, 116] on span "Next" at bounding box center [357, 112] width 20 height 21
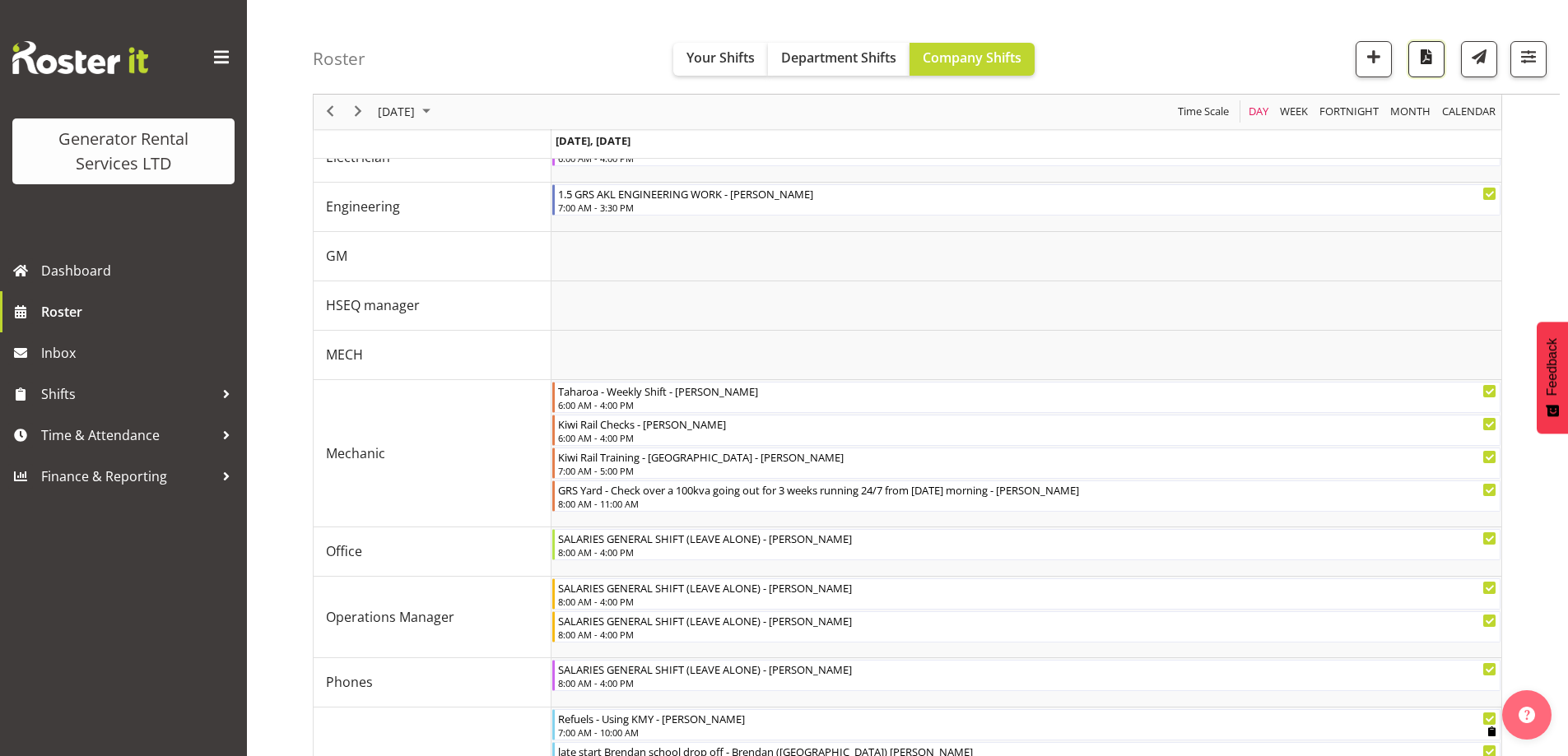
click at [1425, 52] on span "button" at bounding box center [1425, 56] width 21 height 21
click at [166, 326] on link "Roster" at bounding box center [123, 312] width 247 height 41
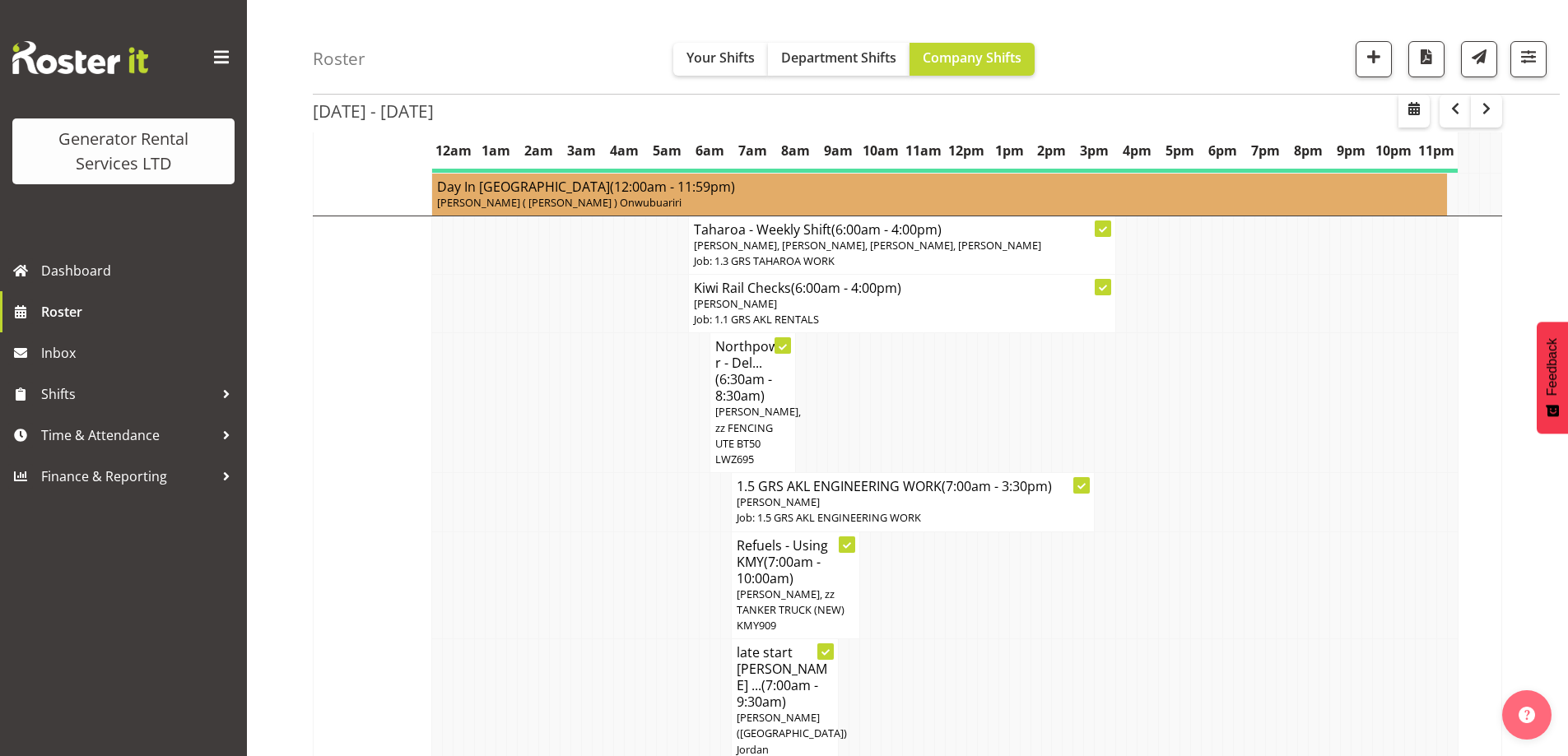
scroll to position [1811, 0]
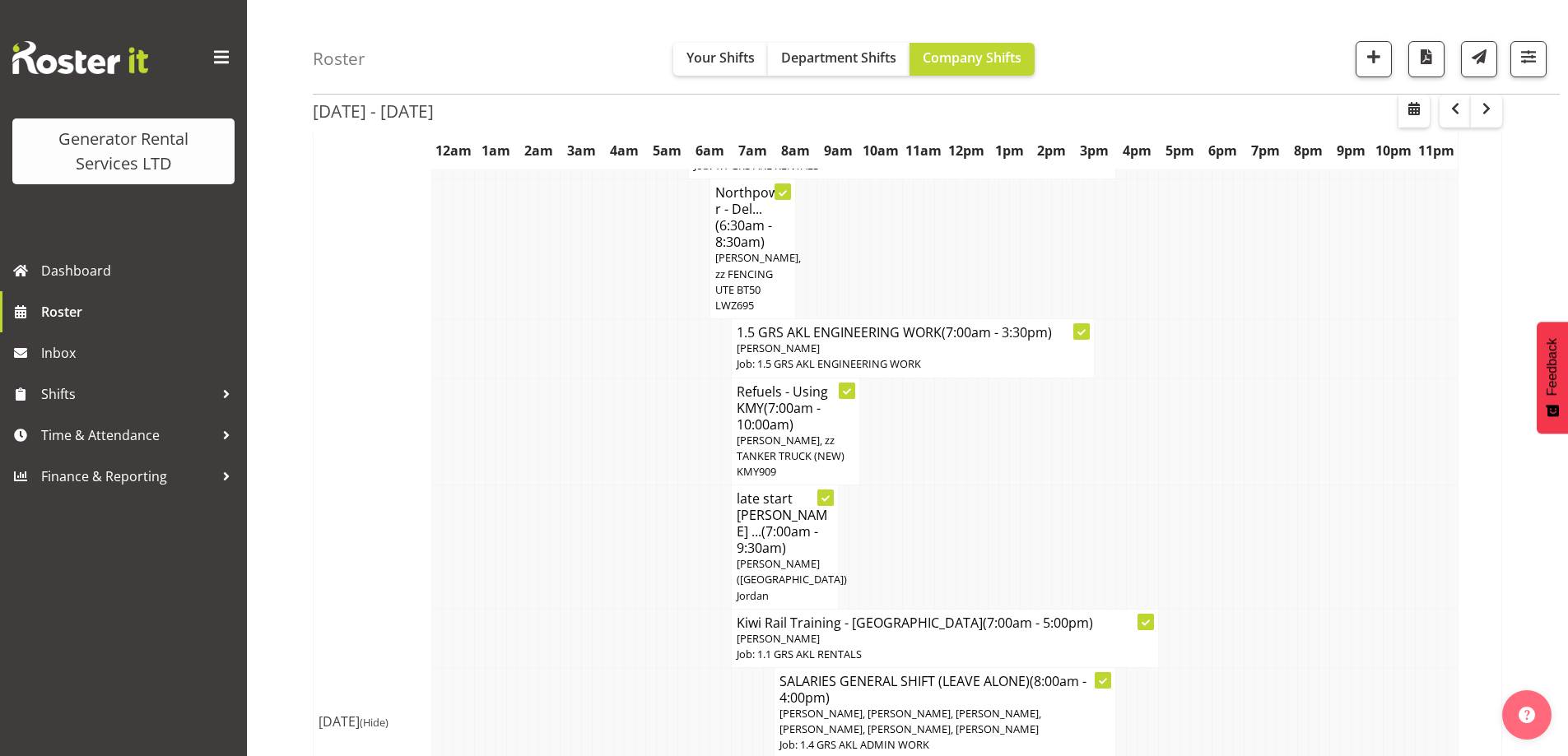
click at [603, 668] on td at bounding box center [608, 714] width 10 height 91
click at [806, 399] on span "(7:00am - 10:00am)" at bounding box center [778, 416] width 84 height 35
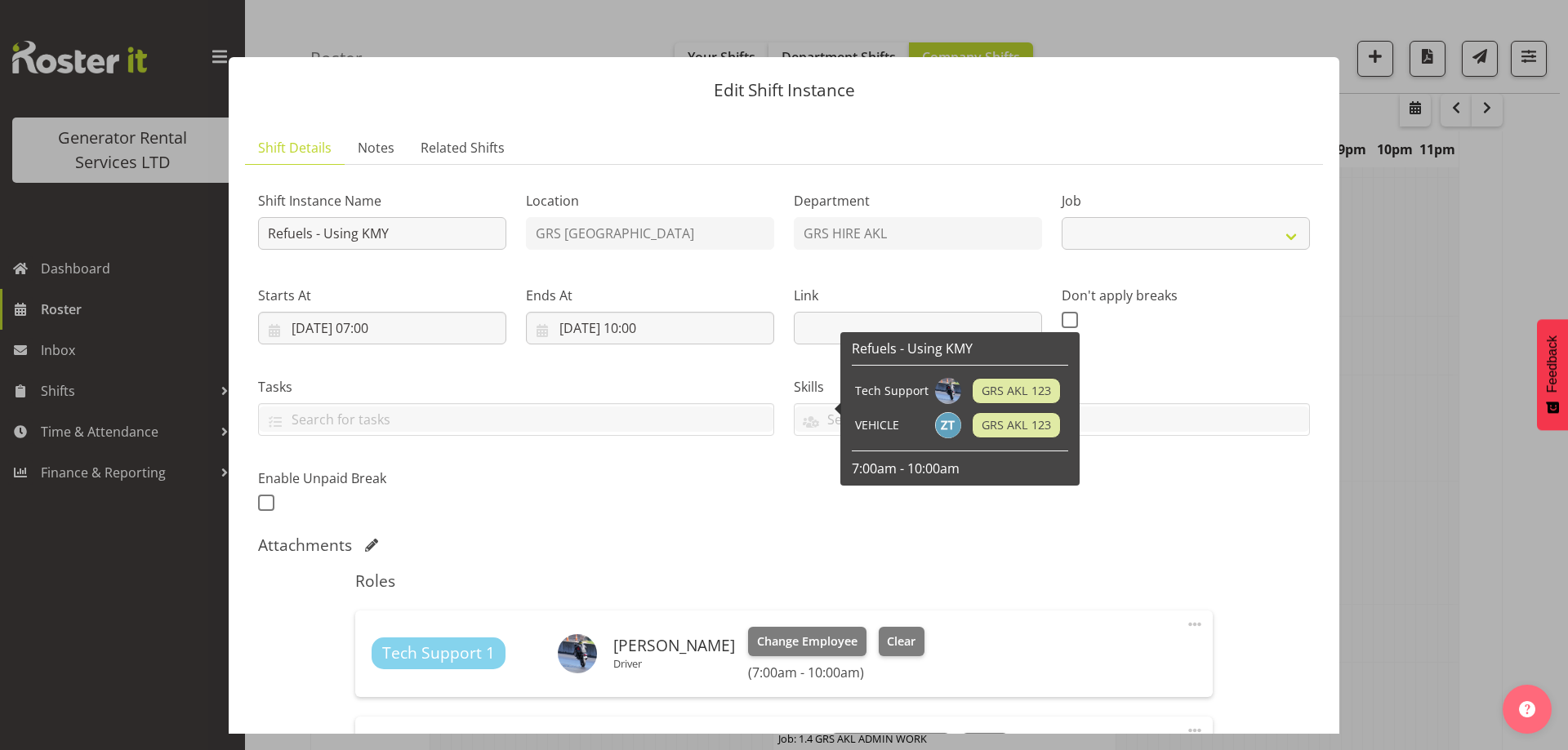
select select "9"
click at [386, 152] on span "Notes" at bounding box center [376, 147] width 37 height 19
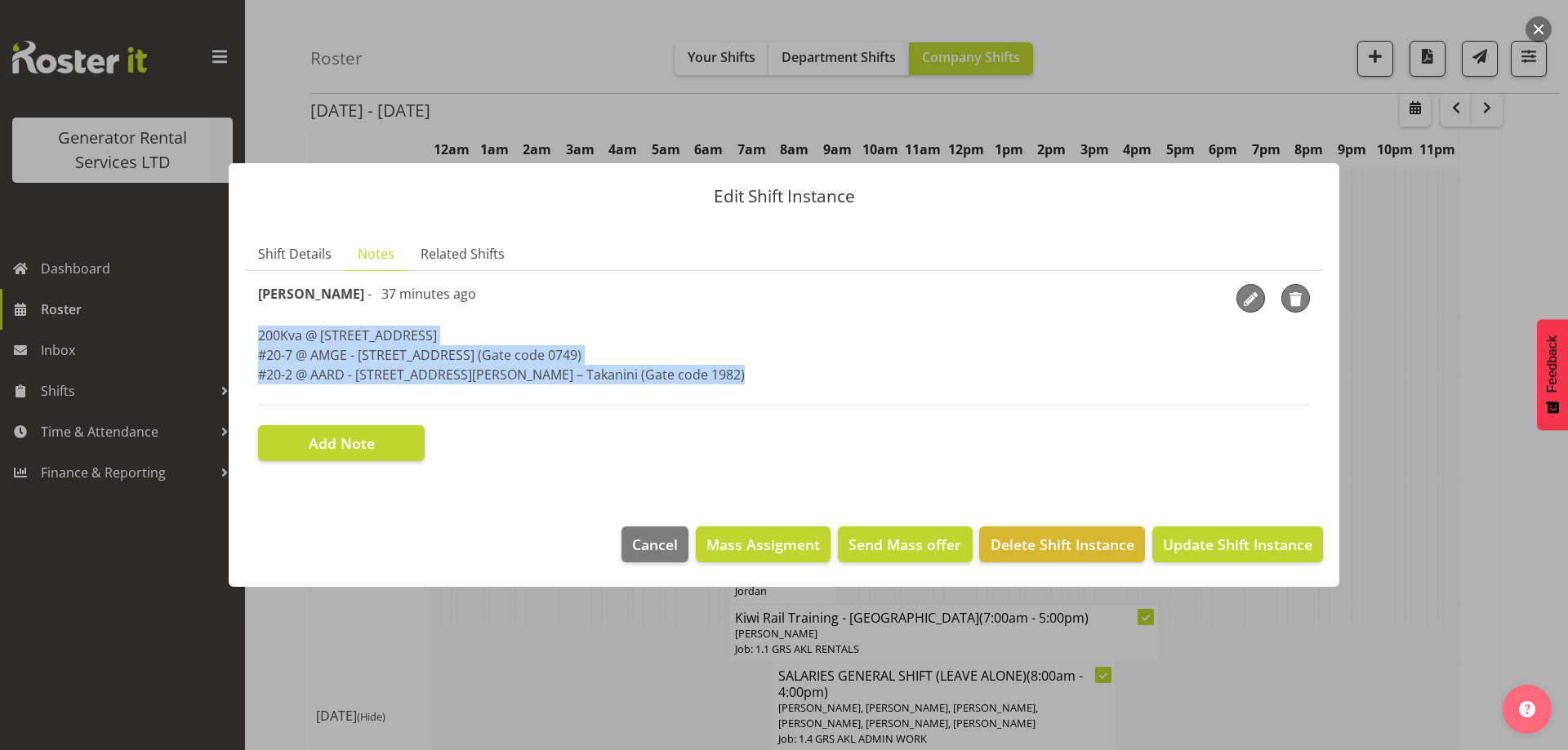
drag, startPoint x: 260, startPoint y: 337, endPoint x: 470, endPoint y: 393, distance: 217.3
click at [470, 393] on div "[PERSON_NAME] - 37 minutes ago 200Kva @ [STREET_ADDRESS] @ AMGE - [STREET_ADDRE…" at bounding box center [784, 344] width 1052 height 121
copy p "200Kva @ [STREET_ADDRESS] @ AMGE - [STREET_ADDRESS] (Gate code 0749) #20-2 @ AA…"
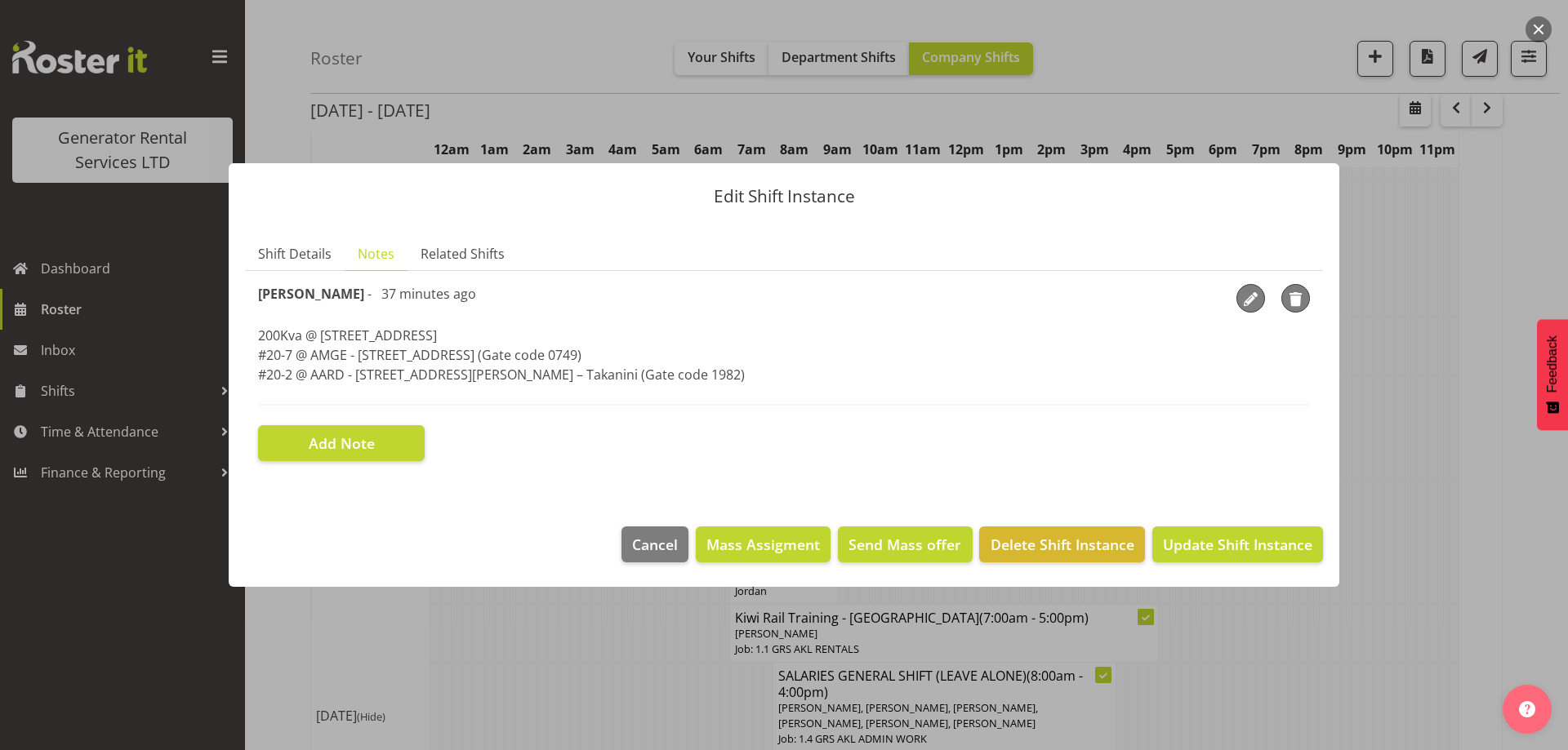
click at [642, 707] on div at bounding box center [784, 375] width 1568 height 750
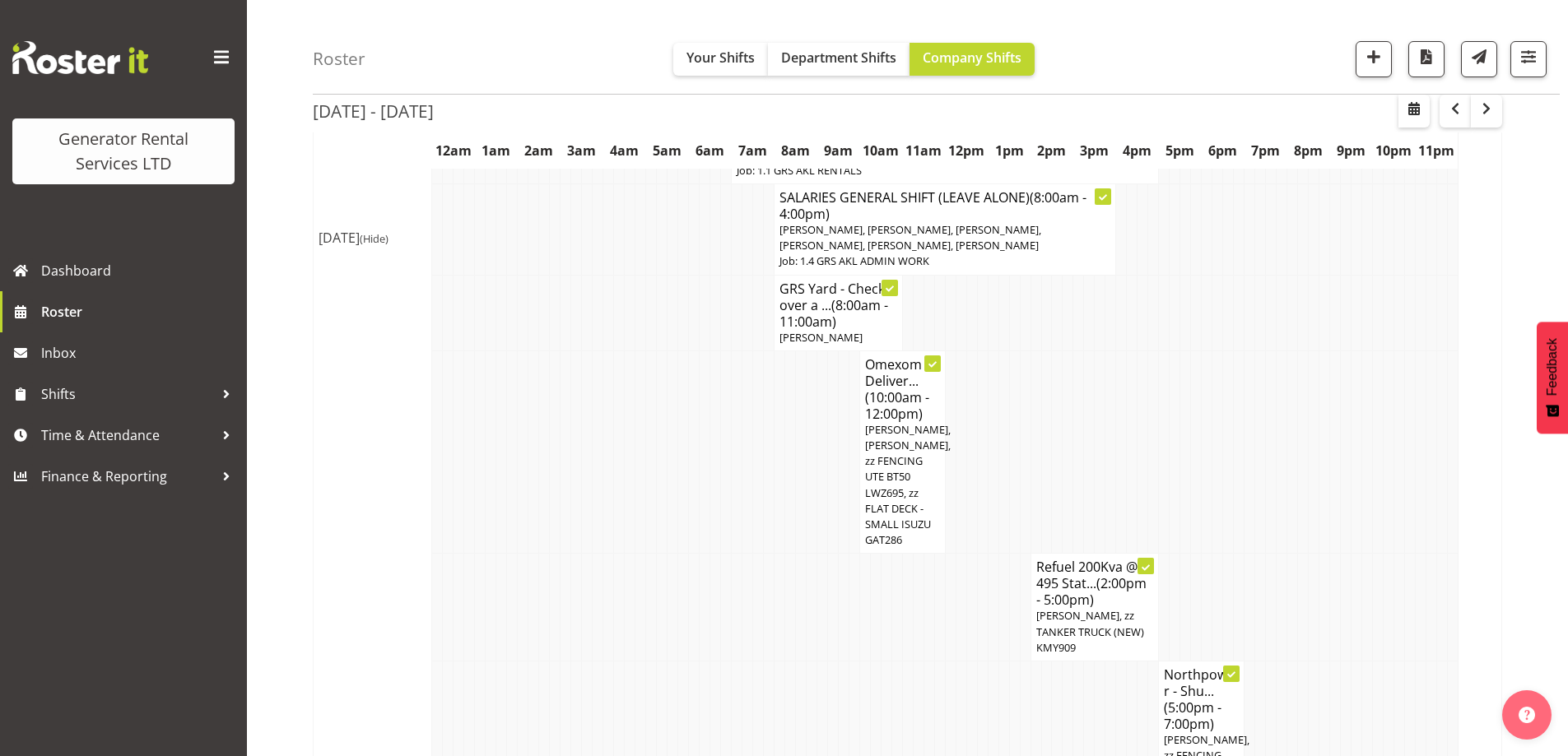
scroll to position [2304, 0]
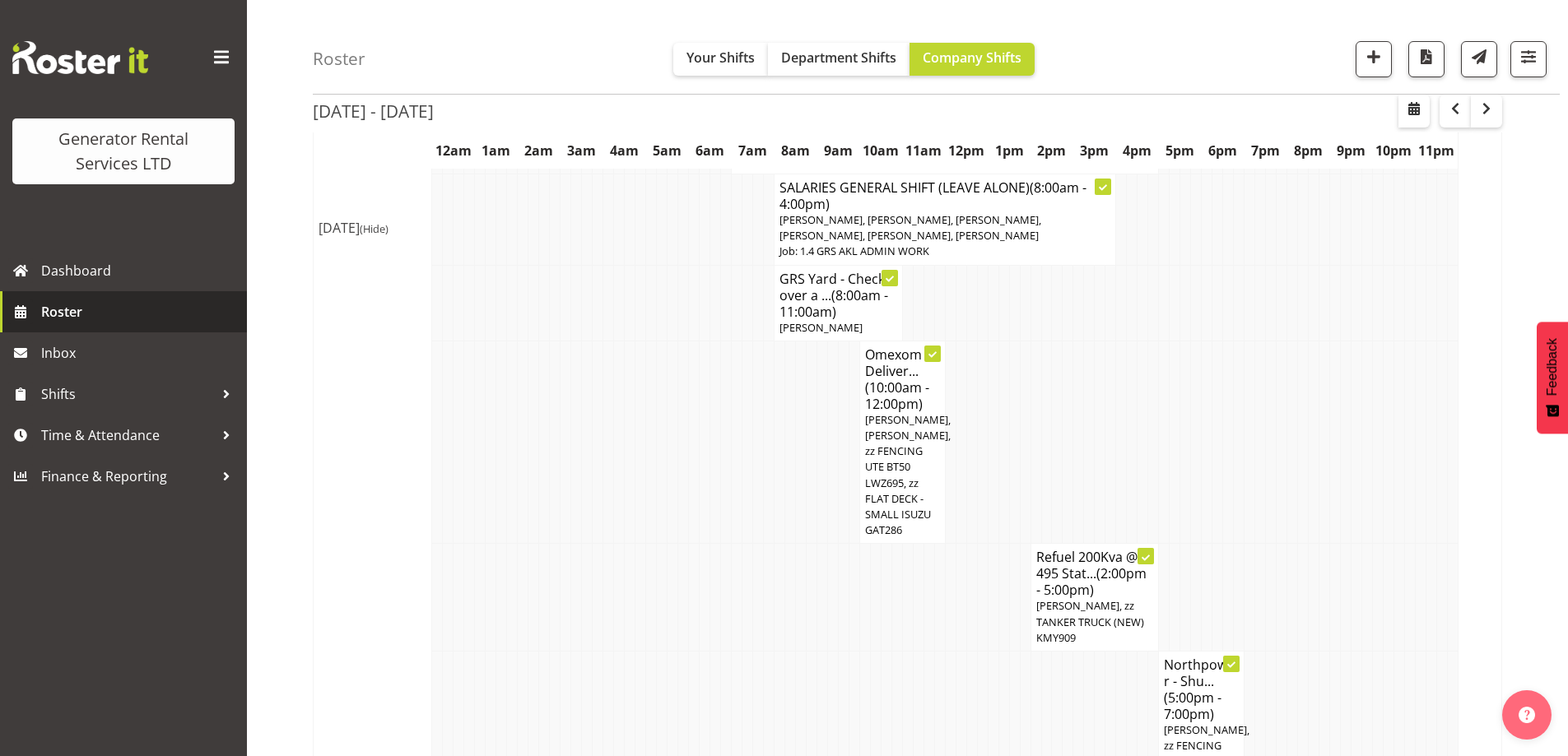
click at [106, 330] on link "Roster" at bounding box center [123, 312] width 247 height 41
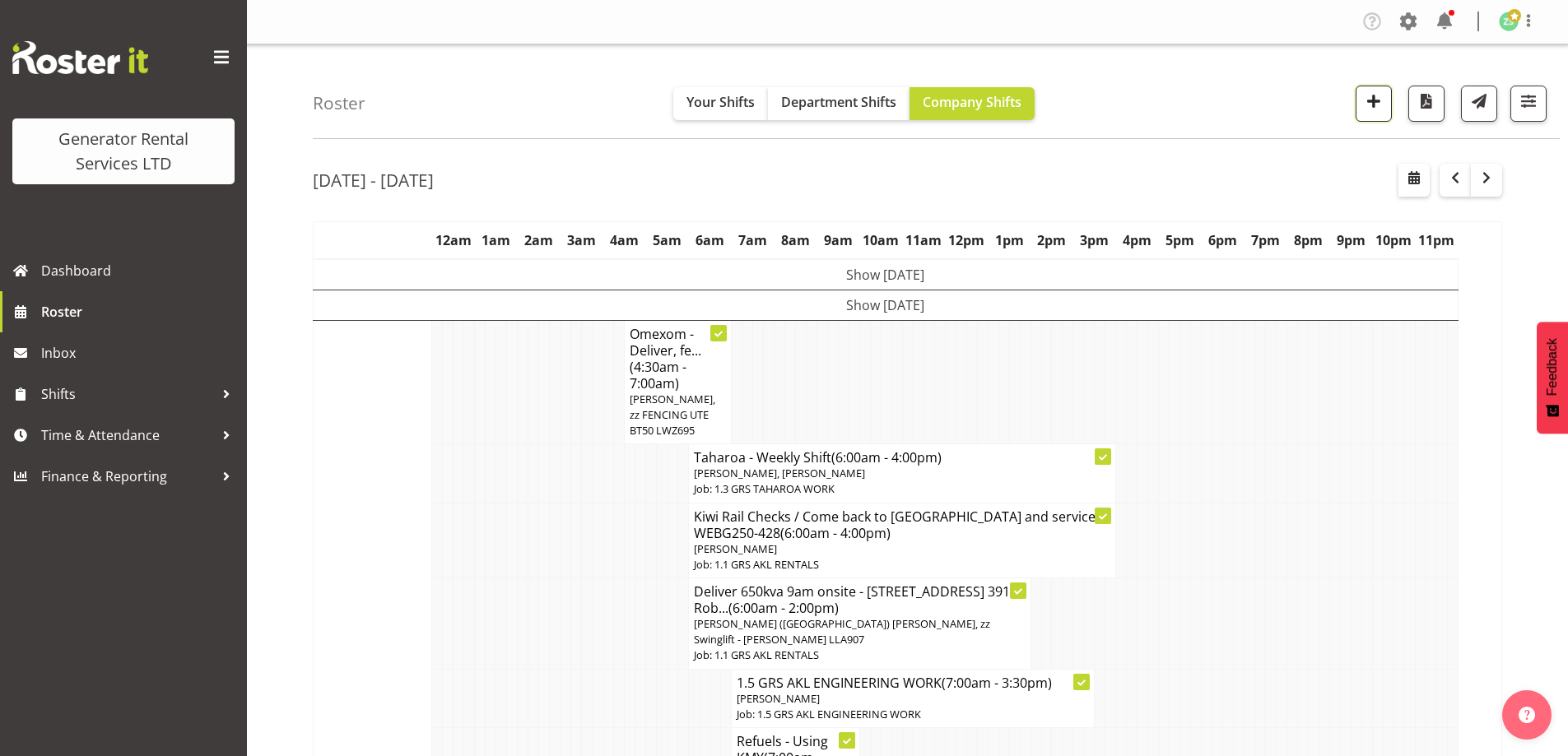
click at [1381, 101] on span "button" at bounding box center [1373, 101] width 21 height 21
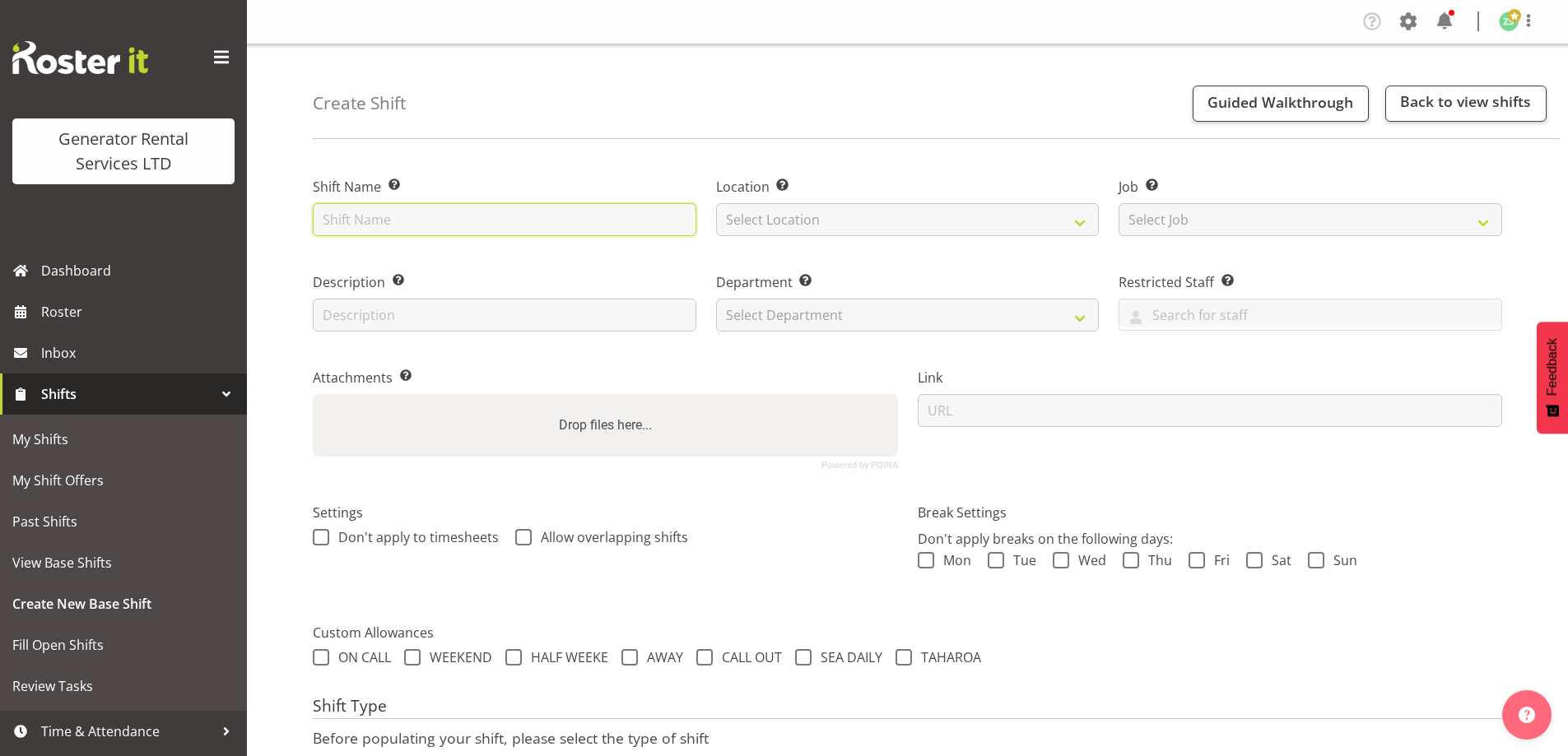
click at [428, 221] on input "text" at bounding box center [504, 219] width 384 height 33
click at [660, 225] on input "Callander Electrical - Deliver and fence a 100kva to" at bounding box center [504, 219] width 384 height 33
paste input "Macrennie Construction Site, [STREET_ADDRESS][PERSON_NAME]"
click at [379, 222] on input "Callander Electrical - Deliver and fence a 100kva to Macrennie Construction Sit…" at bounding box center [504, 219] width 384 height 33
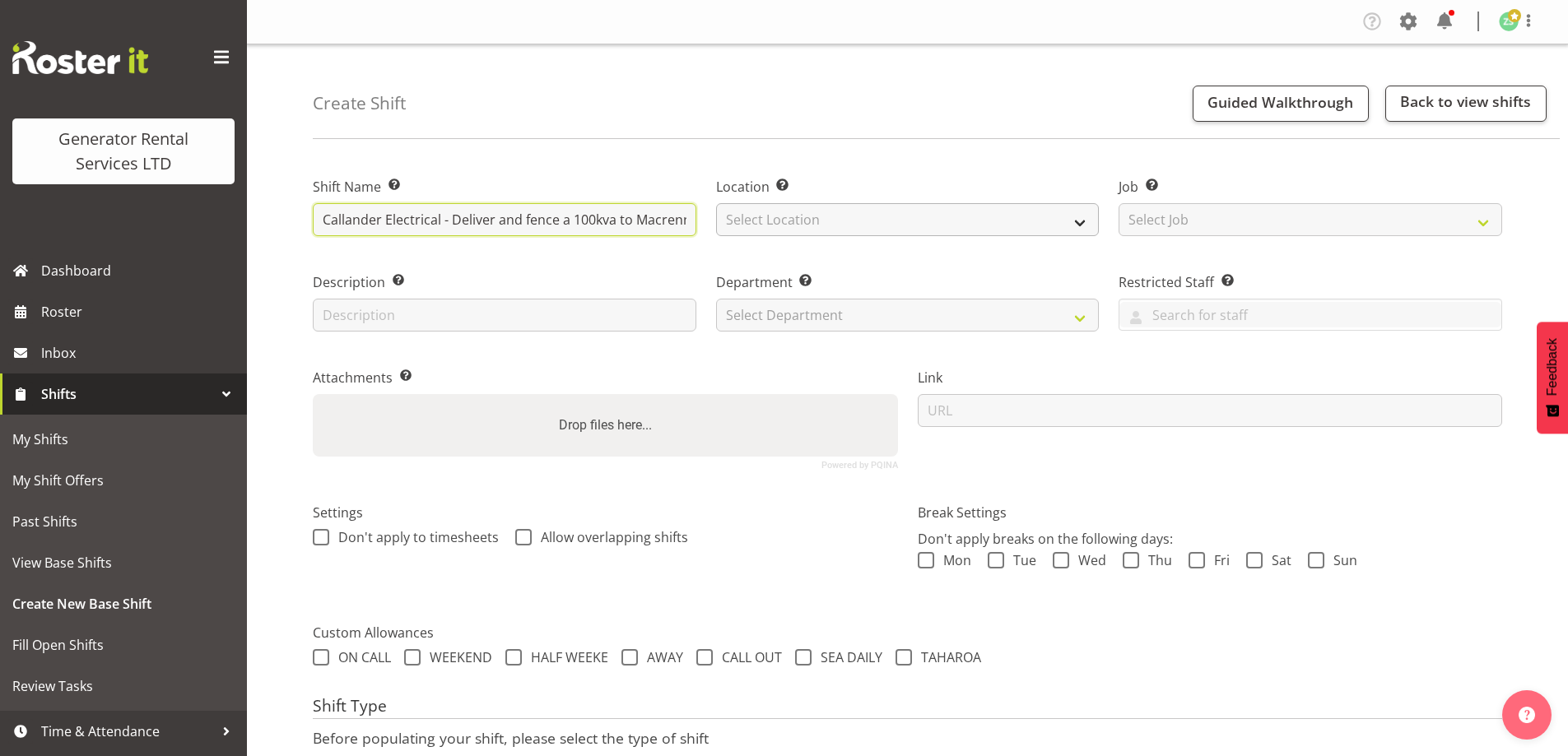
scroll to position [0, 251]
drag, startPoint x: 652, startPoint y: 214, endPoint x: 740, endPoint y: 222, distance: 88.4
click at [770, 229] on div "Shift Name Enter a name for the shift (e.g. Day Shift). Callander Electrical - …" at bounding box center [906, 316] width 1209 height 326
click at [689, 217] on input "Callander Electrical - Deliver and fence a 100kva to Macrennie Construction Sit…" at bounding box center [504, 219] width 384 height 33
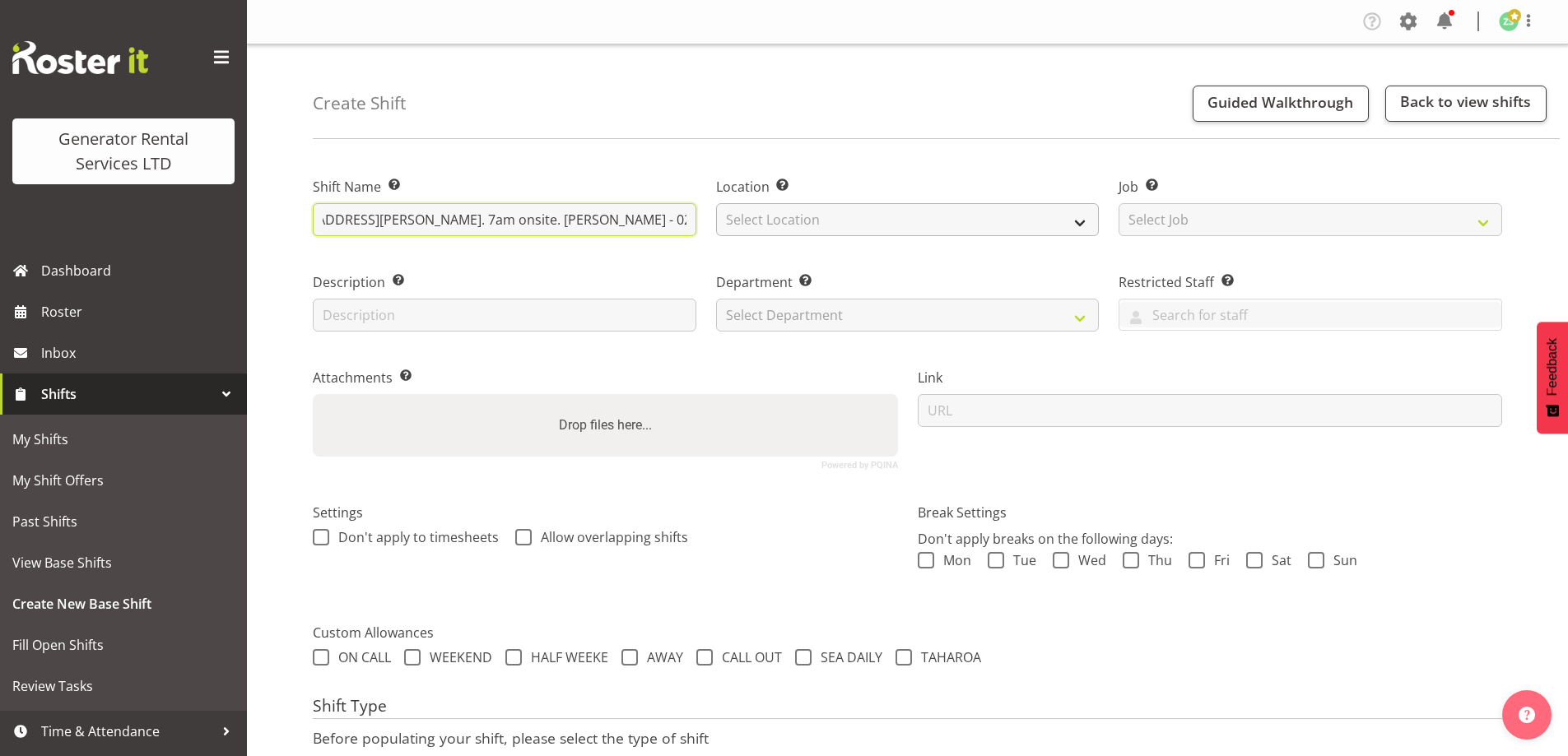
type input "Callander Electrical - Deliver and fence a 100kva to Macrennie Construction Sit…"
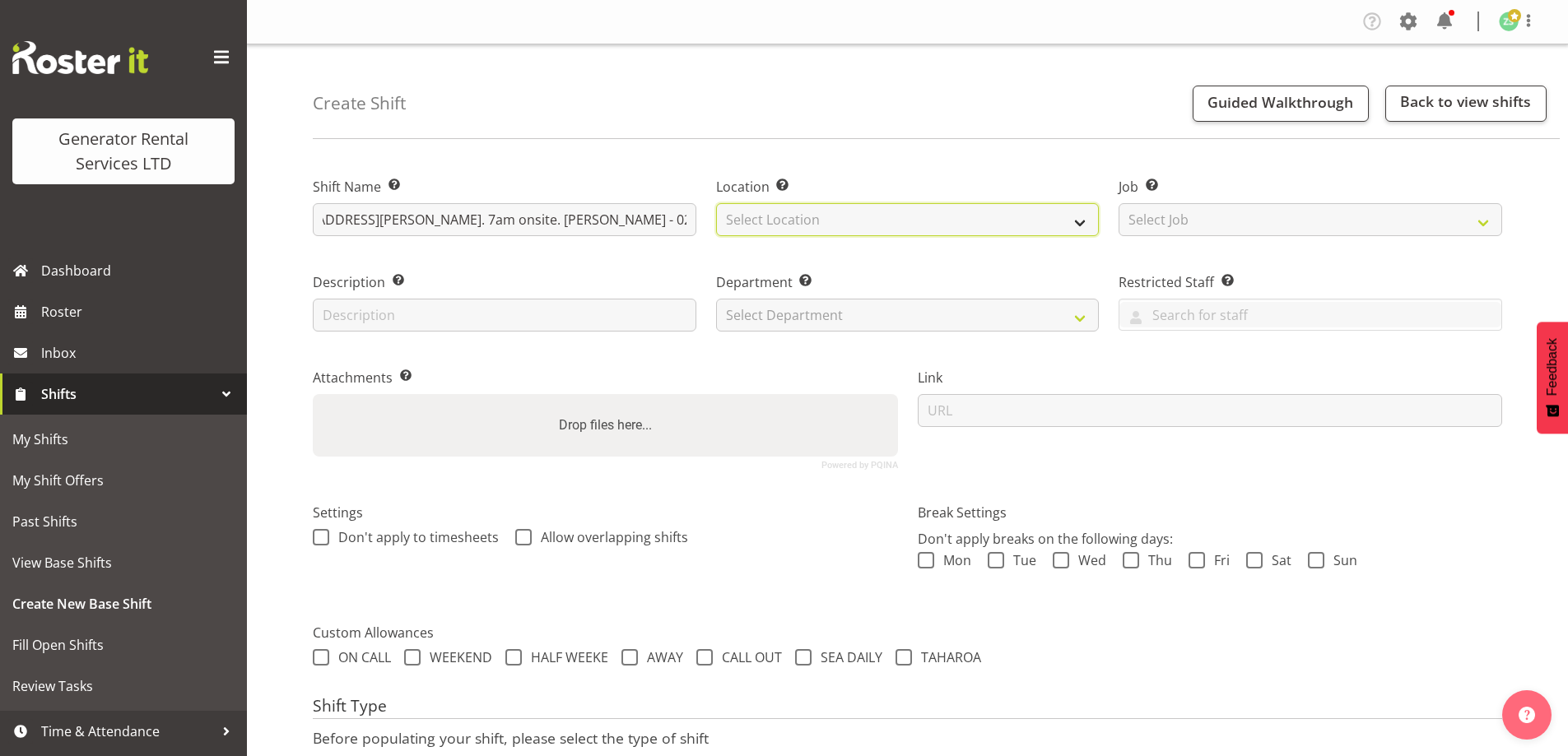
click at [778, 219] on select "Select Location GRS Auckland" at bounding box center [907, 219] width 384 height 33
select select "28"
click at [716, 203] on select "Select Location GRS Auckland" at bounding box center [907, 219] width 384 height 33
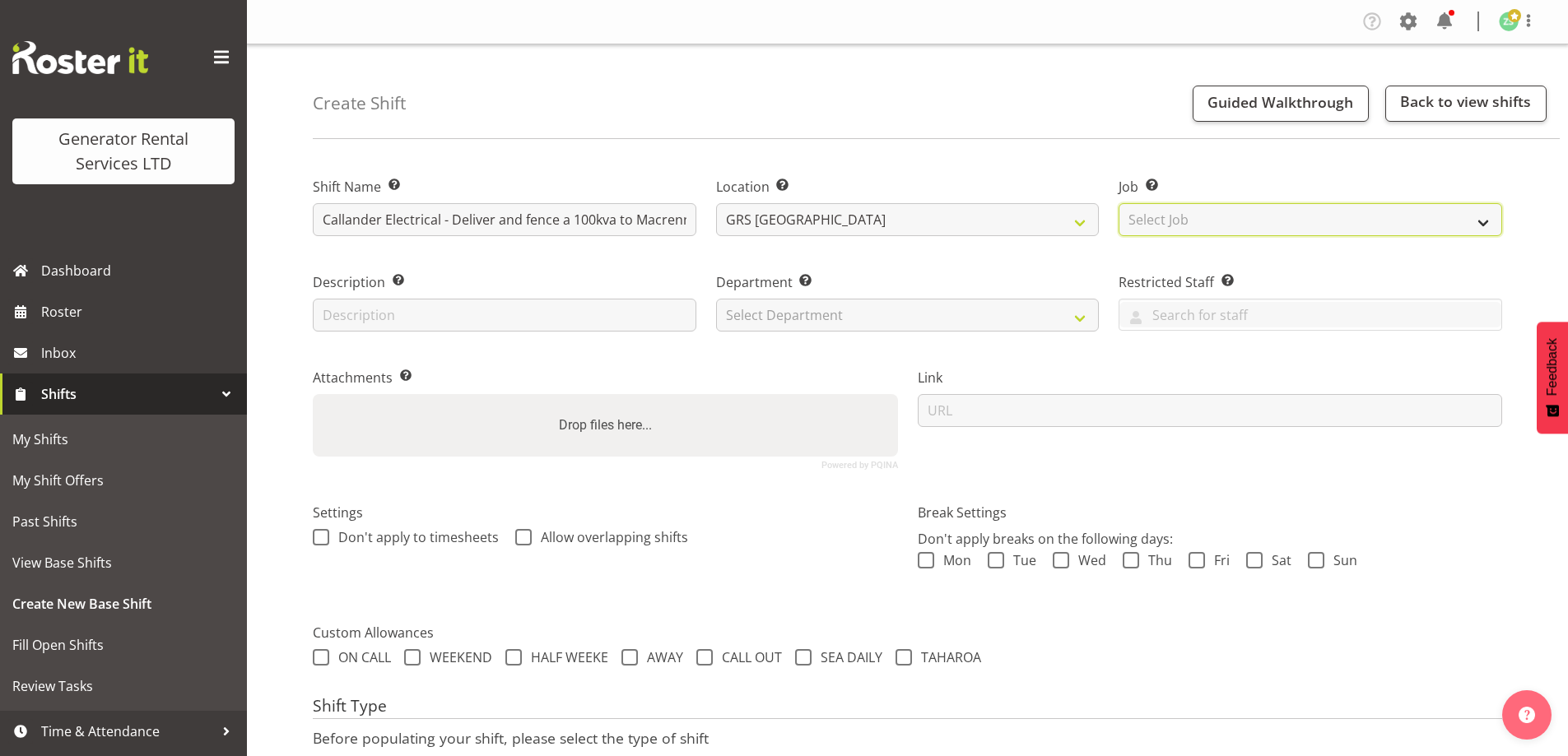
click at [1246, 214] on select "Select Job Create new job 1.1 GRS AKL RENTALS 1.1 GRS AKL RENTALS AC 1.1 GRS AK…" at bounding box center [1309, 219] width 384 height 33
select select "9"
click at [1118, 203] on select "Select Job Create new job 1.1 GRS AKL RENTALS 1.1 GRS AKL RENTALS AC 1.1 GRS AK…" at bounding box center [1309, 219] width 384 height 33
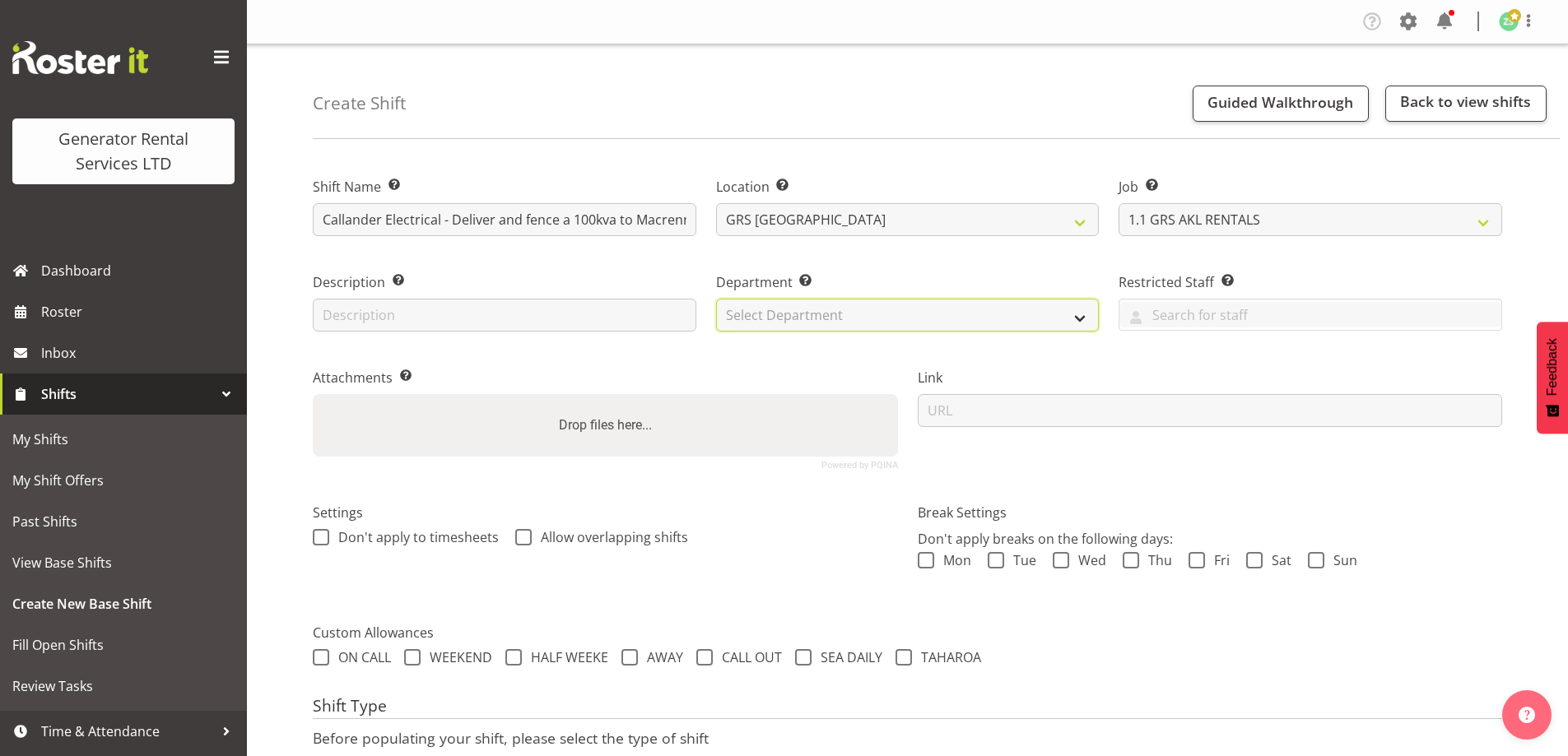
click at [965, 314] on select "Select Department GRS ADMIN AKL GRS HIRE AKL GRS HIRE TGA GRS HIRE HST GRS ENGI…" at bounding box center [907, 315] width 384 height 33
select select "20"
click at [716, 299] on select "Select Department GRS ADMIN AKL GRS HIRE AKL GRS HIRE TGA GRS HIRE HST GRS ENGI…" at bounding box center [907, 315] width 384 height 33
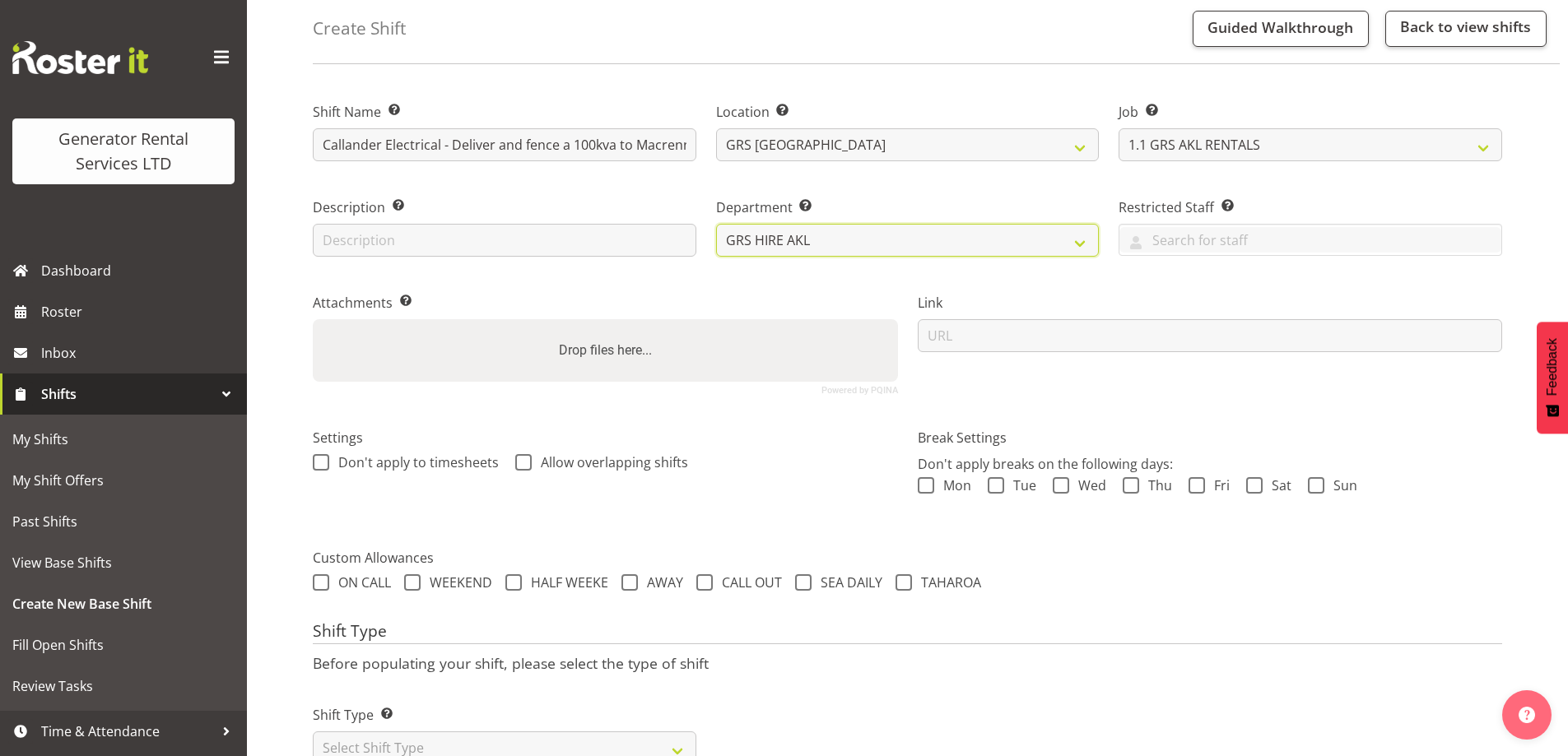
scroll to position [134, 0]
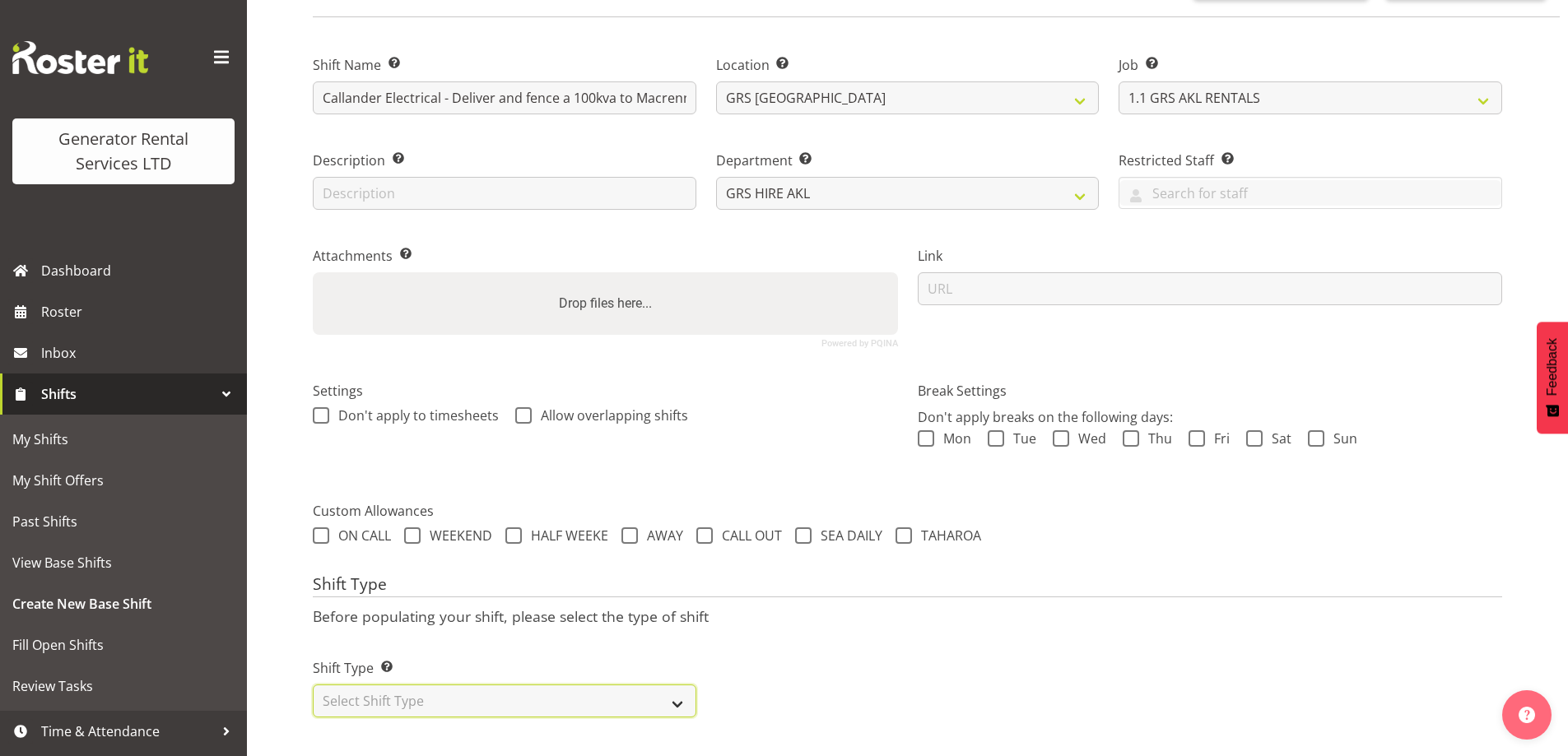
click at [459, 685] on select "Select Shift Type One Off Shift Recurring Shift Rotating Shift" at bounding box center [504, 701] width 384 height 33
select select "one_off"
click at [313, 685] on select "Select Shift Type One Off Shift Recurring Shift Rotating Shift" at bounding box center [504, 701] width 384 height 33
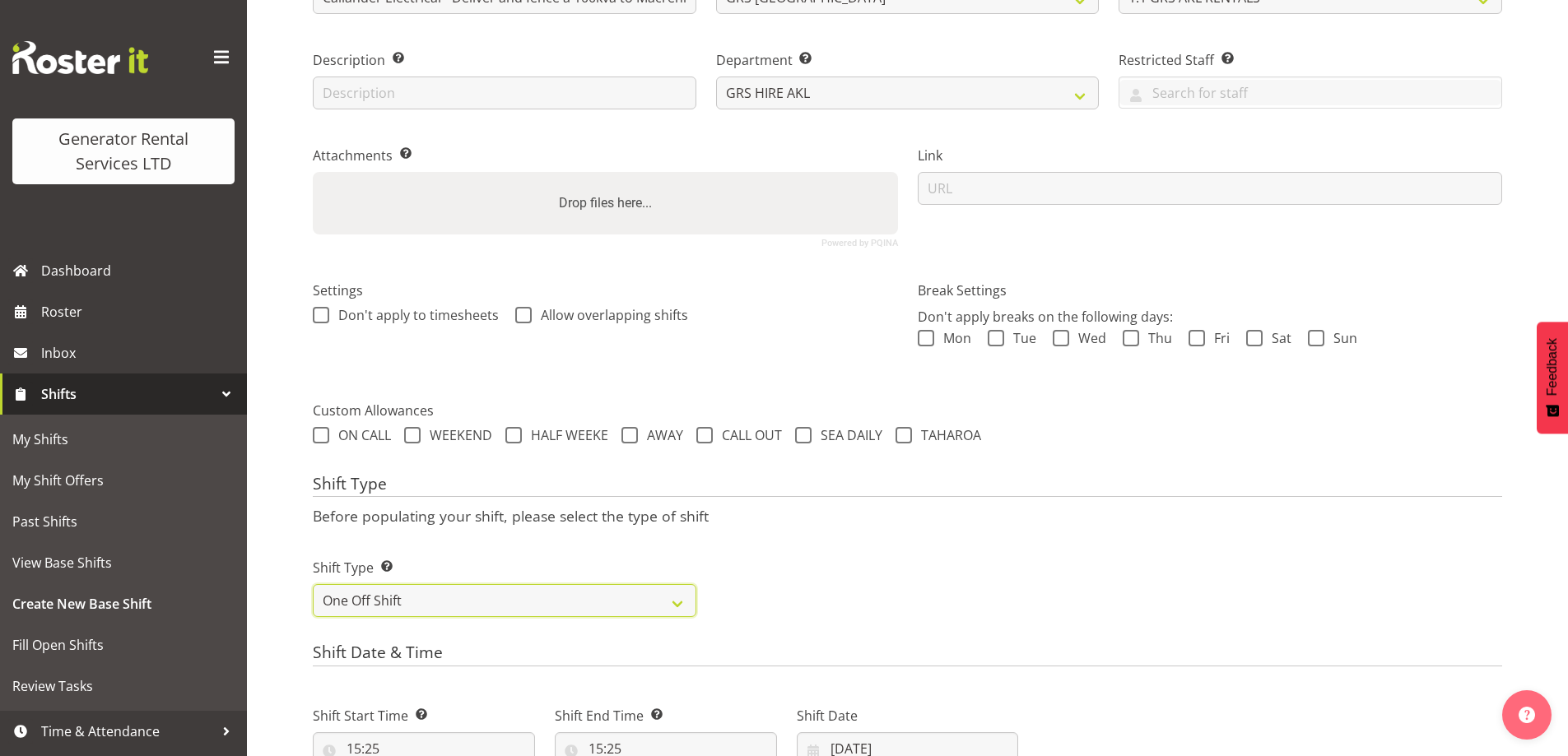
scroll to position [628, 0]
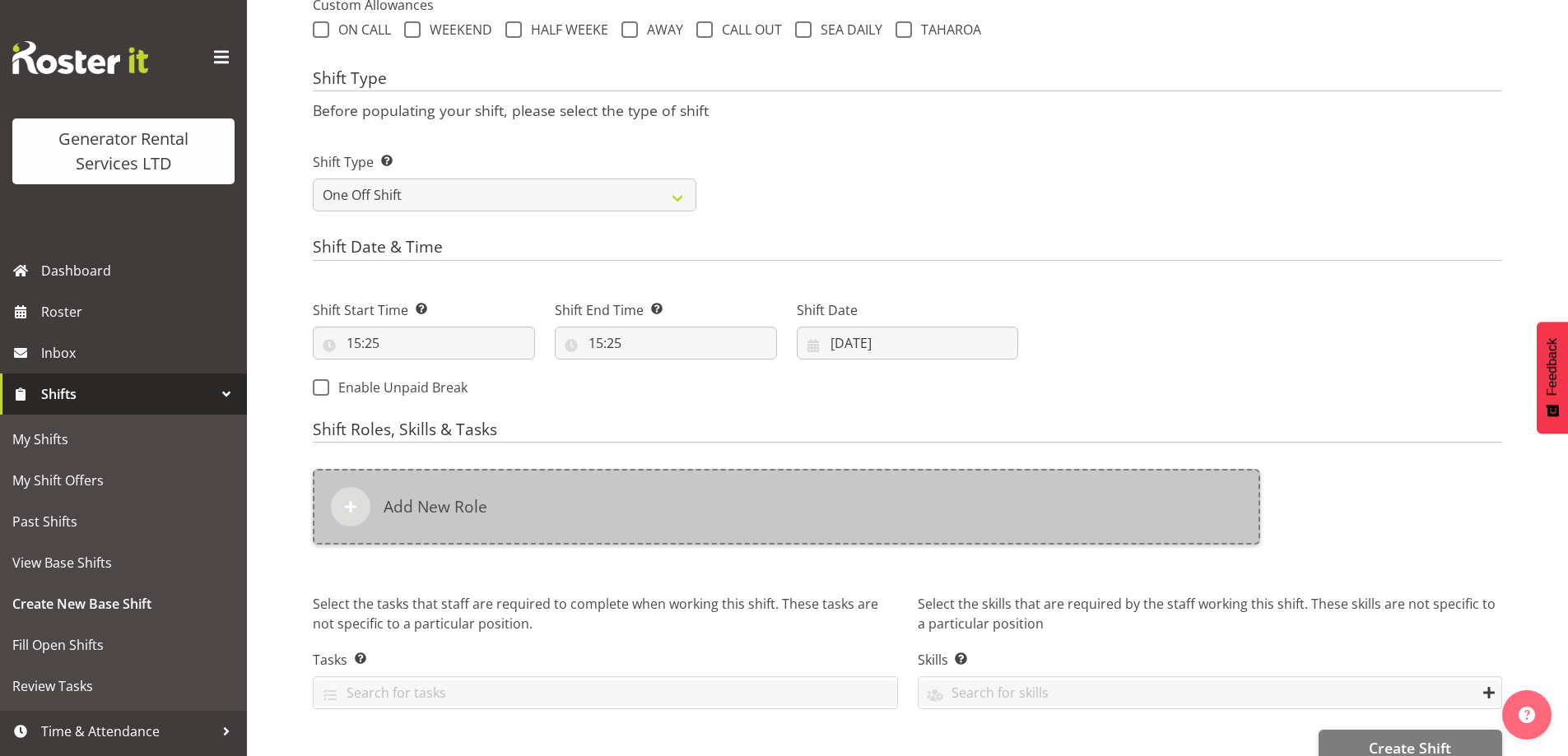
click at [506, 537] on div "Add New Role" at bounding box center [786, 507] width 947 height 76
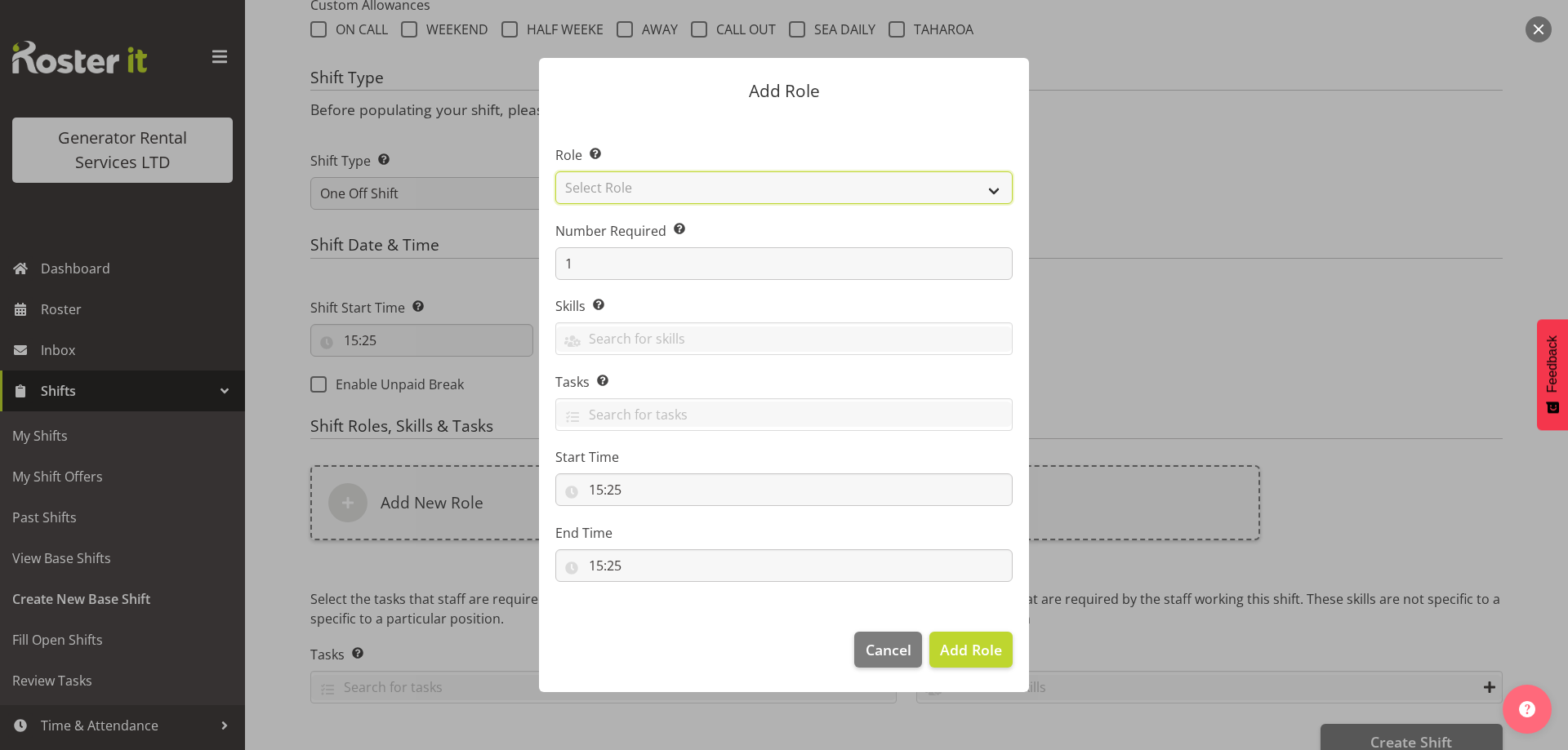
click at [621, 185] on select "Select Role Account Manager Electrician Engineering GM HSEQ manager MECH Mechan…" at bounding box center [784, 187] width 458 height 32
select select "21"
click at [556, 171] on select "Select Role Account Manager Electrician Engineering GM HSEQ manager MECH Mechan…" at bounding box center [784, 187] width 458 height 32
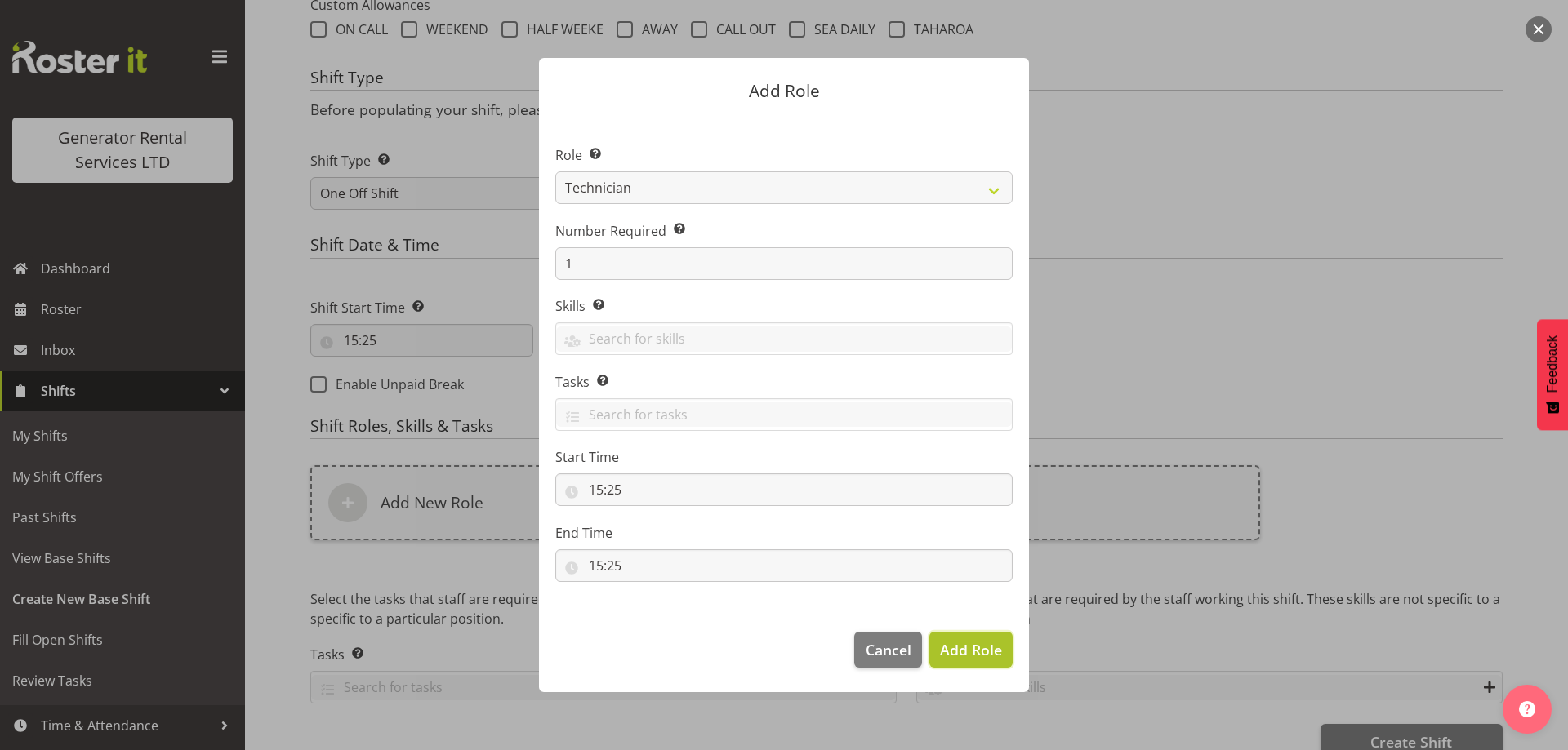
click at [974, 643] on span "Add Role" at bounding box center [971, 649] width 62 height 19
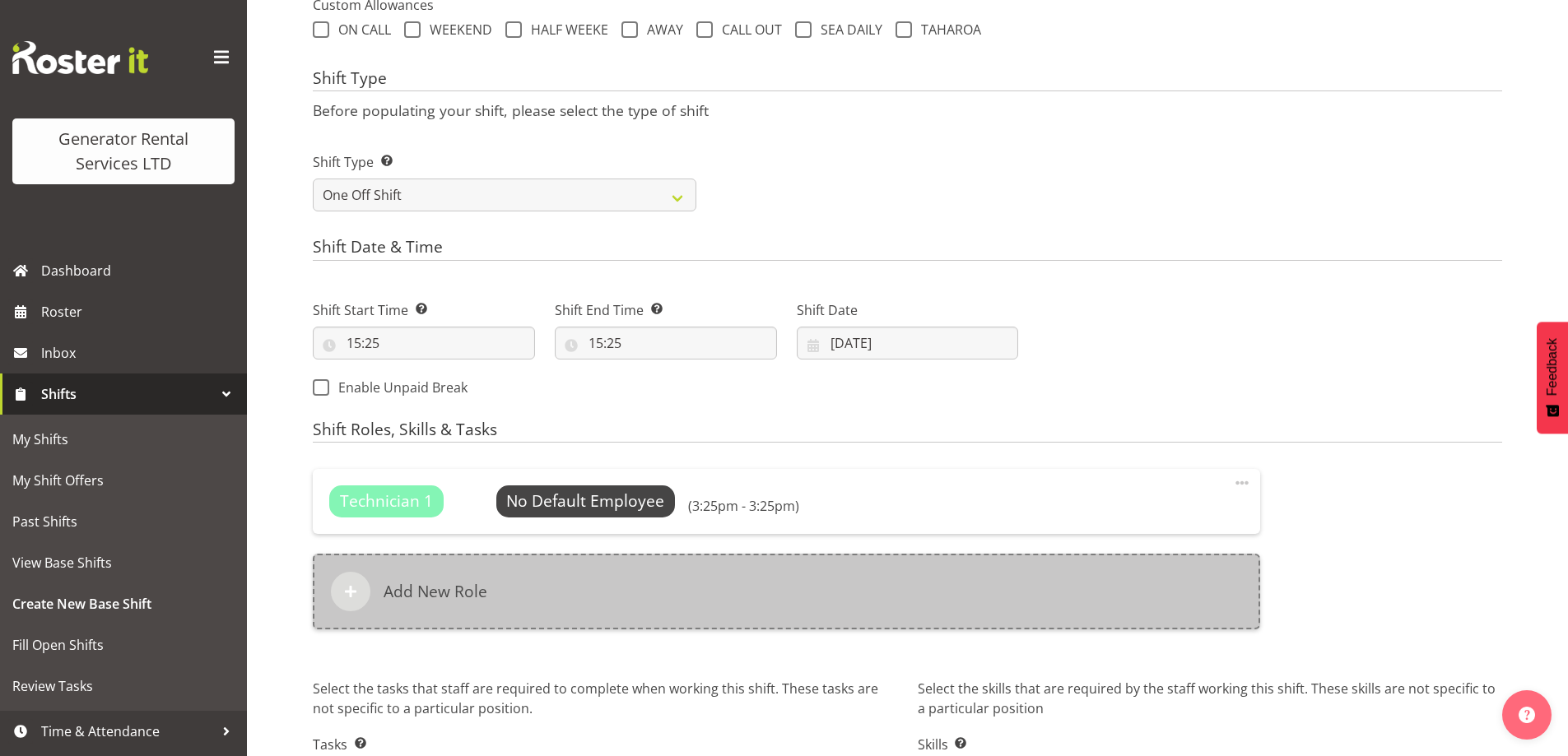
click at [610, 598] on div "Add New Role" at bounding box center [786, 591] width 947 height 76
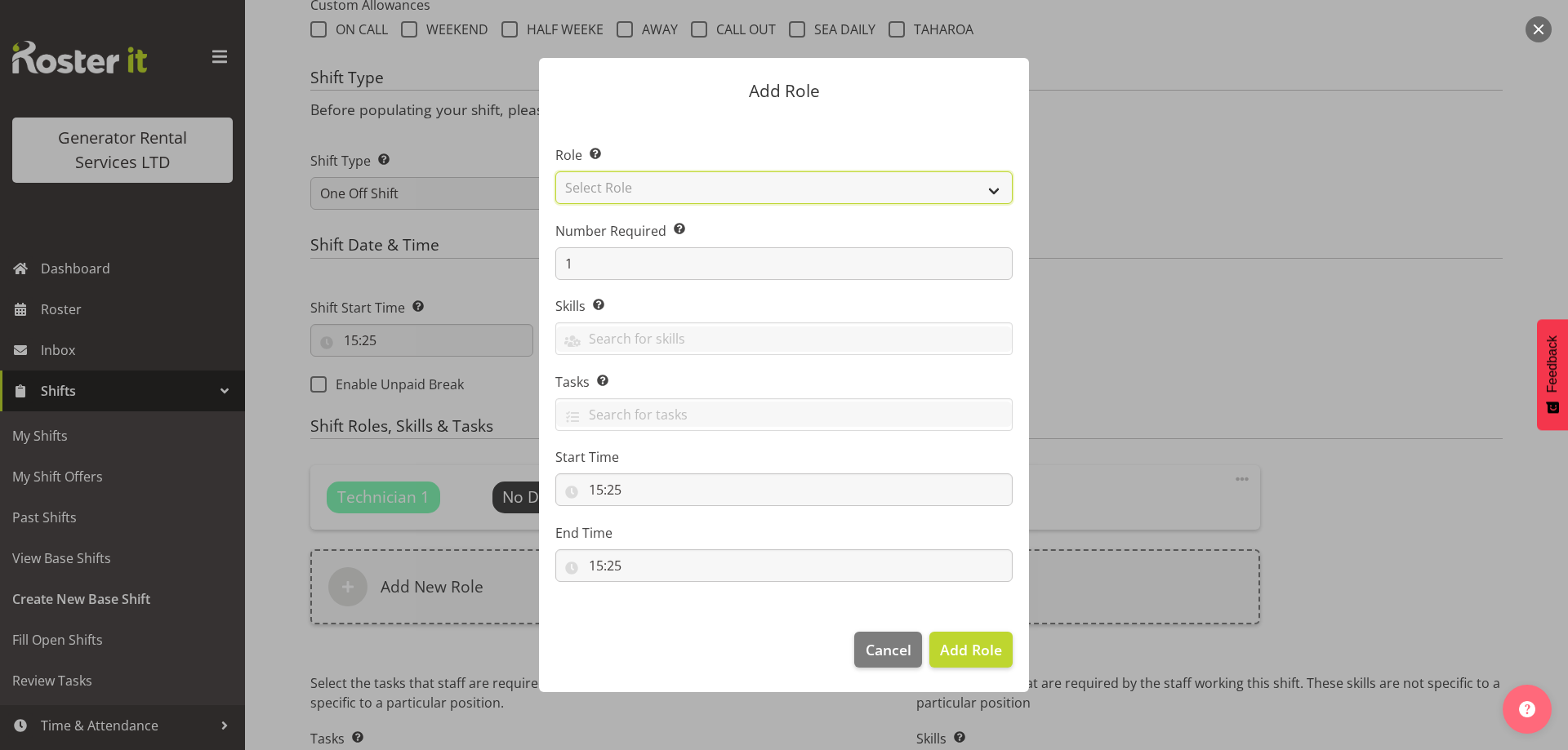
click at [609, 191] on select "Select Role Account Manager Electrician Engineering GM HSEQ manager MECH Mechan…" at bounding box center [784, 187] width 458 height 32
select select "27"
click at [556, 171] on select "Select Role Account Manager Electrician Engineering GM HSEQ manager MECH Mechan…" at bounding box center [784, 187] width 458 height 32
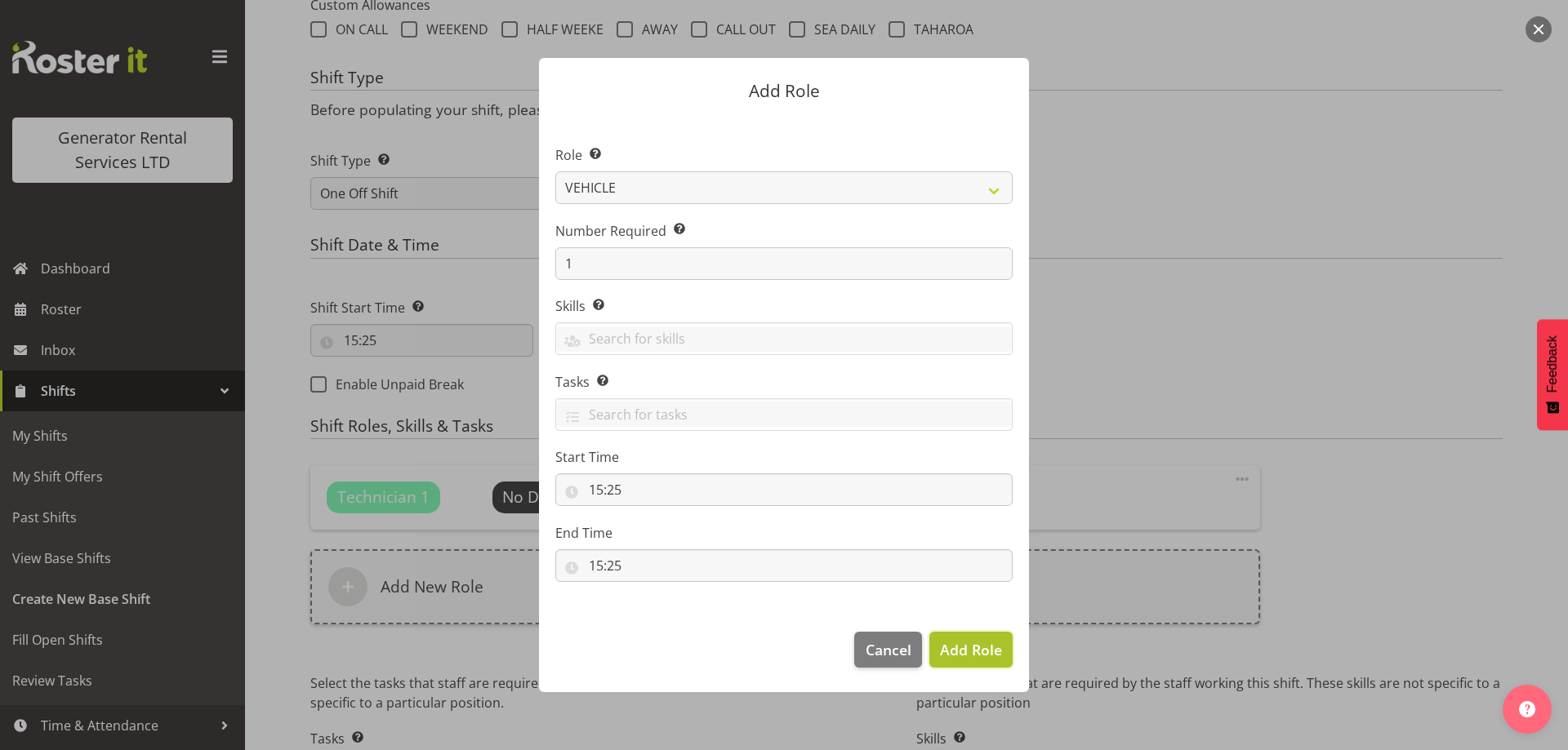
click at [974, 649] on span "Add Role" at bounding box center [971, 649] width 62 height 19
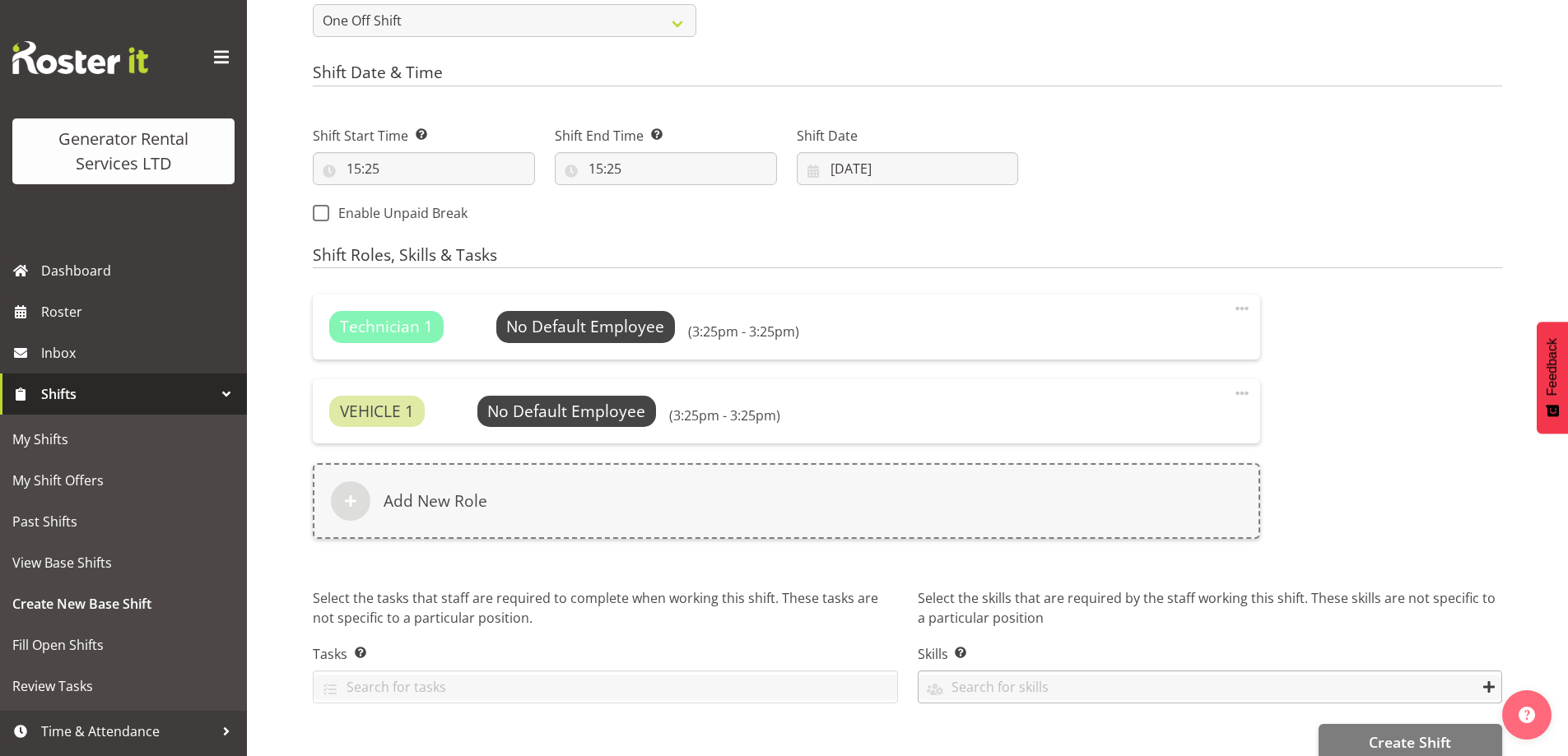
scroll to position [832, 0]
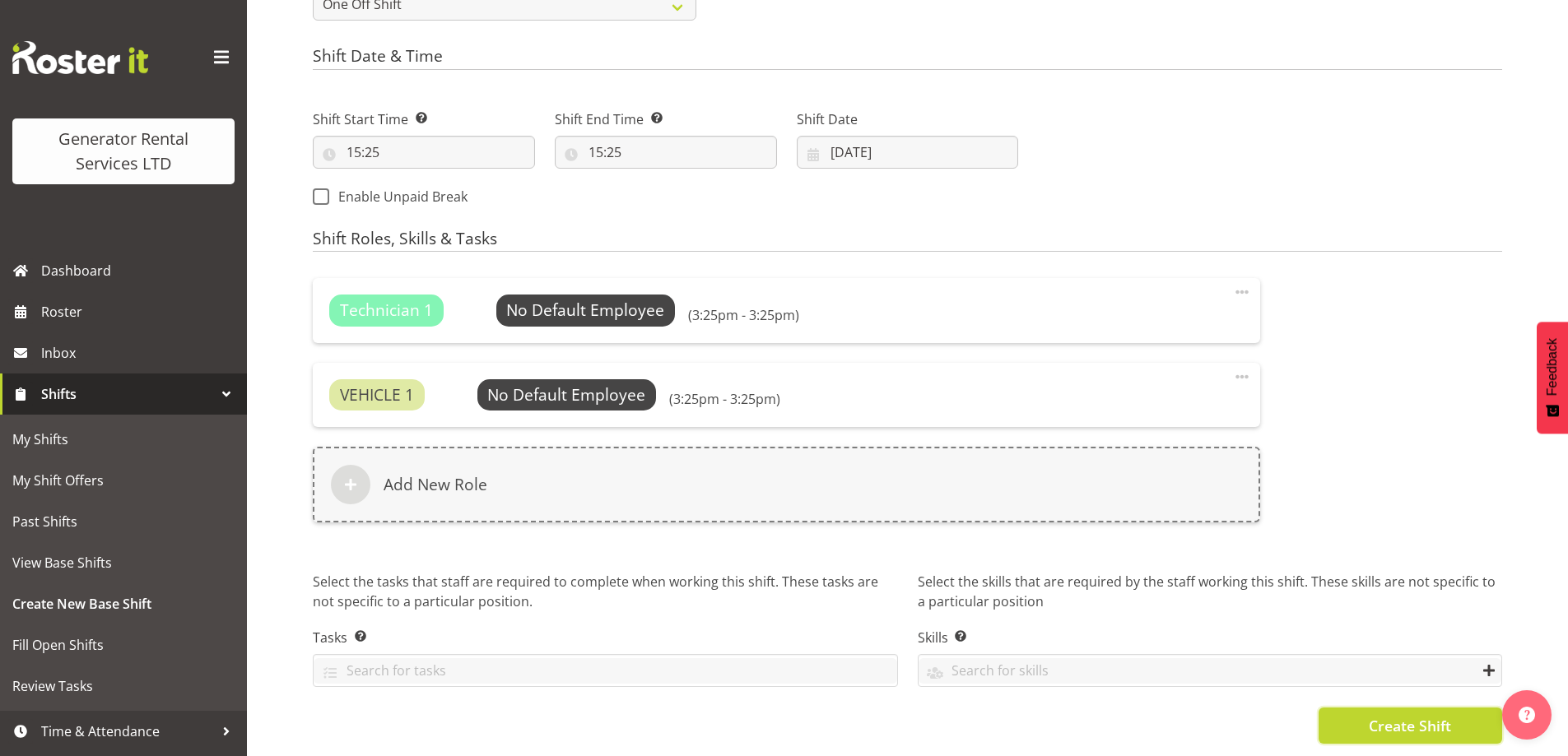
click at [1358, 716] on button "Create Shift" at bounding box center [1409, 725] width 184 height 36
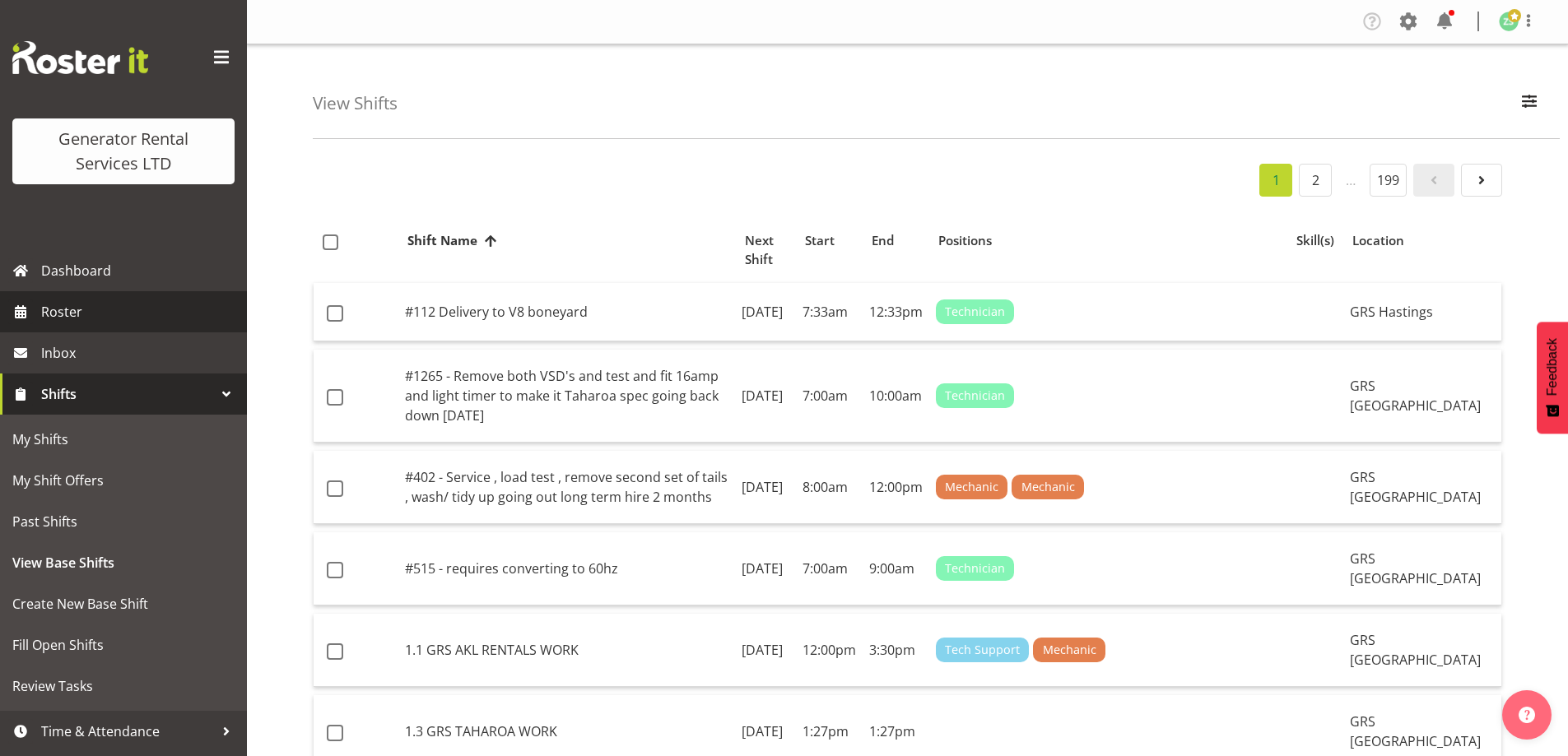
click at [100, 315] on span "Roster" at bounding box center [140, 312] width 198 height 24
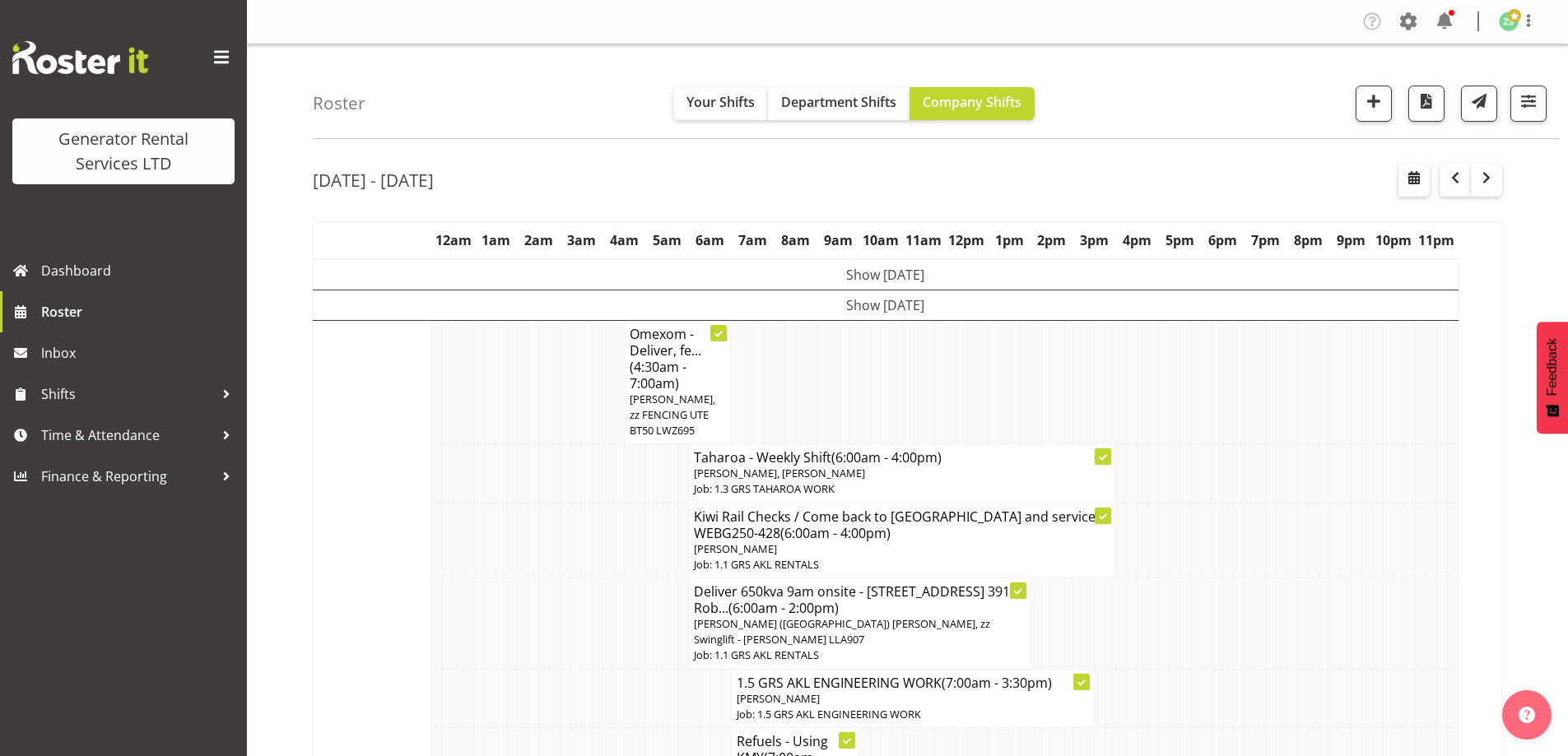
click at [1252, 595] on td at bounding box center [1249, 623] width 10 height 91
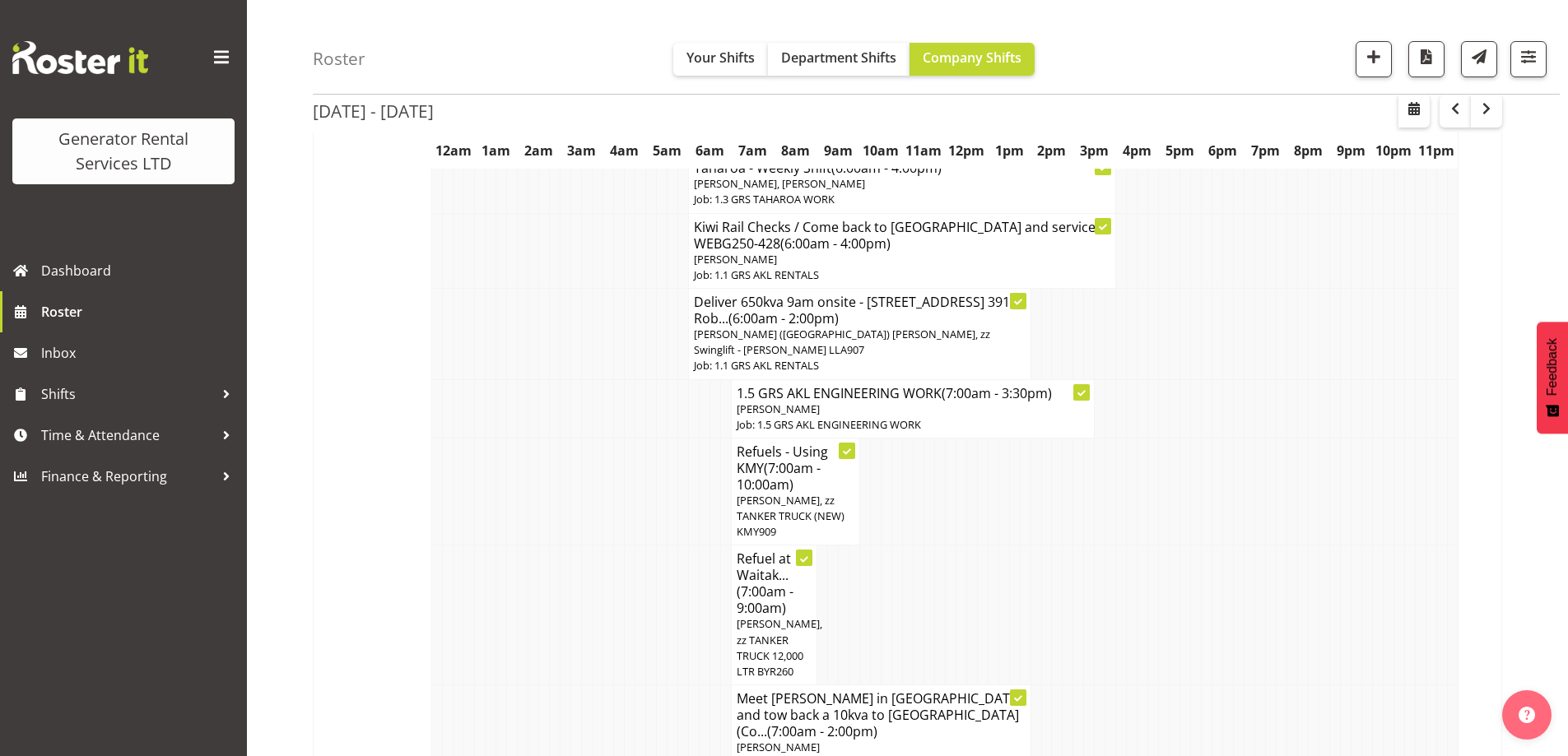
scroll to position [412, 0]
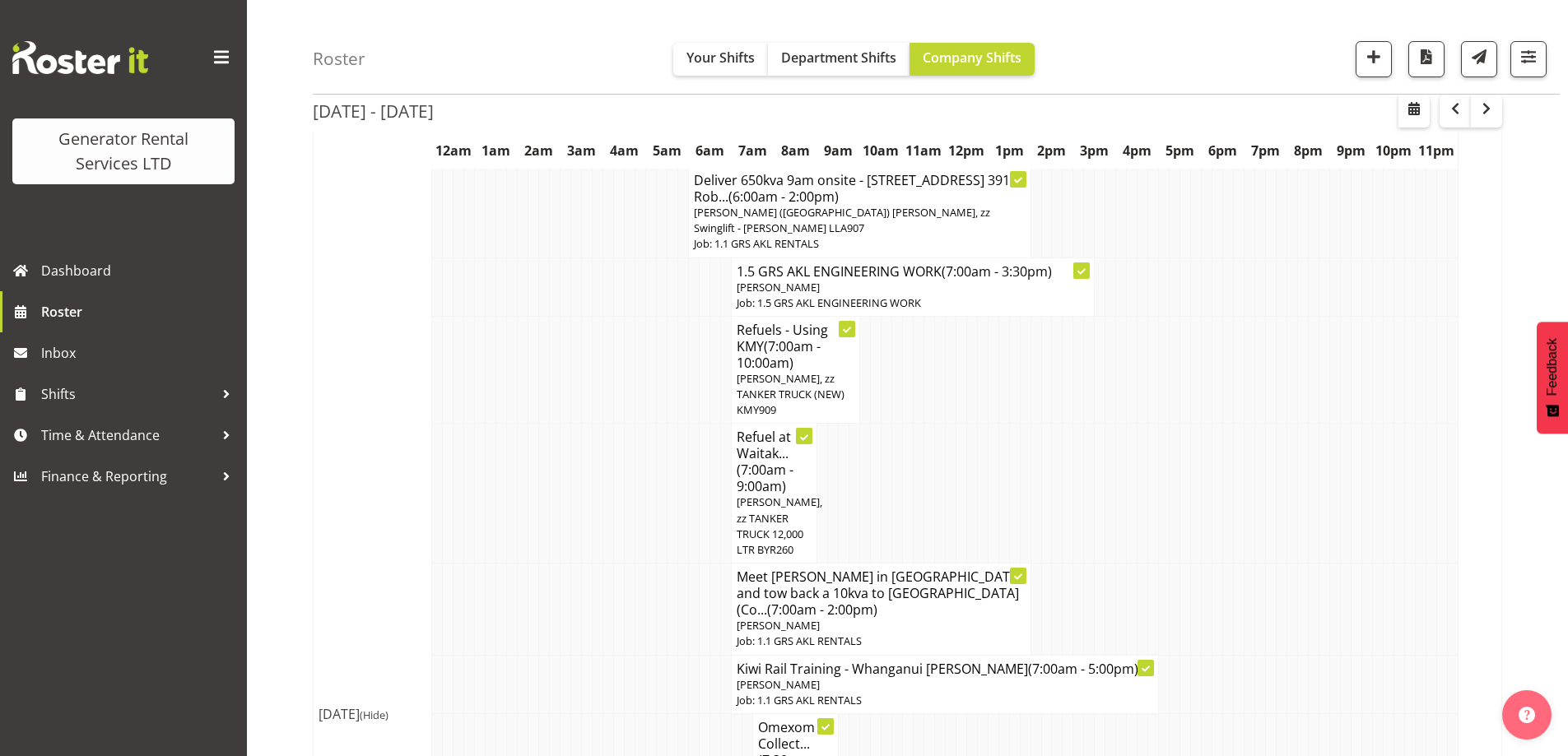
click at [1275, 599] on tr "Meet [PERSON_NAME] in [GEOGRAPHIC_DATA] and tow back a 10kva to [GEOGRAPHIC_DAT…" at bounding box center [907, 609] width 1188 height 91
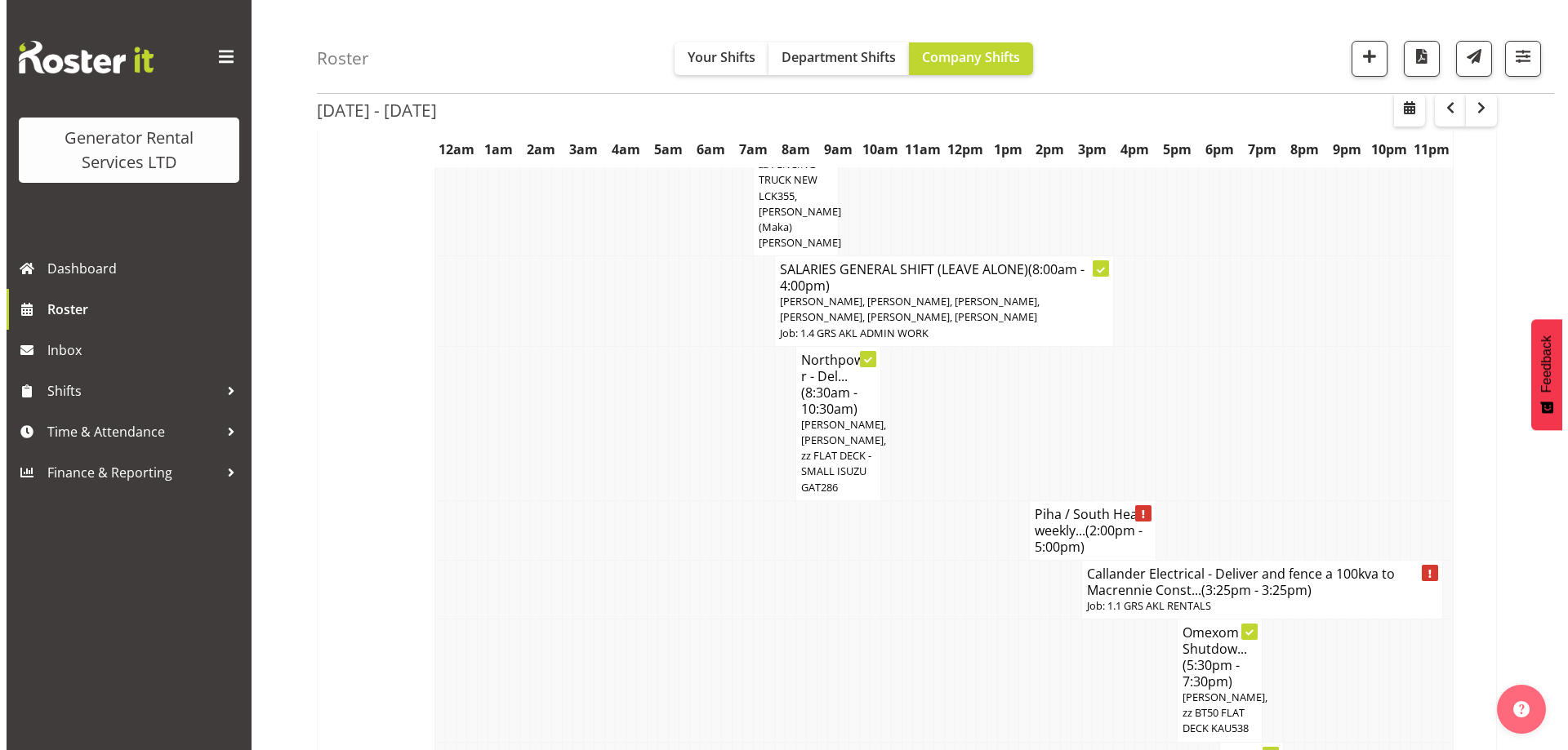
scroll to position [1143, 0]
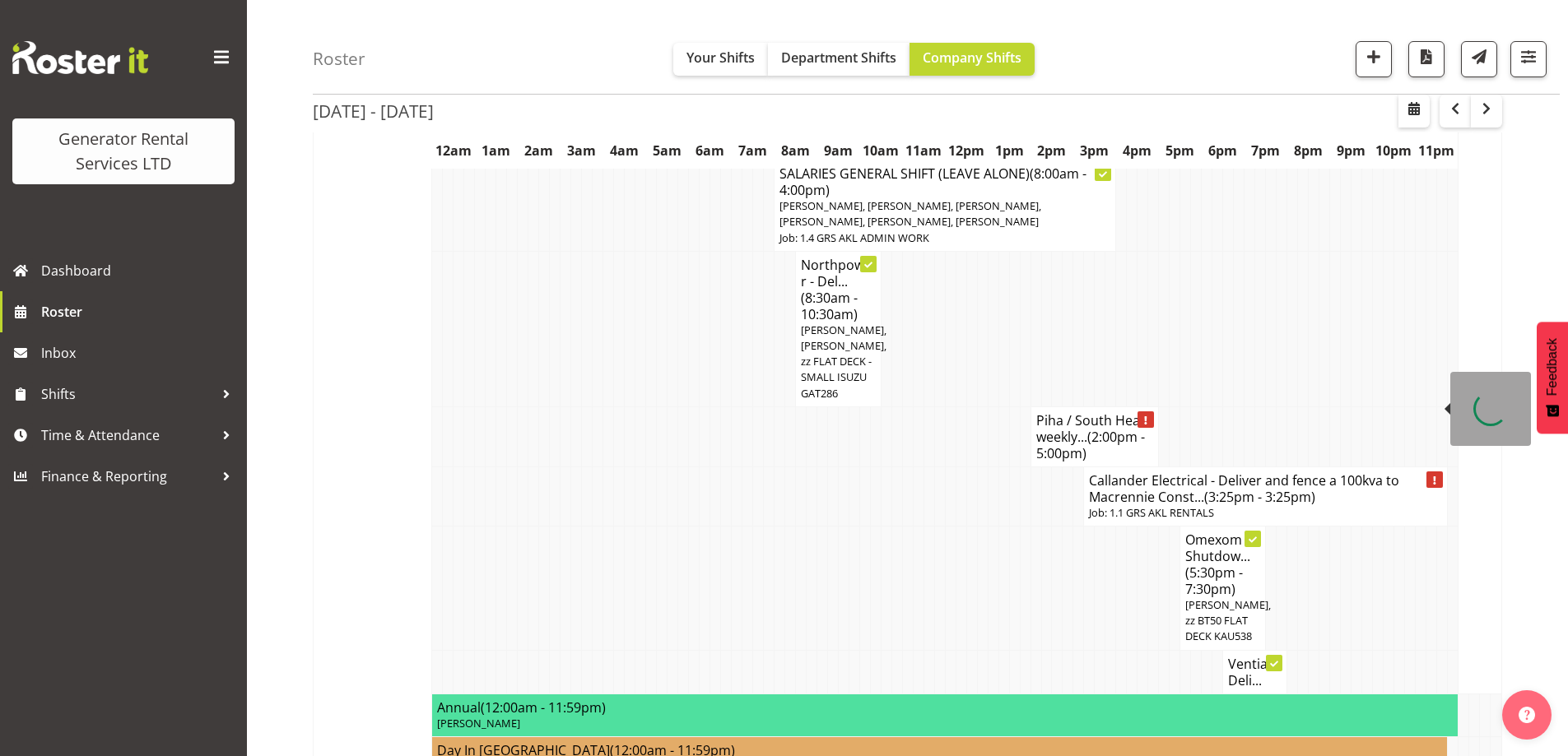
click at [1127, 472] on h4 "Callander Electrical - Deliver and fence a 100kva to Macrennie Const... (3:25pm…" at bounding box center [1264, 488] width 352 height 33
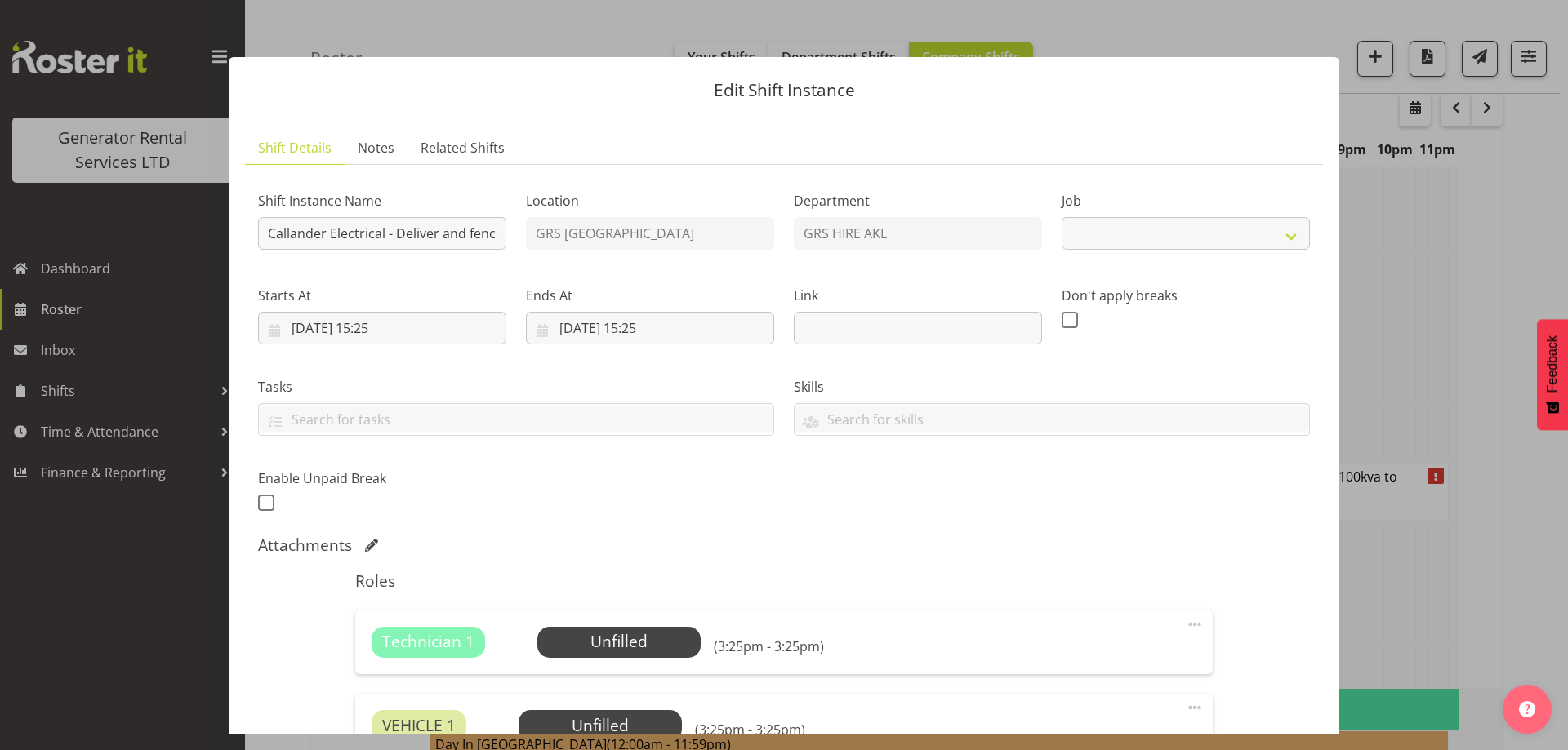
select select "9"
click at [404, 338] on input "[DATE] 15:25" at bounding box center [383, 328] width 248 height 32
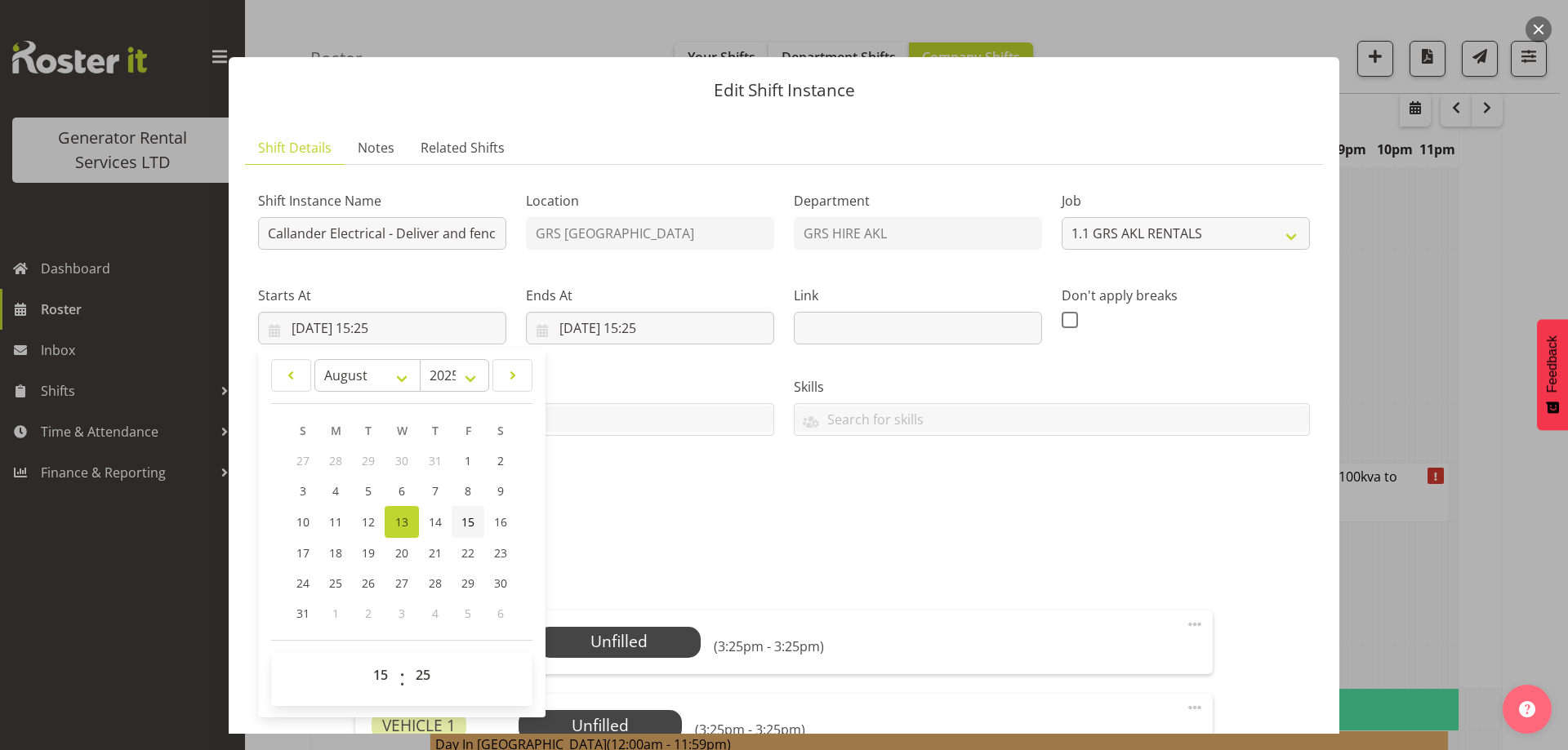
click at [472, 522] on span "15" at bounding box center [468, 521] width 13 height 16
type input "[DATE] 15:25"
drag, startPoint x: 441, startPoint y: 232, endPoint x: 489, endPoint y: 238, distance: 48.4
click at [489, 238] on input "Callander Electrical - Deliver and fence a 100kva to Macrennie Construction Sit…" at bounding box center [383, 233] width 248 height 32
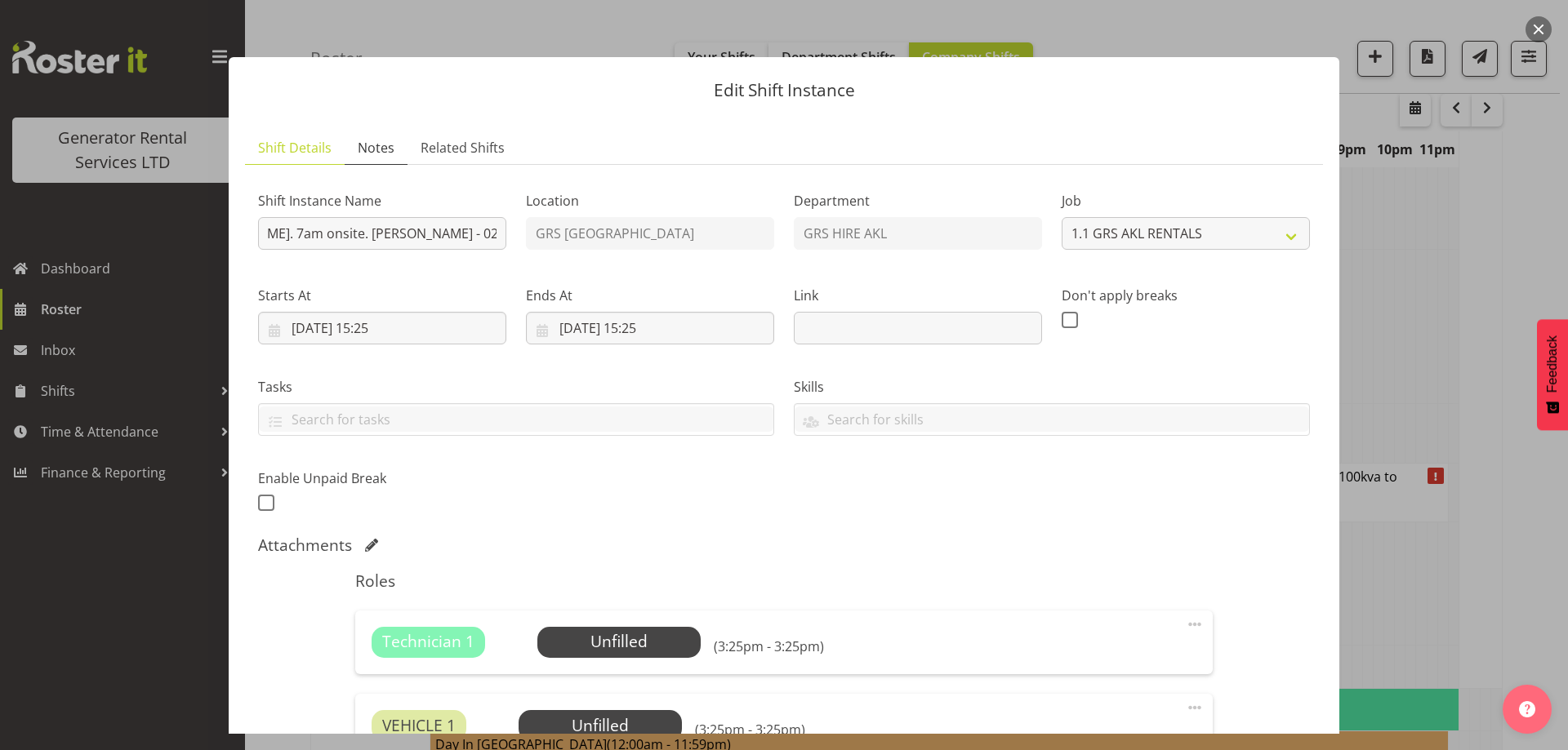
click at [386, 156] on span "Notes" at bounding box center [376, 147] width 37 height 19
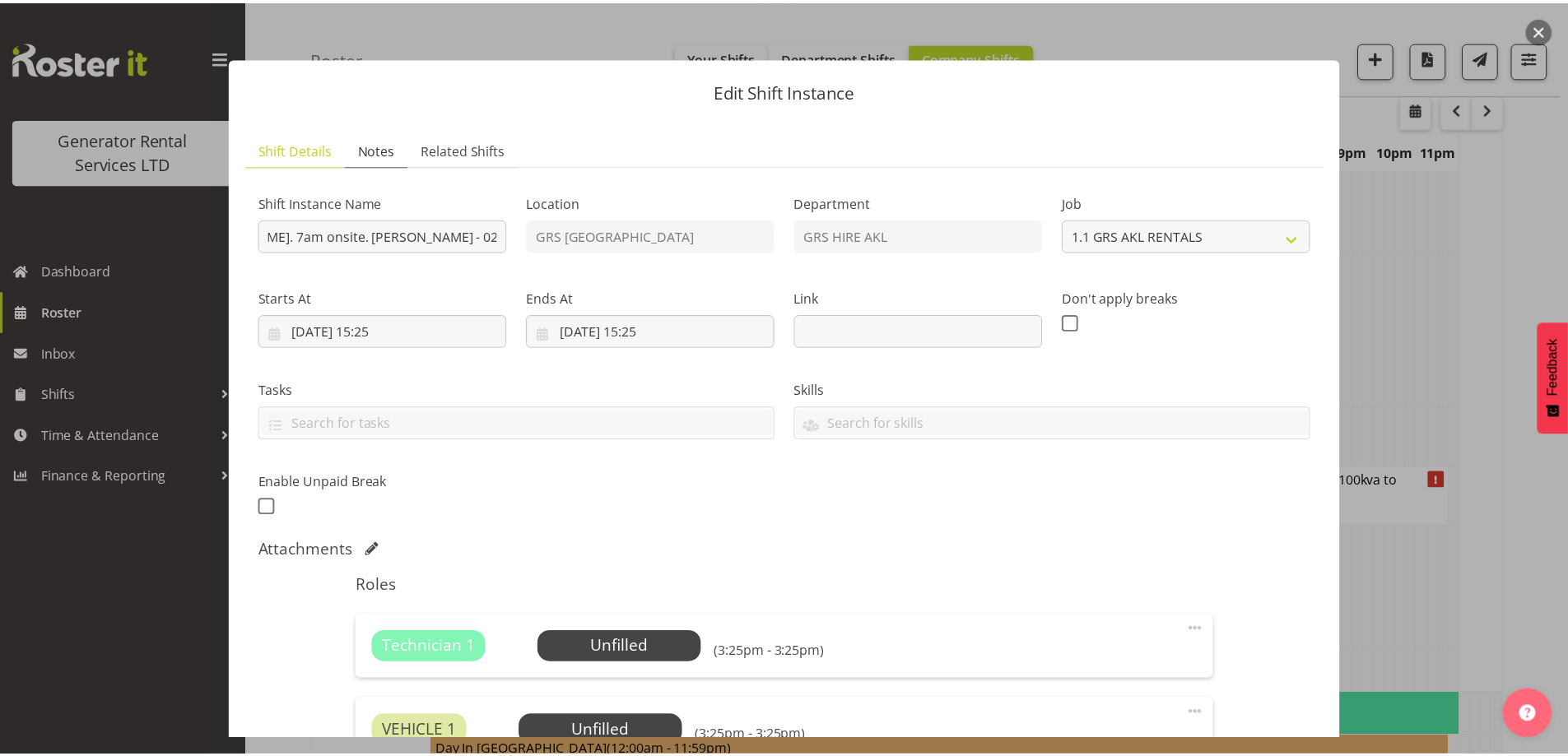
scroll to position [0, 0]
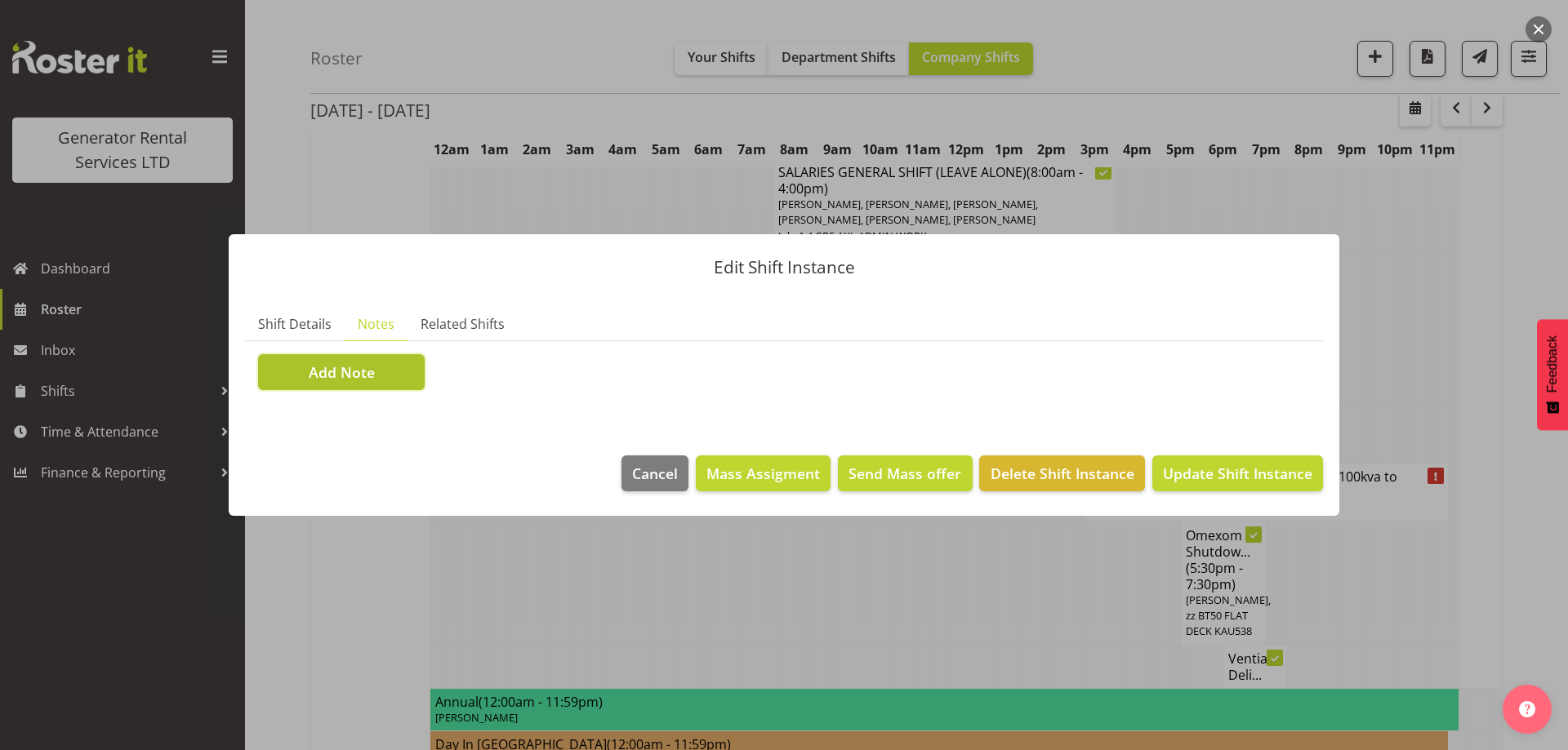
click at [408, 371] on button "Add Note" at bounding box center [342, 372] width 167 height 36
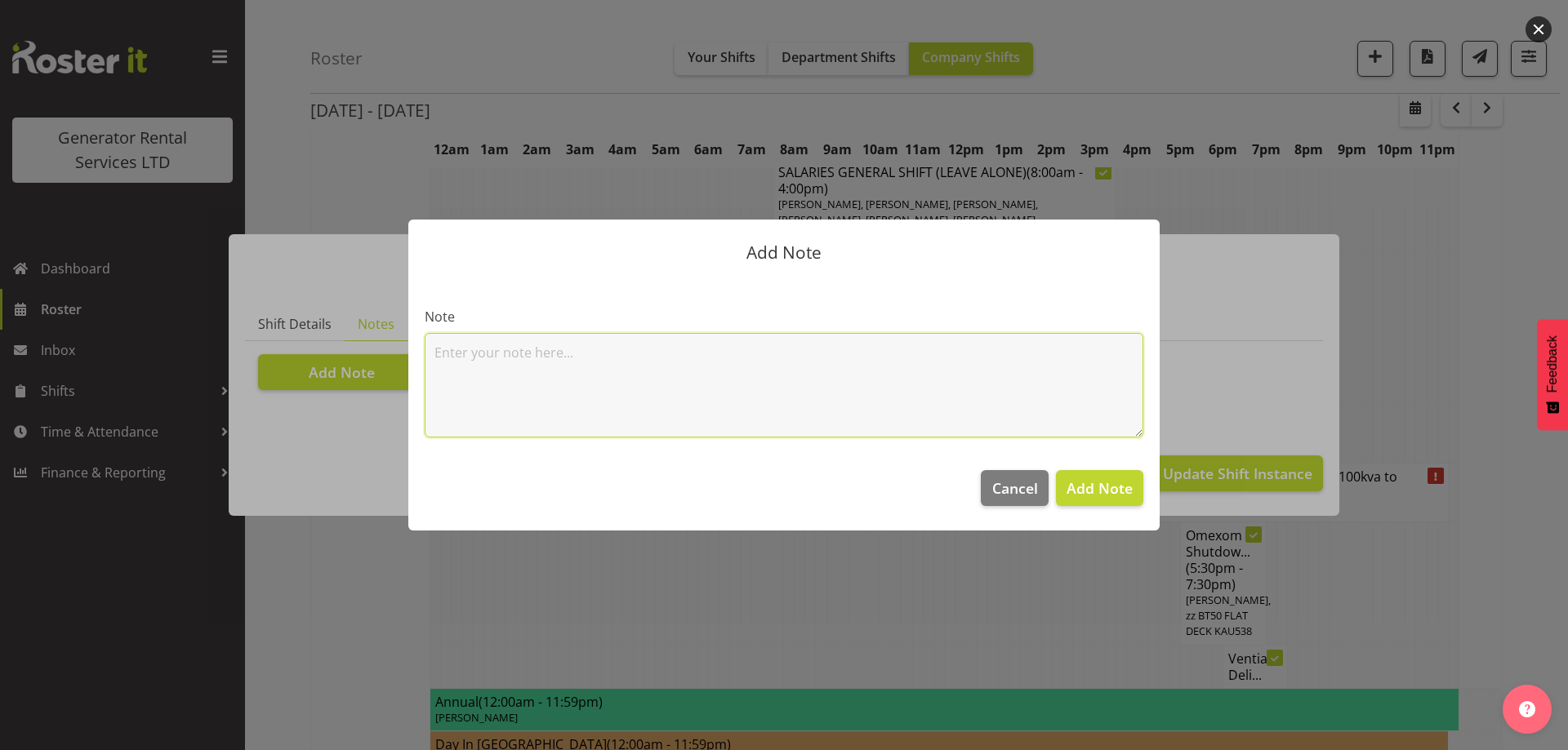
drag, startPoint x: 408, startPoint y: 371, endPoint x: 482, endPoint y: 365, distance: 74.2
click at [482, 365] on textarea at bounding box center [784, 385] width 719 height 105
paste textarea "Macrennie Construction Site, [STREET_ADDRESS][PERSON_NAME] Deliver around the b…"
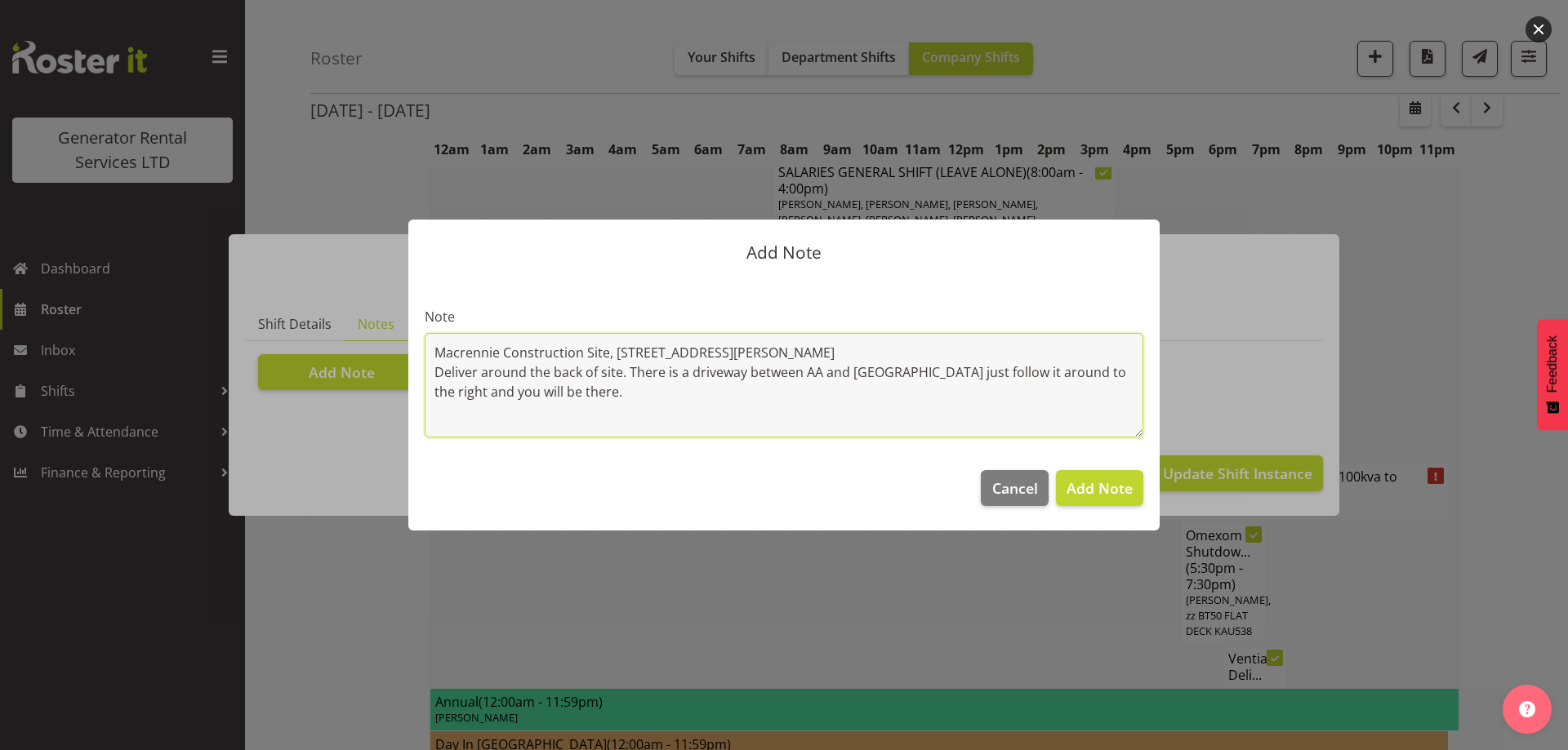
drag, startPoint x: 797, startPoint y: 357, endPoint x: 377, endPoint y: 333, distance: 420.7
click at [377, 333] on div "Add Note Note Macrennie Construction Site, [STREET_ADDRESS][GEOGRAPHIC_DATA][PE…" at bounding box center [784, 375] width 1568 height 750
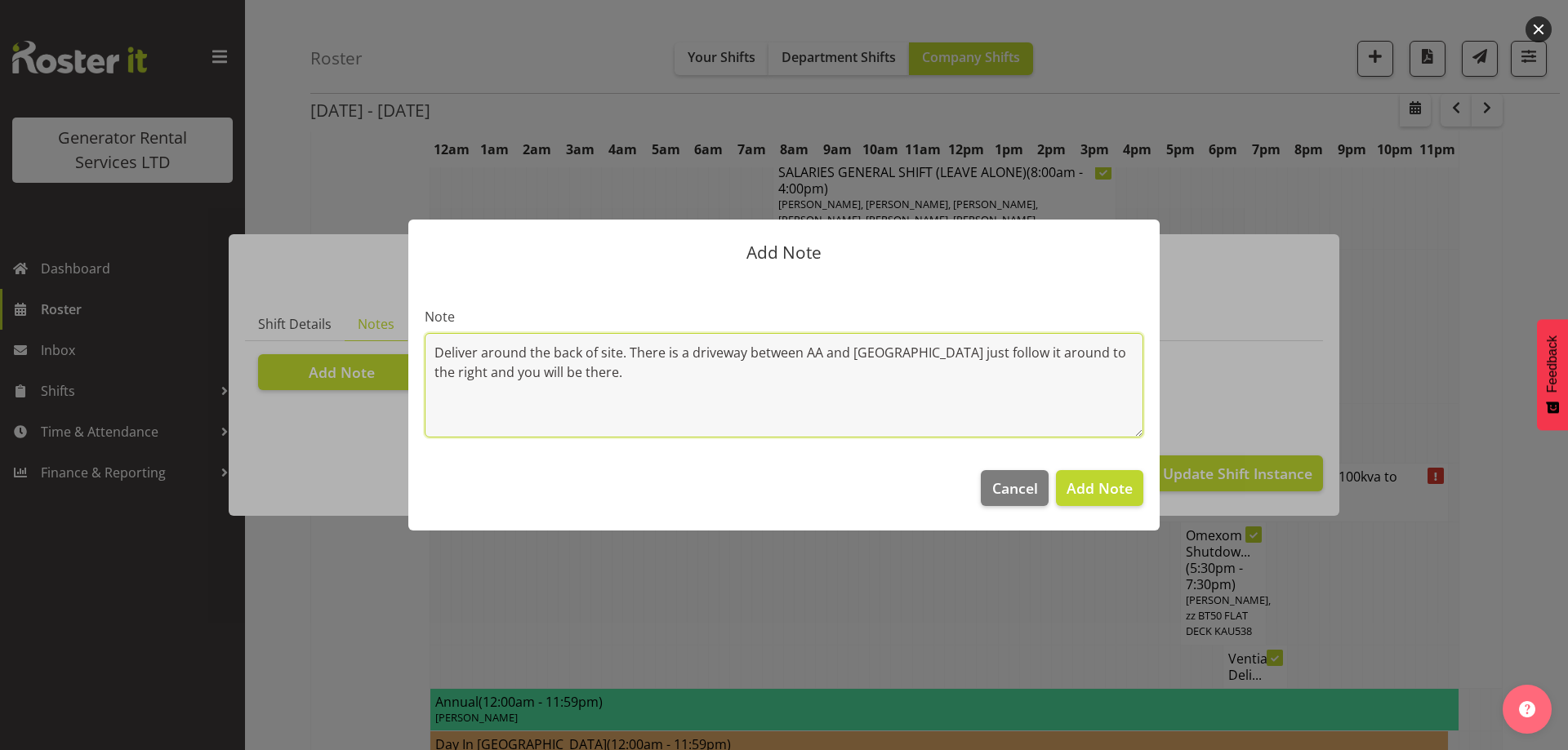
click at [617, 378] on textarea "Deliver around the back of site. There is a driveway between AA and [GEOGRAPHIC…" at bounding box center [784, 385] width 719 height 105
type textarea "Deliver around the back of site. There is a driveway between AA and [GEOGRAPHIC…"
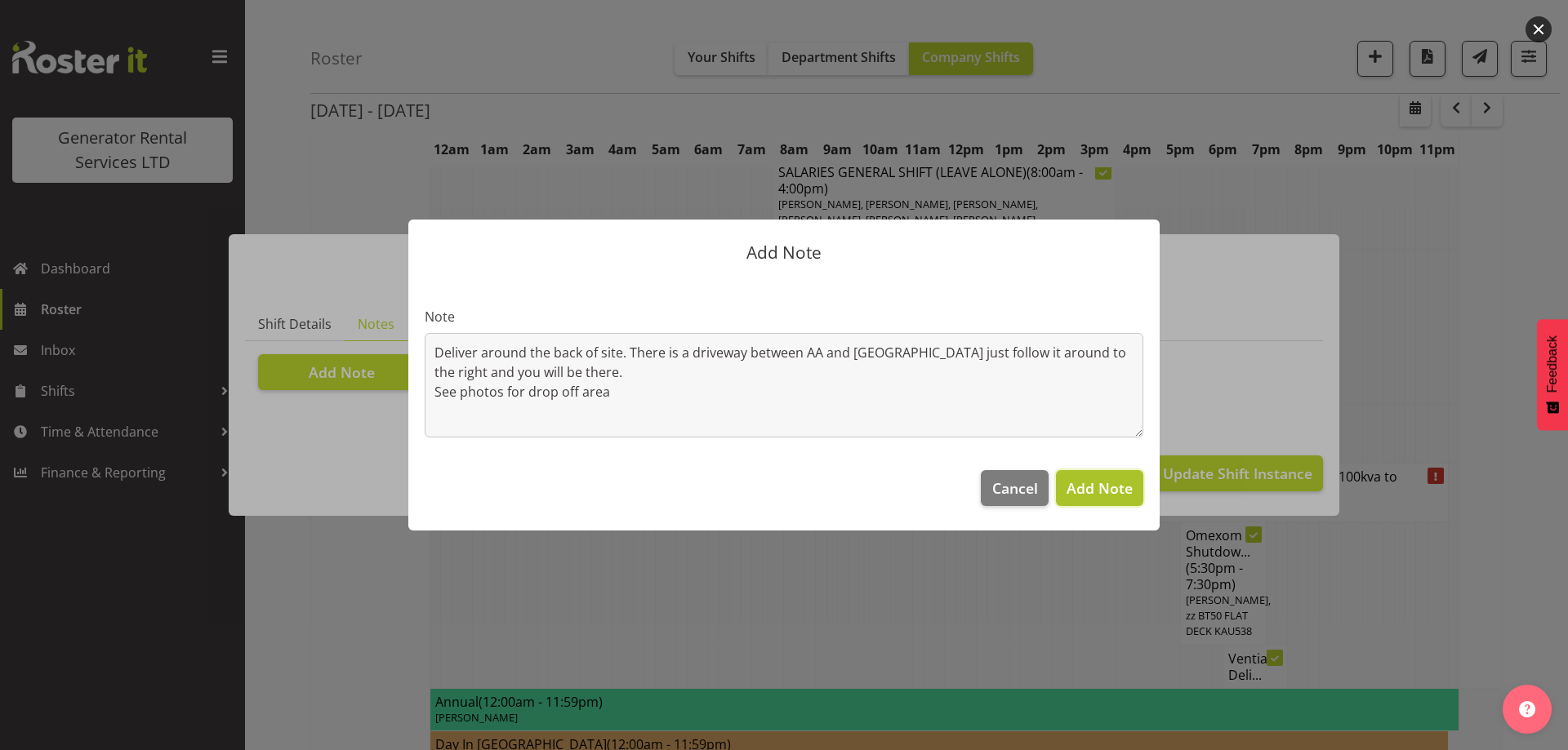
click at [1097, 487] on span "Add Note" at bounding box center [1098, 488] width 66 height 19
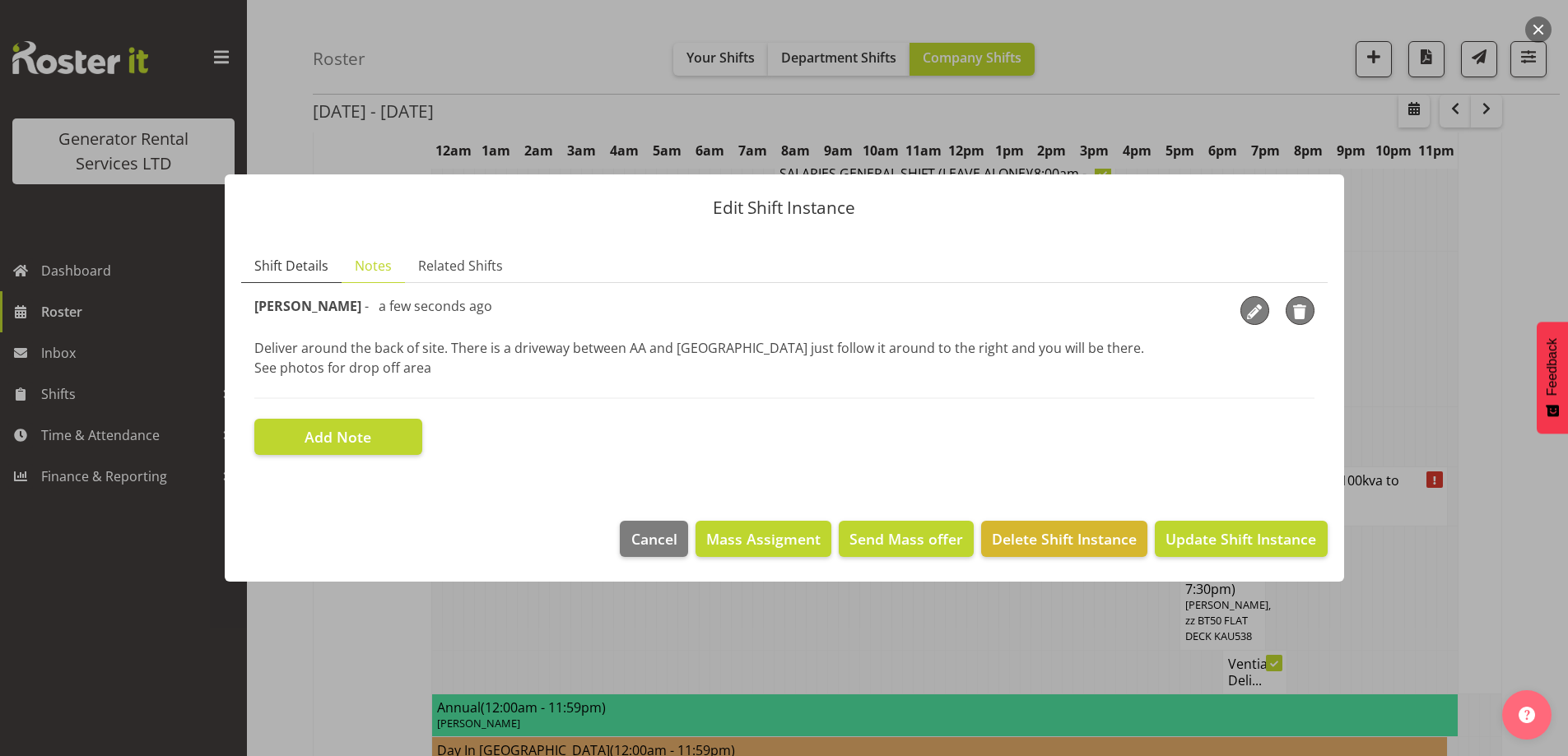
click at [267, 266] on span "Shift Details" at bounding box center [290, 265] width 74 height 20
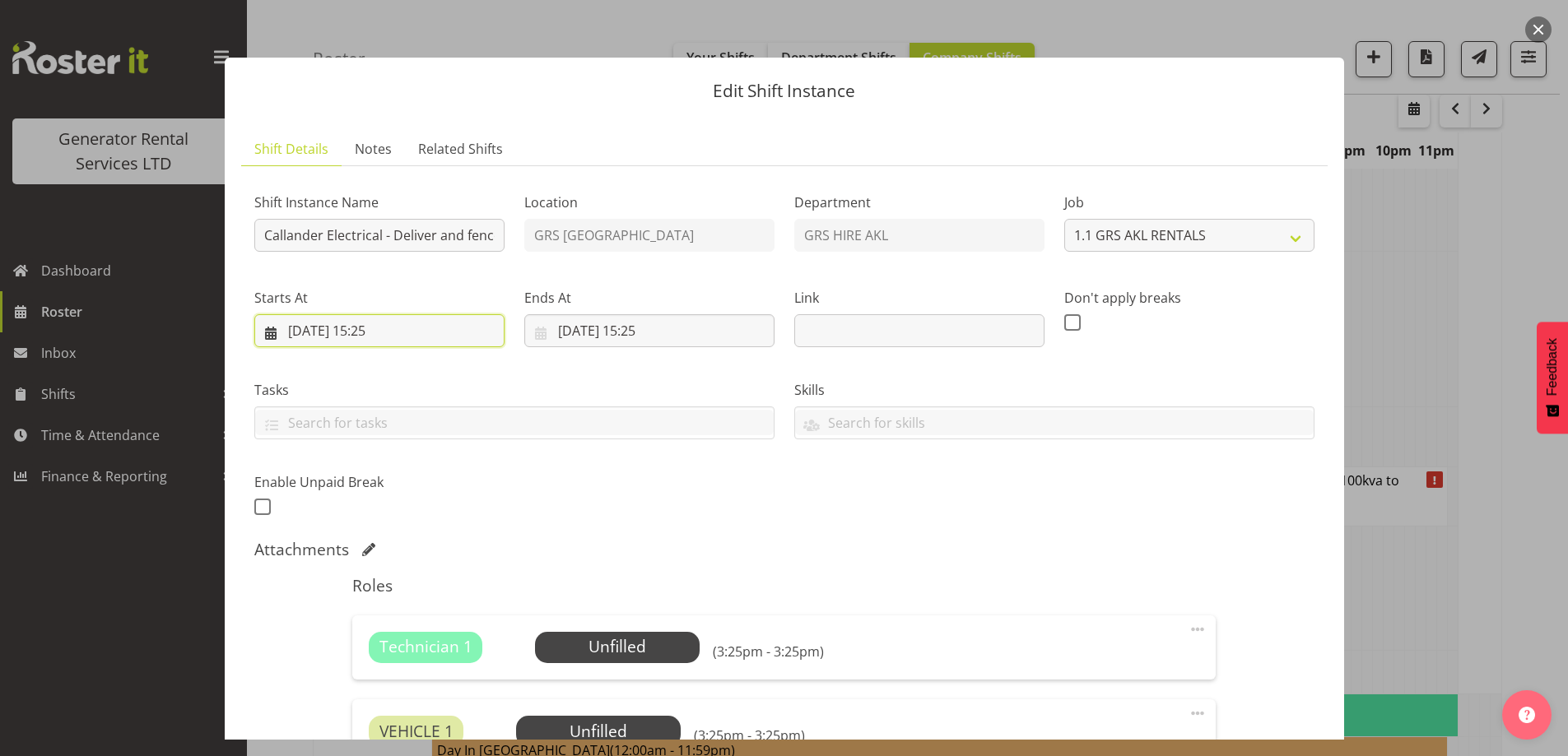
click at [445, 335] on input "[DATE] 15:25" at bounding box center [379, 330] width 250 height 33
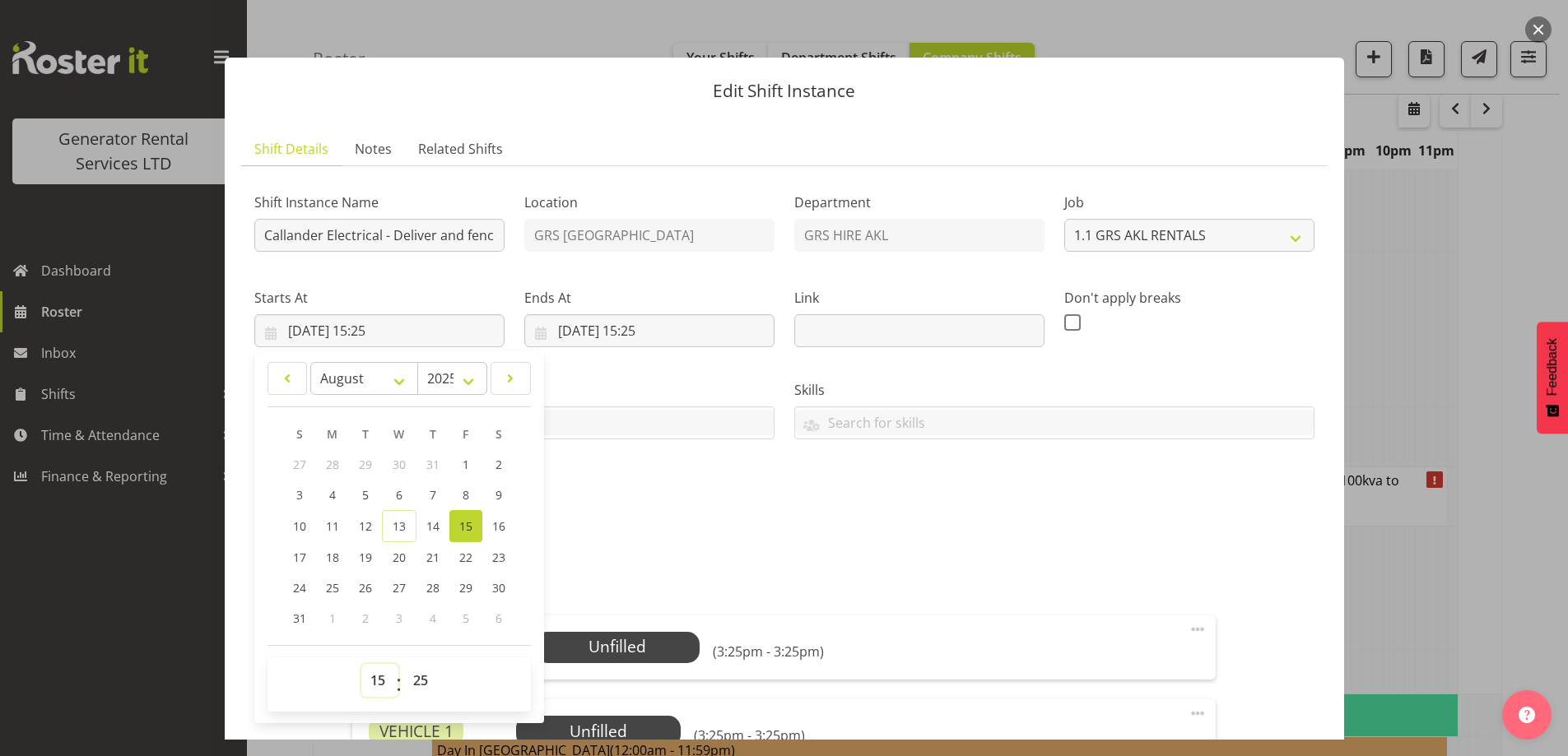
click at [379, 685] on select "00 01 02 03 04 05 06 07 08 09 10 11 12 13 14 15 16 17 18 19 20 21 22 23" at bounding box center [380, 680] width 37 height 33
select select "6"
click at [361, 665] on select "00 01 02 03 04 05 06 07 08 09 10 11 12 13 14 15 16 17 18 19 20 21 22 23" at bounding box center [380, 680] width 37 height 33
type input "[DATE] 06:25"
click at [425, 680] on select "00 01 02 03 04 05 06 07 08 09 10 11 12 13 14 15 16 17 18 19 20 21 22 23 24 25 2…" at bounding box center [423, 680] width 37 height 33
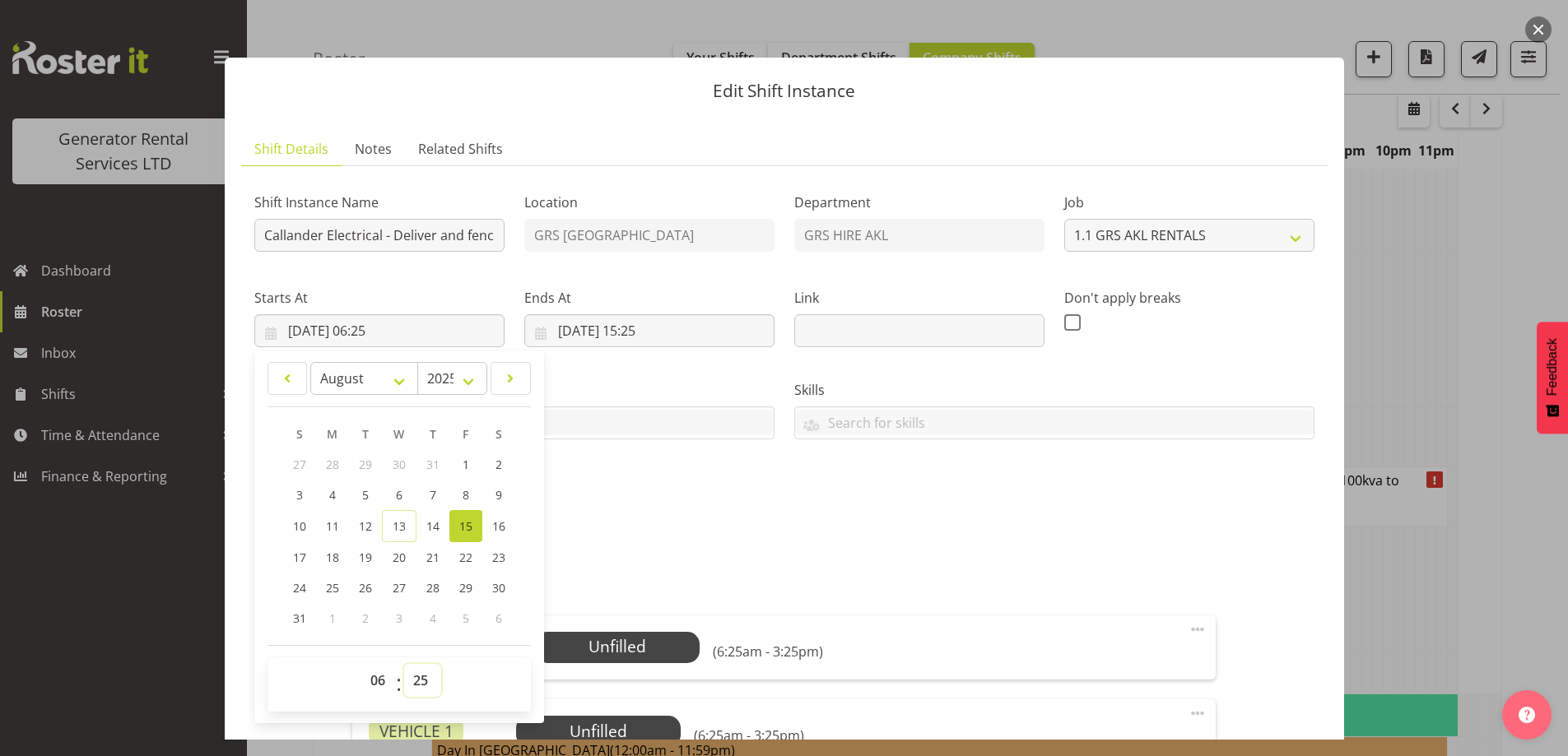
select select "30"
click at [404, 665] on select "00 01 02 03 04 05 06 07 08 09 10 11 12 13 14 15 16 17 18 19 20 21 22 23 24 25 2…" at bounding box center [423, 680] width 37 height 33
type input "[DATE] 06:30"
click at [672, 327] on input "[DATE] 15:25" at bounding box center [650, 330] width 250 height 33
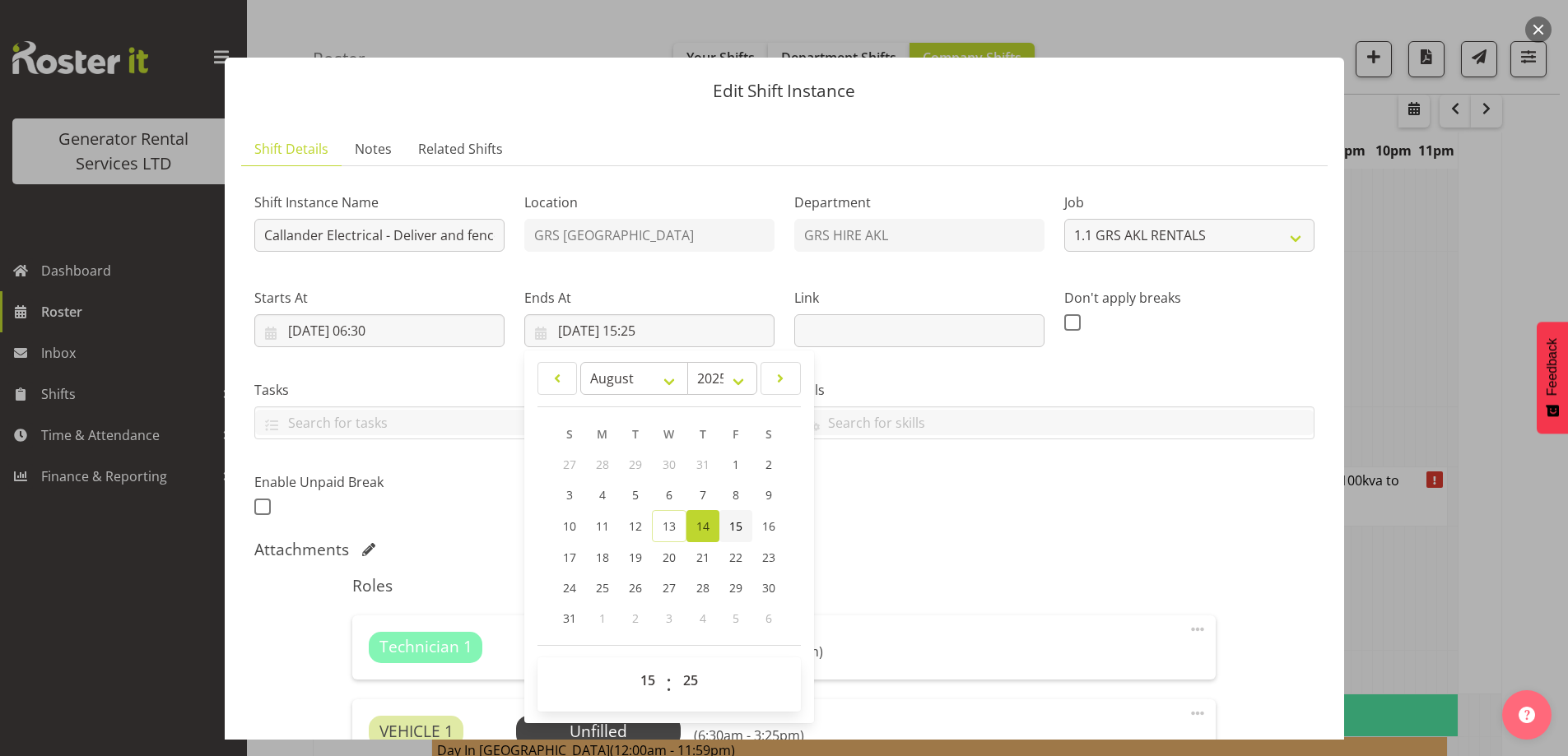
click at [734, 522] on span "15" at bounding box center [735, 525] width 13 height 16
type input "[DATE] 15:25"
click at [643, 687] on select "00 01 02 03 04 05 06 07 08 09 10 11 12 13 14 15 16 17 18 19 20 21 22 23" at bounding box center [650, 680] width 37 height 33
click at [651, 676] on select "00 01 02 03 04 05 06 07 08 09 10 11 12 13 14 15 16 17 18 19 20 21 22 23" at bounding box center [650, 680] width 37 height 33
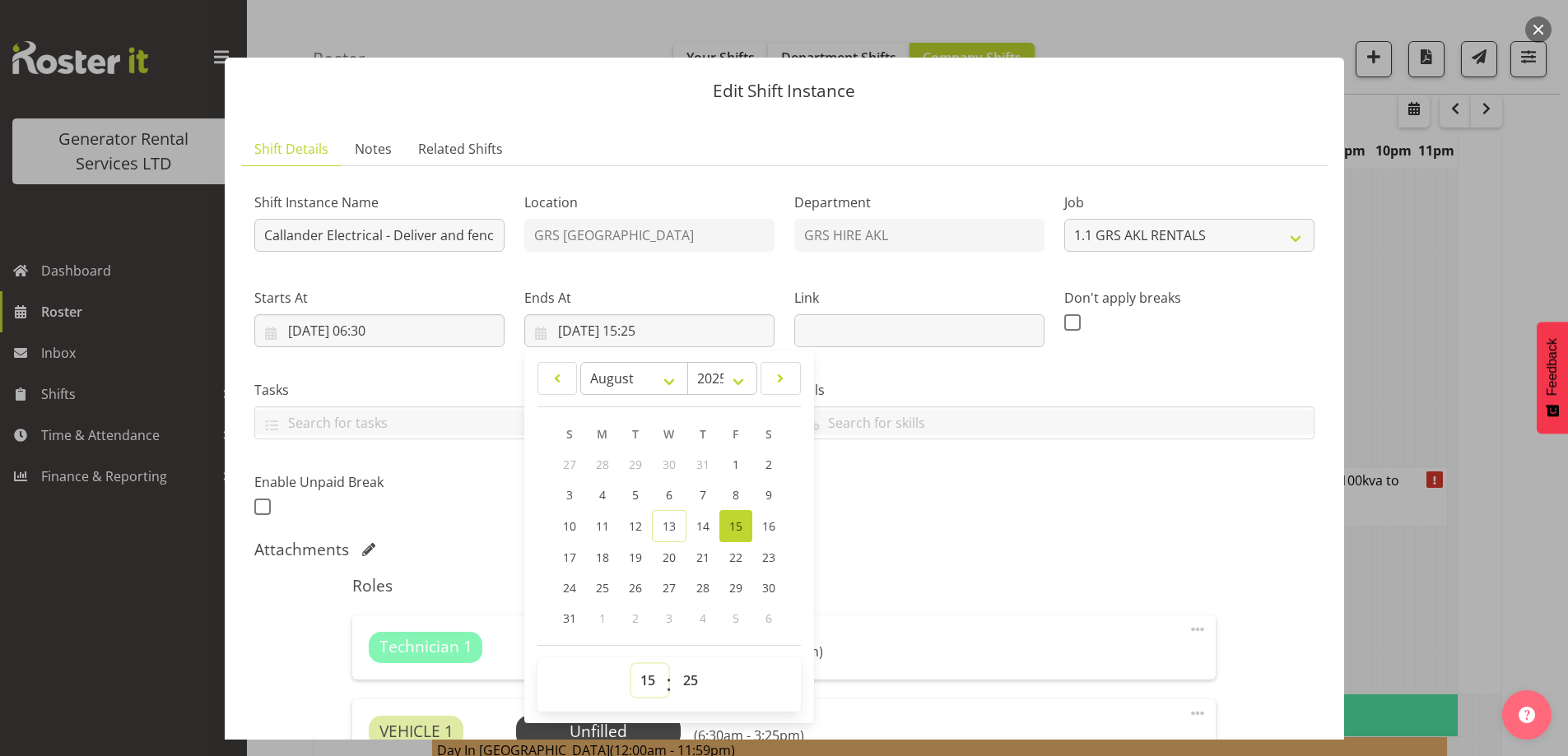
select select "9"
click at [631, 665] on select "00 01 02 03 04 05 06 07 08 09 10 11 12 13 14 15 16 17 18 19 20 21 22 23" at bounding box center [650, 680] width 37 height 33
type input "[DATE] 09:25"
click at [694, 674] on select "00 01 02 03 04 05 06 07 08 09 10 11 12 13 14 15 16 17 18 19 20 21 22 23 24 25 2…" at bounding box center [693, 680] width 37 height 33
select select "30"
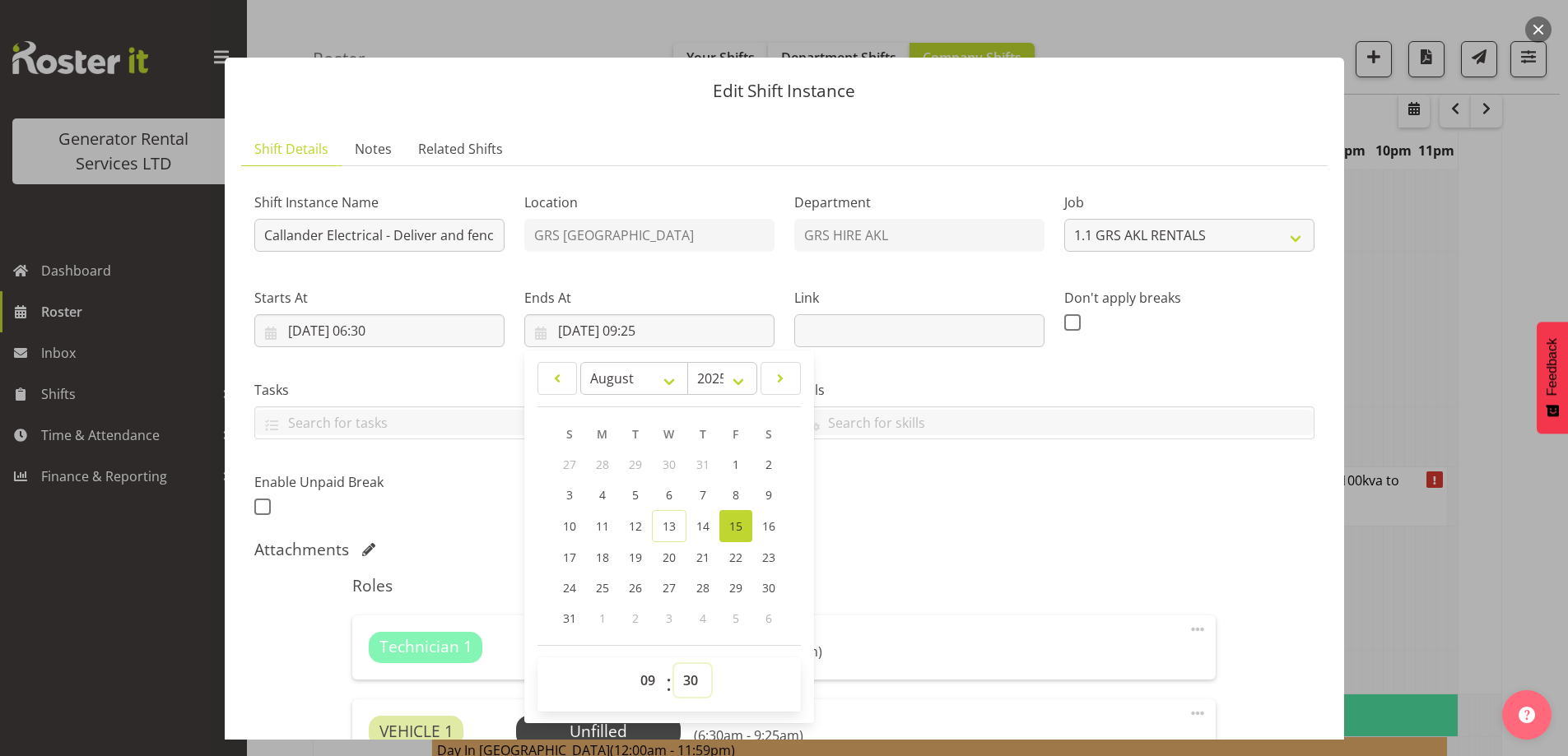
click at [674, 665] on select "00 01 02 03 04 05 06 07 08 09 10 11 12 13 14 15 16 17 18 19 20 21 22 23 24 25 2…" at bounding box center [693, 680] width 37 height 33
type input "[DATE] 09:30"
click at [946, 490] on div "Shift Instance Name Callander Electrical - Deliver and fence a 100kva to Macren…" at bounding box center [784, 350] width 1080 height 360
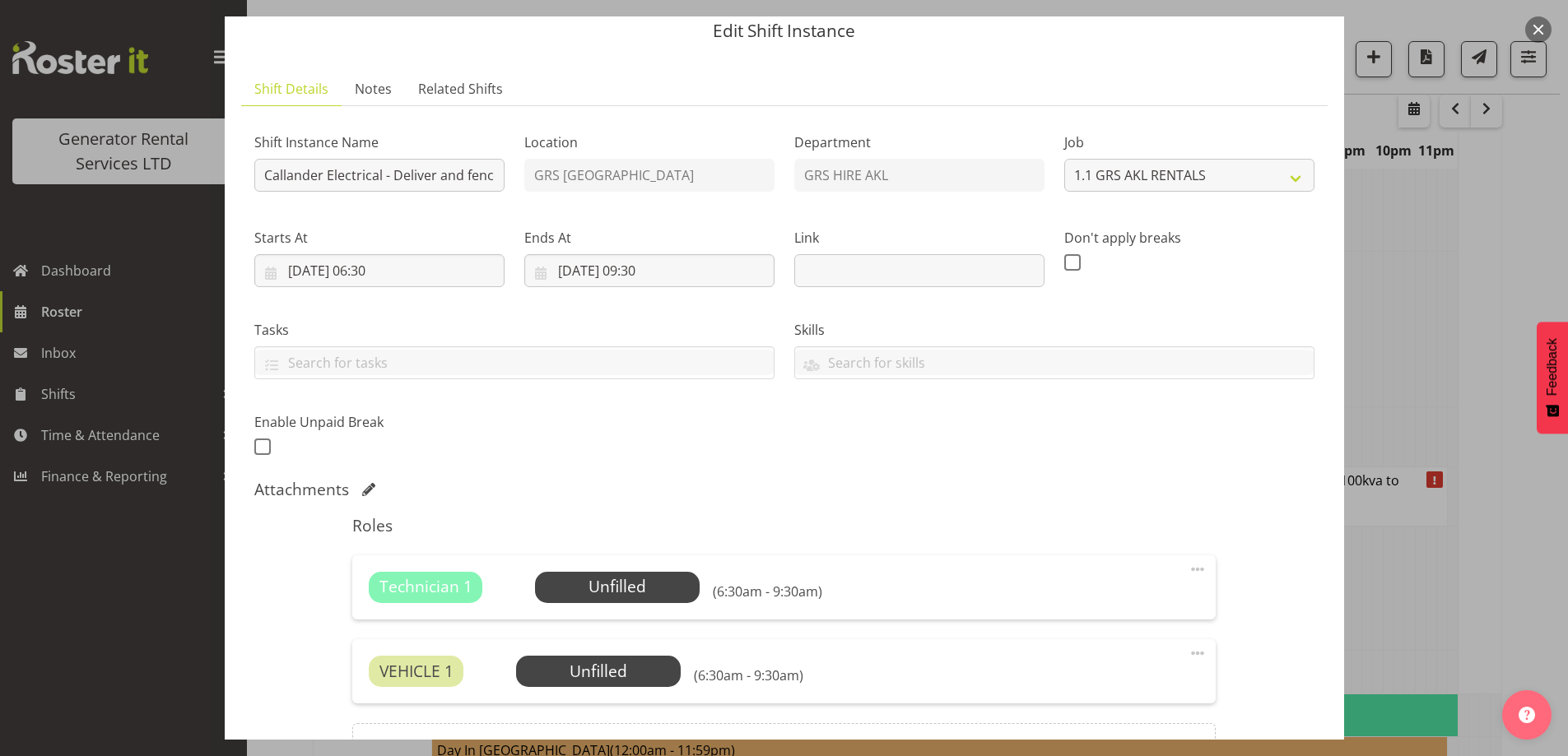
scroll to position [82, 0]
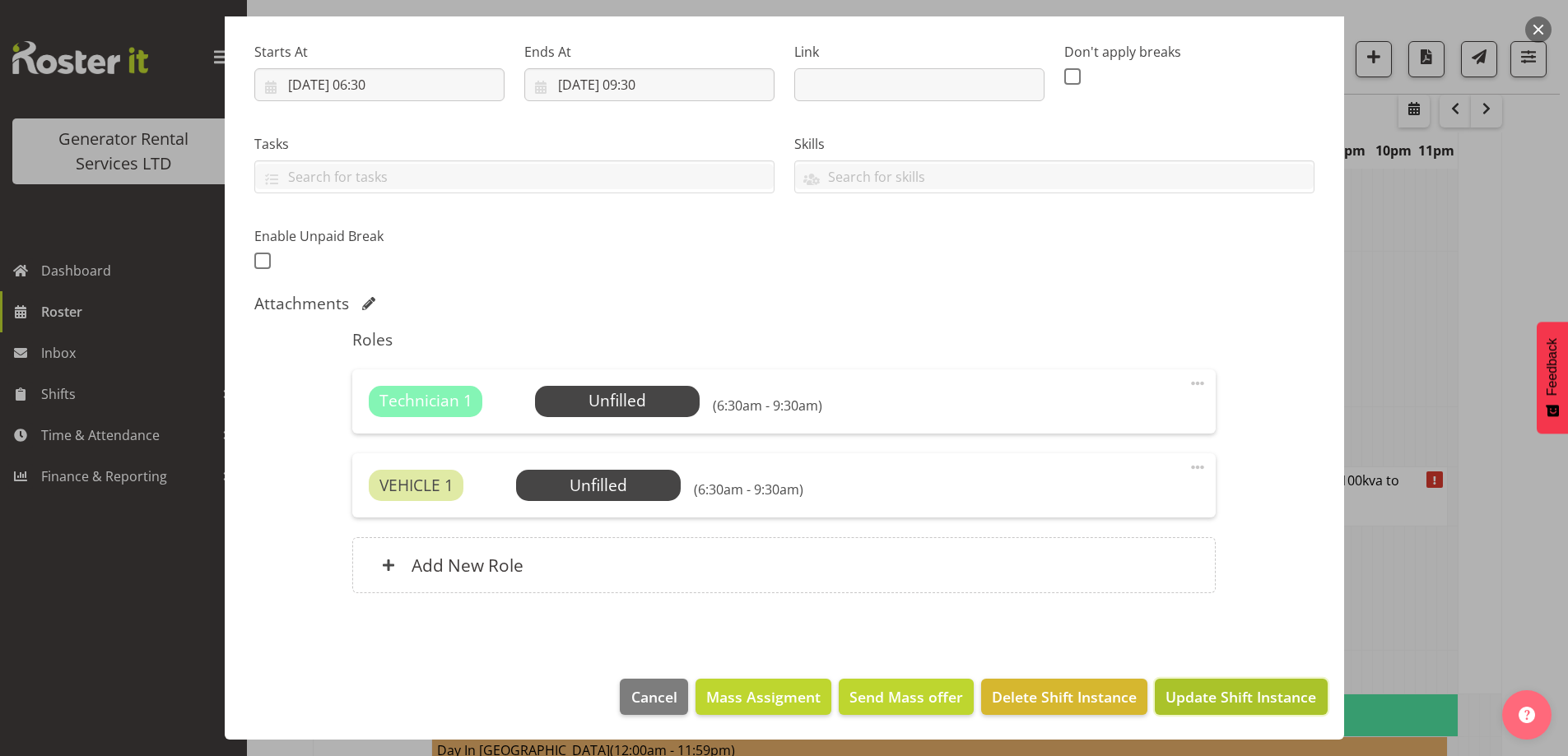
click at [1243, 703] on span "Update Shift Instance" at bounding box center [1239, 696] width 150 height 21
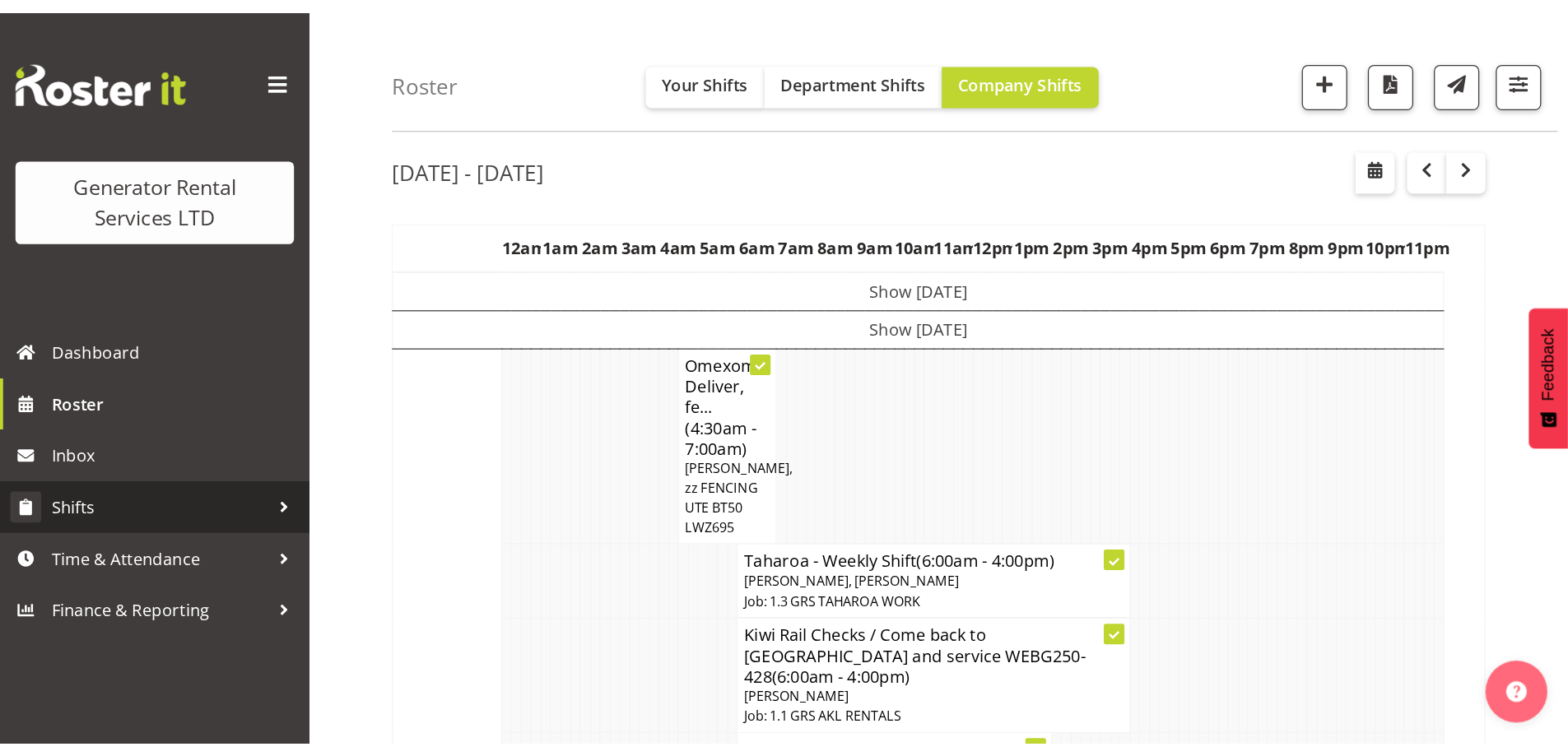
scroll to position [53, 0]
